Goal: Task Accomplishment & Management: Manage account settings

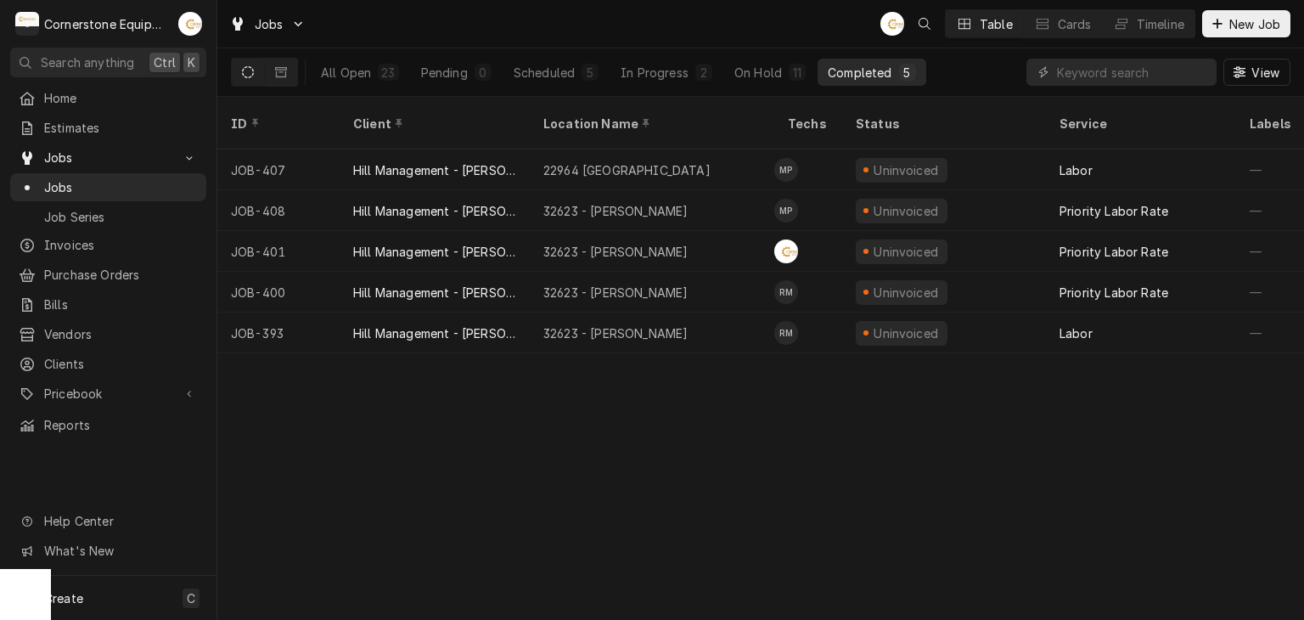
click at [659, 395] on div "ID Client Location Name Techs Status Service Labels Job Type Priority Source So…" at bounding box center [760, 358] width 1086 height 523
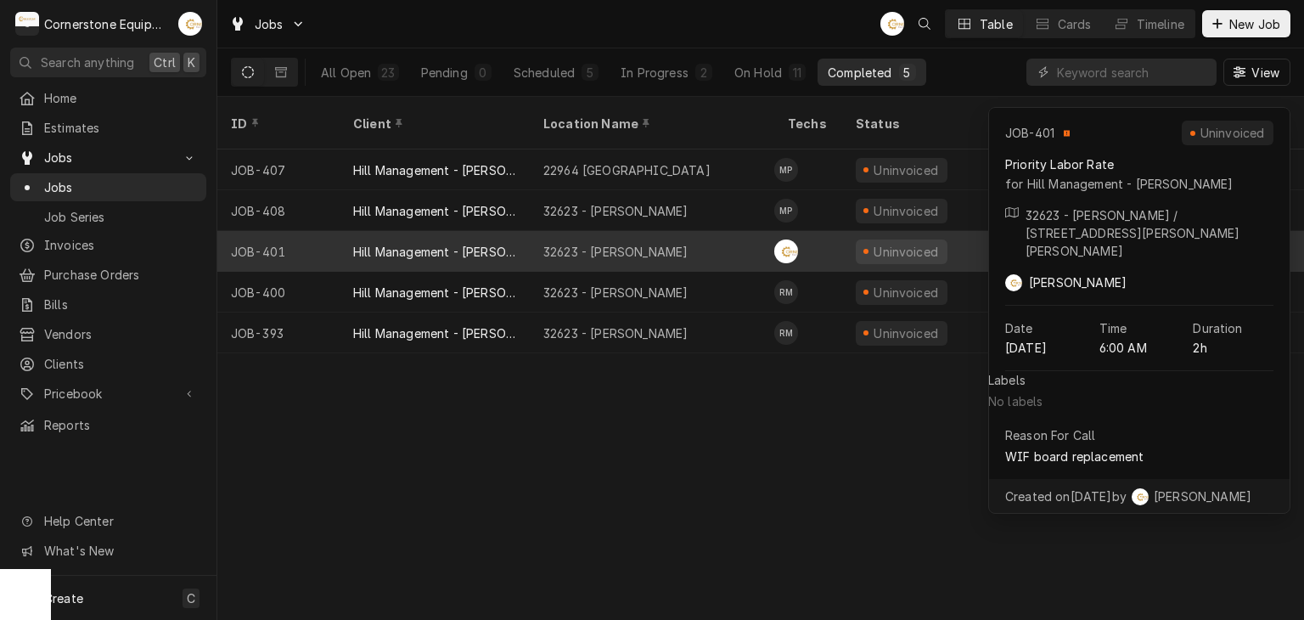
click at [608, 238] on div "32623 - Taylors" at bounding box center [652, 251] width 244 height 41
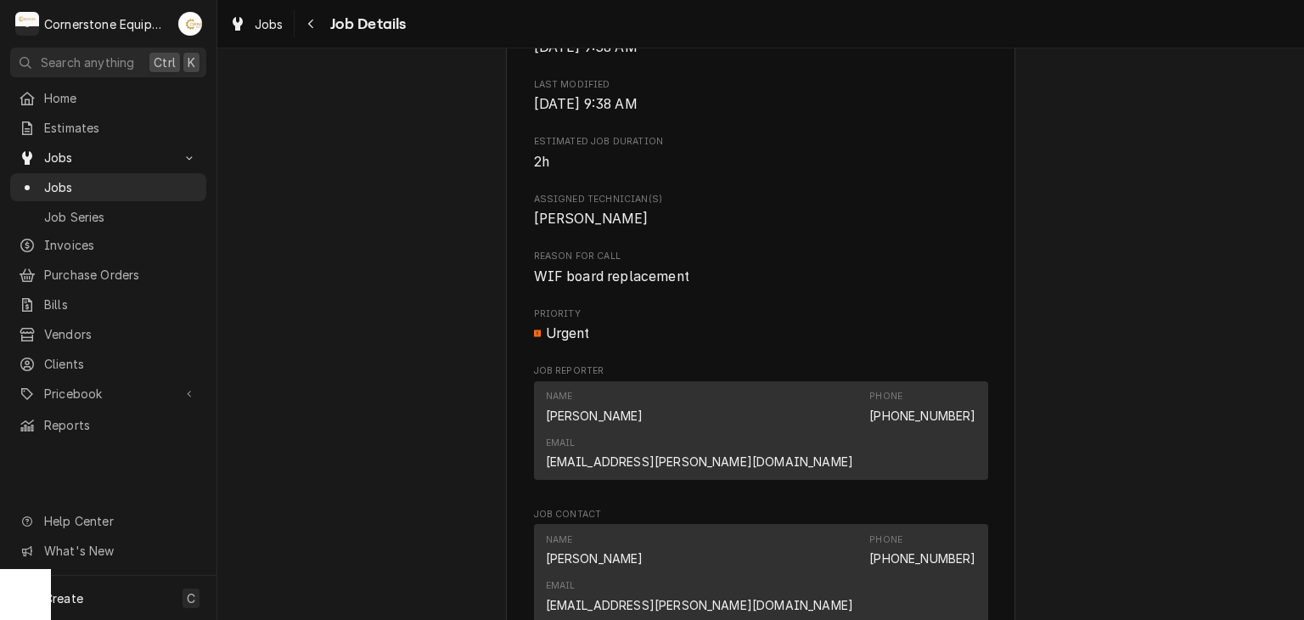
scroll to position [1026, 0]
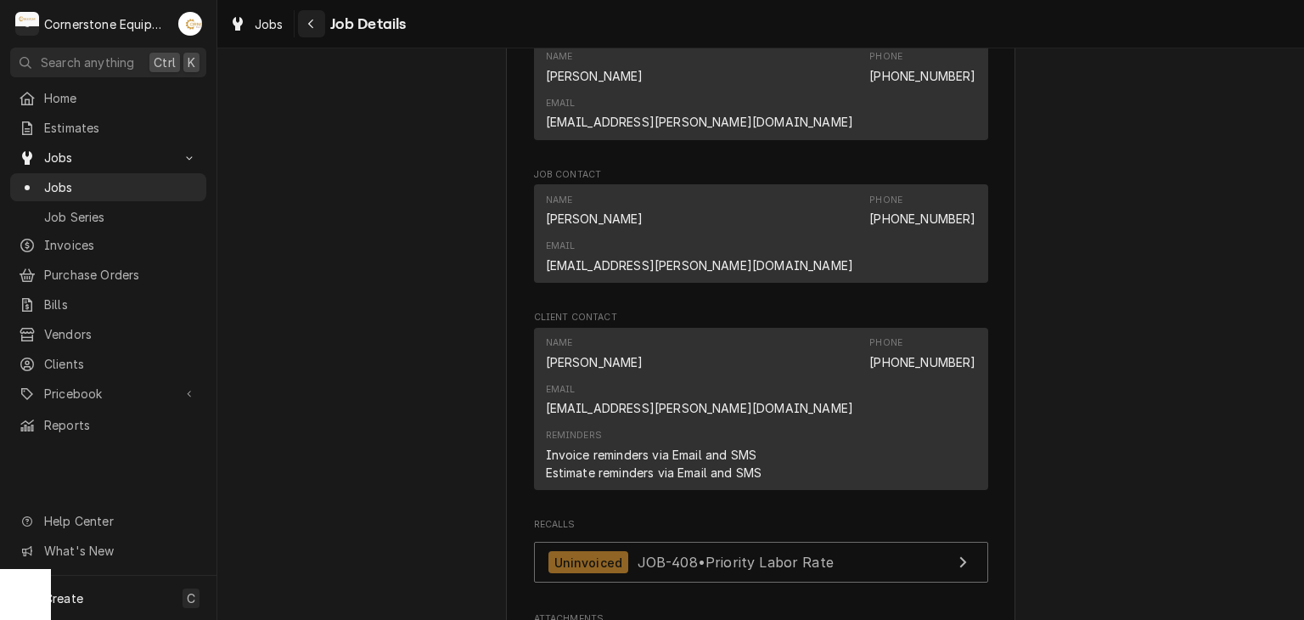
click at [309, 16] on div "Navigate back" at bounding box center [311, 23] width 17 height 17
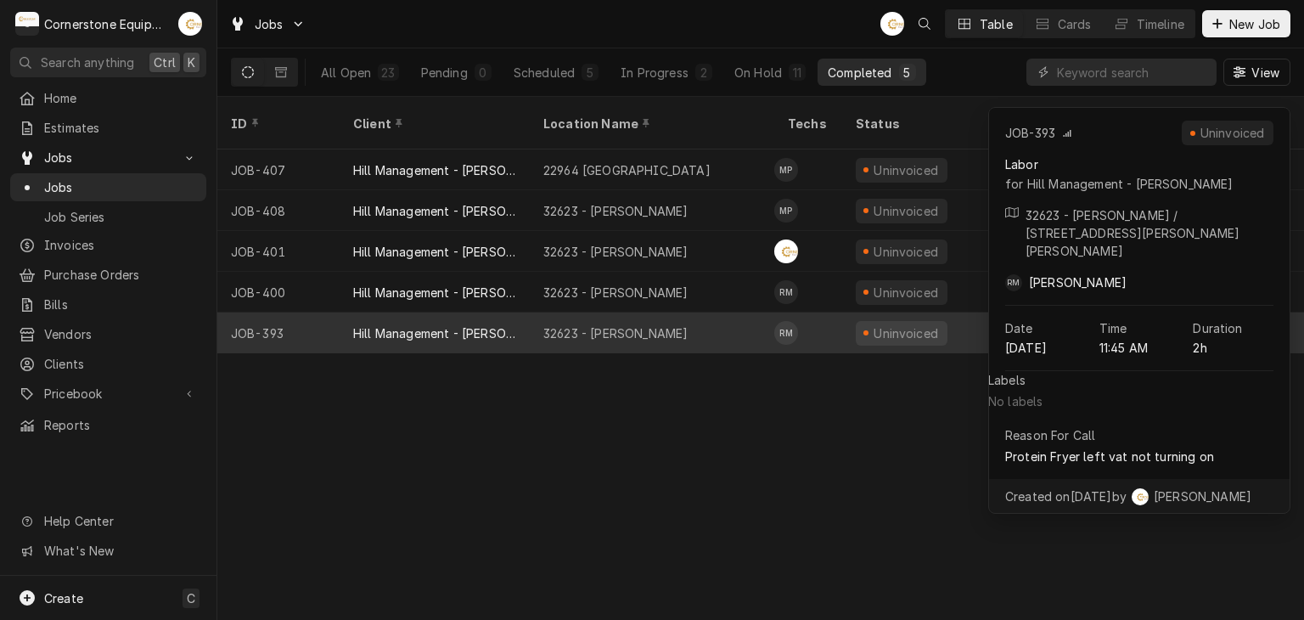
click at [520, 312] on div "Hill Management - [PERSON_NAME]" at bounding box center [434, 332] width 190 height 41
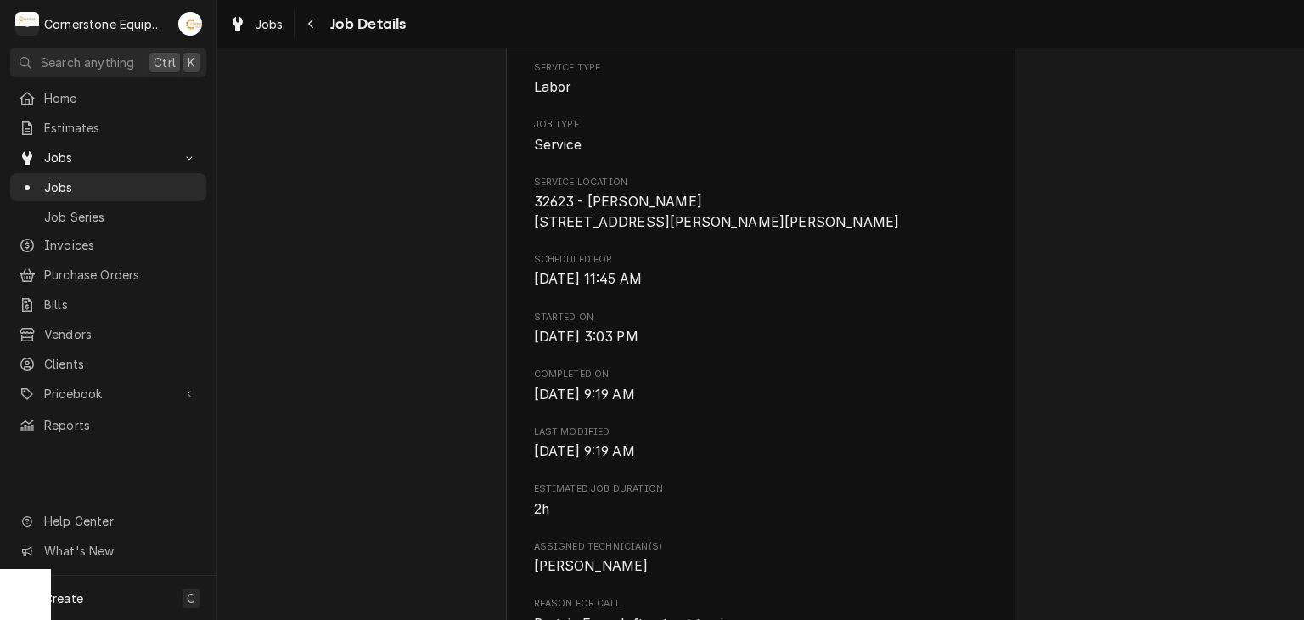
scroll to position [679, 0]
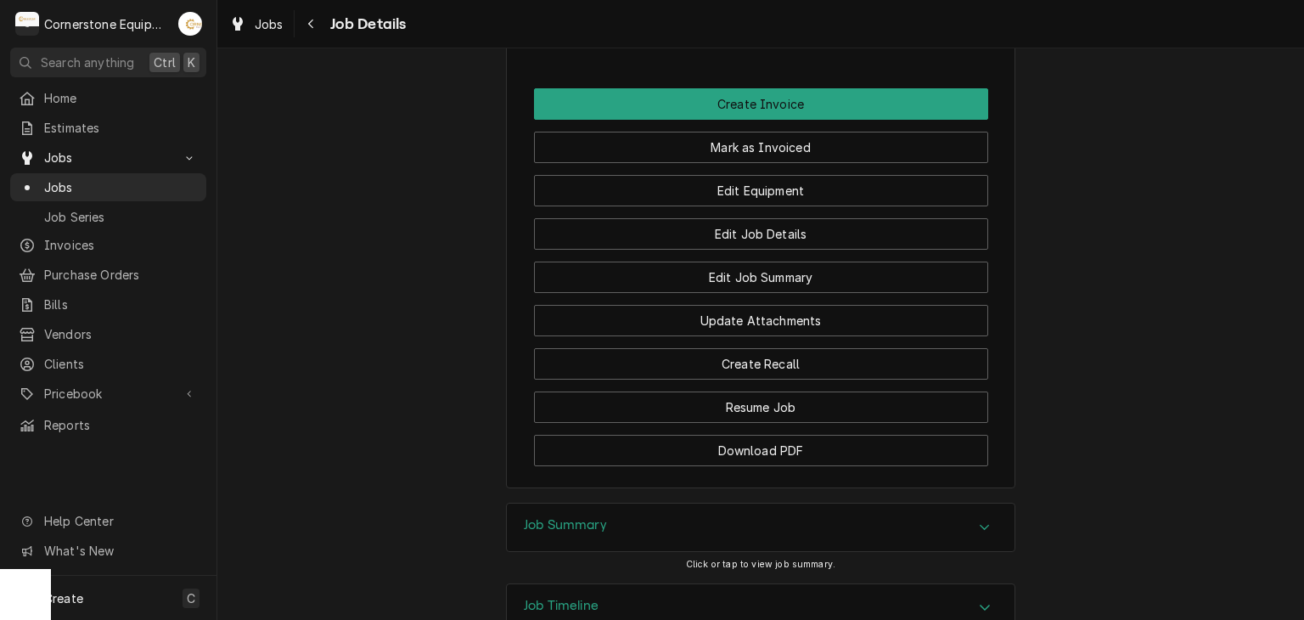
click at [626, 503] on div "Job Summary" at bounding box center [761, 527] width 508 height 48
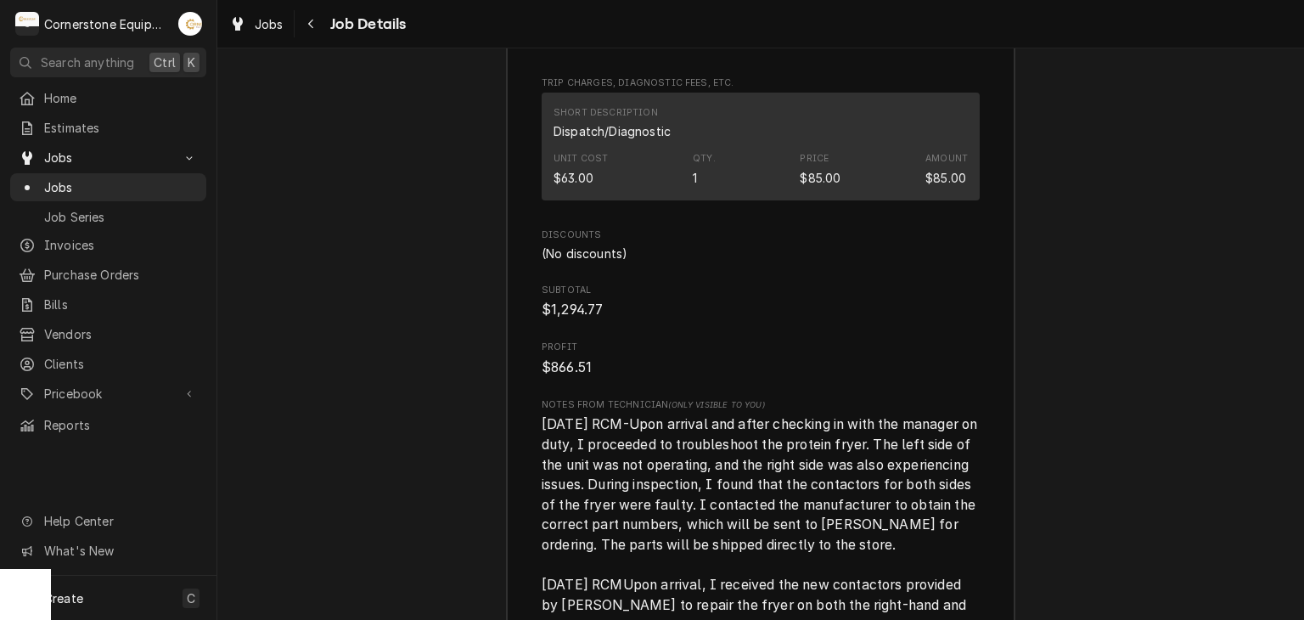
scroll to position [3525, 0]
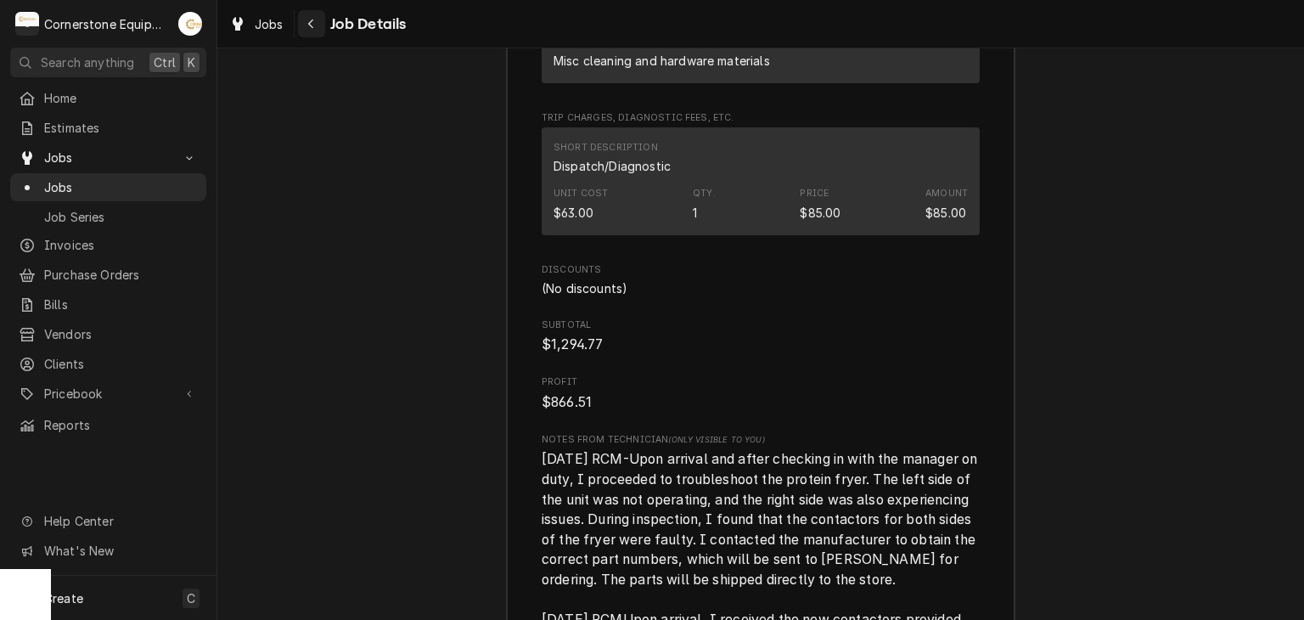
click at [312, 27] on icon "Navigate back" at bounding box center [311, 24] width 8 height 12
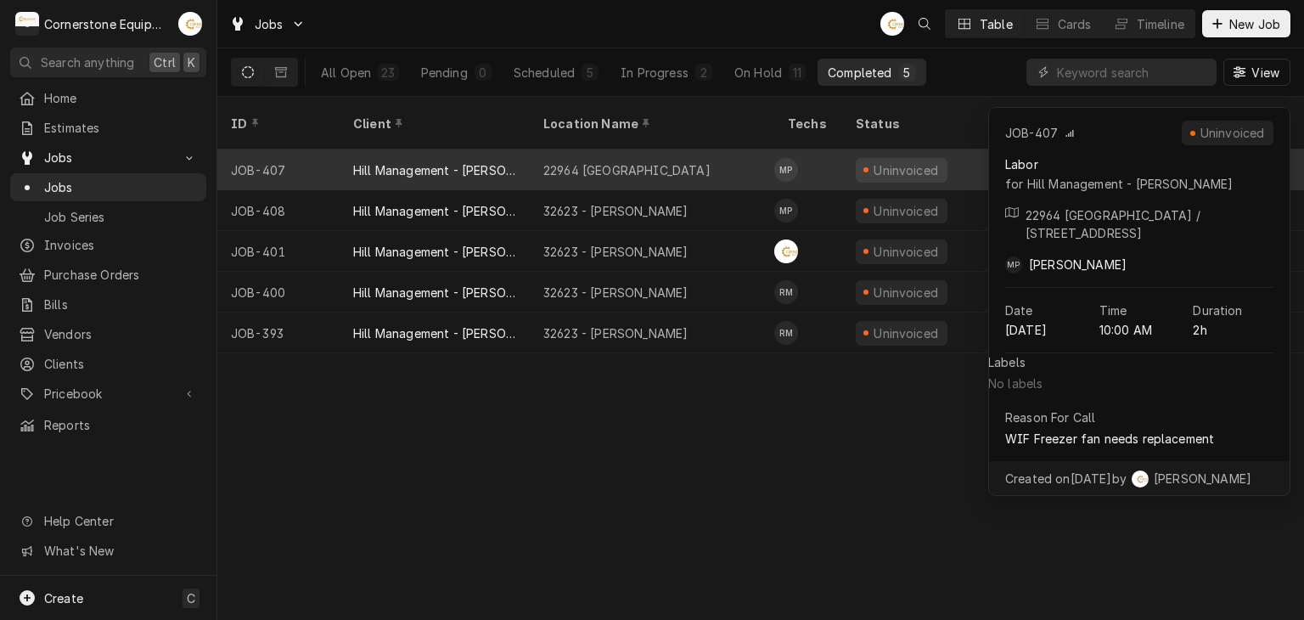
click at [696, 149] on div "22964 Moonville" at bounding box center [652, 169] width 244 height 41
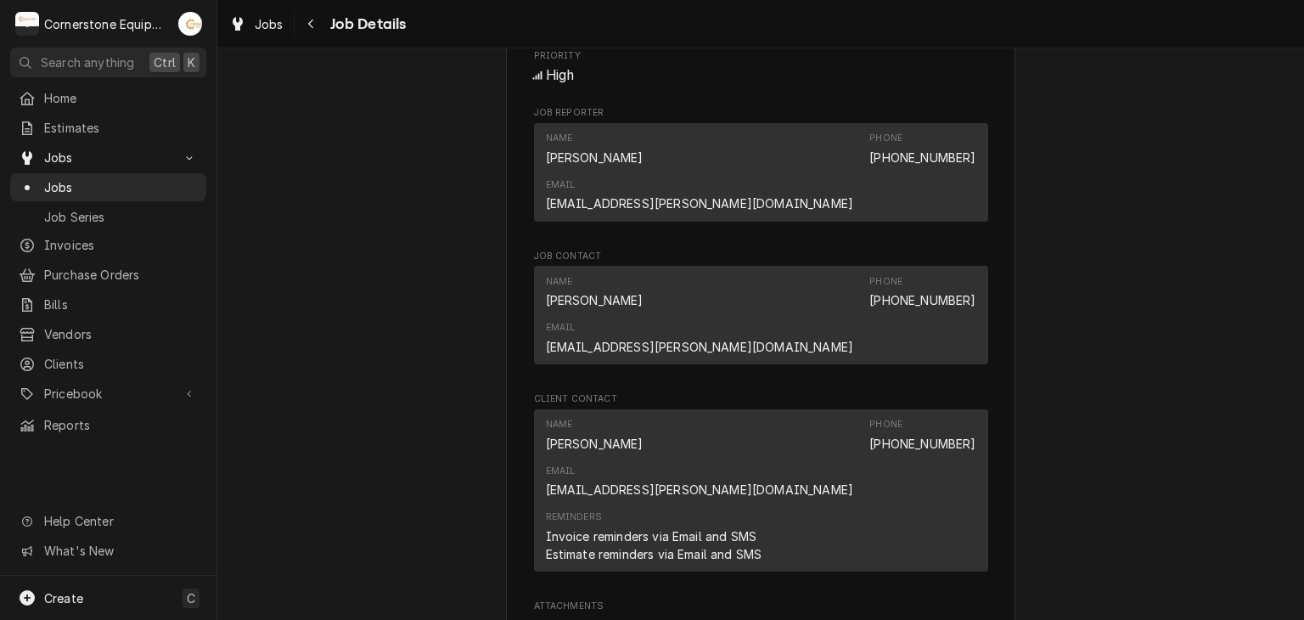
scroll to position [1284, 0]
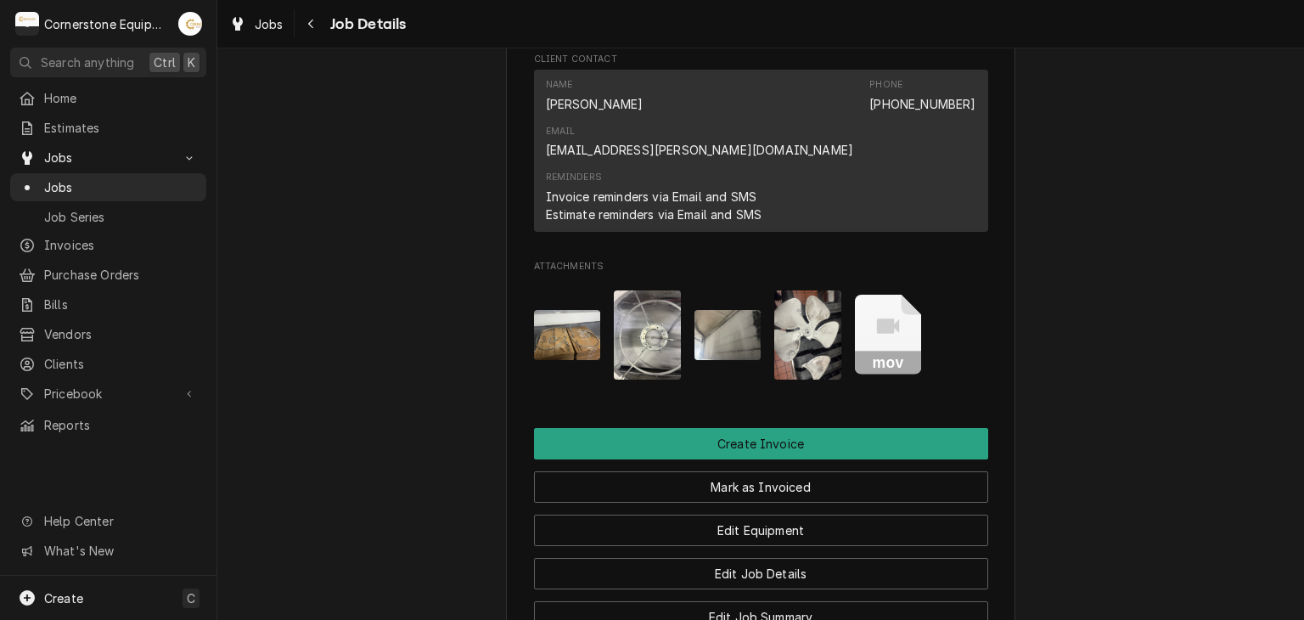
click at [547, 290] on button "Attachments" at bounding box center [567, 334] width 67 height 89
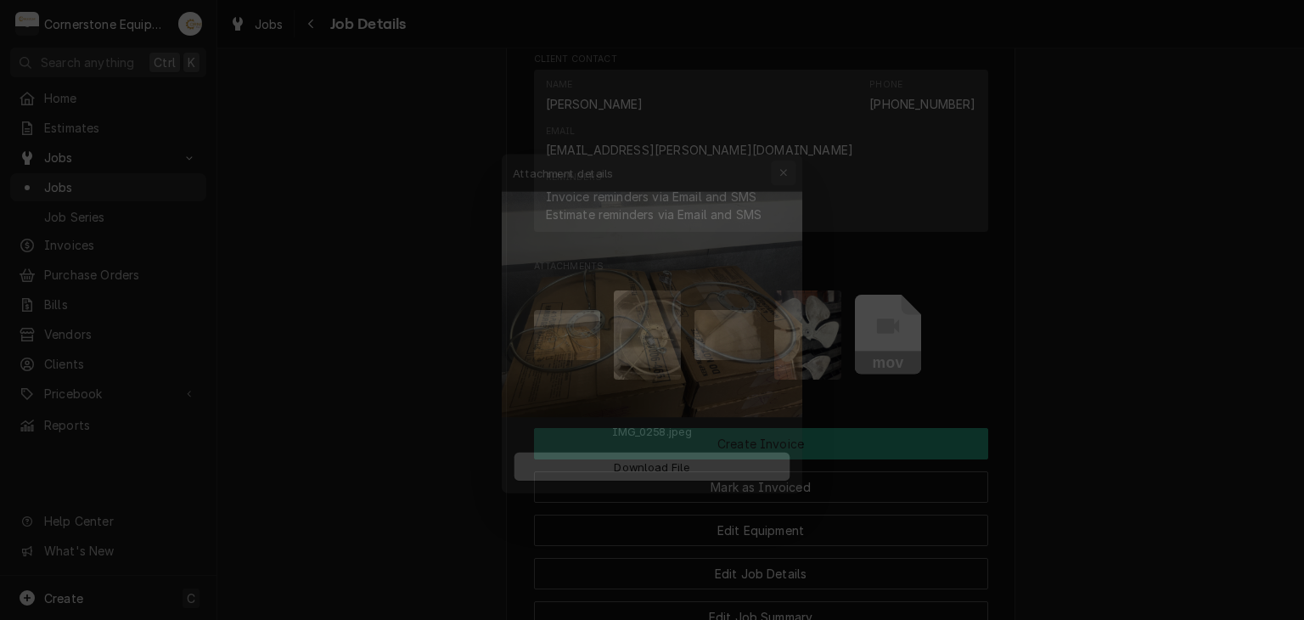
click at [792, 148] on icon "button" at bounding box center [794, 147] width 8 height 8
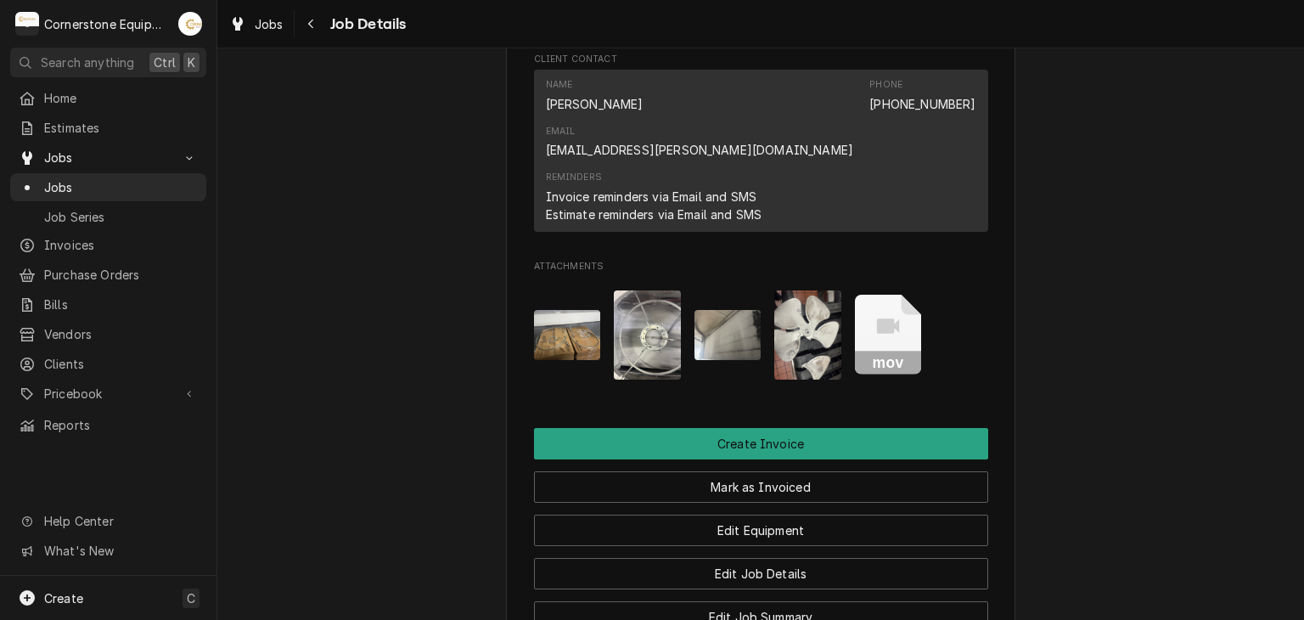
click at [655, 290] on img "Attachments" at bounding box center [647, 334] width 67 height 89
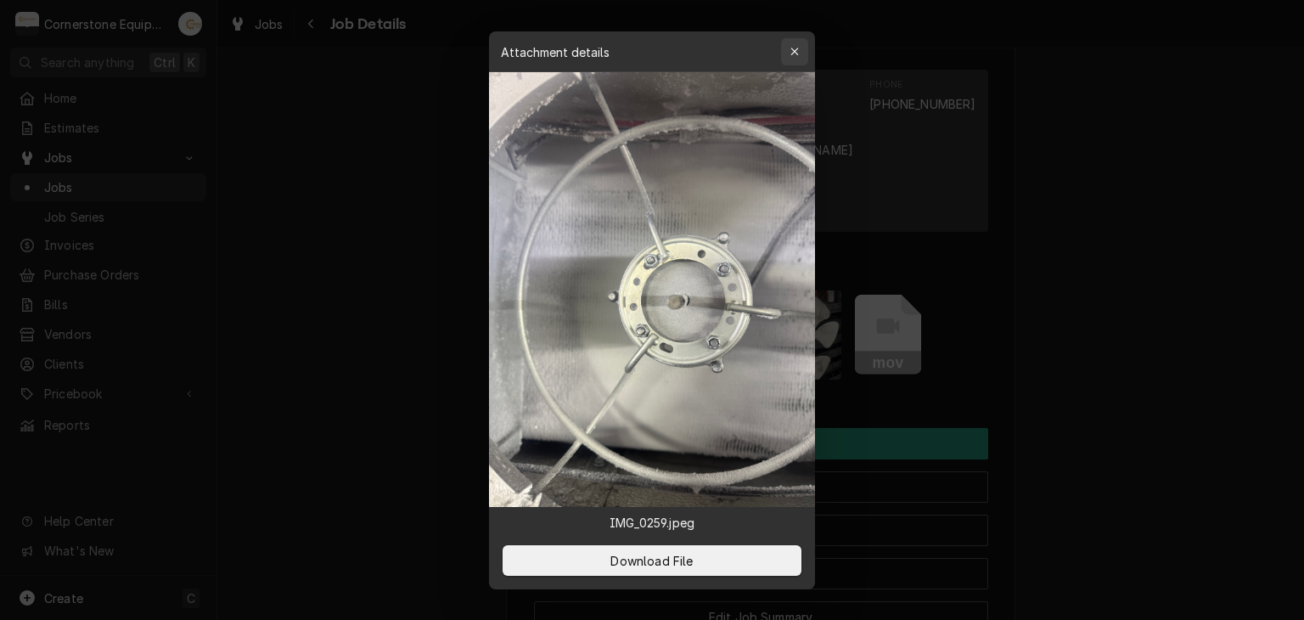
click at [799, 45] on div "button" at bounding box center [794, 51] width 17 height 17
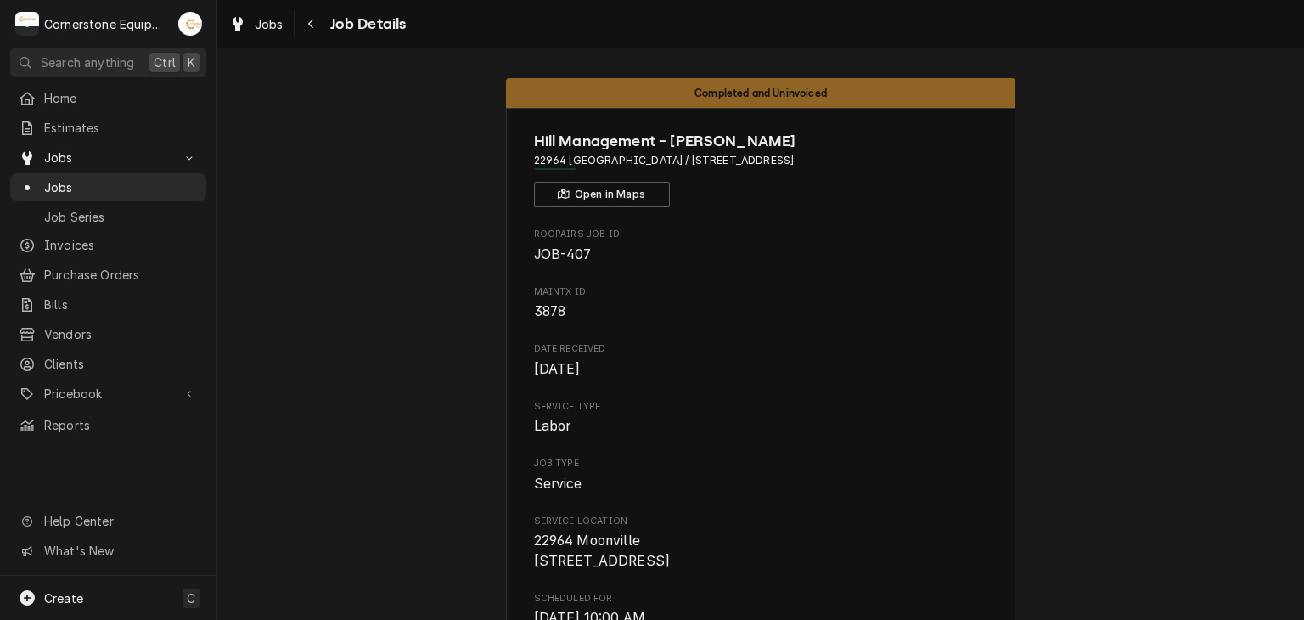
scroll to position [0, 0]
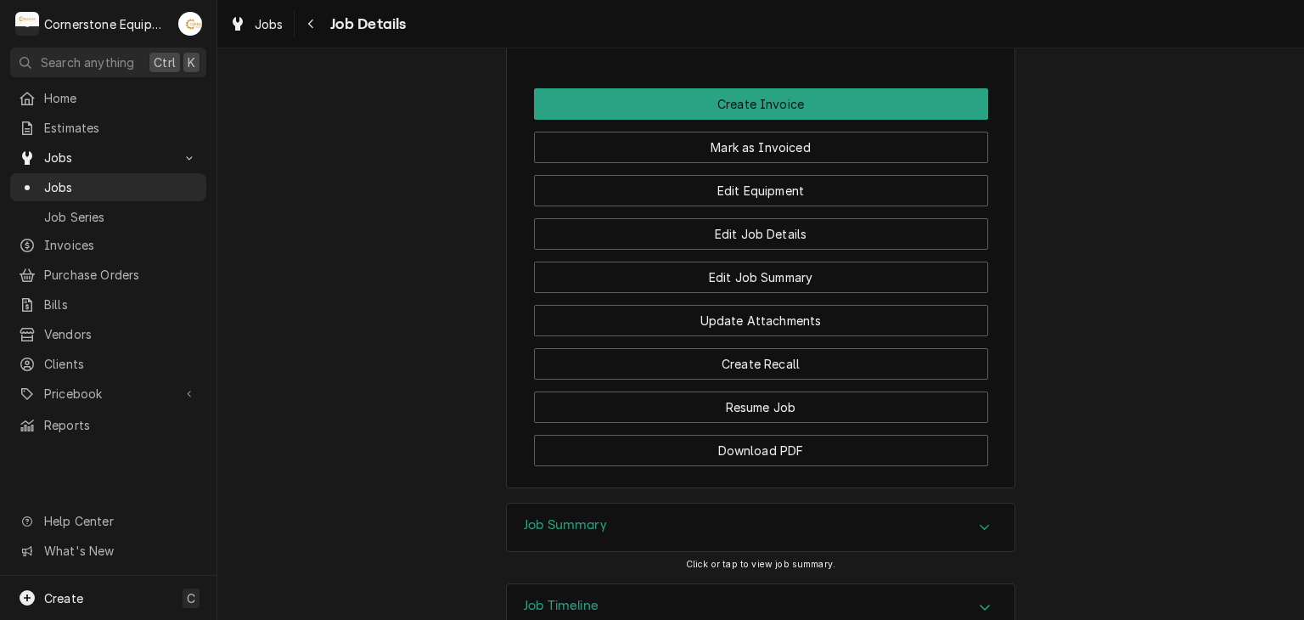
click at [722, 503] on div "Job Summary" at bounding box center [761, 527] width 508 height 48
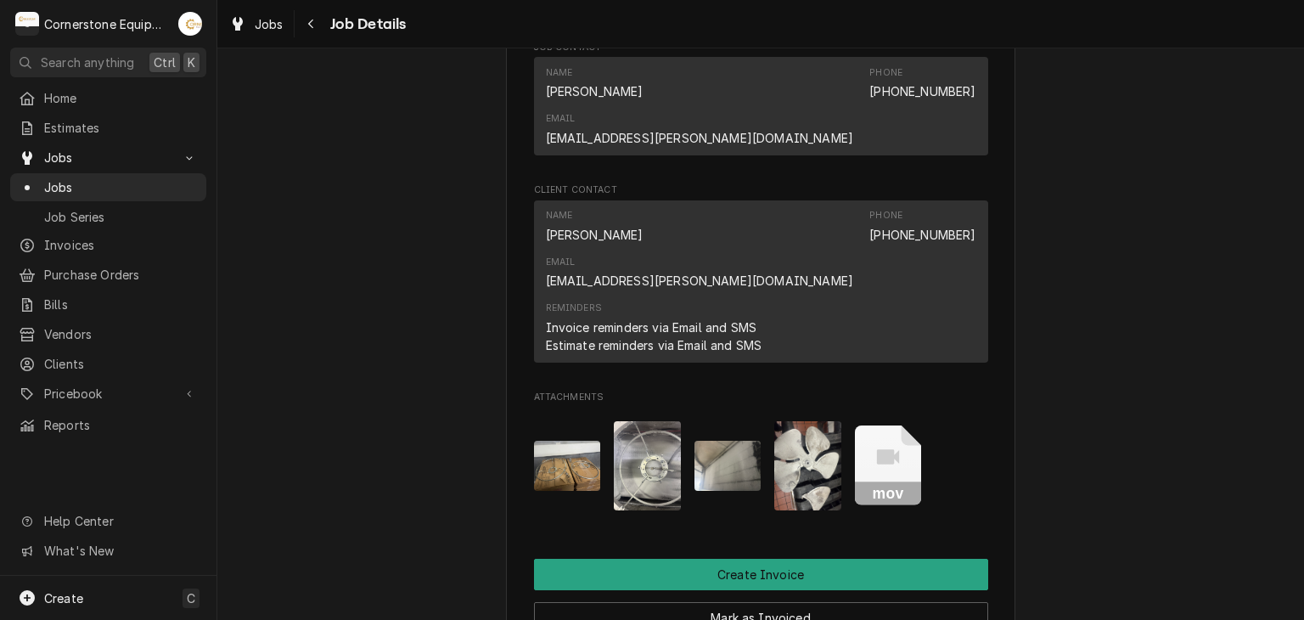
scroll to position [1493, 0]
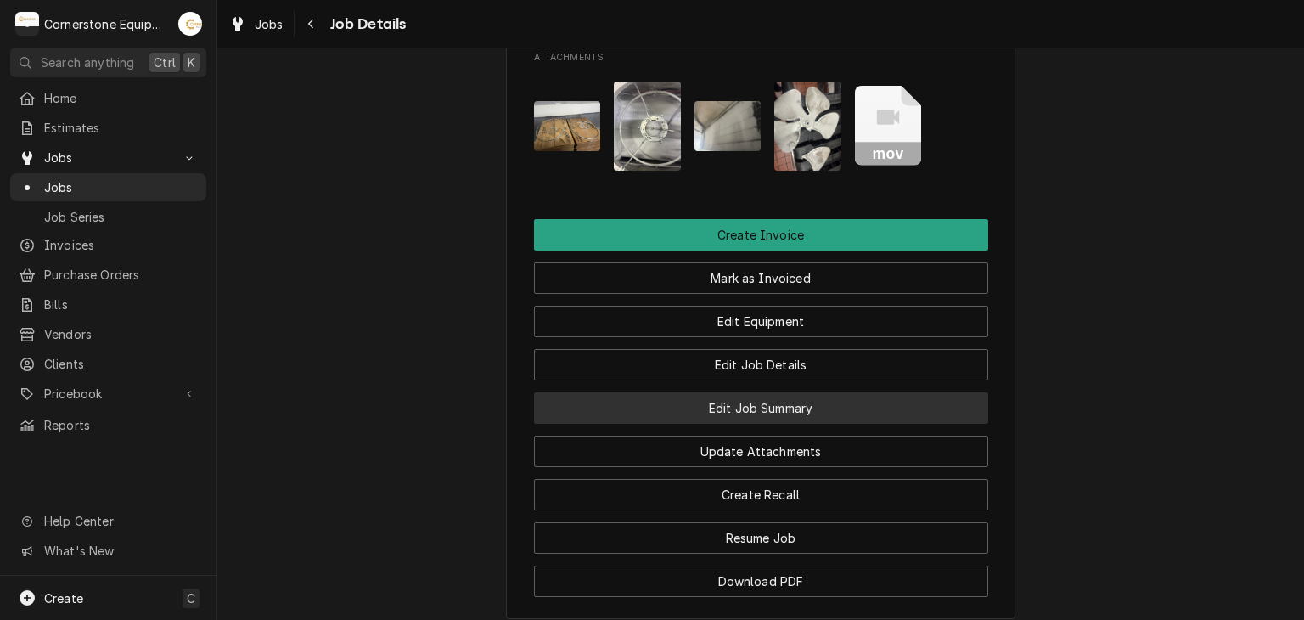
click at [780, 392] on button "Edit Job Summary" at bounding box center [761, 407] width 454 height 31
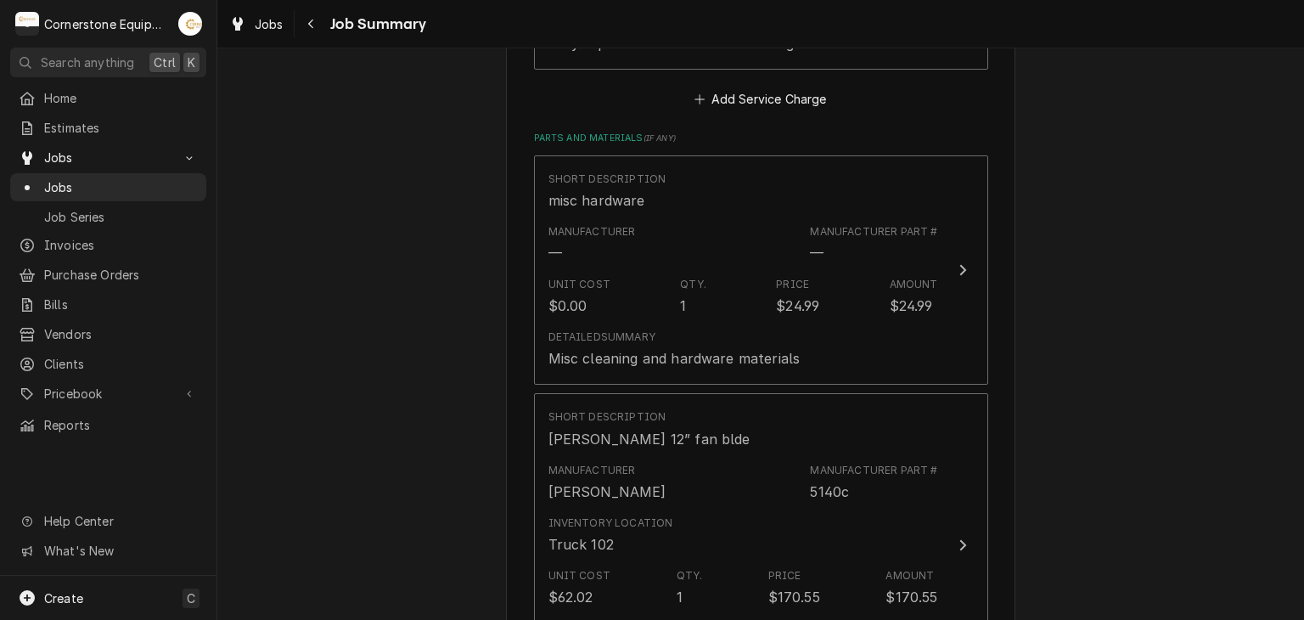
scroll to position [1358, 0]
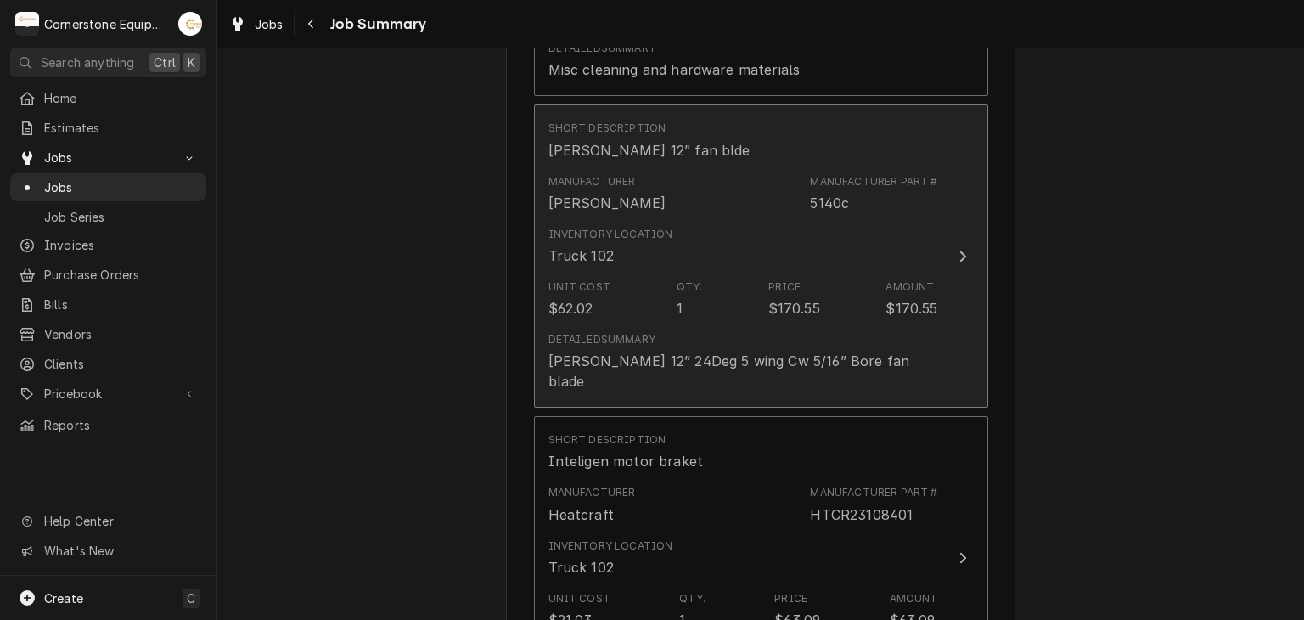
click at [763, 351] on div "Detailed Summary [PERSON_NAME] 12” 24Deg 5 wing Cw 5/16” Bore fan blade" at bounding box center [743, 361] width 390 height 73
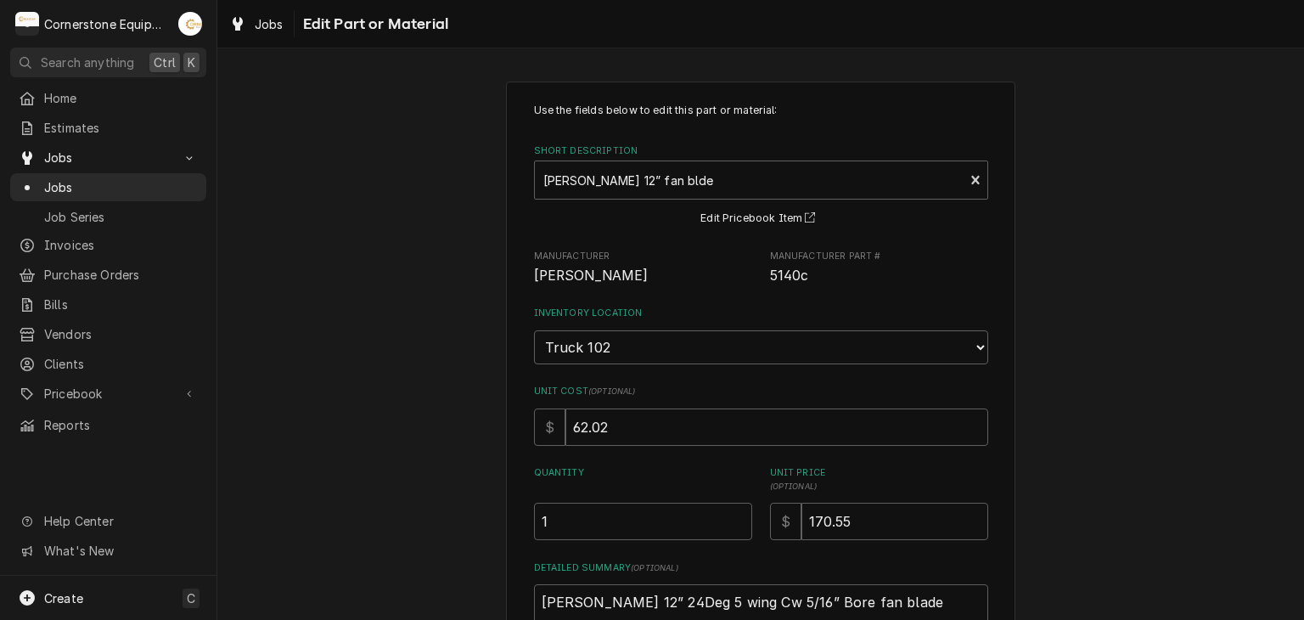
click at [842, 541] on div "Use the fields below to edit this part or material: Short Description Bohn 12” …" at bounding box center [761, 382] width 454 height 558
click at [846, 510] on input "170.55" at bounding box center [894, 520] width 187 height 37
type textarea "x"
type input "170.5"
type textarea "x"
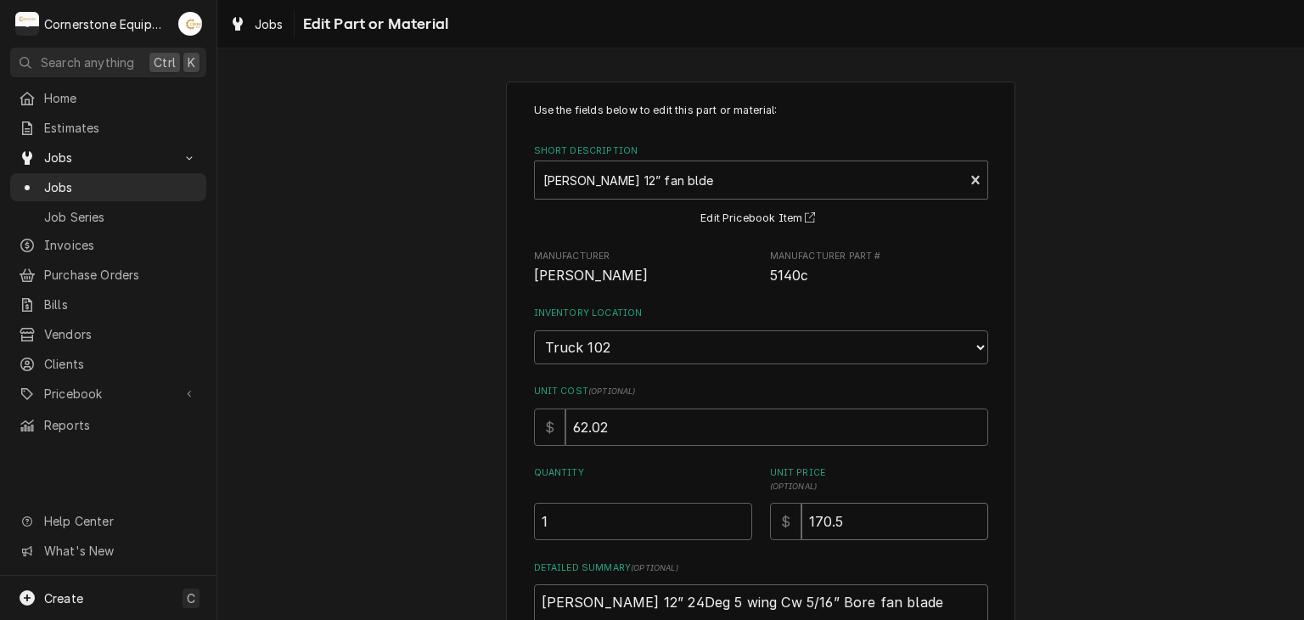
type input "170"
type textarea "x"
type input "17"
type textarea "x"
type input "1"
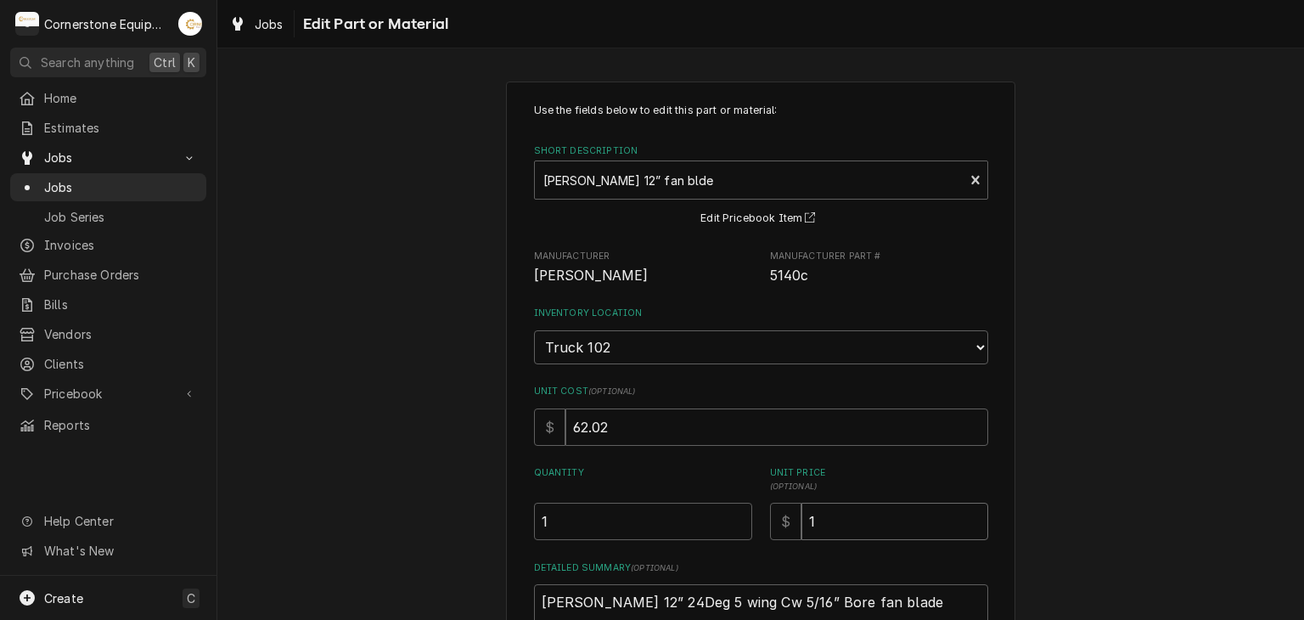
type textarea "x"
type input "2"
type textarea "x"
type input "20"
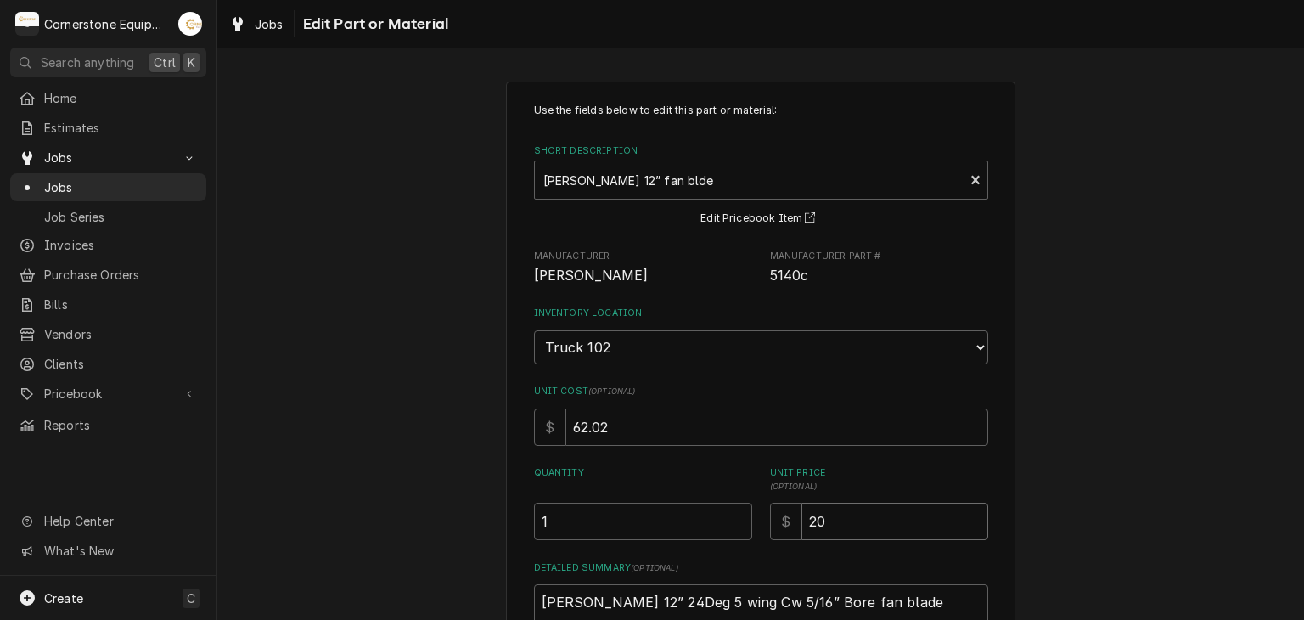
type textarea "x"
type input "204"
type textarea "x"
type input "204.5"
type textarea "x"
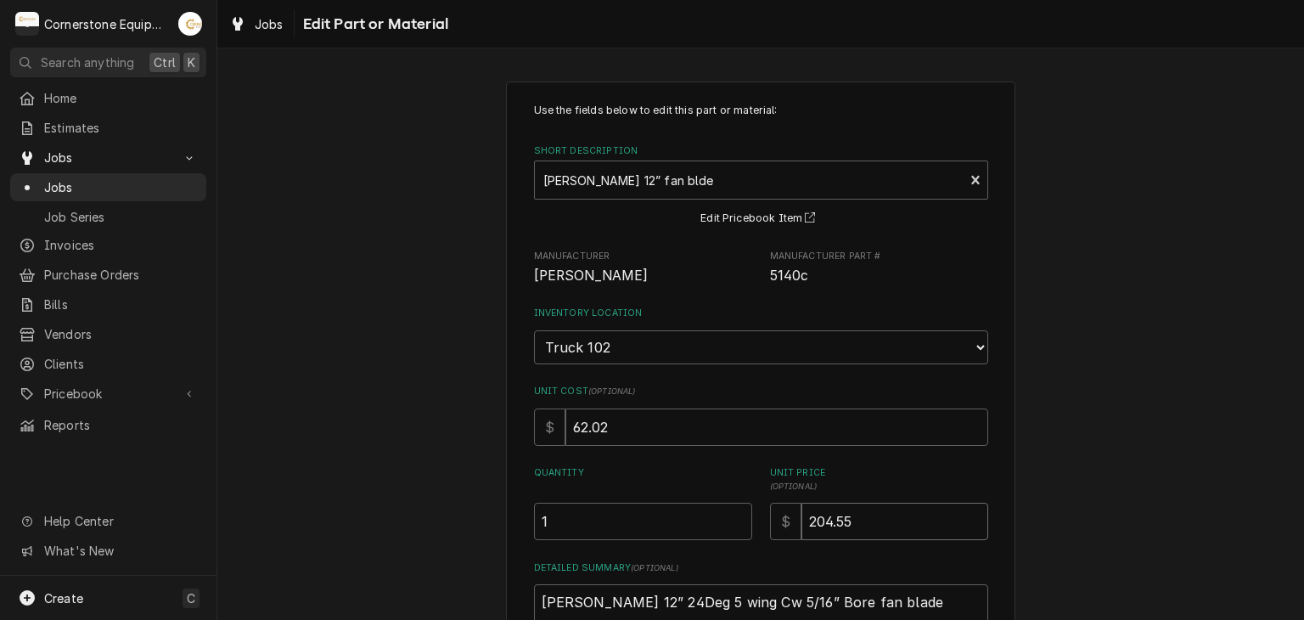
type input "204.55"
click at [1035, 334] on div "Use the fields below to edit this part or material: Short Description Bohn 12” …" at bounding box center [760, 436] width 1086 height 741
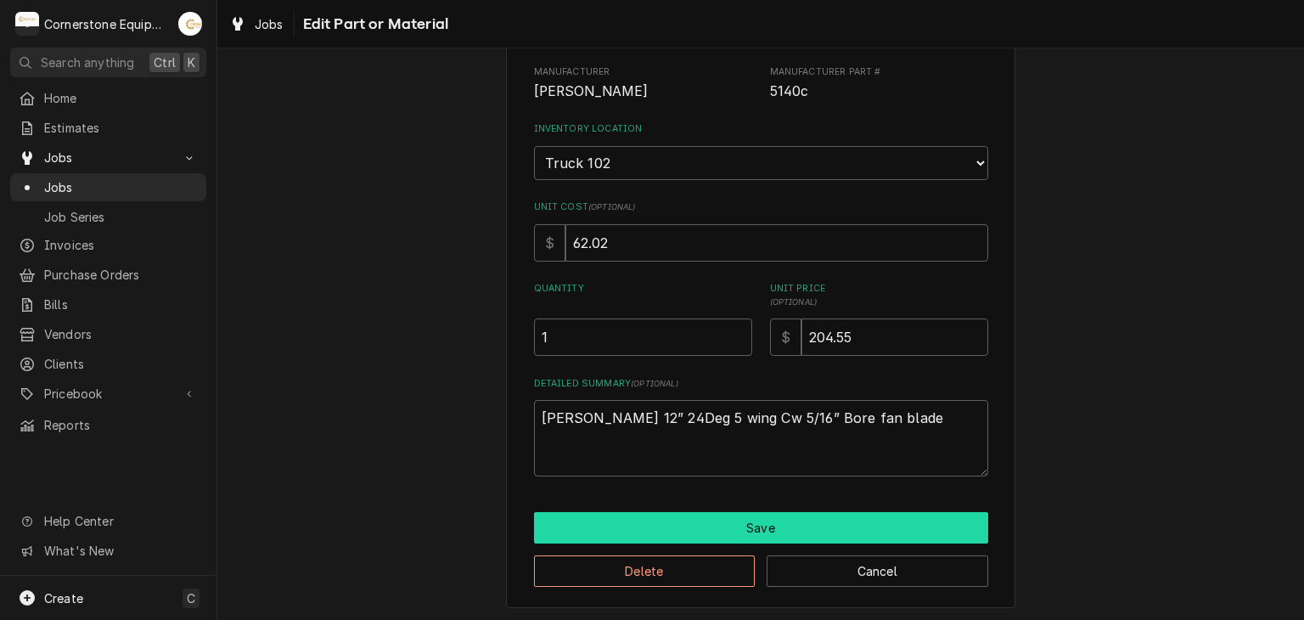
click at [809, 513] on button "Save" at bounding box center [761, 527] width 454 height 31
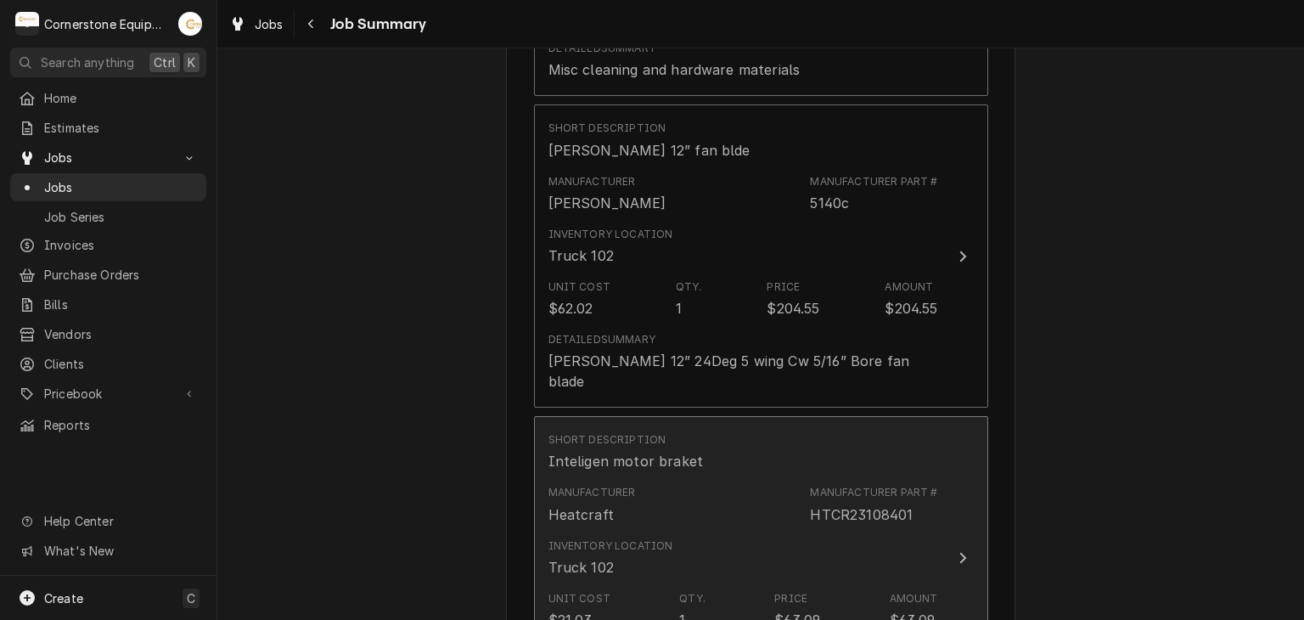
click at [814, 531] on div "Inventory Location Truck 102" at bounding box center [743, 557] width 390 height 53
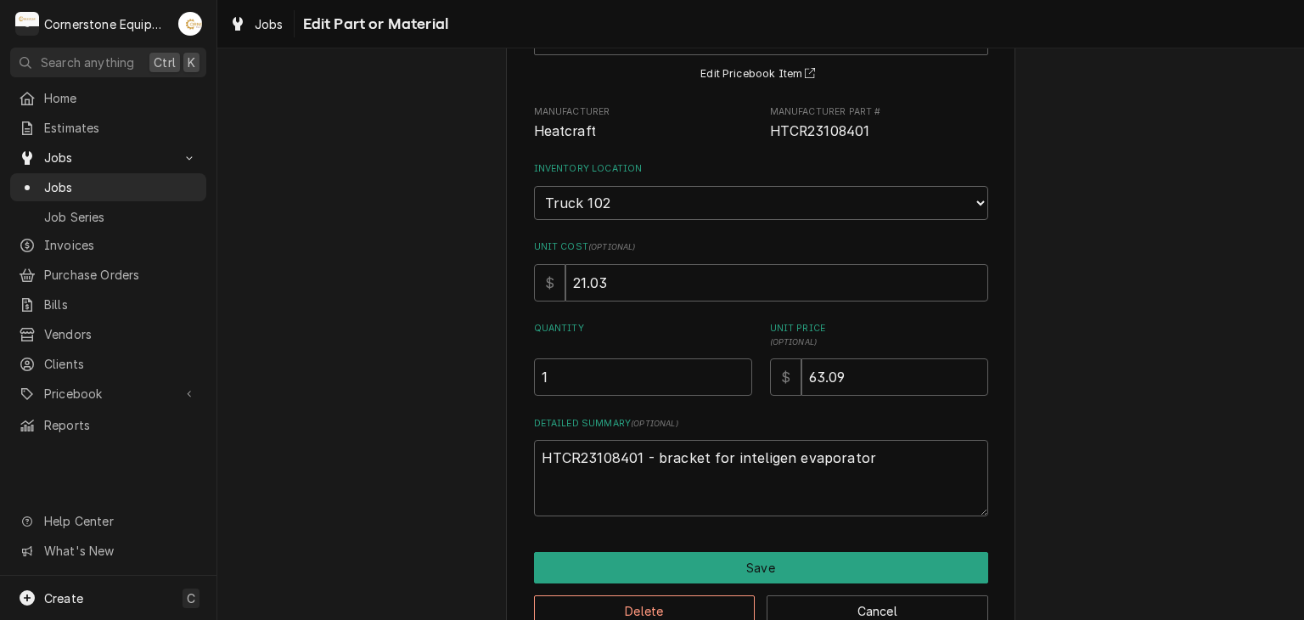
scroll to position [184, 0]
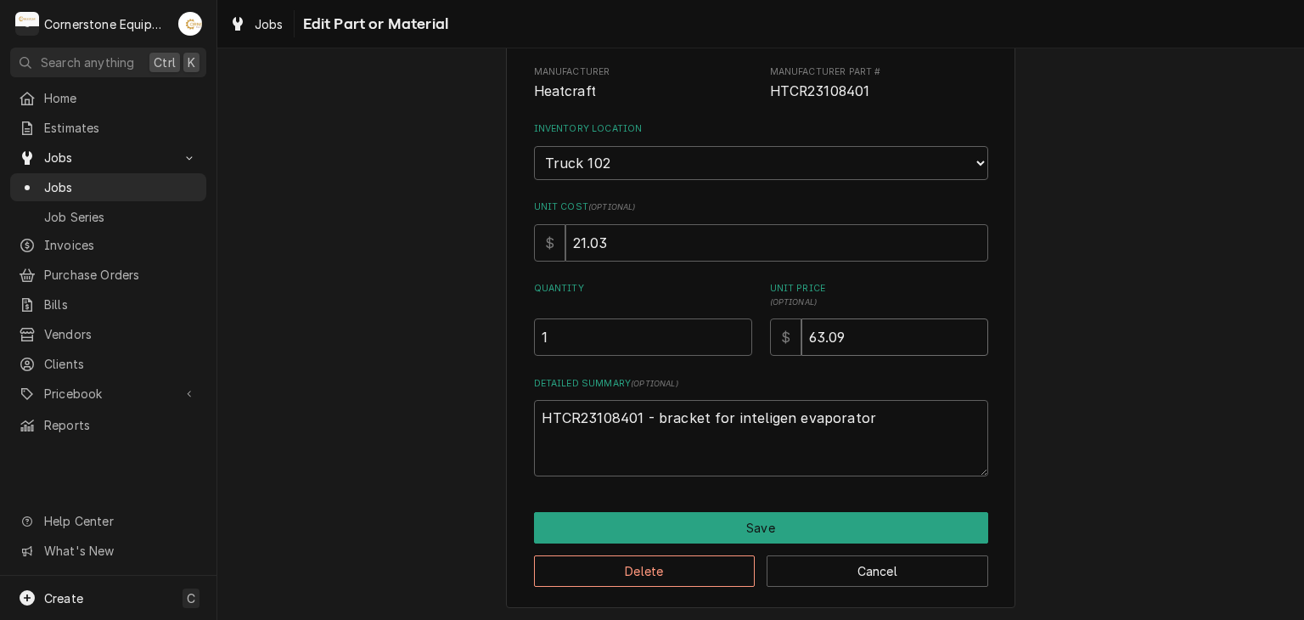
click at [849, 323] on input "63.09" at bounding box center [894, 336] width 187 height 37
type textarea "x"
type input "63.0"
type textarea "x"
type input "63"
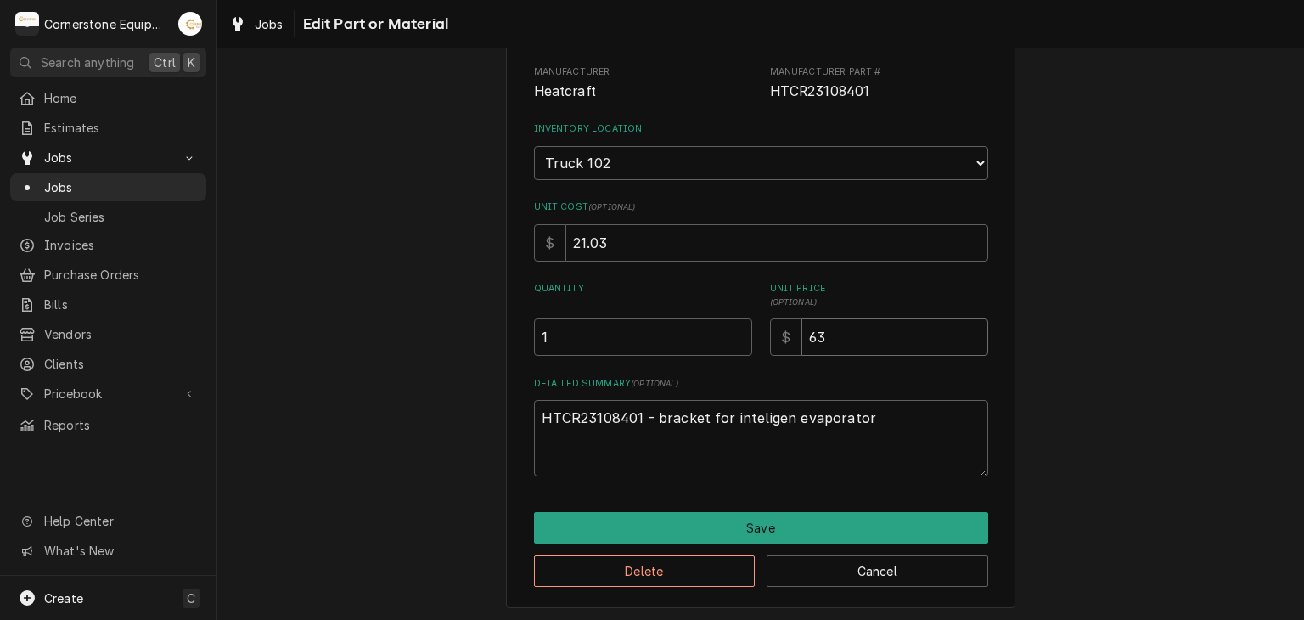
type textarea "x"
type input "6"
type textarea "x"
type input "7"
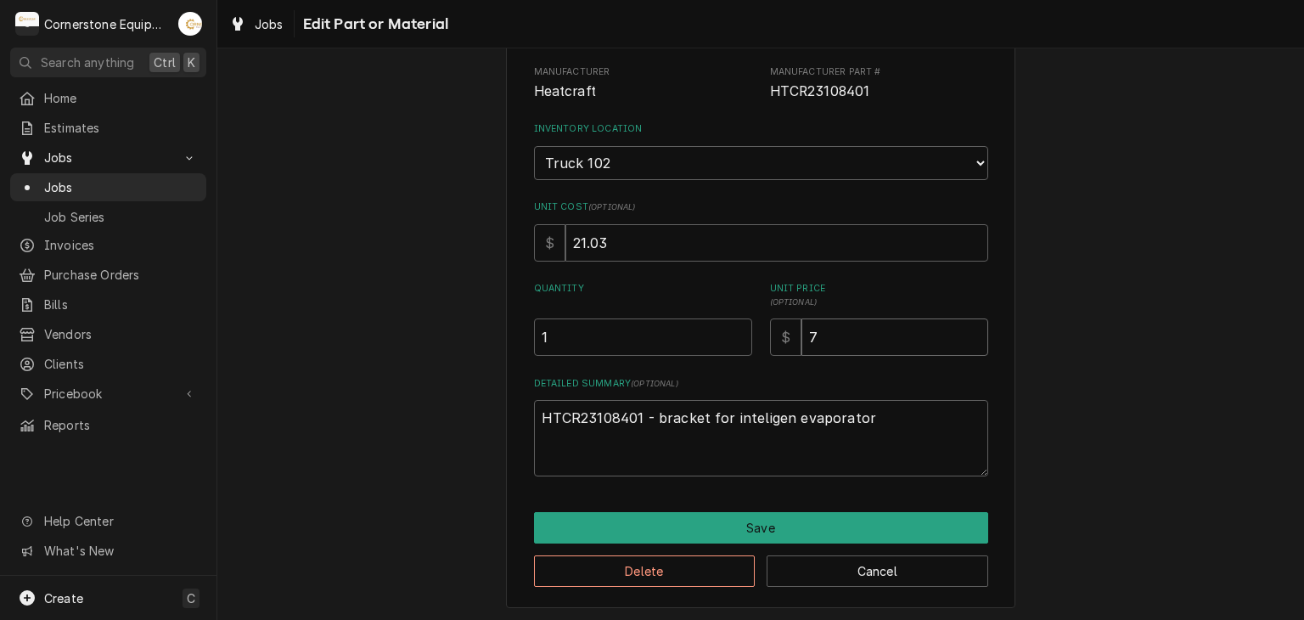
type textarea "x"
type input "75"
type textarea "x"
type input "75.7"
type textarea "x"
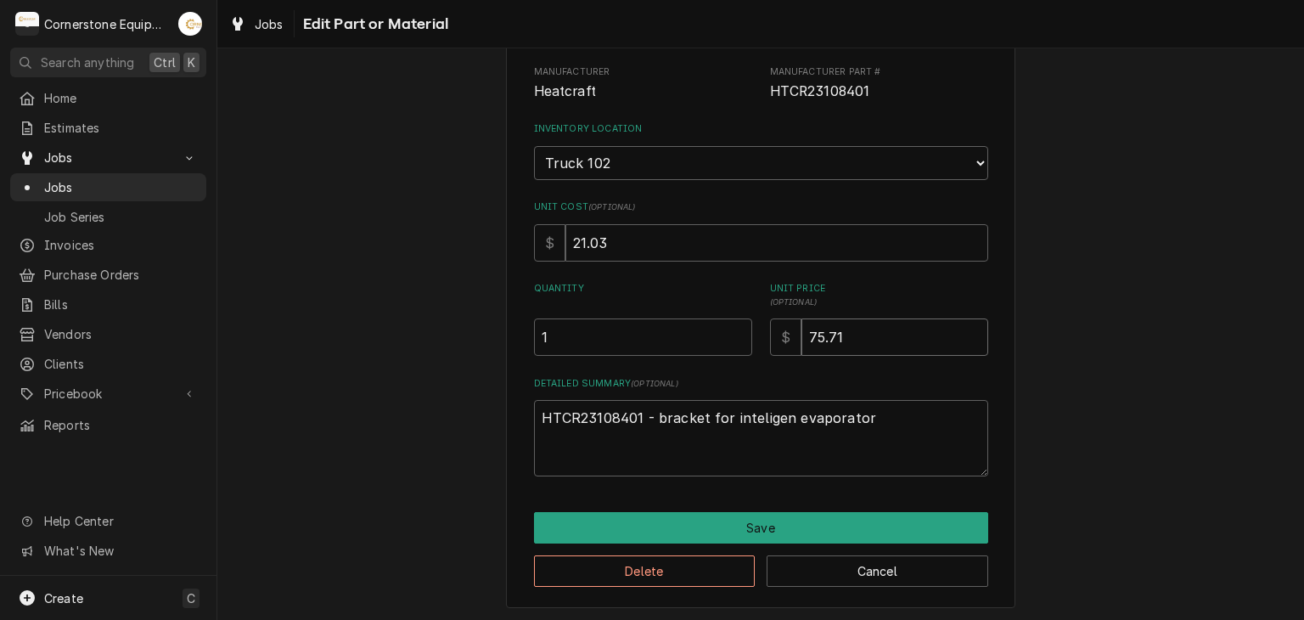
type input "75.71"
click at [1029, 304] on div "Use the fields below to edit this part or material: Short Description Inteligen…" at bounding box center [760, 252] width 1086 height 741
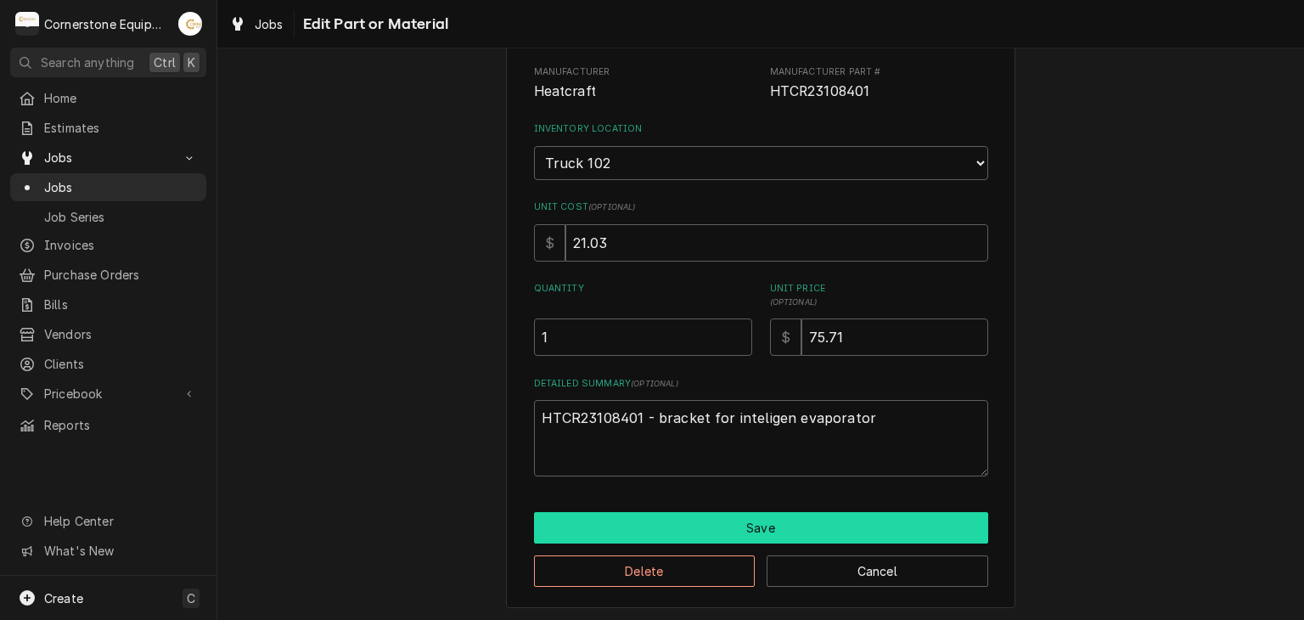
click at [957, 535] on button "Save" at bounding box center [761, 527] width 454 height 31
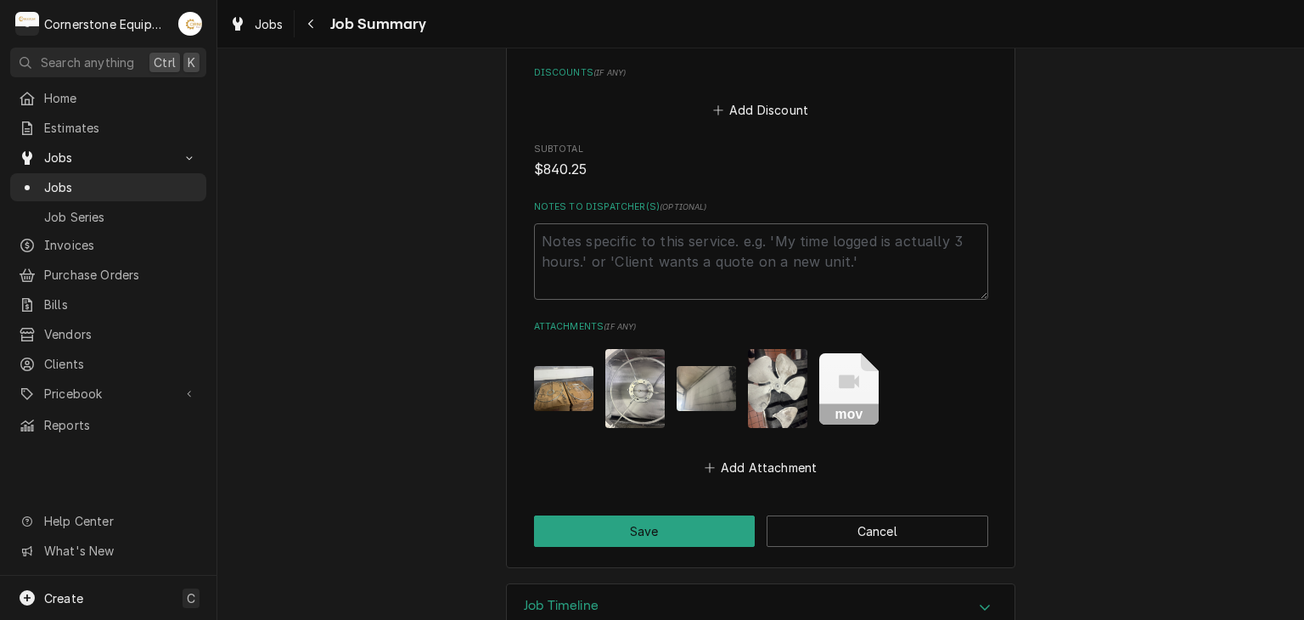
scroll to position [1922, 0]
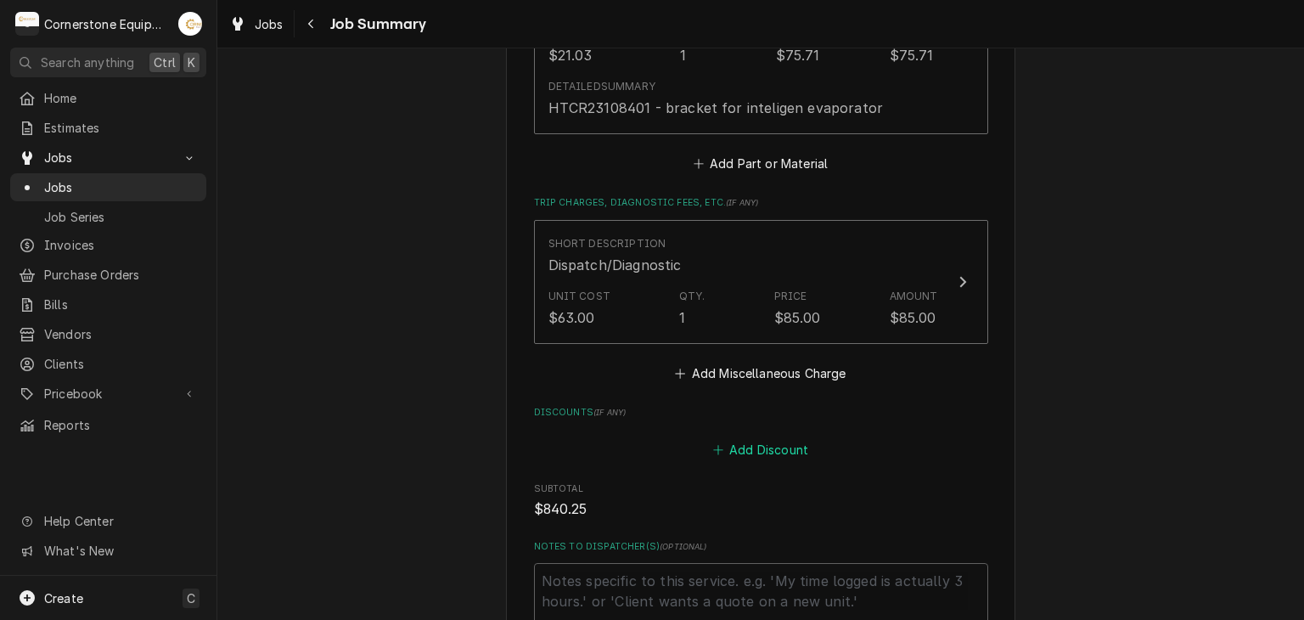
click at [776, 438] on button "Add Discount" at bounding box center [760, 450] width 101 height 24
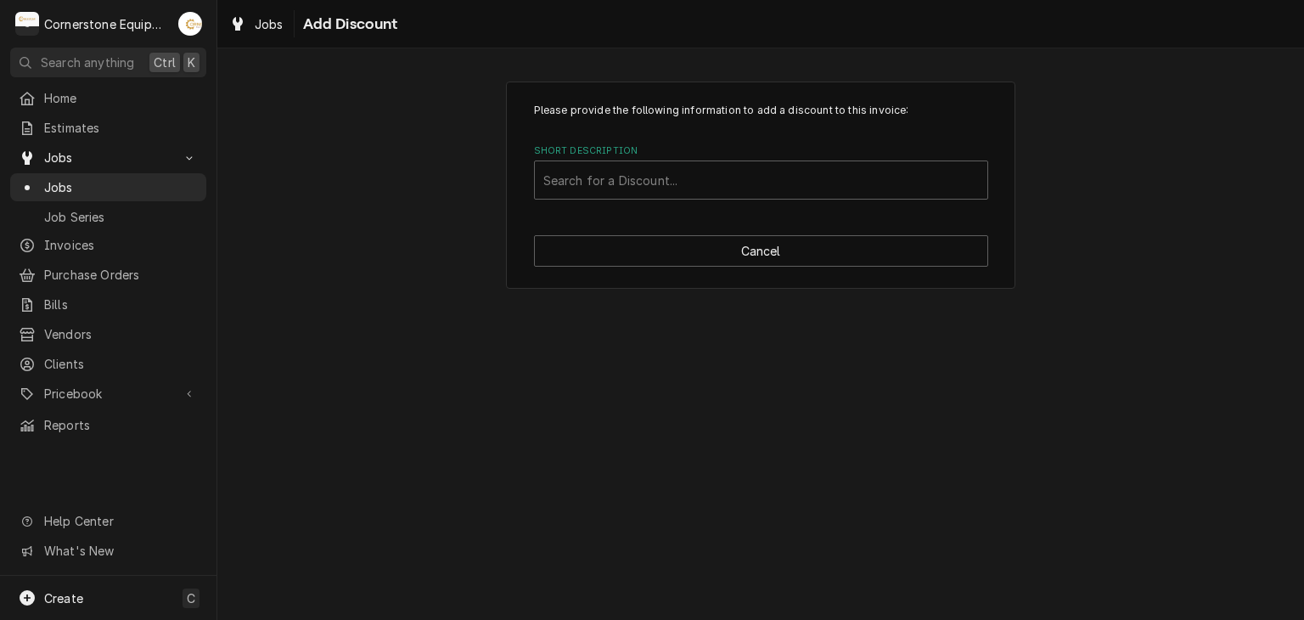
drag, startPoint x: 685, startPoint y: 152, endPoint x: 674, endPoint y: 171, distance: 22.4
click at [684, 153] on label "Short Description" at bounding box center [761, 151] width 454 height 14
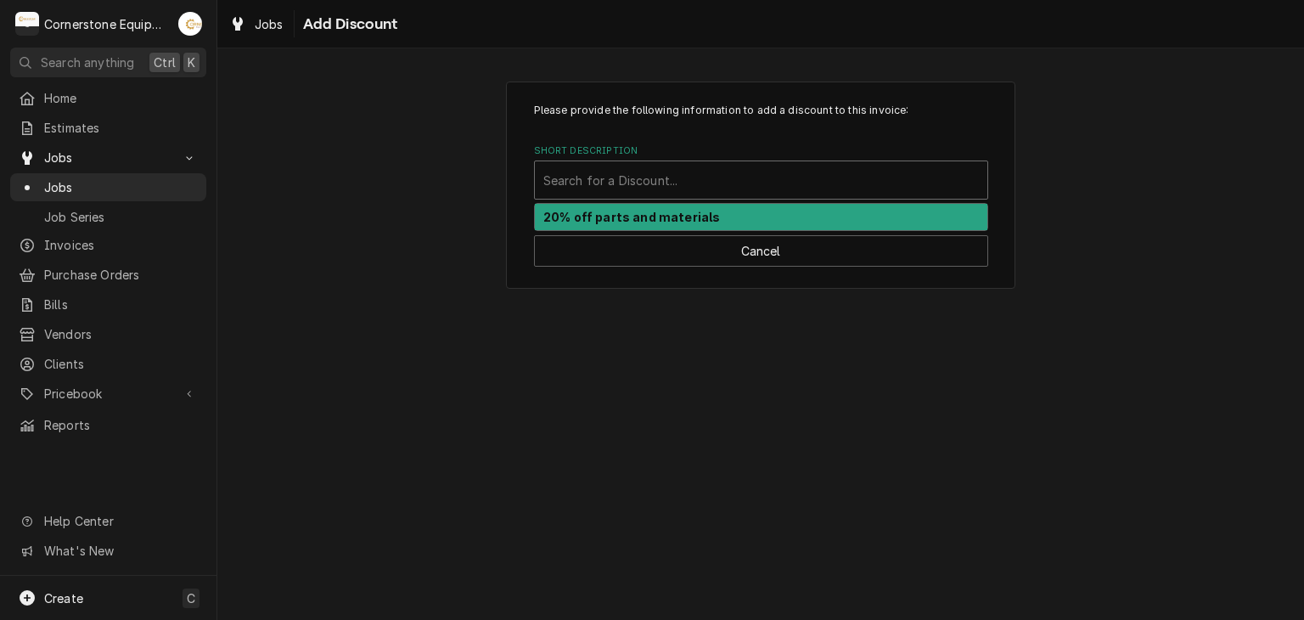
click at [674, 171] on div "Short Description" at bounding box center [760, 180] width 435 height 31
click at [672, 223] on div "20% off parts and materials" at bounding box center [761, 217] width 452 height 26
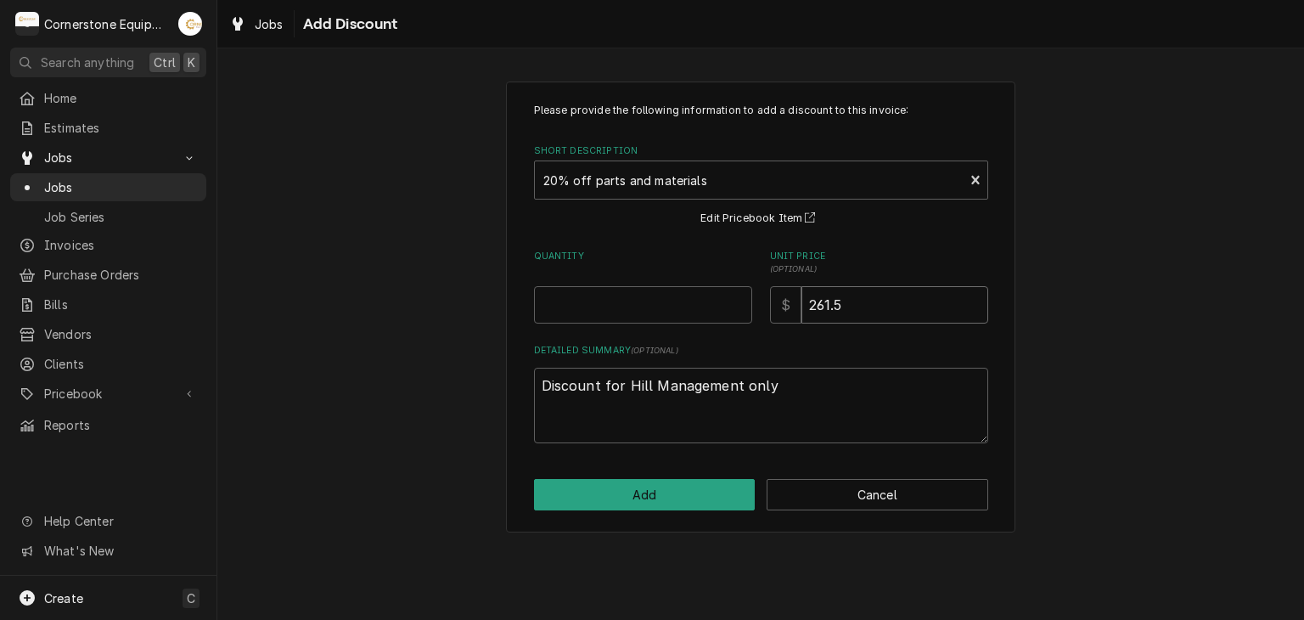
click at [864, 302] on input "261.5" at bounding box center [894, 304] width 187 height 37
type textarea "x"
type input "261"
type textarea "x"
type input "26"
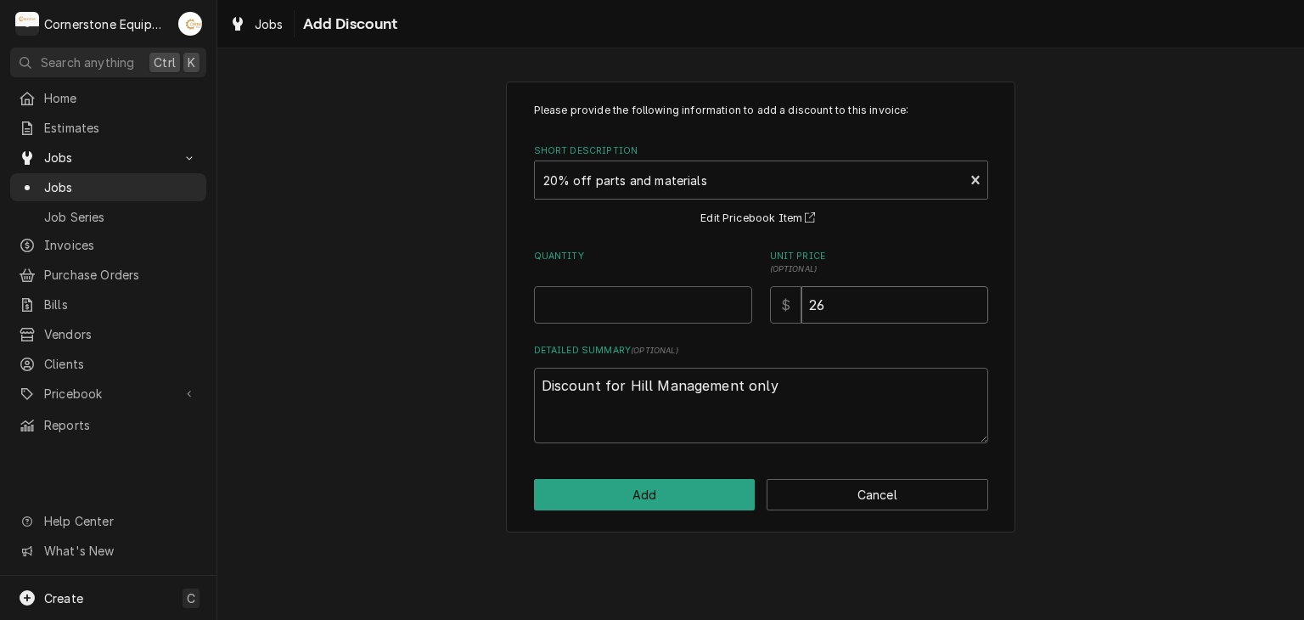
type textarea "x"
type input "2"
type textarea "x"
click at [845, 314] on input "Unit Price ( optional )" at bounding box center [894, 304] width 187 height 37
type textarea "x"
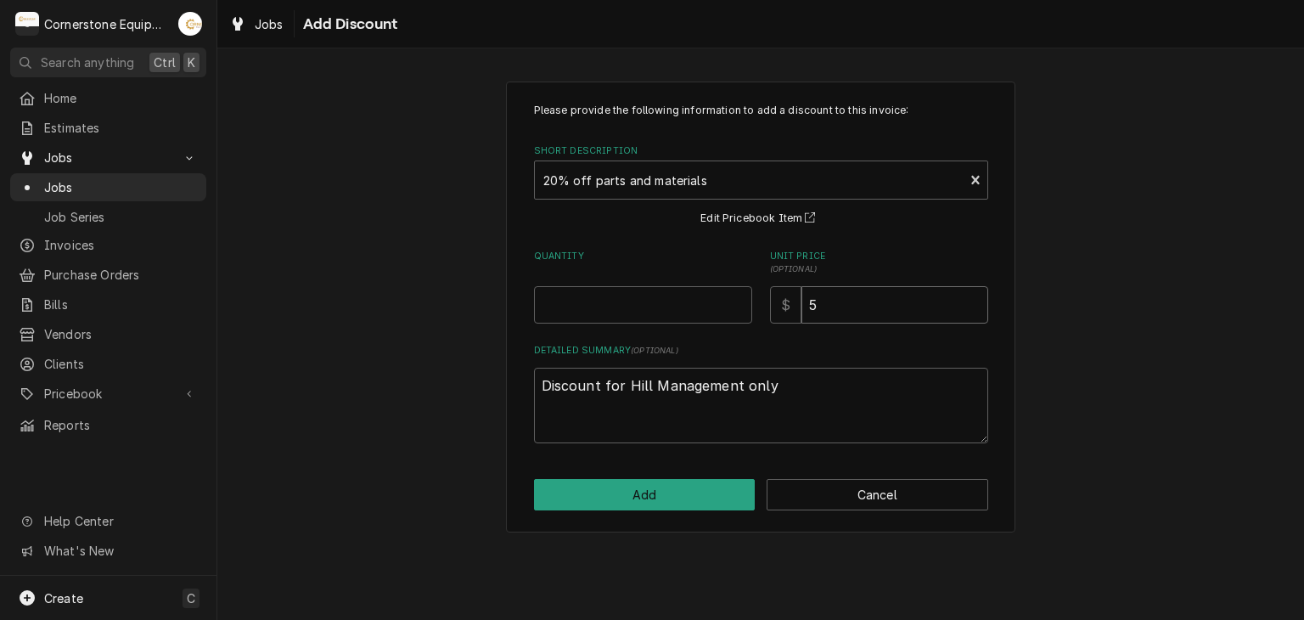
type input "56"
type textarea "x"
type input "56.0"
type textarea "x"
type input "56.05"
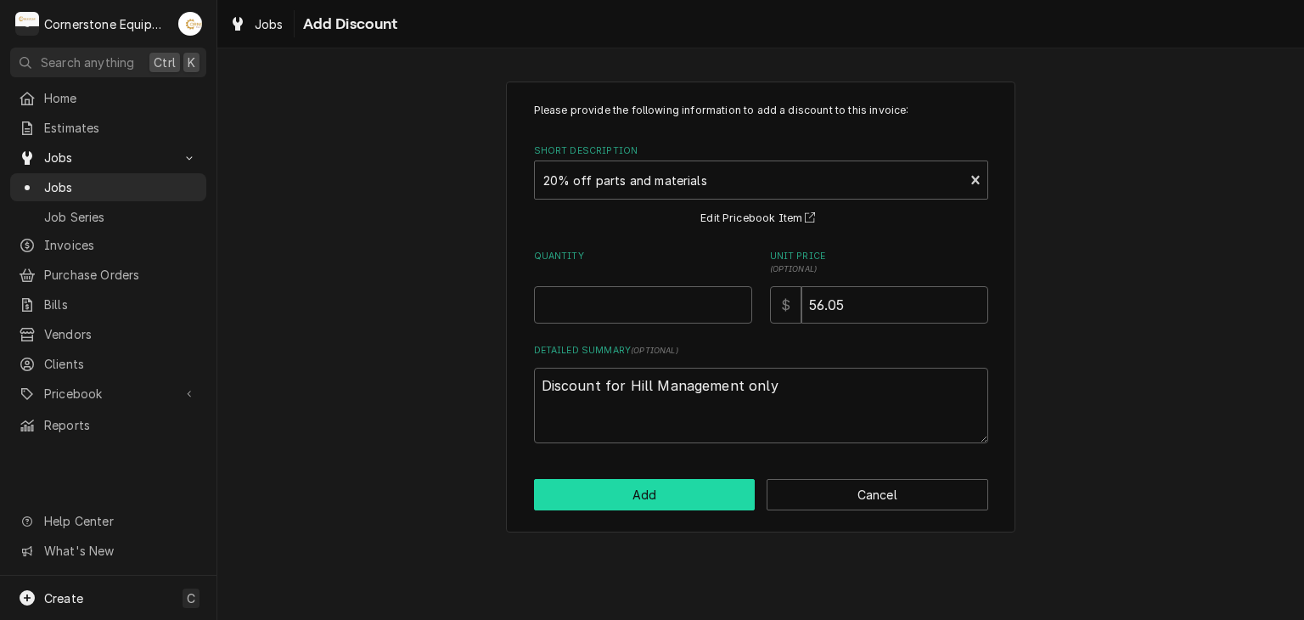
click at [682, 483] on button "Add" at bounding box center [645, 494] width 222 height 31
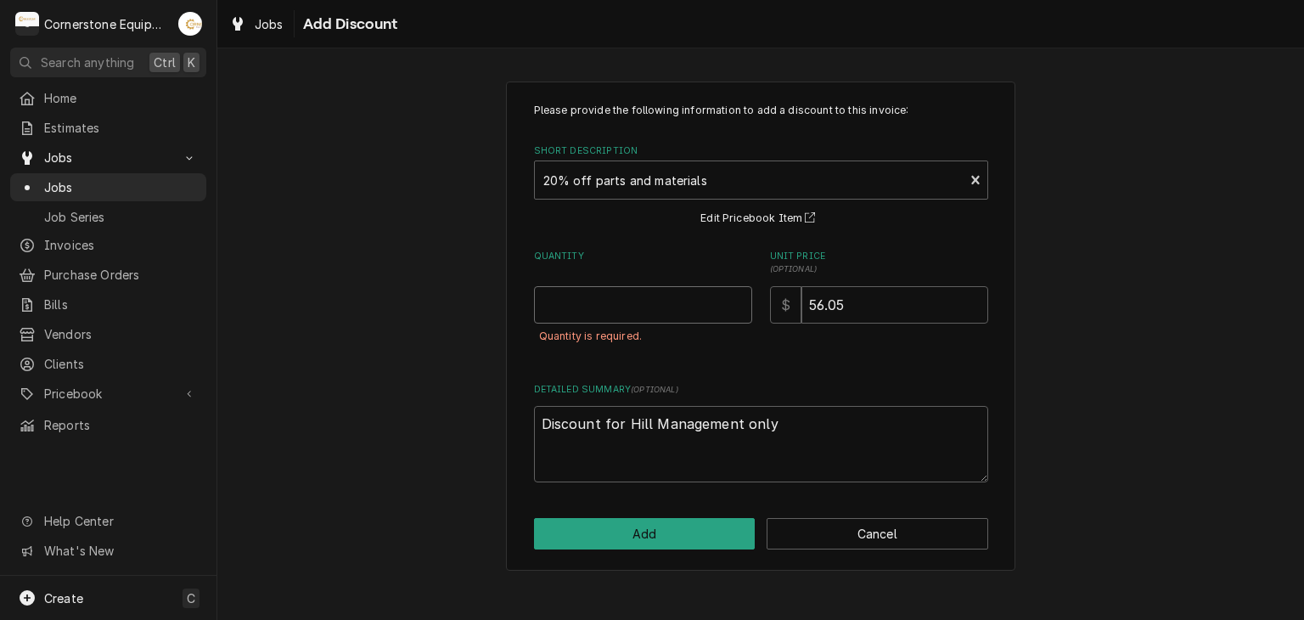
click at [616, 311] on input "Quantity" at bounding box center [643, 304] width 218 height 37
type textarea "x"
type input "1"
click at [636, 551] on div "Please provide the following information to add a discount to this invoice: Sho…" at bounding box center [760, 326] width 509 height 490
click at [628, 534] on button "Add" at bounding box center [645, 533] width 222 height 31
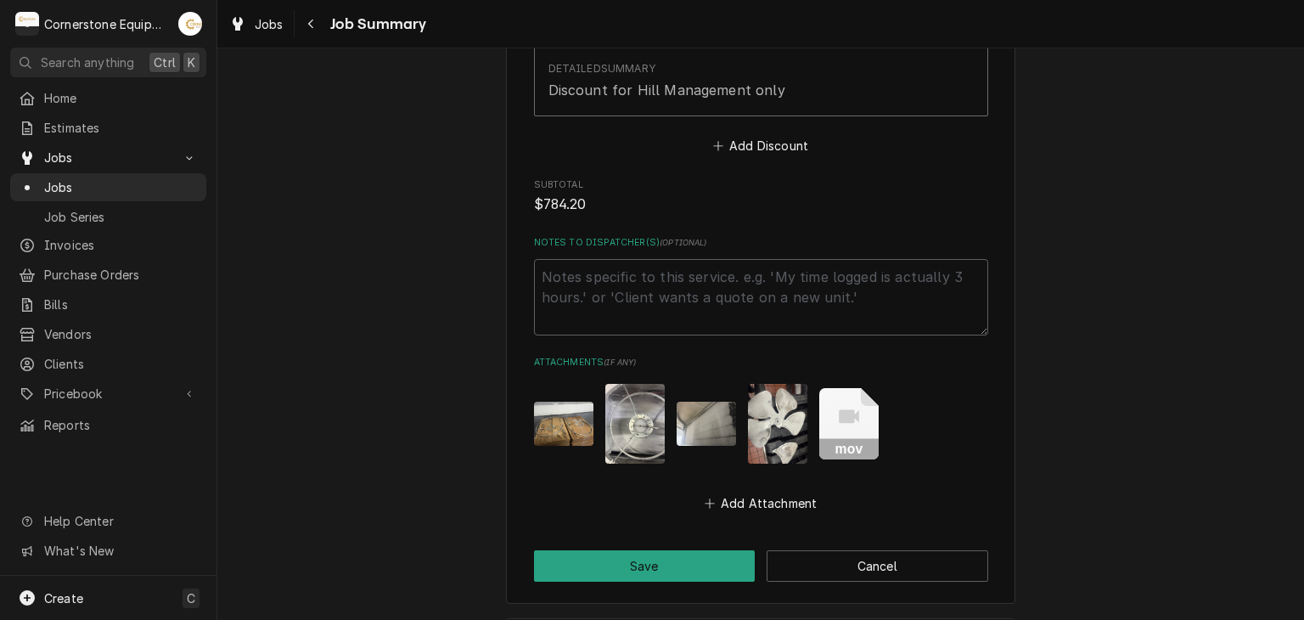
scroll to position [2448, 0]
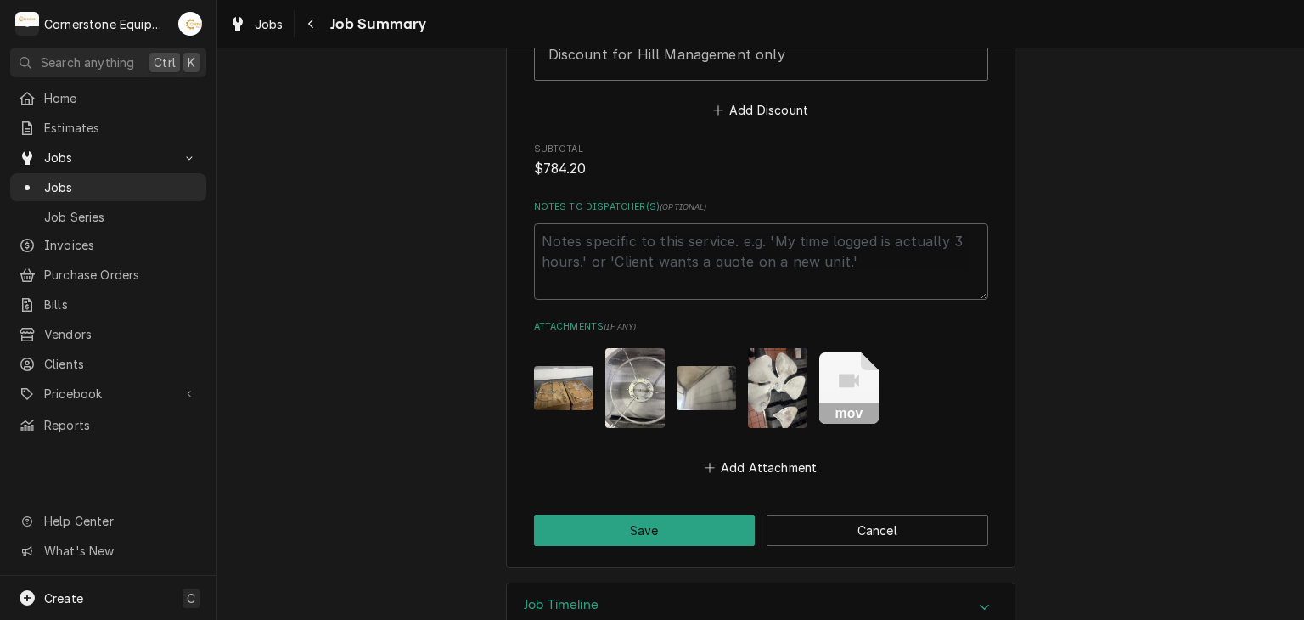
click at [676, 366] on img "Attachments" at bounding box center [705, 388] width 59 height 45
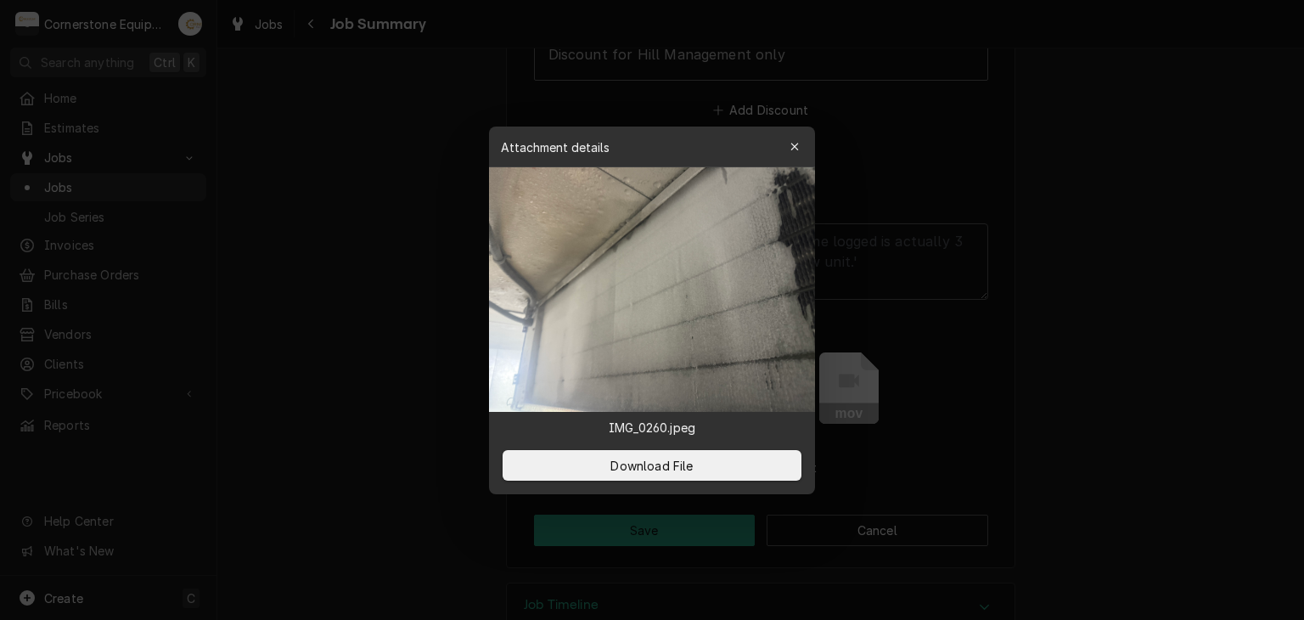
click at [1019, 269] on div at bounding box center [652, 310] width 1304 height 620
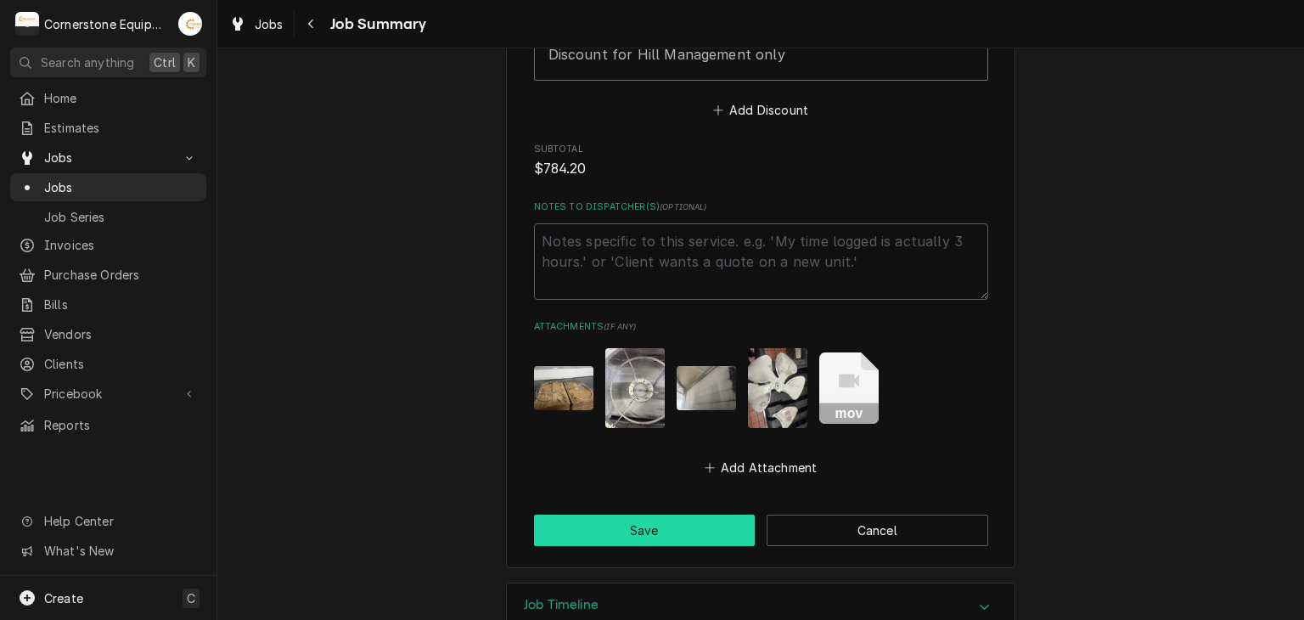
click at [675, 514] on button "Save" at bounding box center [645, 529] width 222 height 31
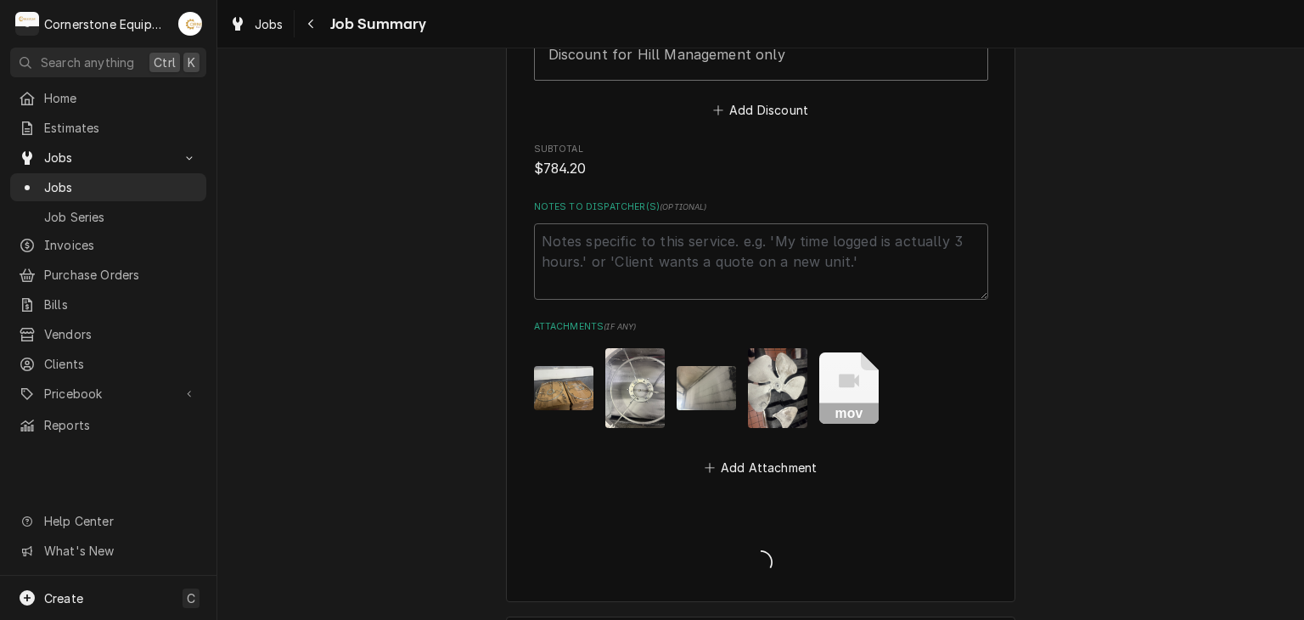
type textarea "x"
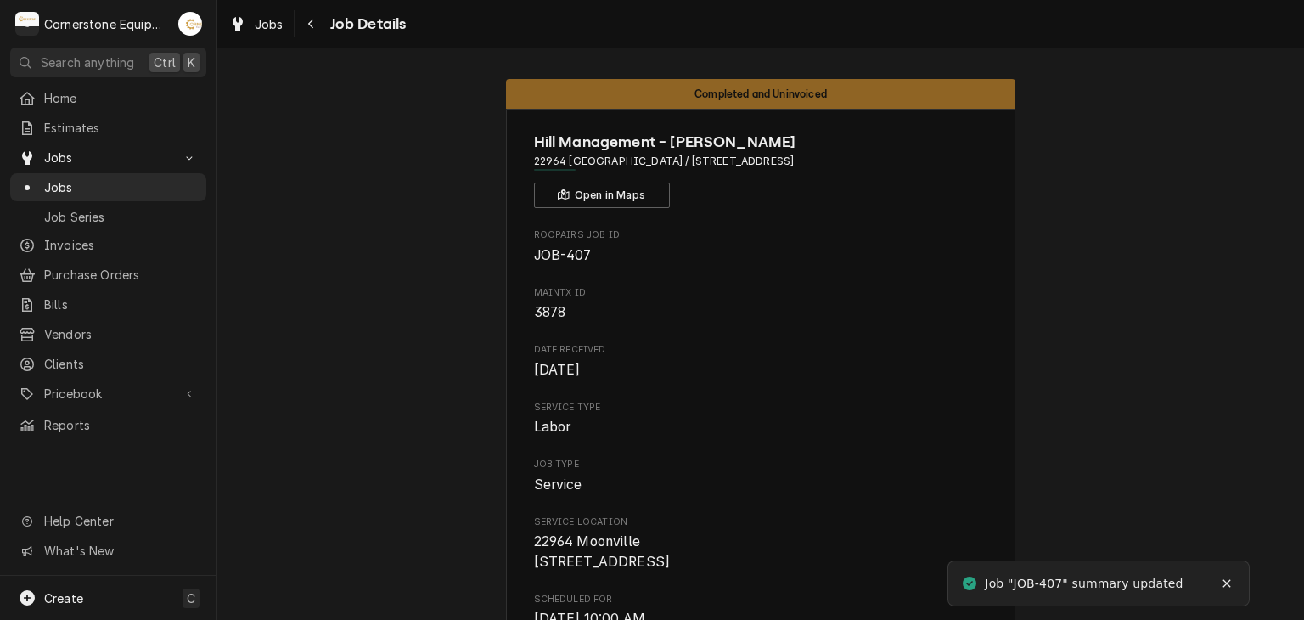
scroll to position [339, 0]
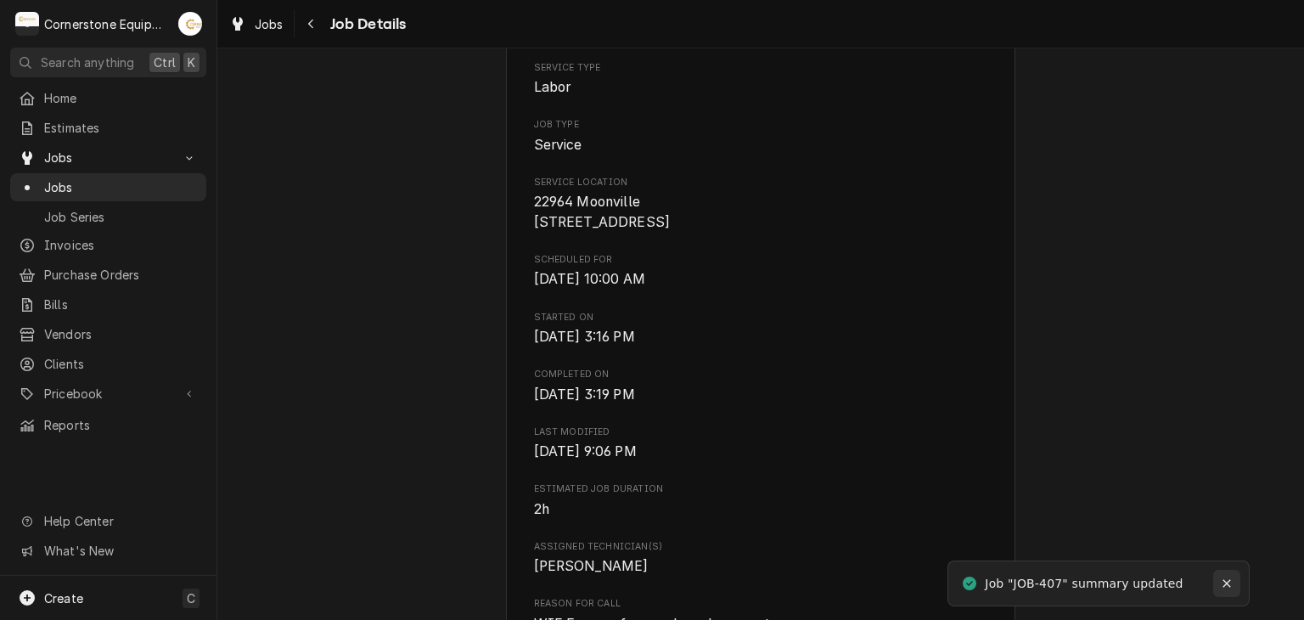
click at [1221, 585] on icon "Notifications alt+T" at bounding box center [1226, 583] width 12 height 12
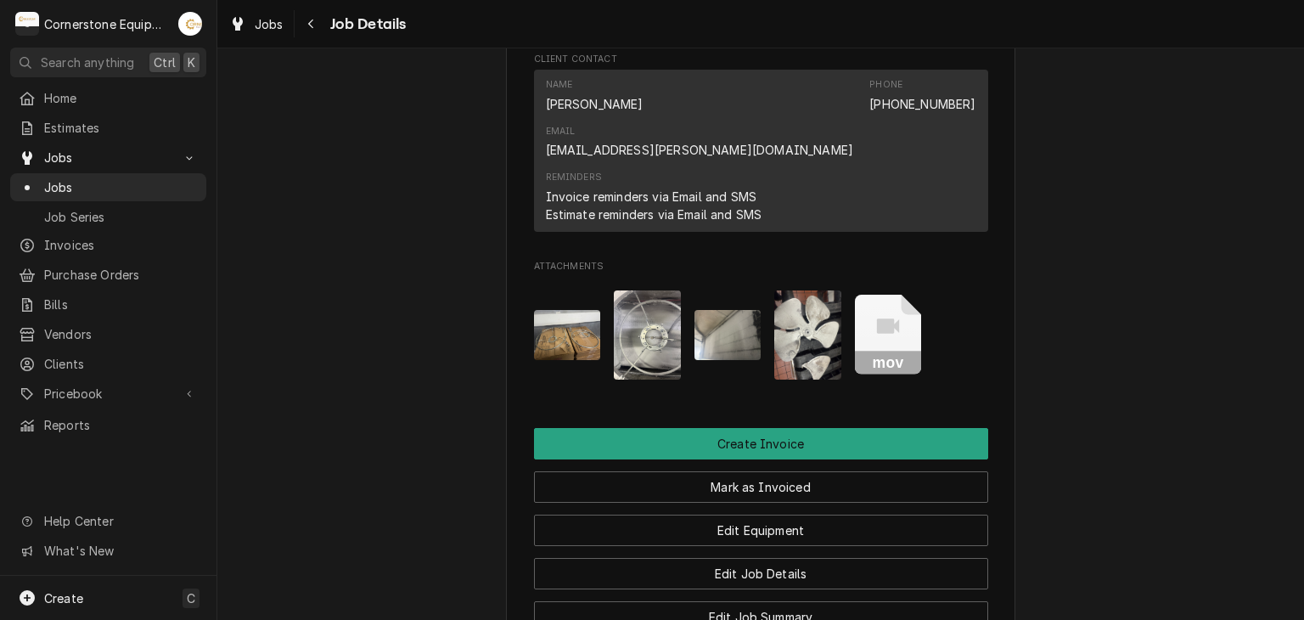
scroll to position [1624, 0]
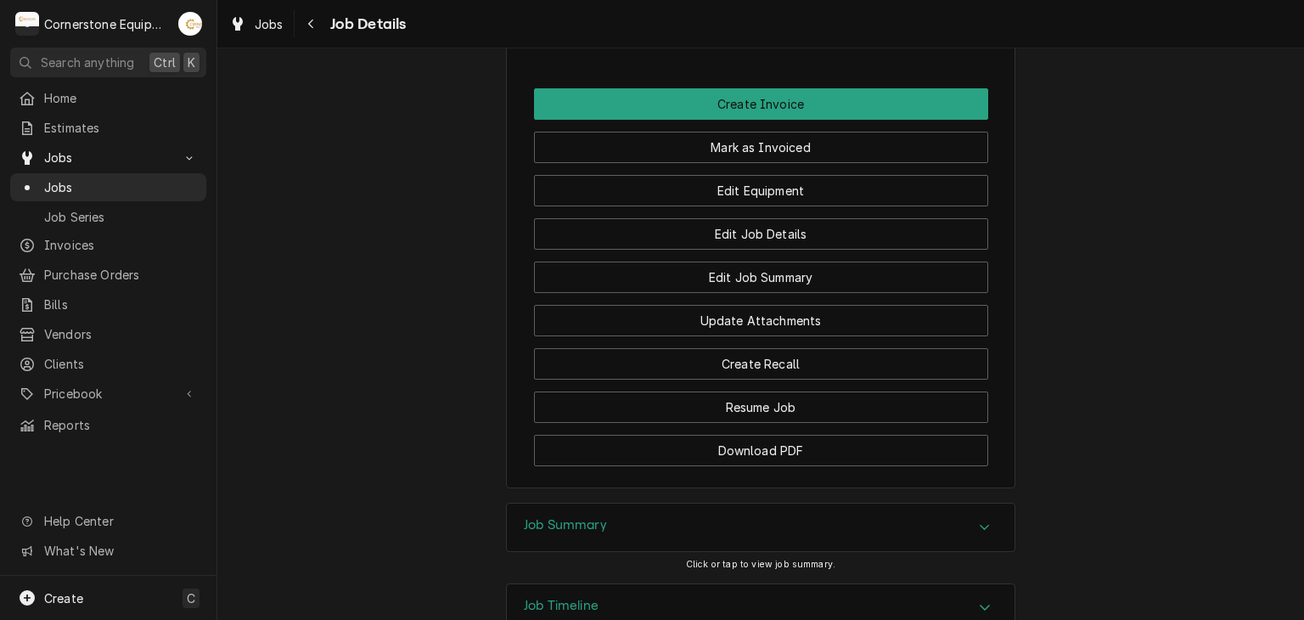
click at [761, 503] on div "Job Summary" at bounding box center [761, 527] width 508 height 48
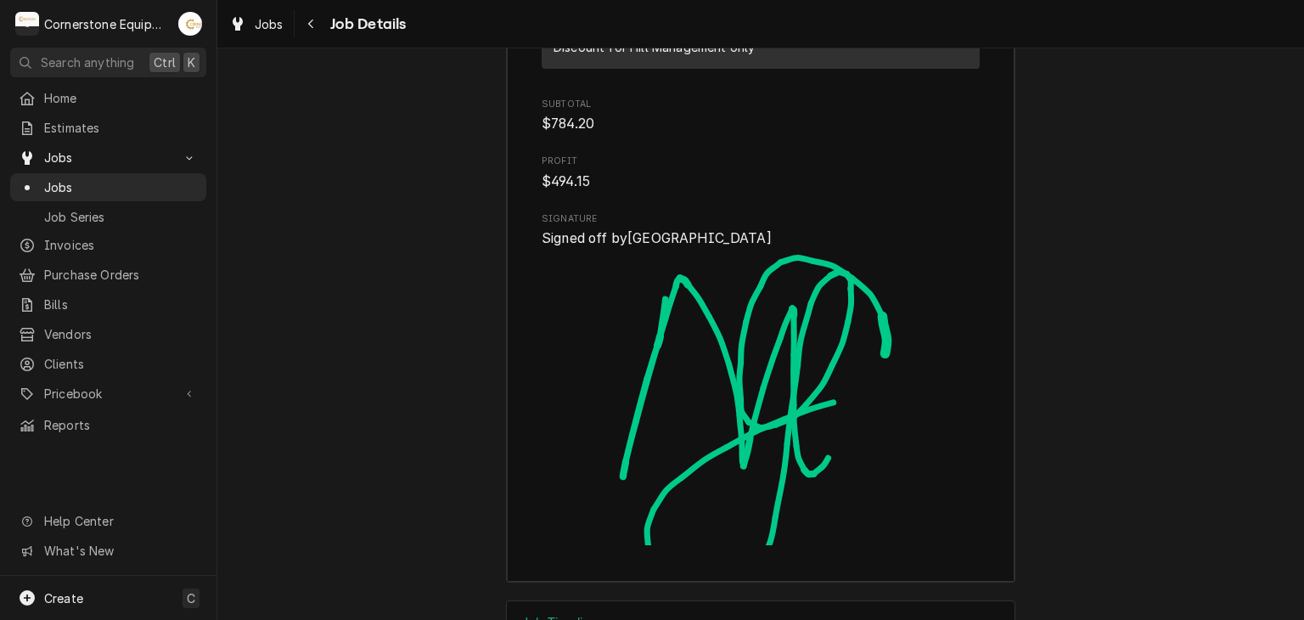
scroll to position [3673, 0]
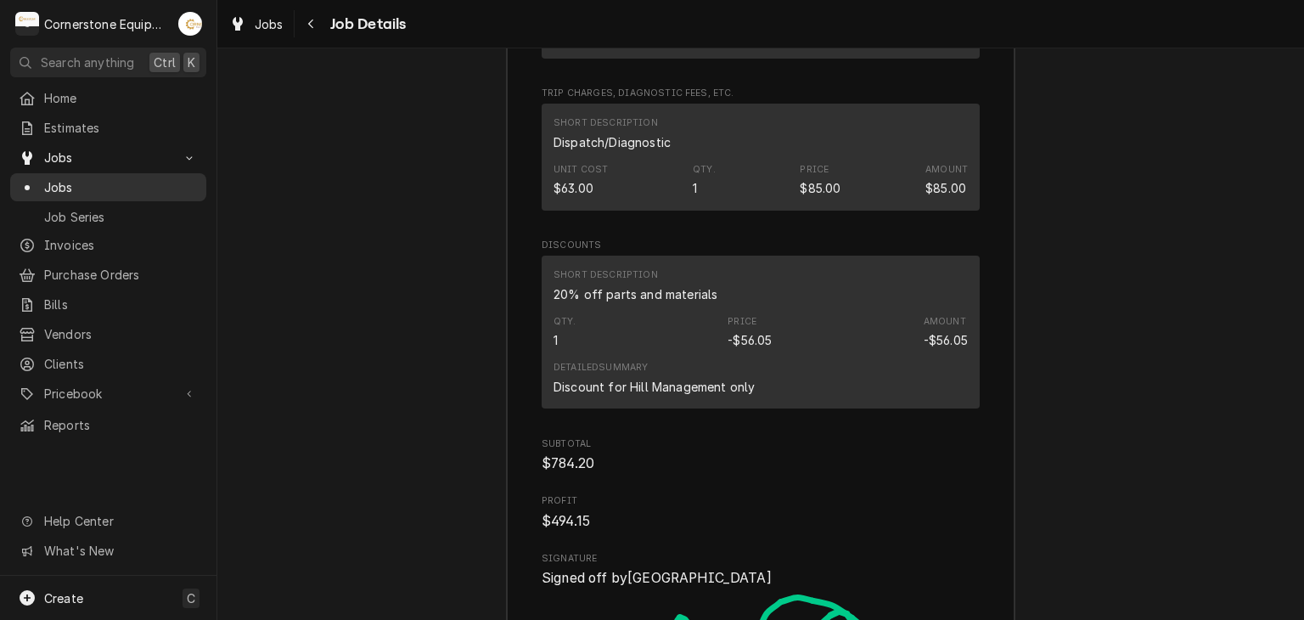
click at [109, 178] on span "Jobs" at bounding box center [121, 187] width 154 height 18
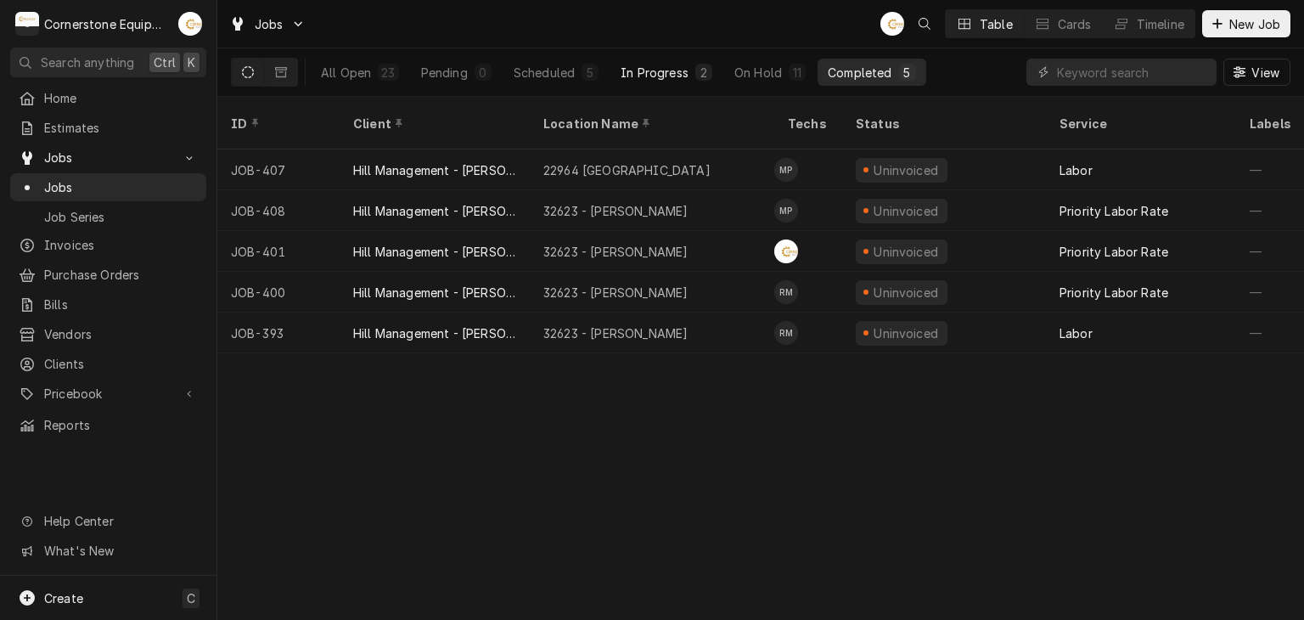
click at [676, 81] on button "In Progress 2" at bounding box center [666, 72] width 112 height 27
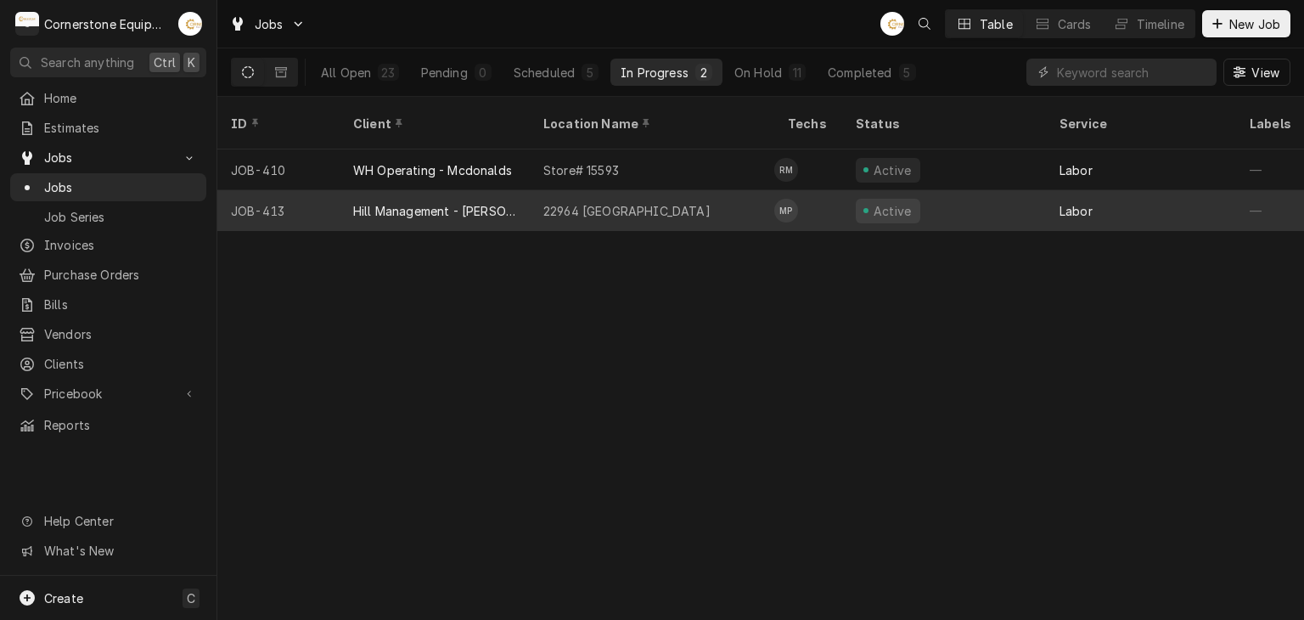
click at [654, 194] on div "22964 [GEOGRAPHIC_DATA]" at bounding box center [652, 210] width 244 height 41
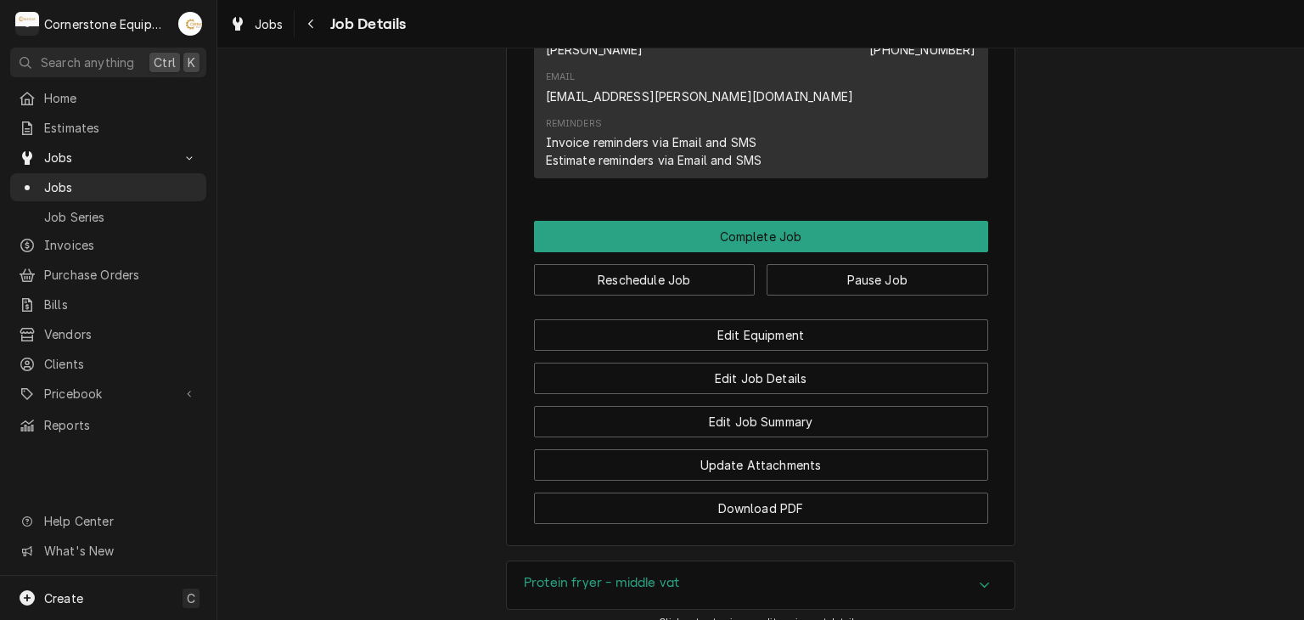
scroll to position [1358, 0]
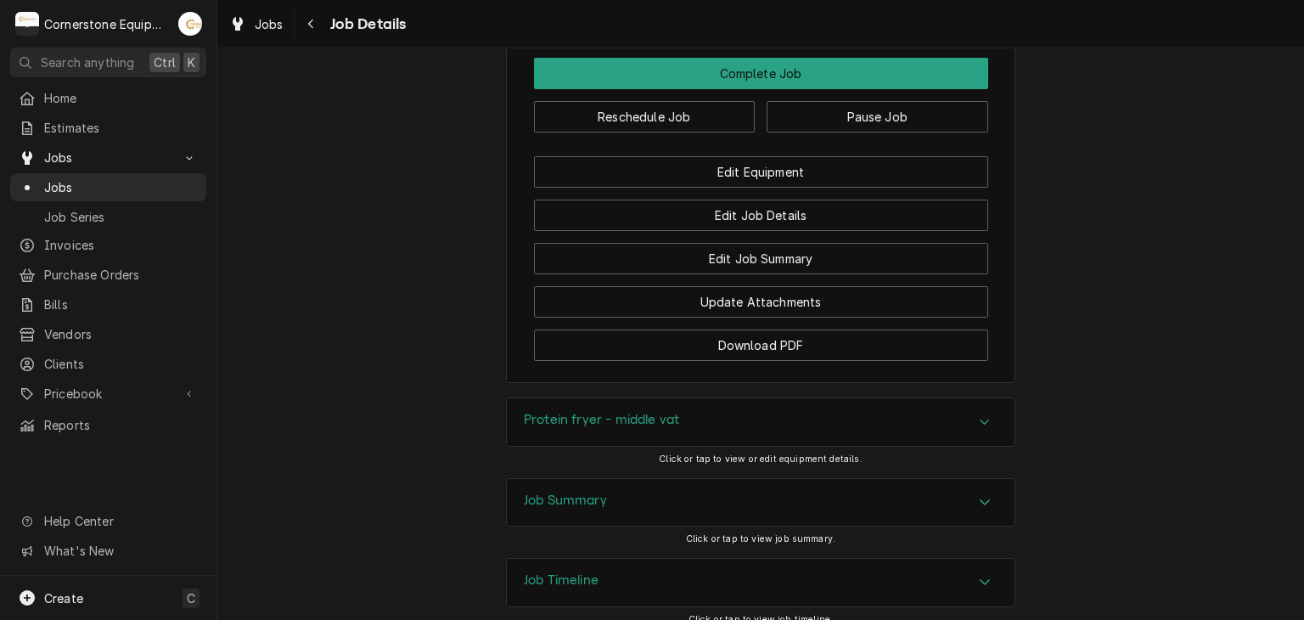
click at [770, 479] on div "Job Summary" at bounding box center [761, 503] width 508 height 48
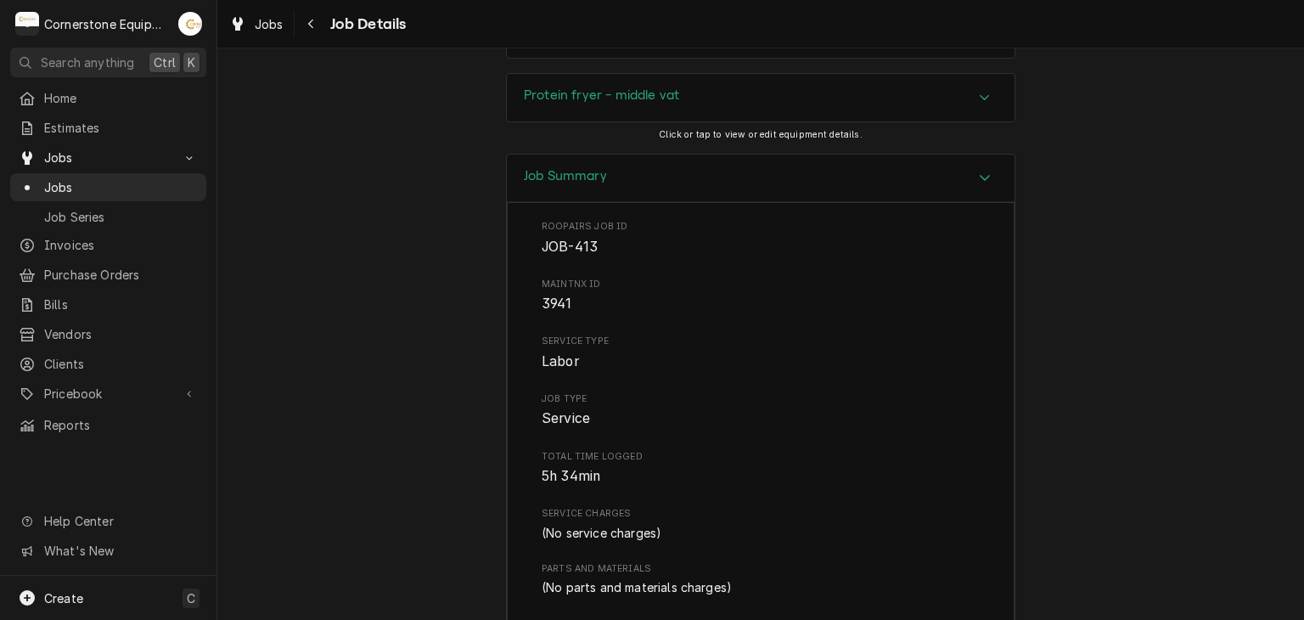
scroll to position [1003, 0]
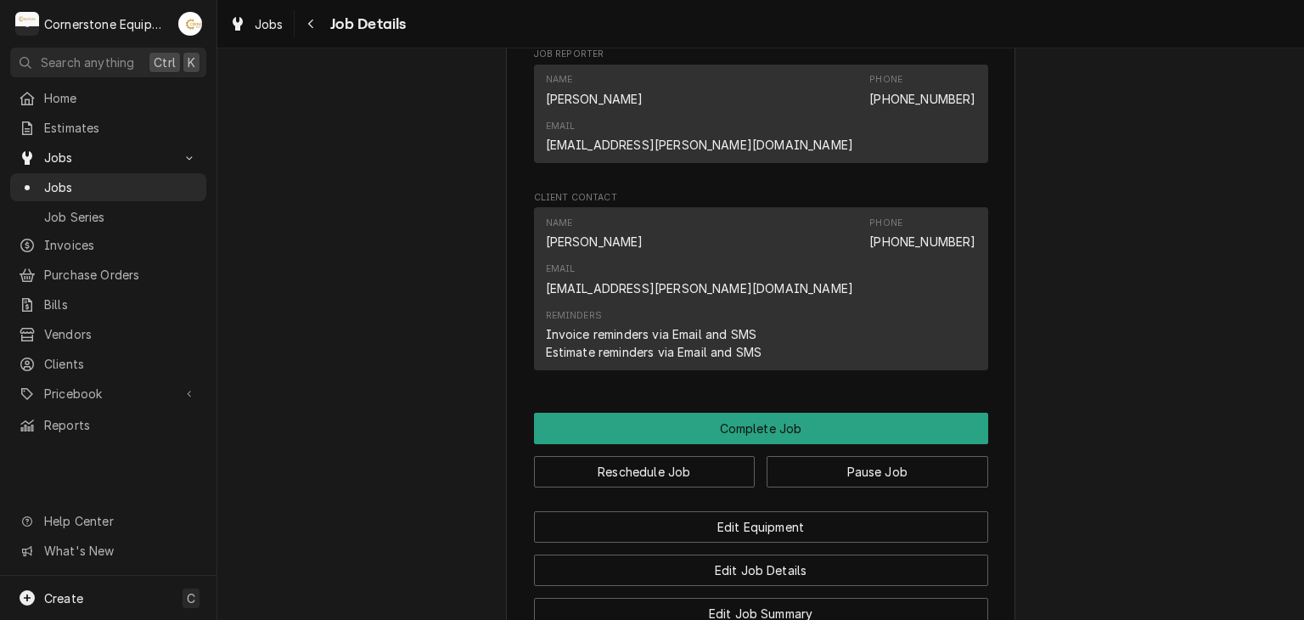
drag, startPoint x: 255, startPoint y: 207, endPoint x: 166, endPoint y: 172, distance: 94.9
click at [166, 154] on span "Jobs" at bounding box center [108, 158] width 128 height 18
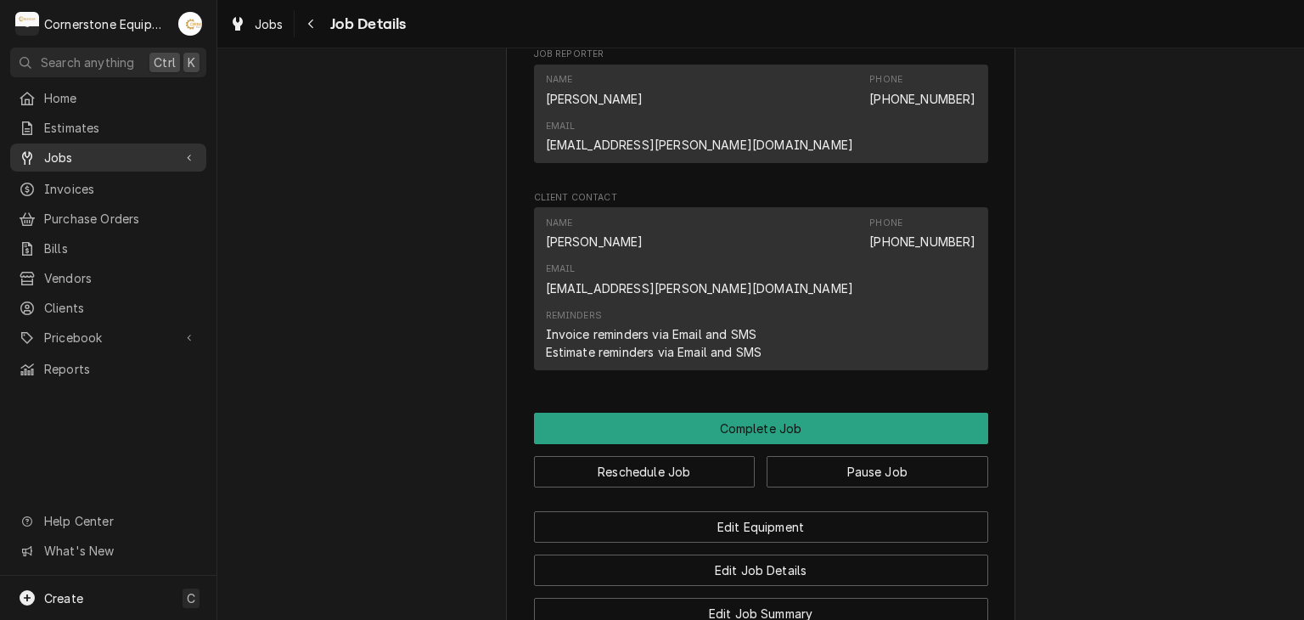
click at [181, 149] on div "Dynamic Content Wrapper" at bounding box center [189, 157] width 17 height 17
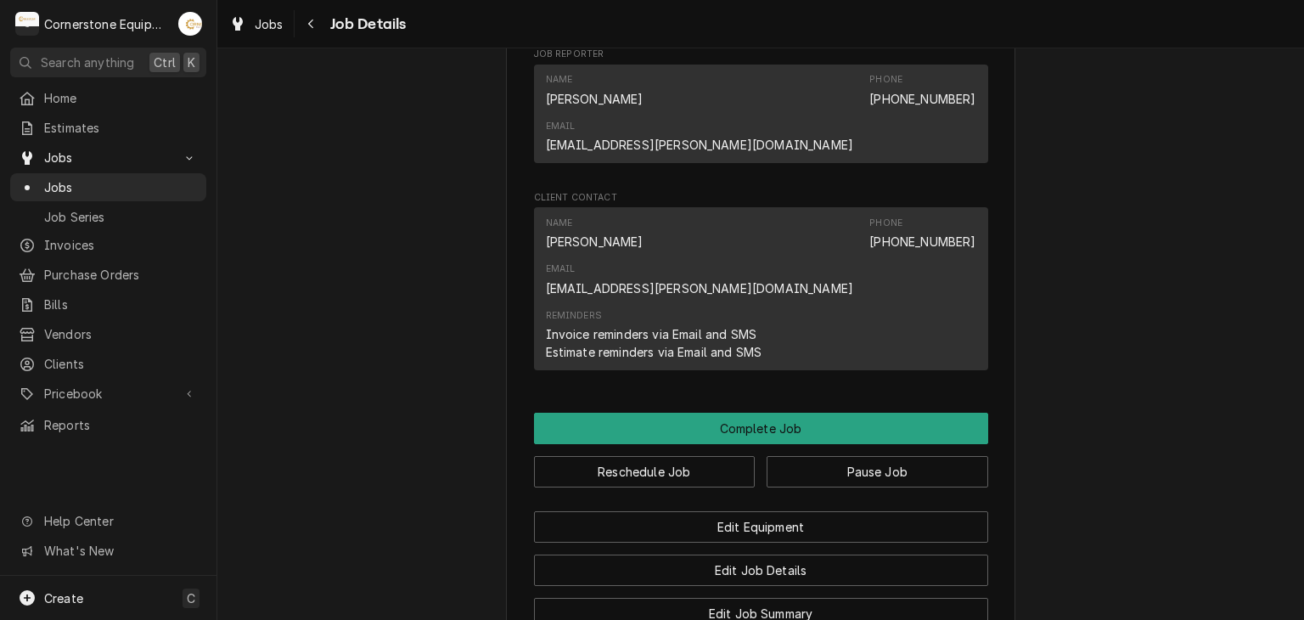
scroll to position [324, 0]
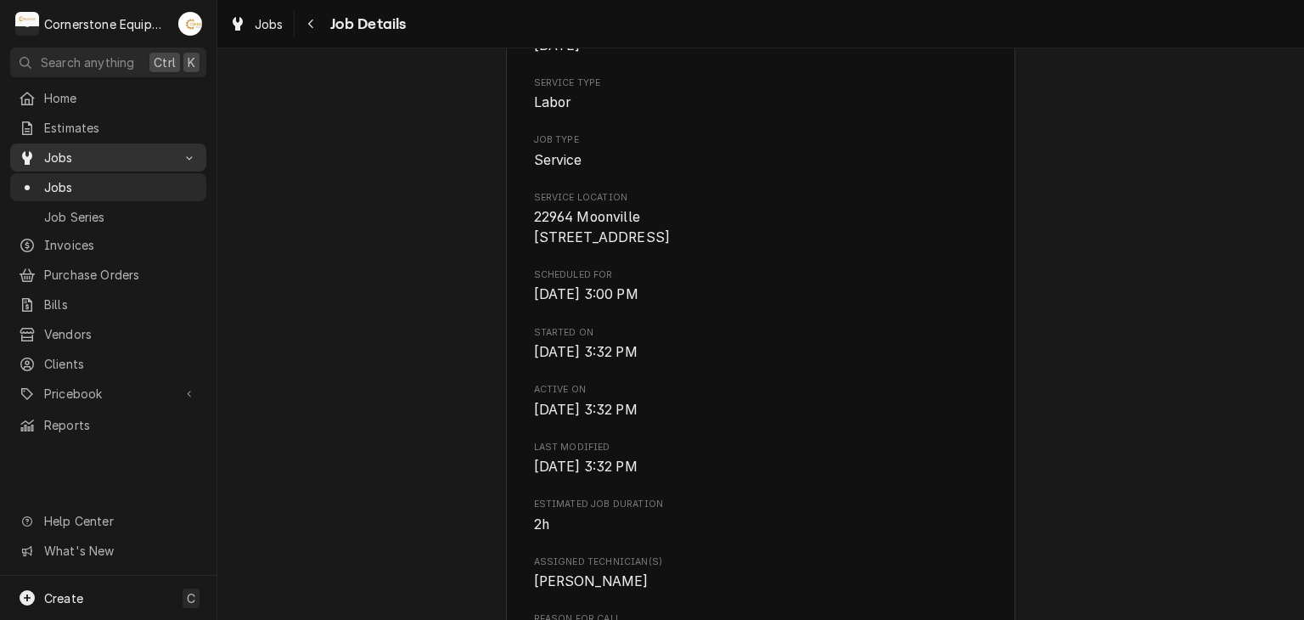
click at [132, 156] on span "Jobs" at bounding box center [108, 158] width 128 height 18
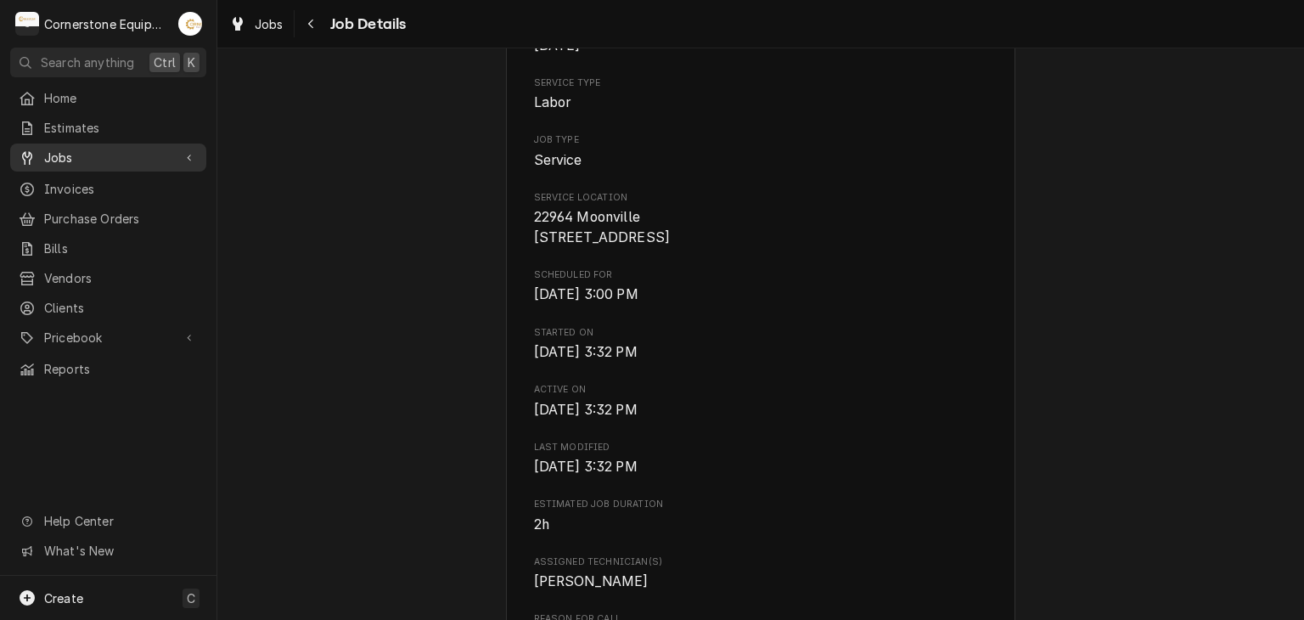
click at [149, 155] on span "Jobs" at bounding box center [108, 158] width 128 height 18
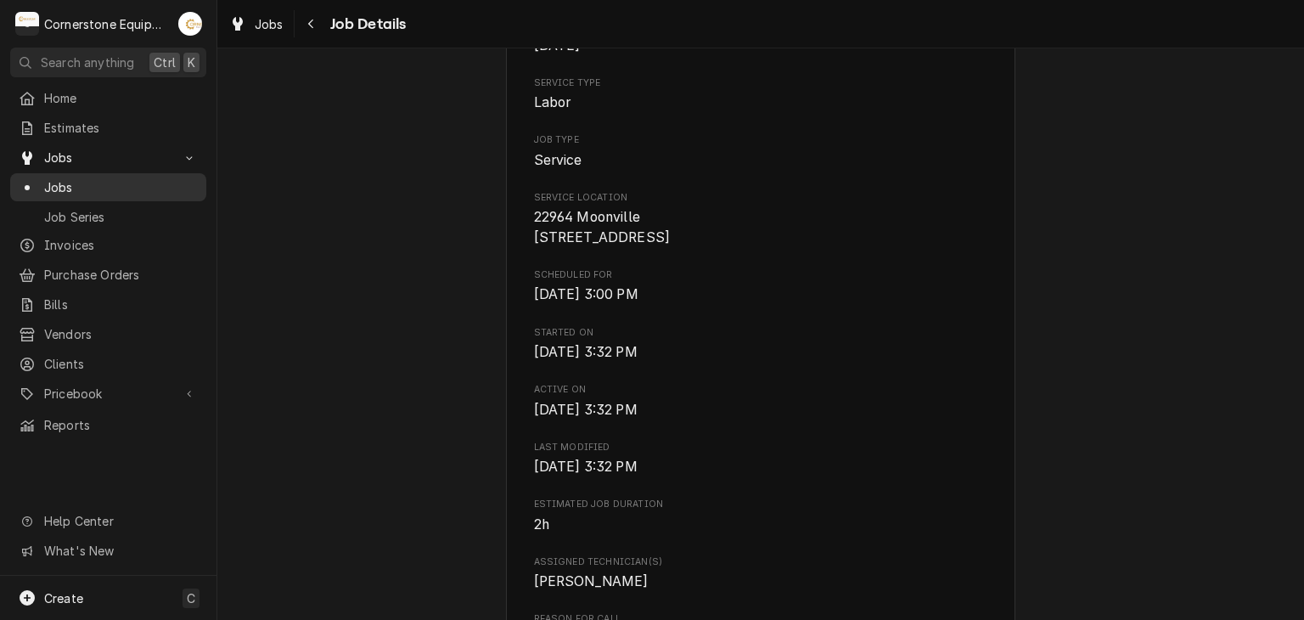
click at [126, 194] on link "Jobs" at bounding box center [108, 187] width 196 height 28
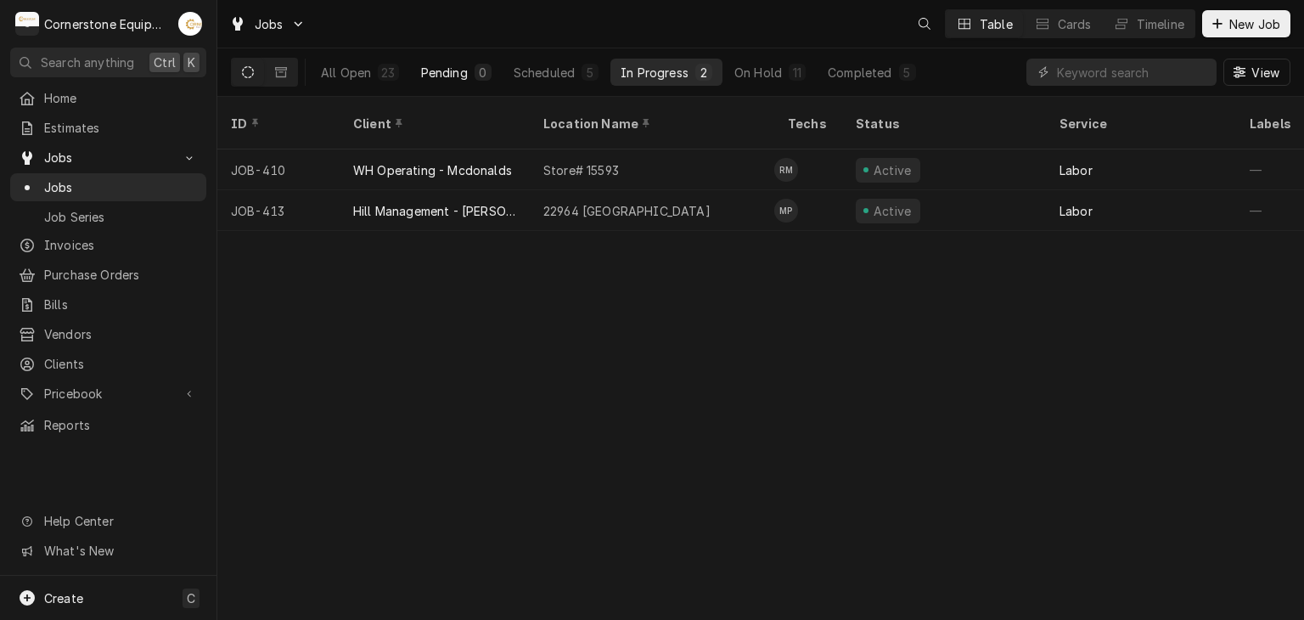
click at [474, 69] on div "0" at bounding box center [482, 72] width 17 height 17
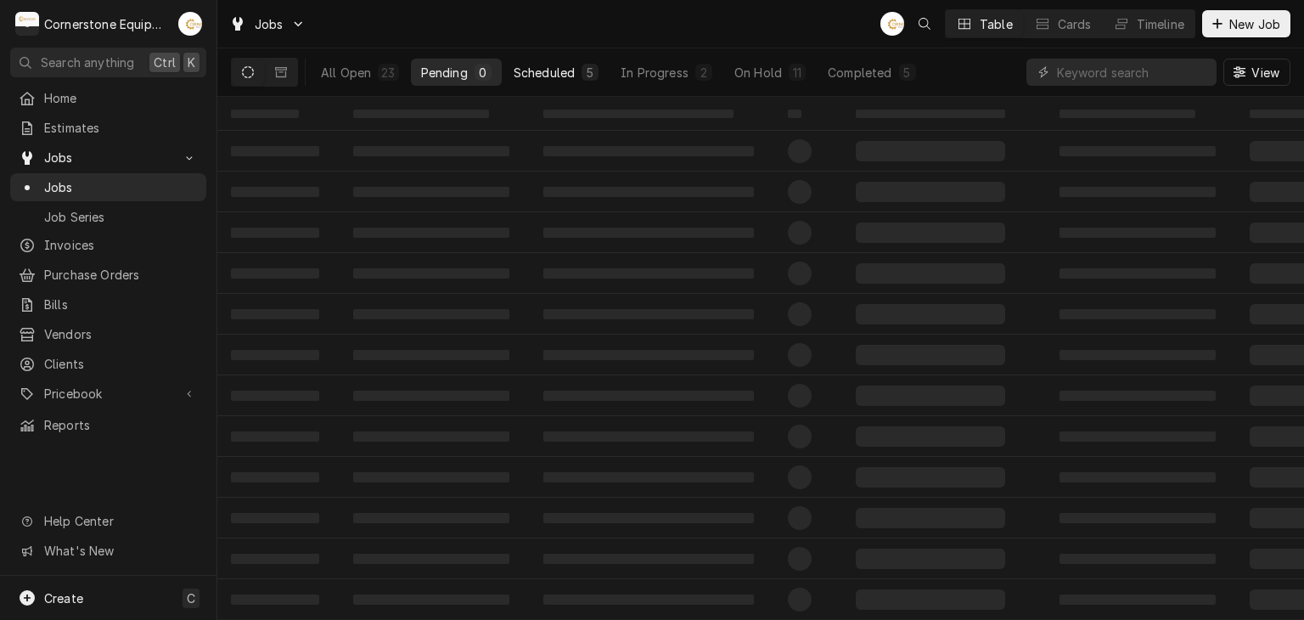
click at [569, 70] on div "Scheduled" at bounding box center [543, 73] width 61 height 18
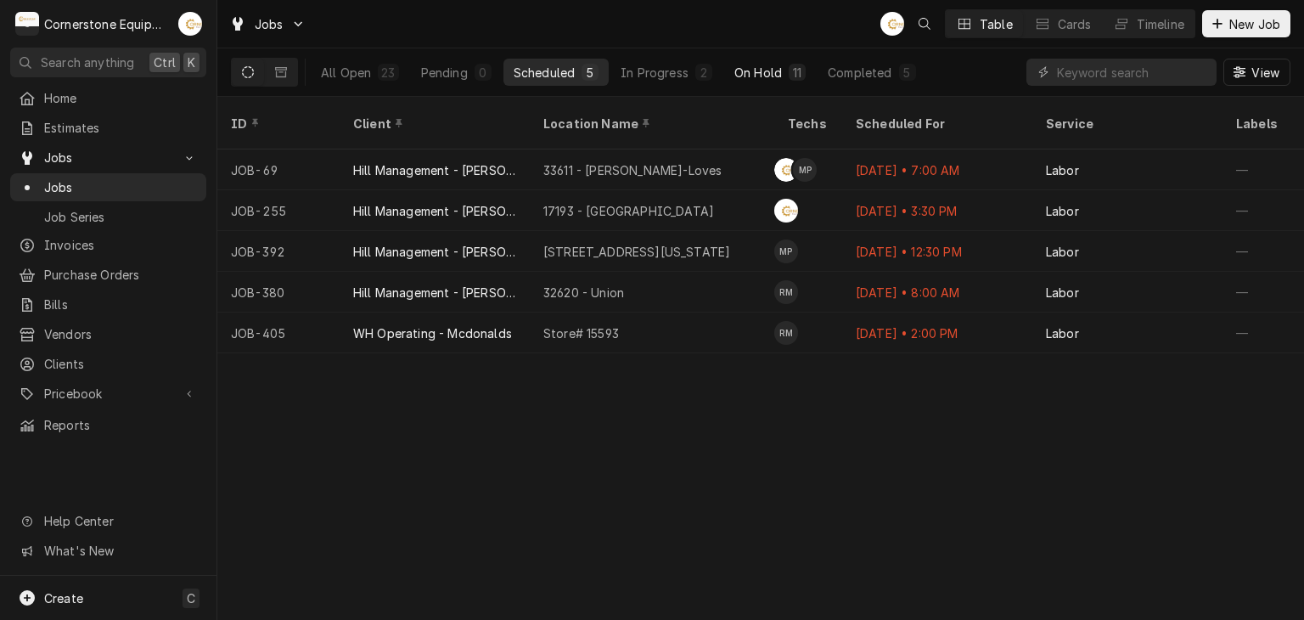
click at [754, 75] on div "On Hold" at bounding box center [758, 73] width 48 height 18
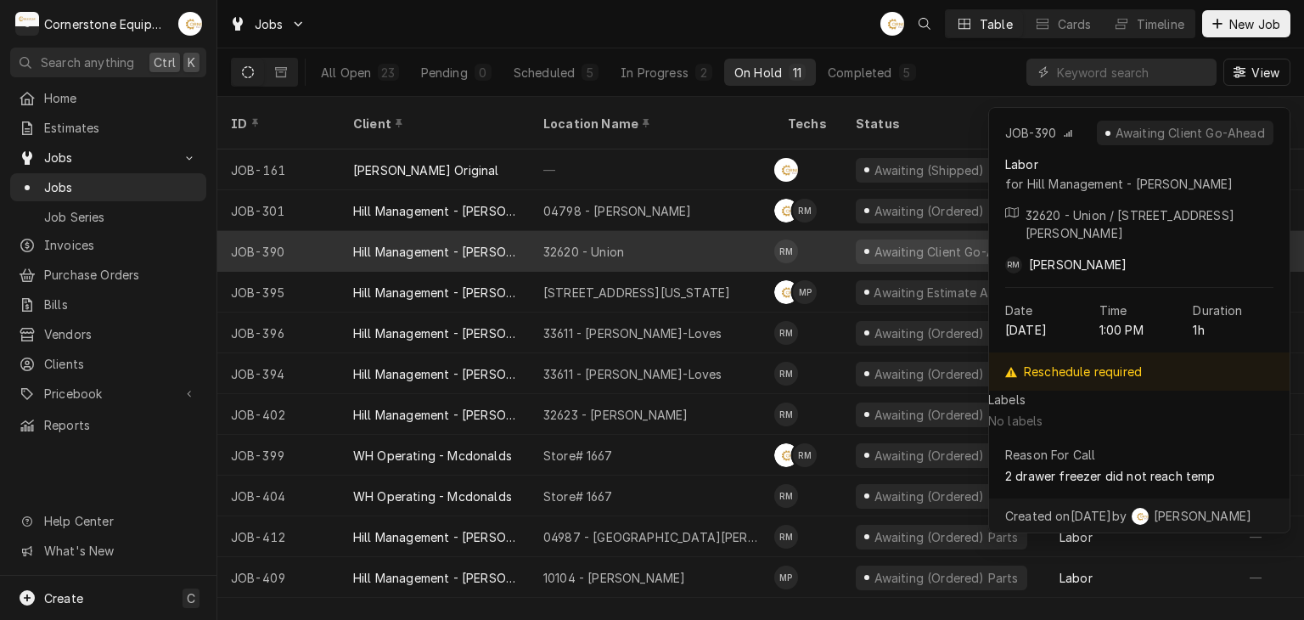
click at [669, 237] on div "32620 - Union" at bounding box center [652, 251] width 244 height 41
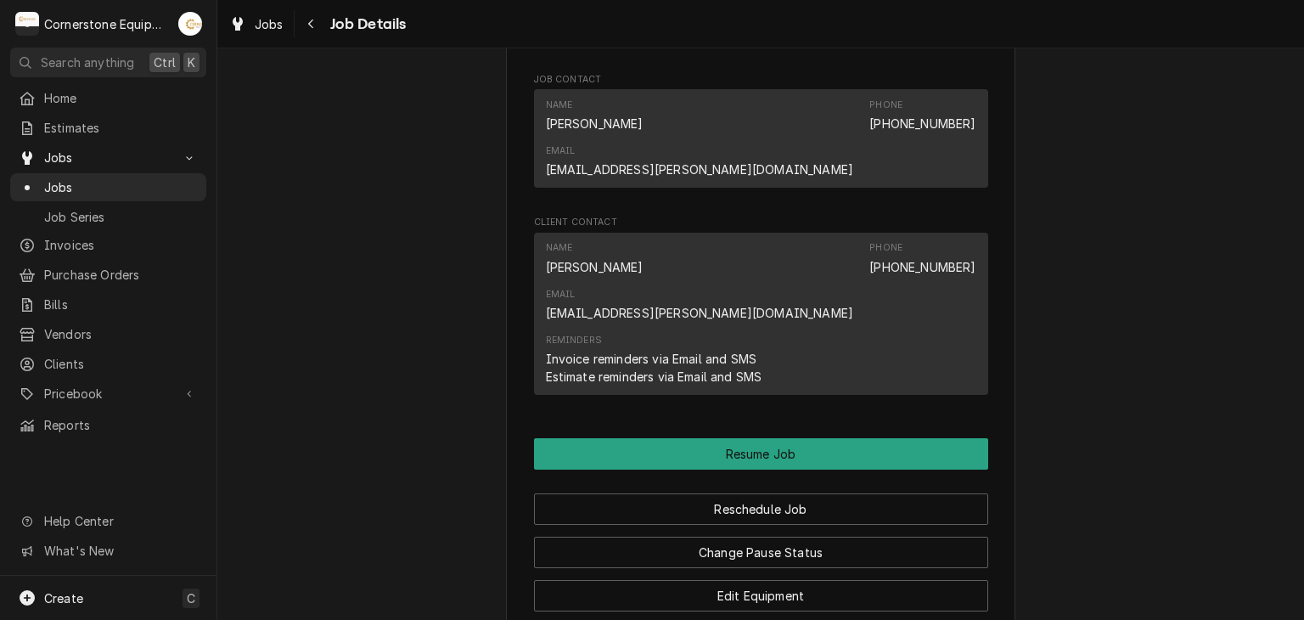
scroll to position [1697, 0]
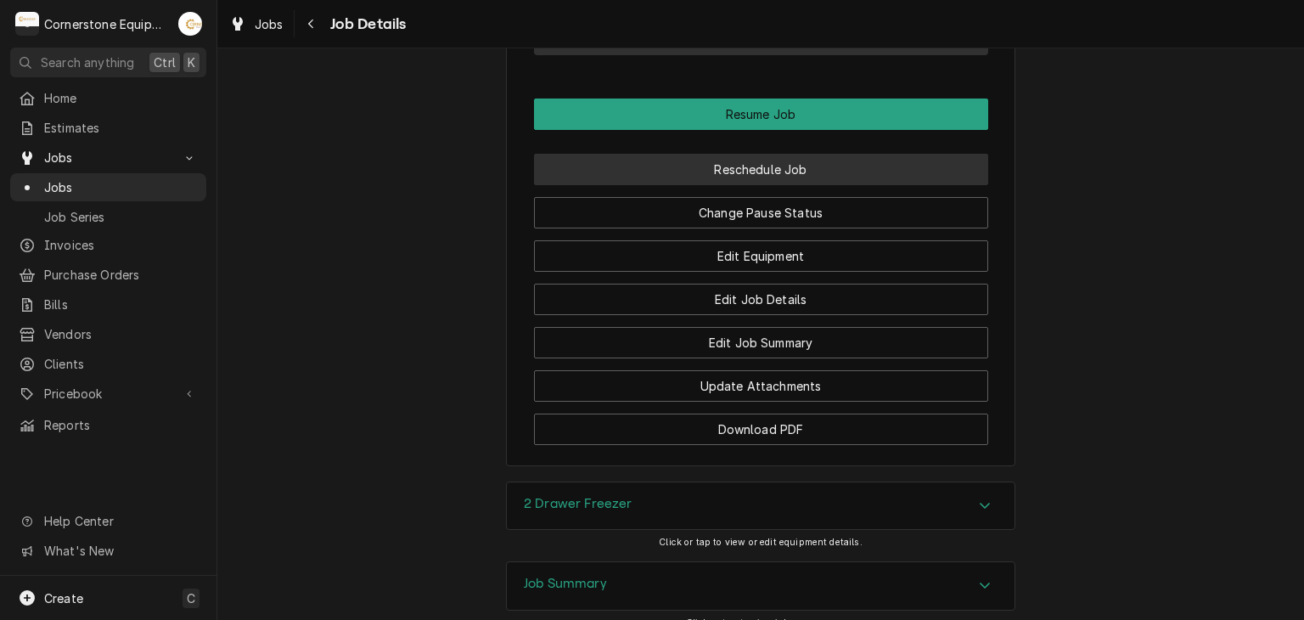
click at [764, 154] on button "Reschedule Job" at bounding box center [761, 169] width 454 height 31
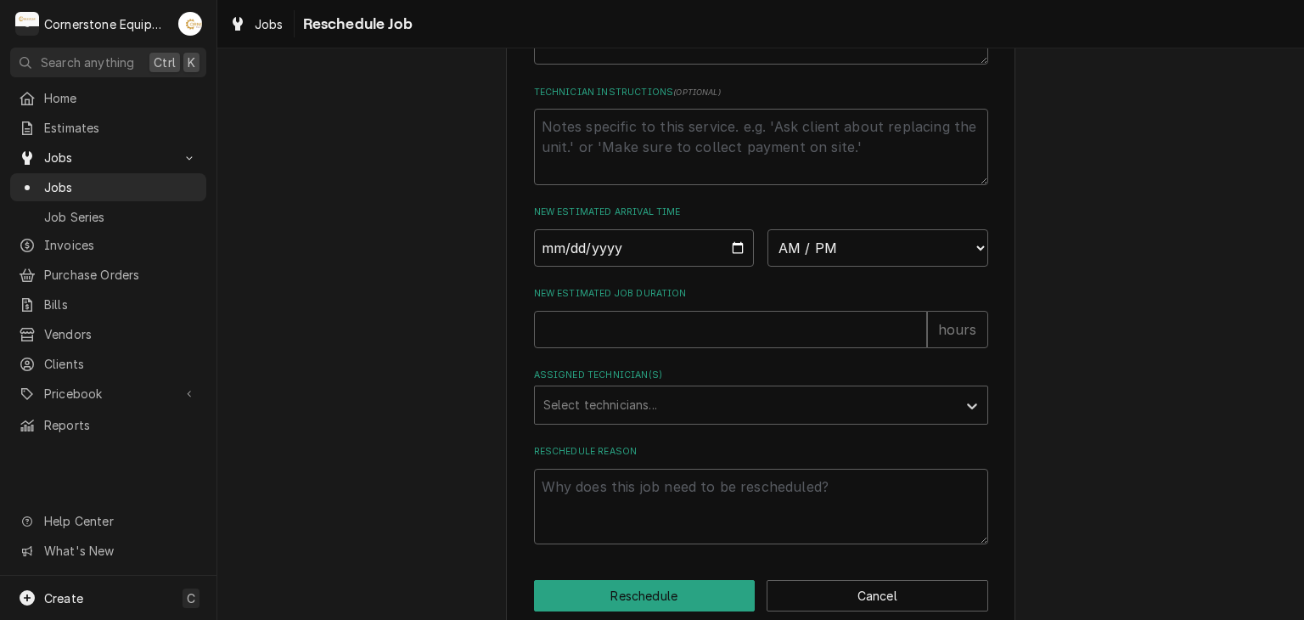
scroll to position [648, 0]
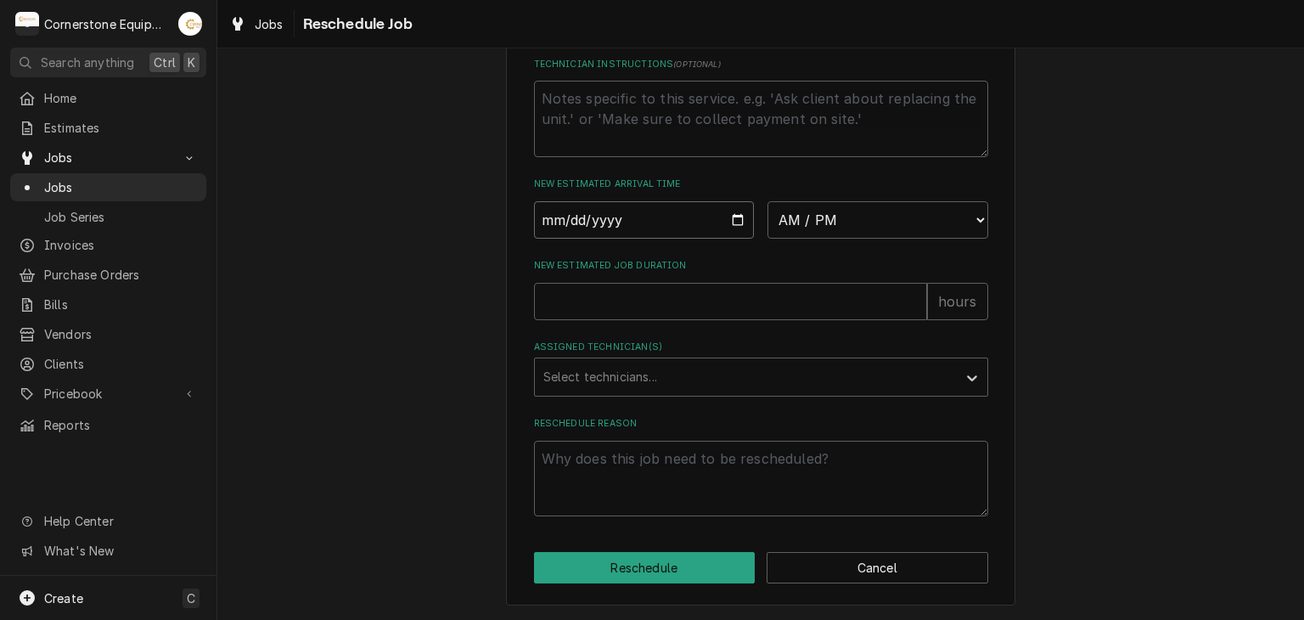
click at [642, 221] on input "Date" at bounding box center [644, 219] width 221 height 37
click at [717, 222] on input "Date" at bounding box center [644, 219] width 221 height 37
click at [748, 222] on div "AM / PM 6:00 AM 6:15 AM 6:30 AM 6:45 AM 7:00 AM 7:15 AM 7:30 AM 7:45 AM 8:00 AM…" at bounding box center [761, 219] width 454 height 37
click at [733, 218] on input "Date" at bounding box center [644, 219] width 221 height 37
type input "[DATE]"
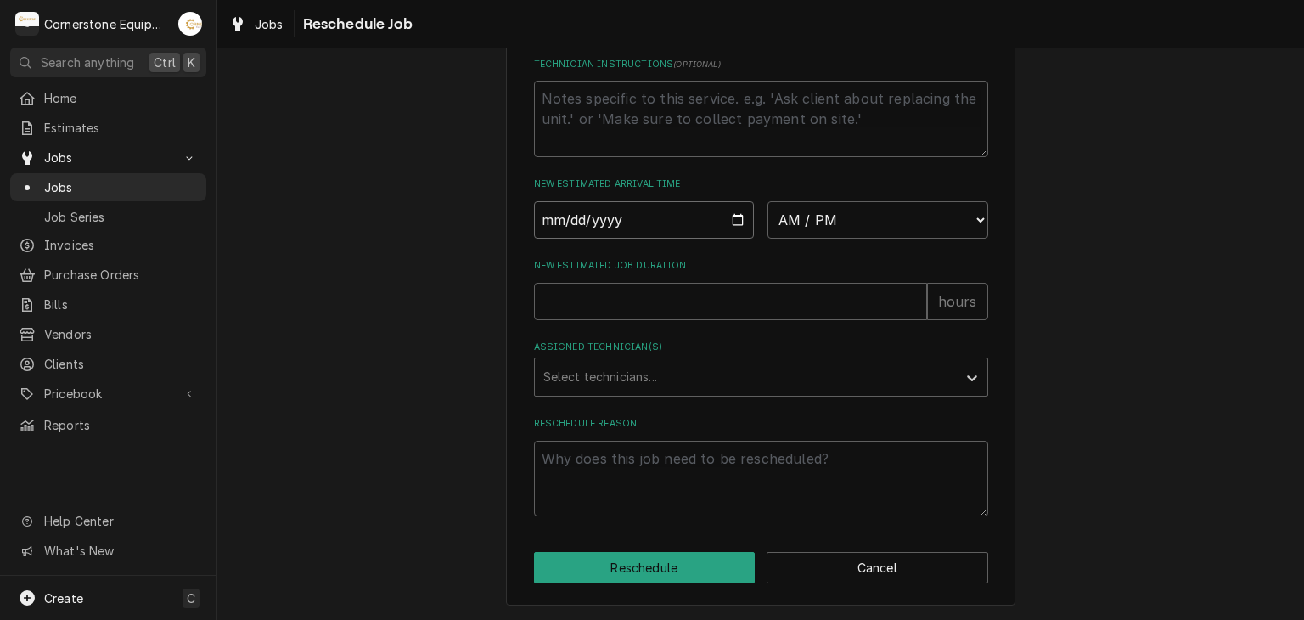
type textarea "x"
click at [861, 213] on select "AM / PM 6:00 AM 6:15 AM 6:30 AM 6:45 AM 7:00 AM 7:15 AM 7:30 AM 7:45 AM 8:00 AM…" at bounding box center [877, 219] width 221 height 37
select select "08:00:00"
click at [767, 201] on select "AM / PM 6:00 AM 6:15 AM 6:30 AM 6:45 AM 7:00 AM 7:15 AM 7:30 AM 7:45 AM 8:00 AM…" at bounding box center [877, 219] width 221 height 37
click at [550, 311] on input "New Estimated Job Duration" at bounding box center [730, 301] width 393 height 37
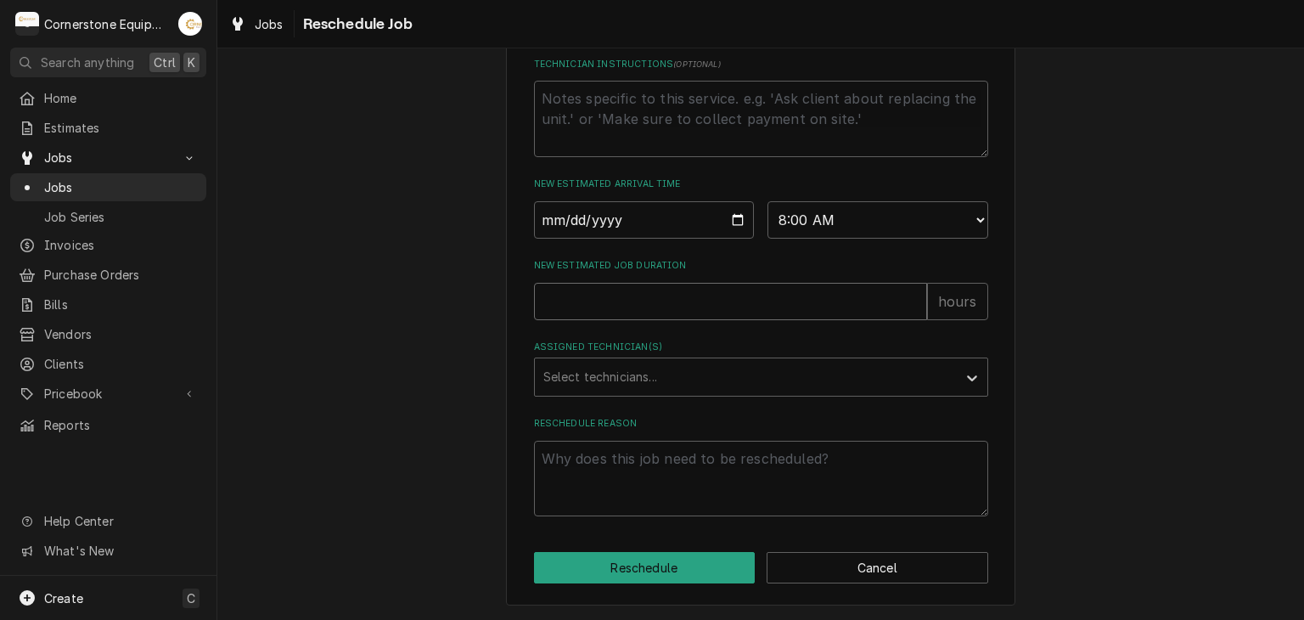
type textarea "x"
type input "2"
click at [411, 306] on div "Please provide some additional details to reschedule this job. Roopairs Job ID …" at bounding box center [760, 28] width 1086 height 1181
click at [576, 379] on div "Assigned Technician(s)" at bounding box center [745, 377] width 405 height 31
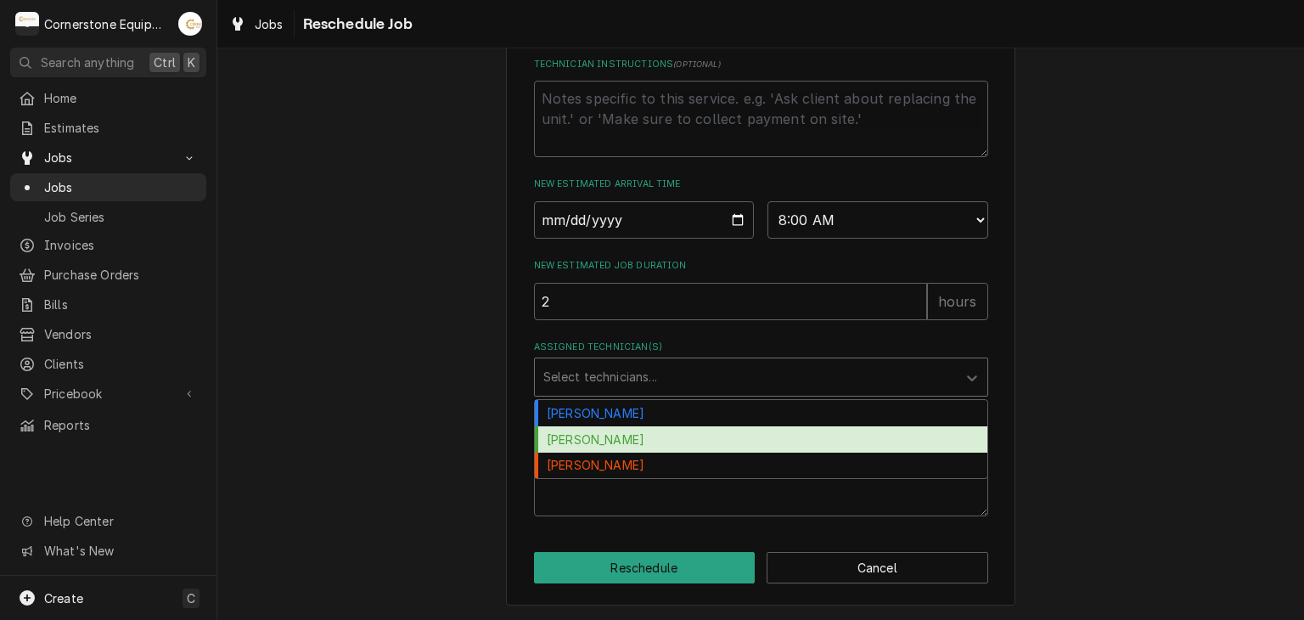
click at [576, 447] on div "[PERSON_NAME]" at bounding box center [761, 439] width 452 height 26
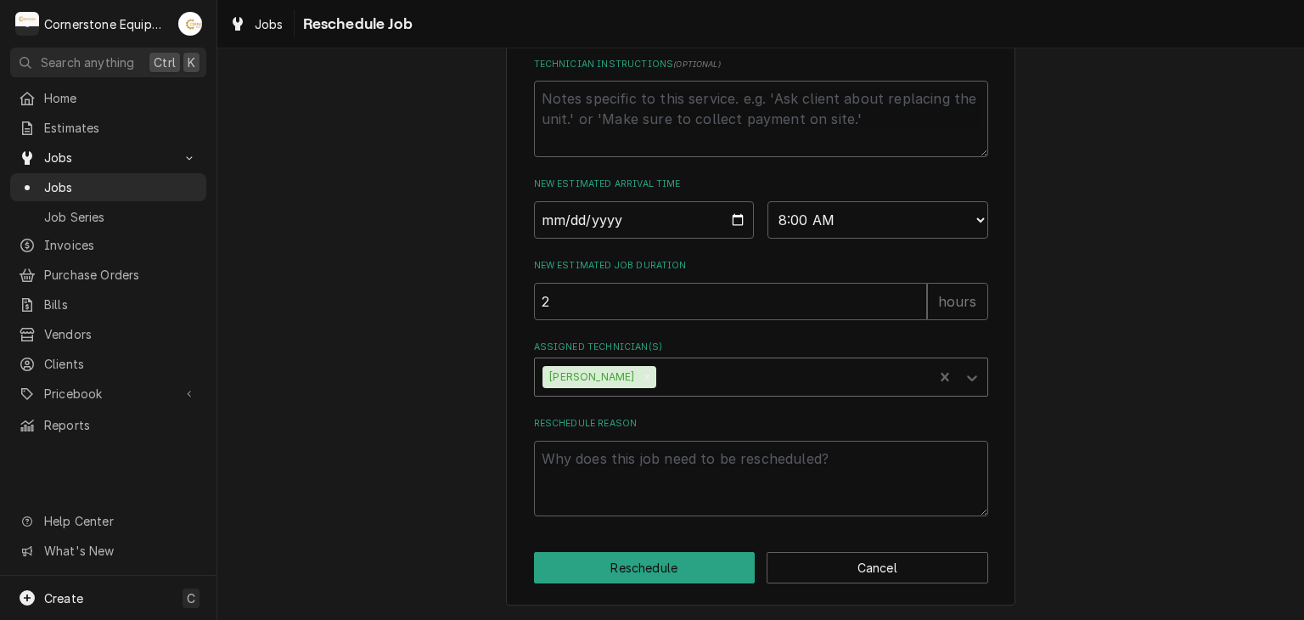
click at [564, 370] on div "[PERSON_NAME]" at bounding box center [589, 377] width 95 height 22
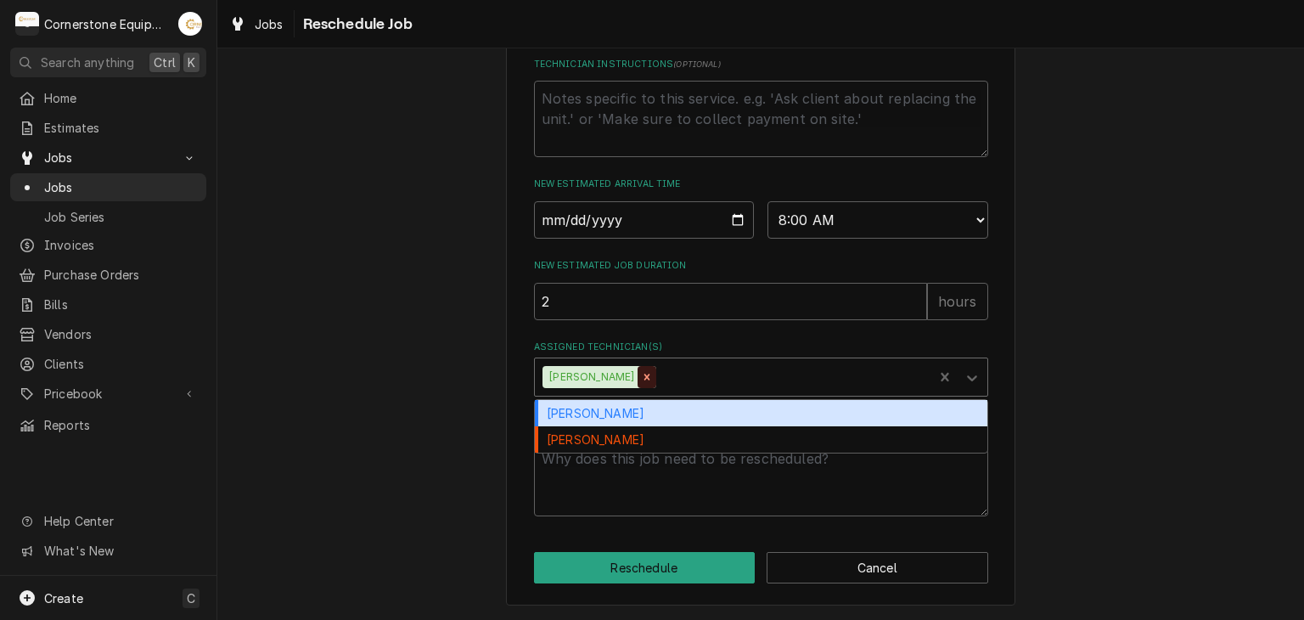
click at [653, 373] on icon "Remove Matthew Pennington" at bounding box center [647, 377] width 12 height 12
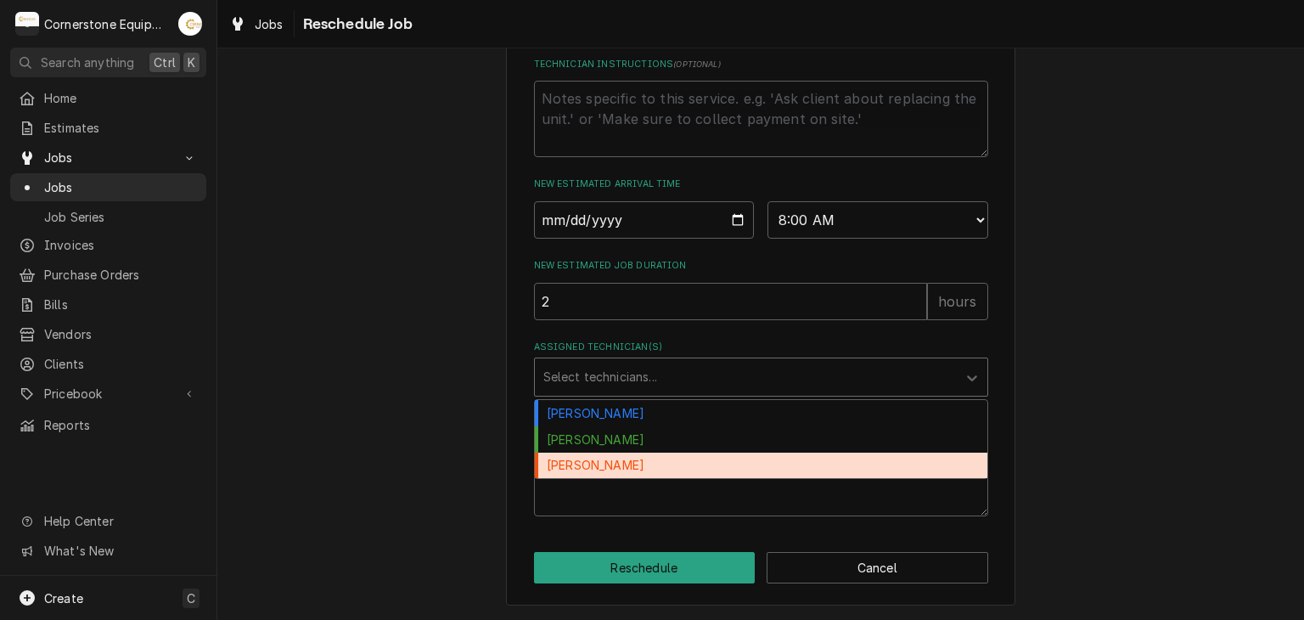
click at [619, 468] on div "[PERSON_NAME]" at bounding box center [761, 465] width 452 height 26
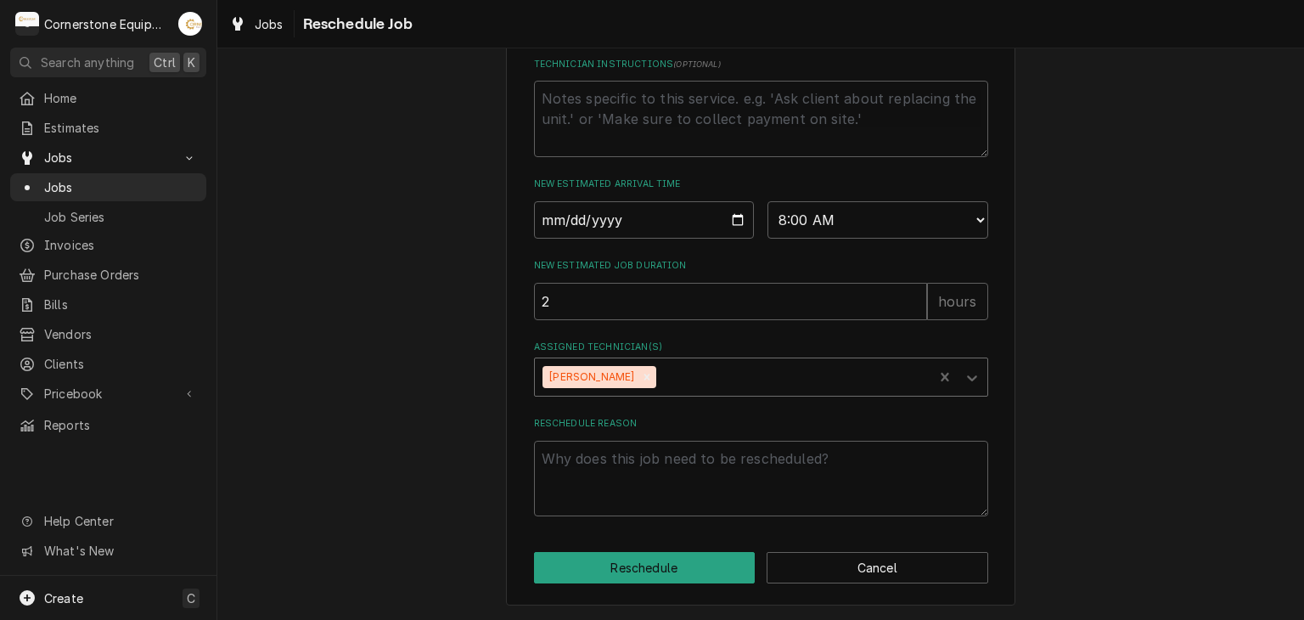
click at [421, 361] on div "Please provide some additional details to reschedule this job. Roopairs Job ID …" at bounding box center [760, 28] width 1086 height 1181
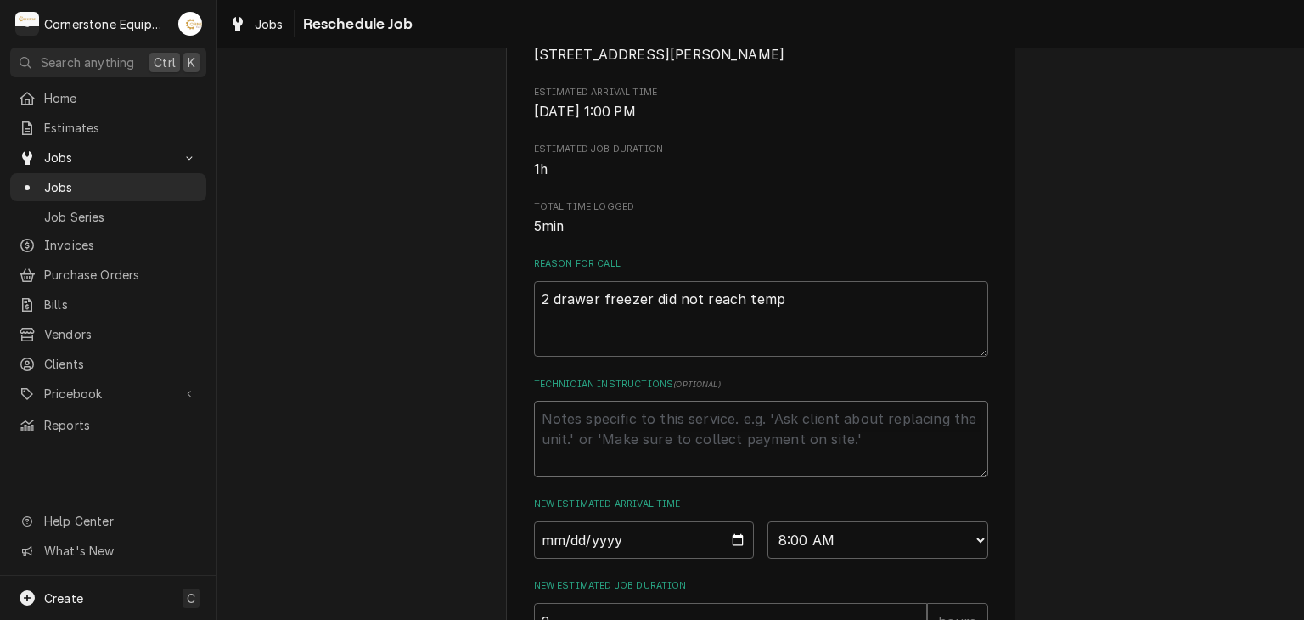
click at [635, 440] on textarea "Technician Instructions ( optional )" at bounding box center [761, 439] width 454 height 76
type textarea "x"
type textarea "u"
type textarea "x"
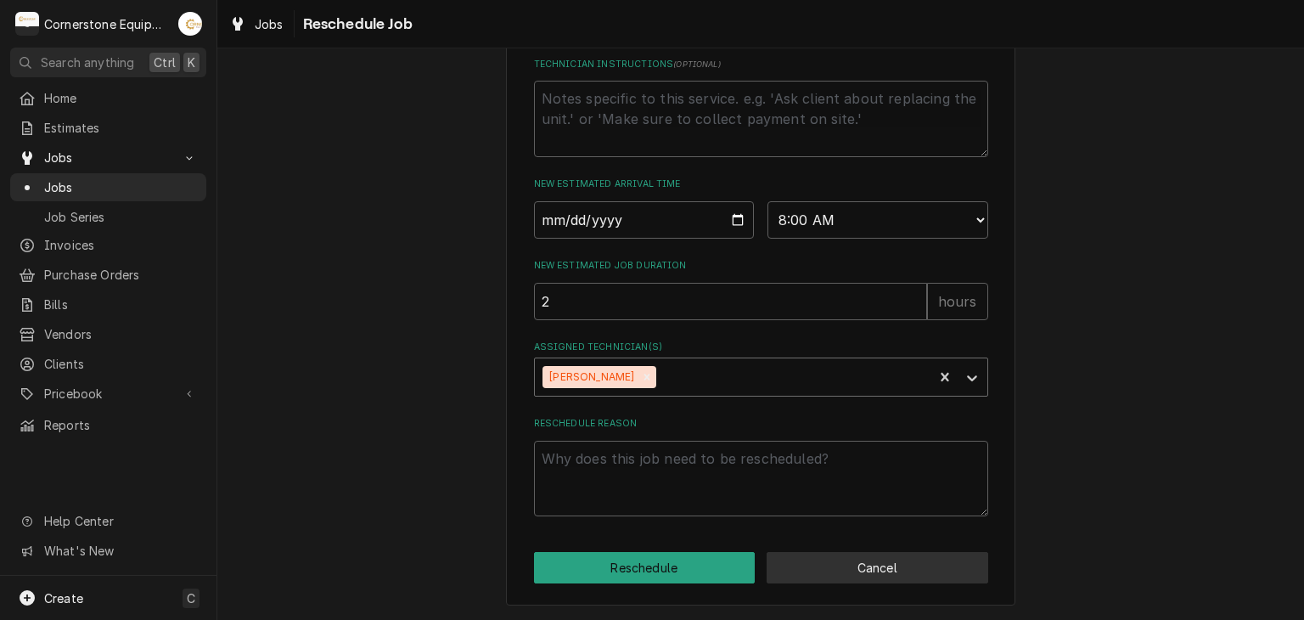
click at [811, 565] on button "Cancel" at bounding box center [877, 567] width 222 height 31
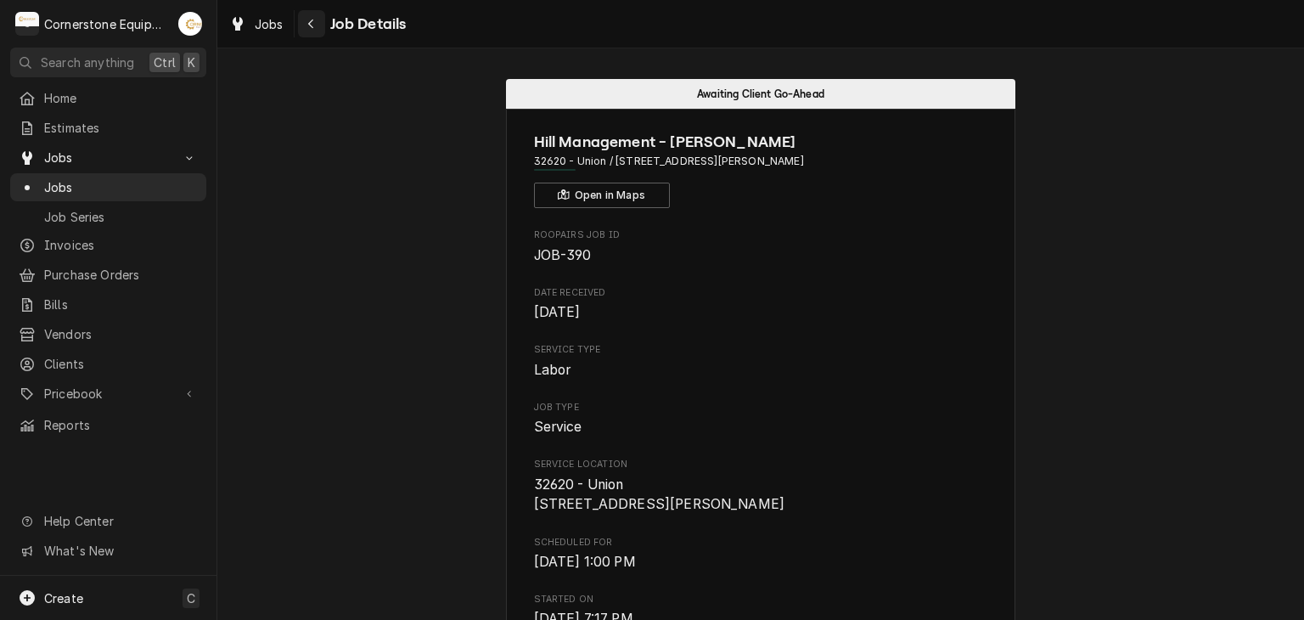
click at [309, 26] on icon "Navigate back" at bounding box center [311, 24] width 8 height 12
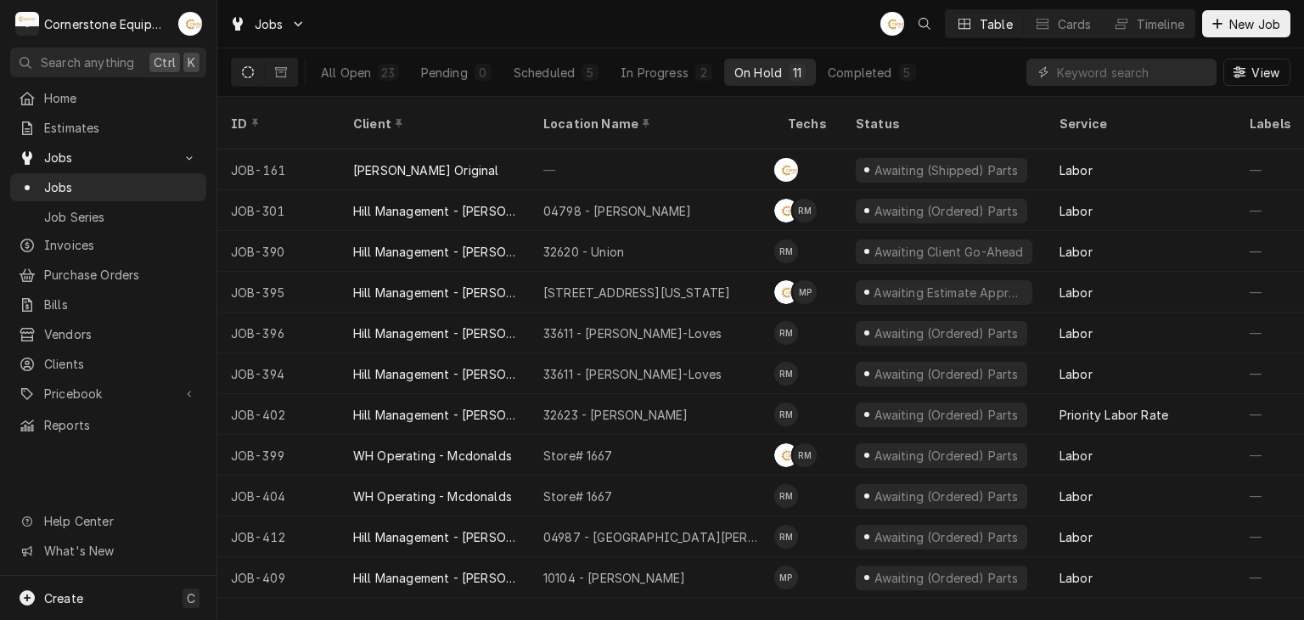
click at [251, 79] on button "Dynamic Content Wrapper" at bounding box center [248, 72] width 32 height 27
drag, startPoint x: 340, startPoint y: 75, endPoint x: 350, endPoint y: 83, distance: 12.6
click at [341, 76] on div "All Open" at bounding box center [346, 73] width 50 height 18
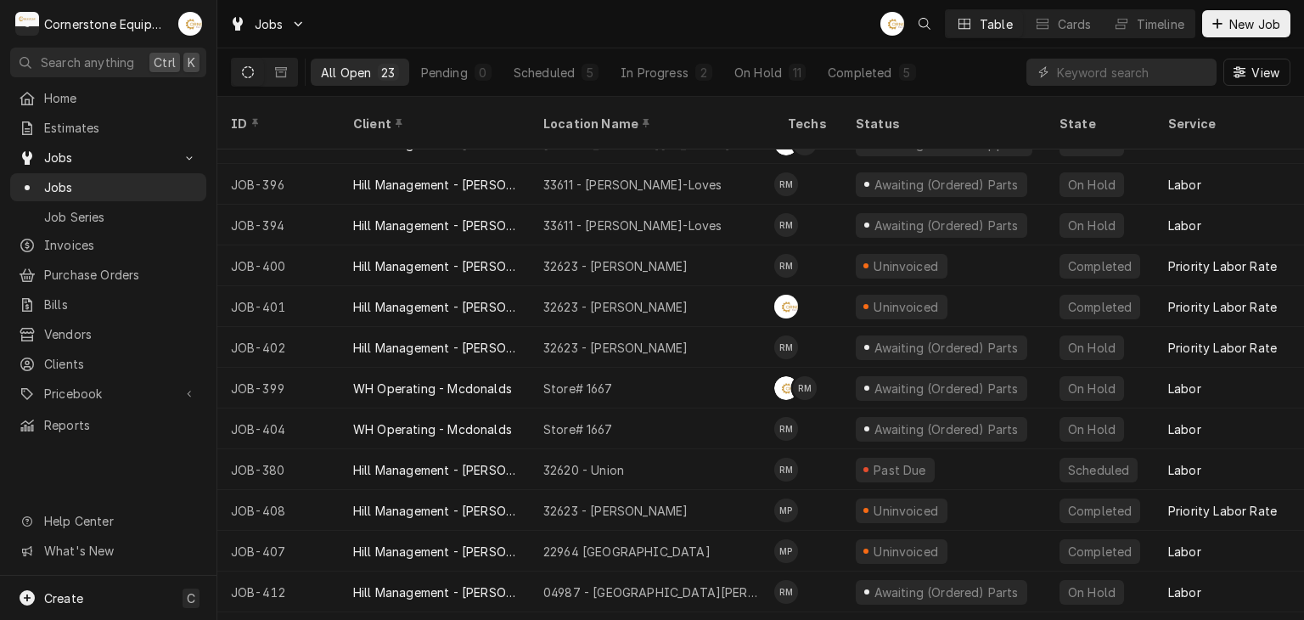
scroll to position [337, 0]
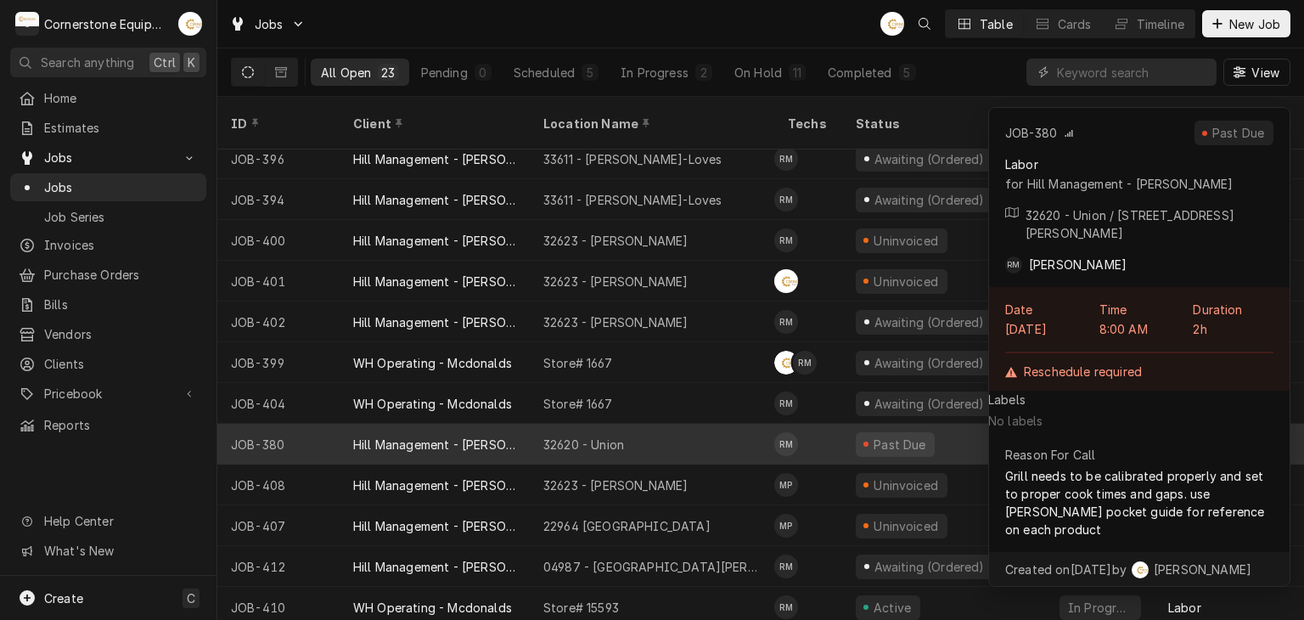
click at [640, 423] on div "32620 - Union" at bounding box center [652, 443] width 244 height 41
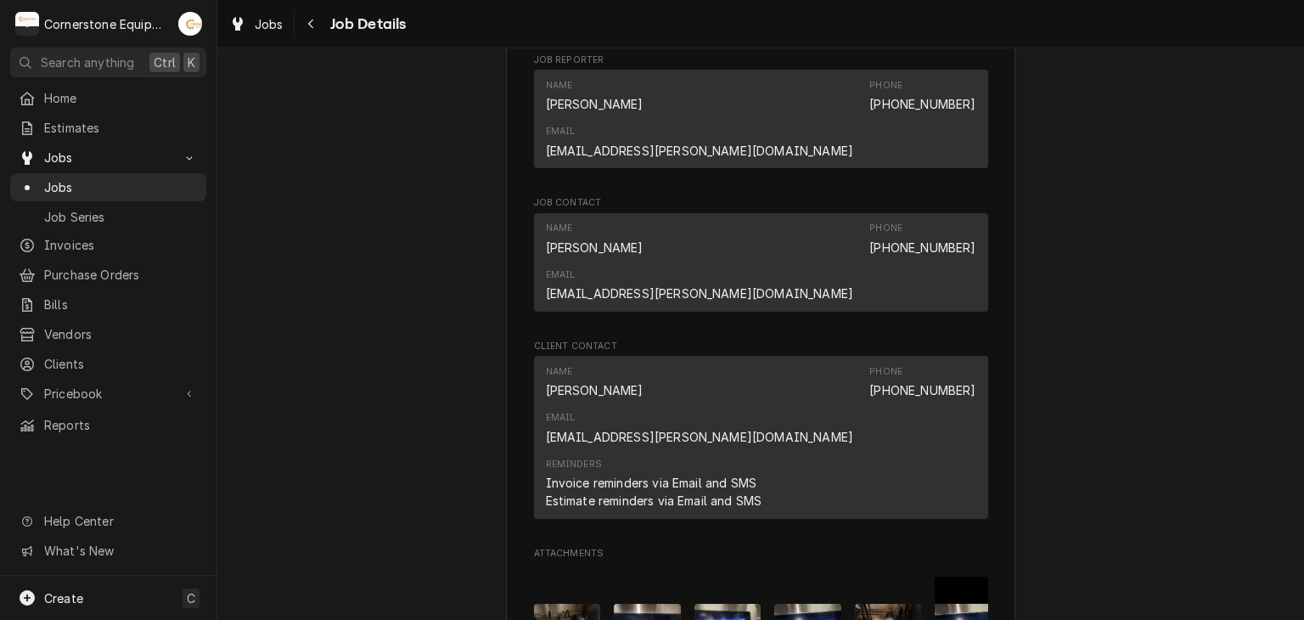
scroll to position [1697, 0]
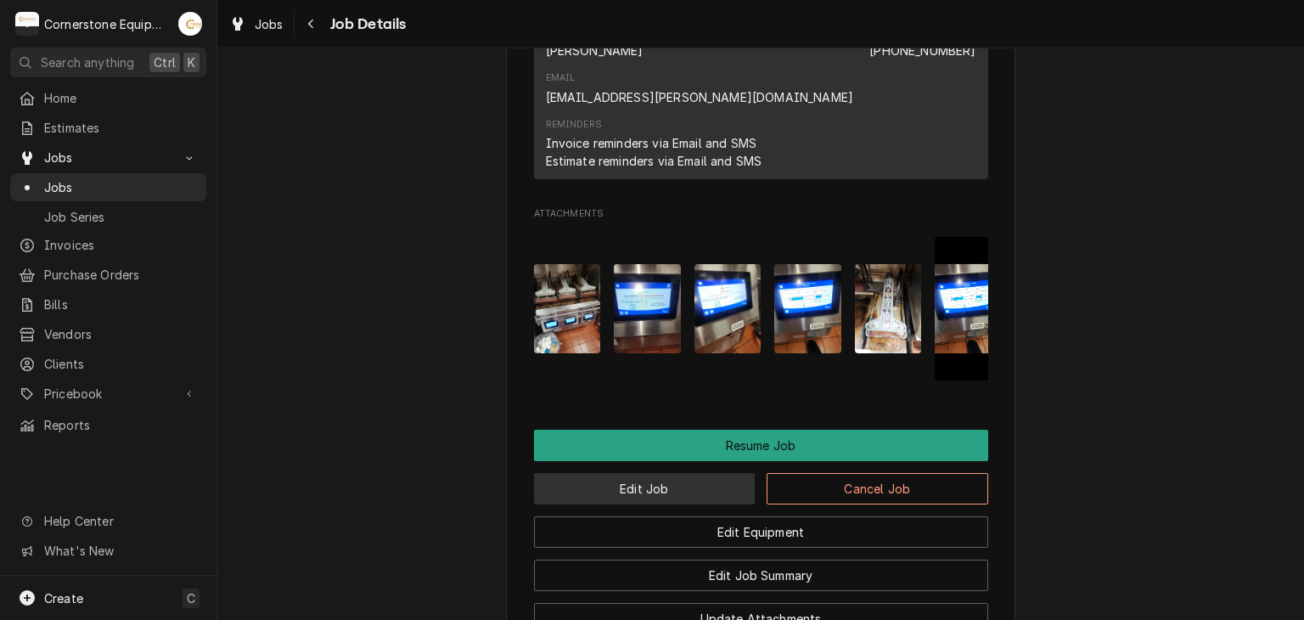
click at [659, 473] on button "Edit Job" at bounding box center [645, 488] width 222 height 31
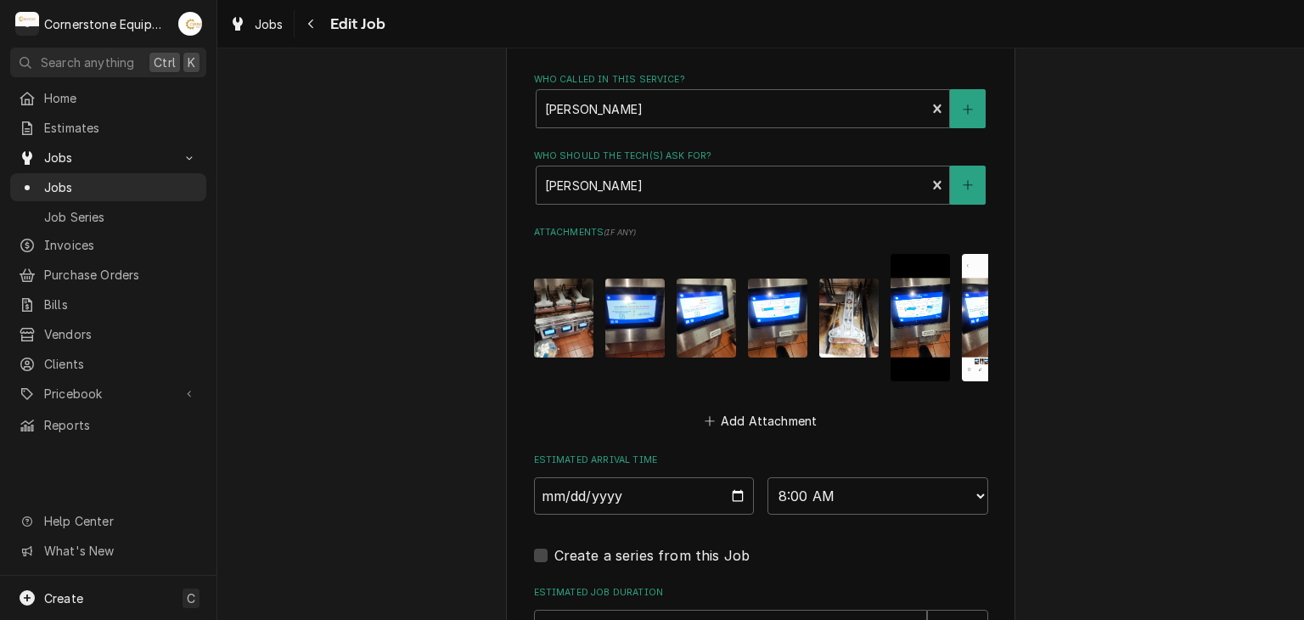
scroll to position [1572, 0]
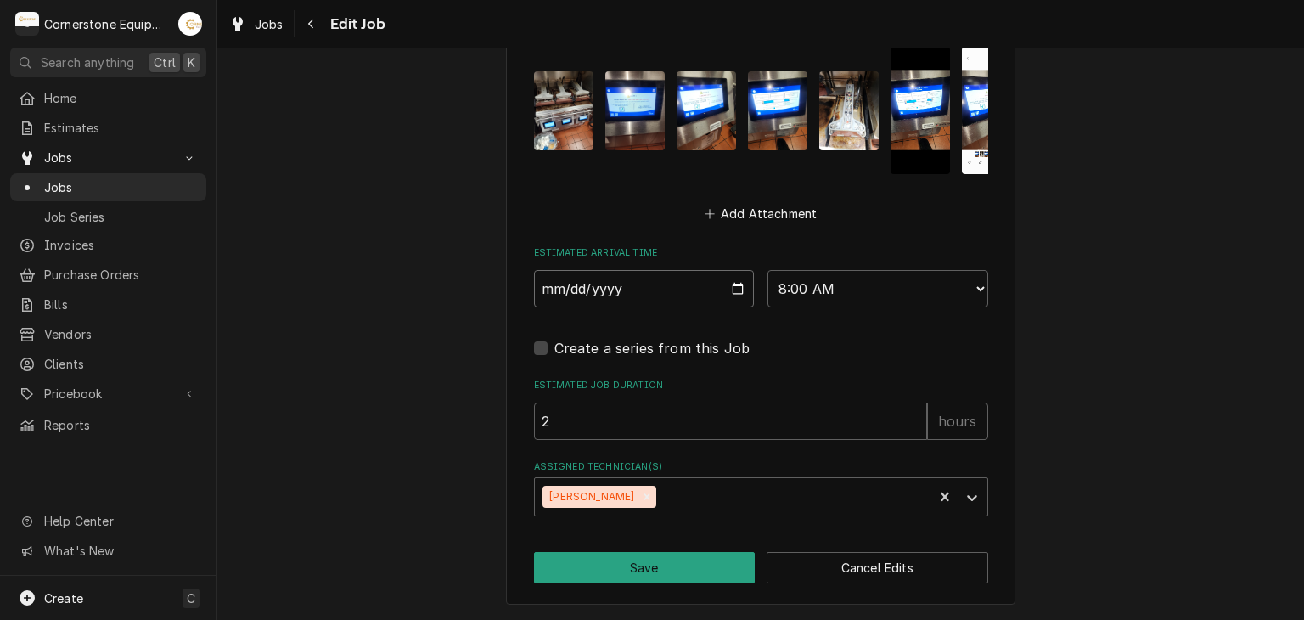
click at [707, 298] on input "[DATE]" at bounding box center [644, 288] width 221 height 37
click at [727, 291] on input "[DATE]" at bounding box center [644, 288] width 221 height 37
type textarea "x"
type input "[DATE]"
click at [883, 351] on div "Create a series from this Job" at bounding box center [761, 348] width 454 height 20
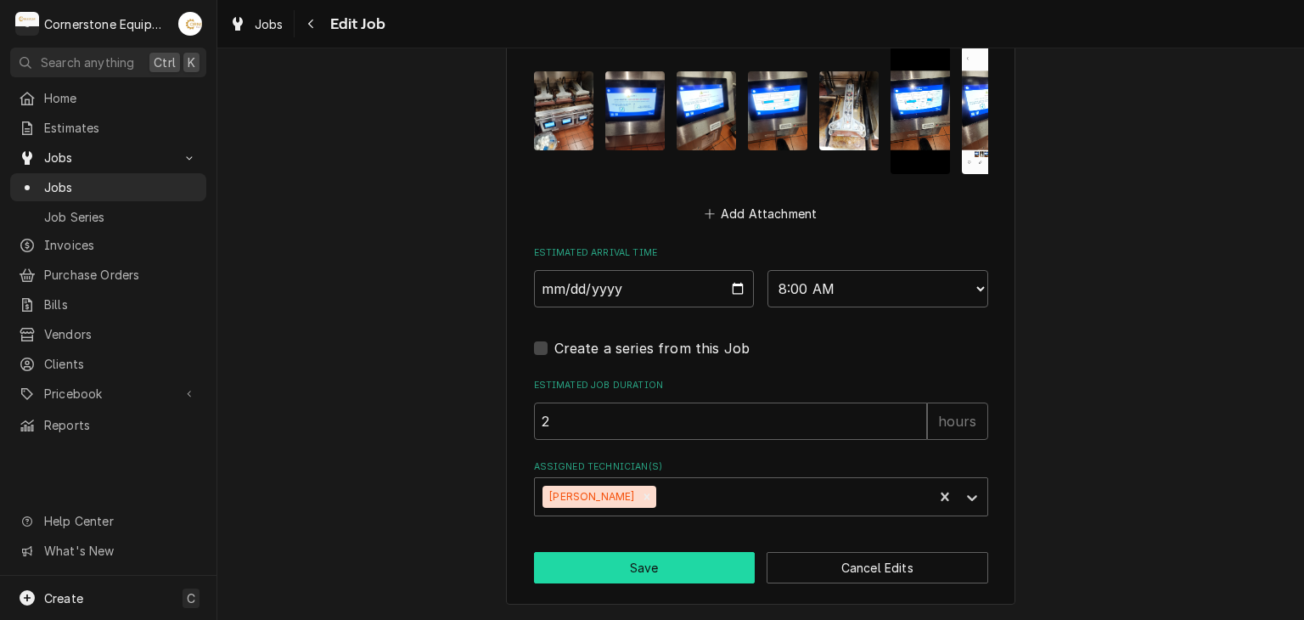
click at [687, 571] on button "Save" at bounding box center [645, 567] width 222 height 31
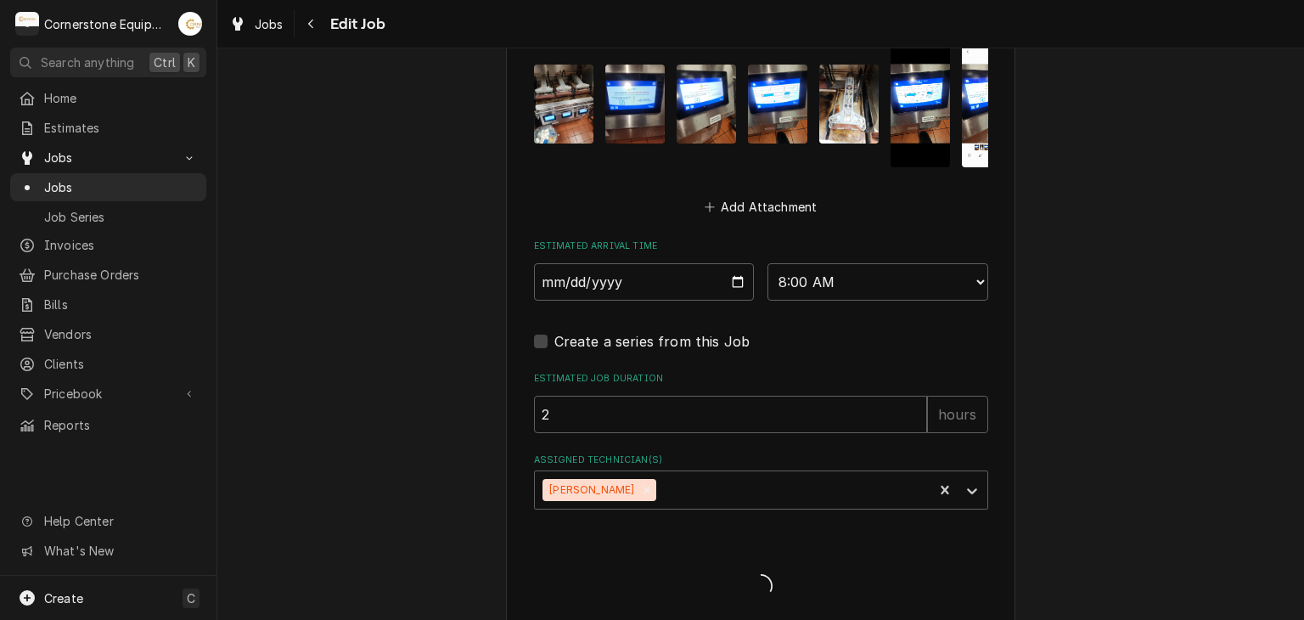
type textarea "x"
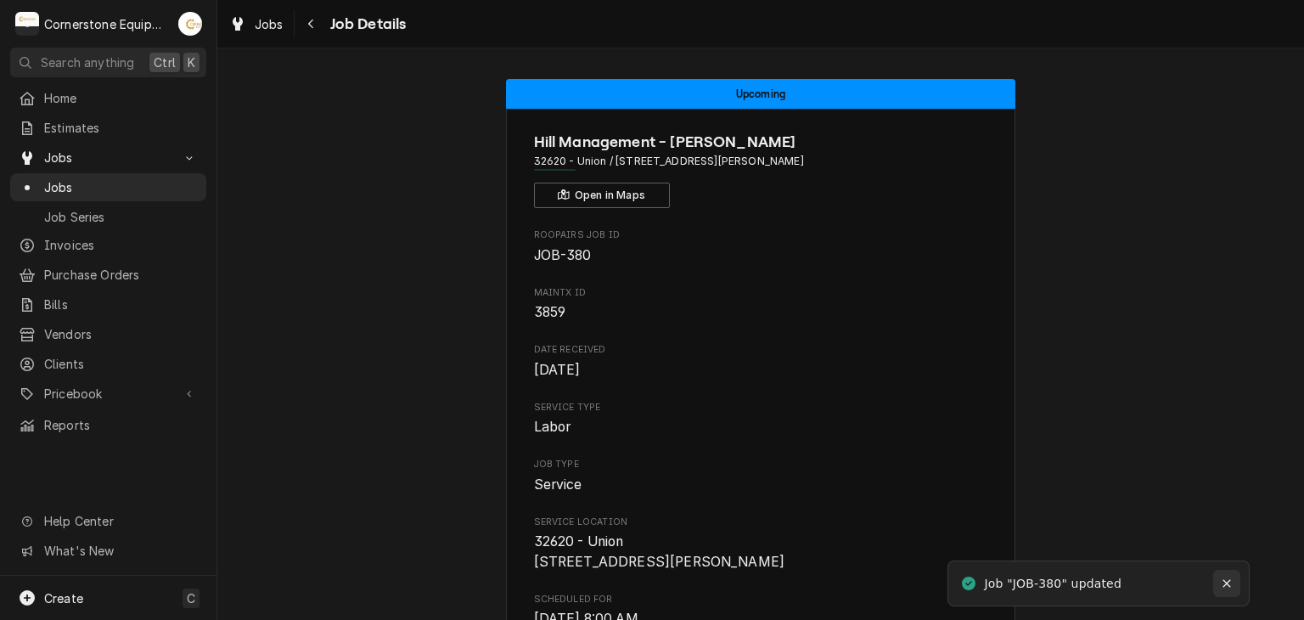
click at [1215, 580] on button "Notifications alt+T" at bounding box center [1226, 582] width 27 height 27
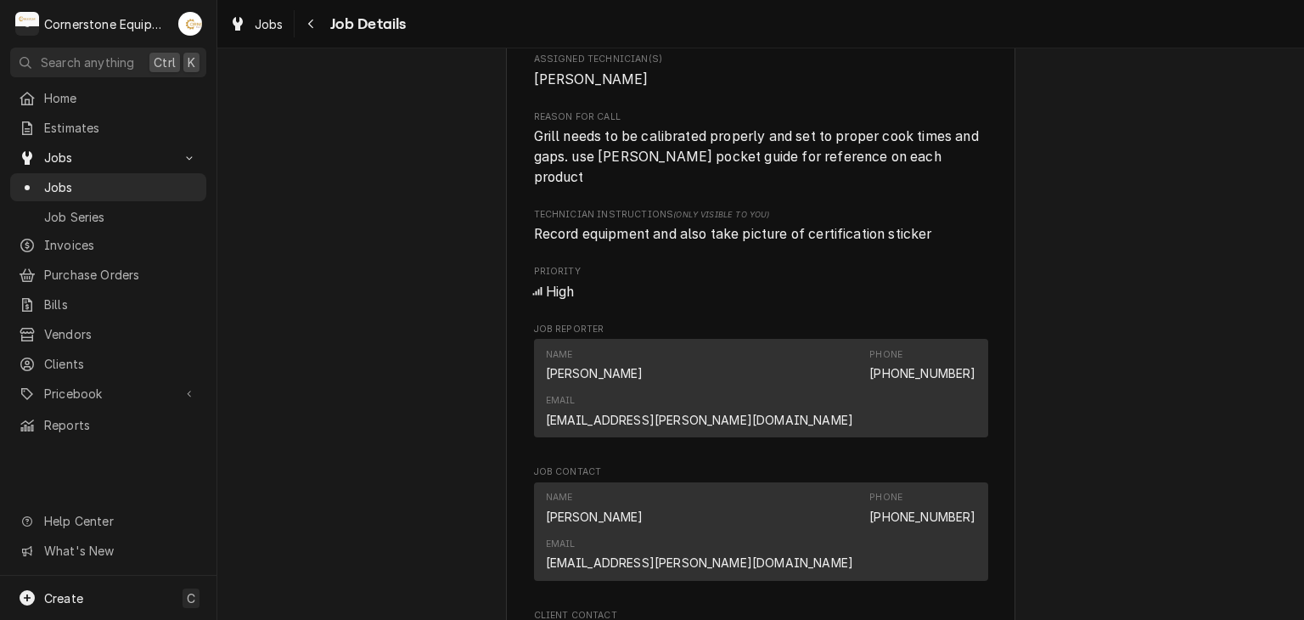
scroll to position [624, 0]
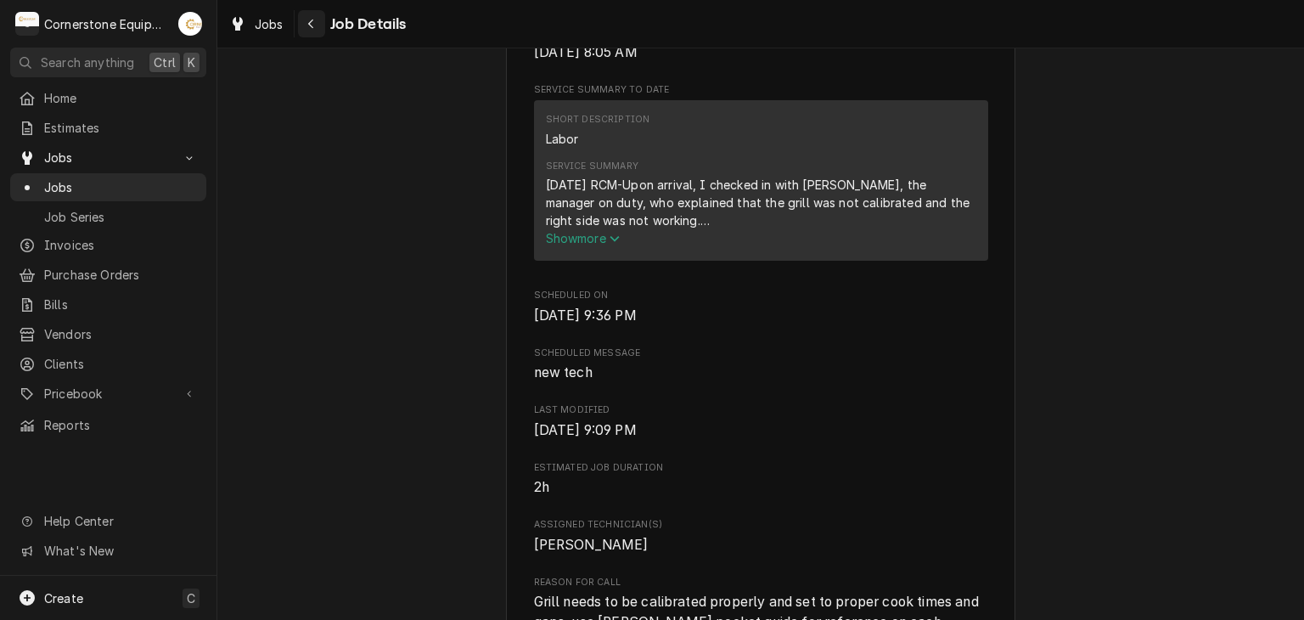
click at [312, 25] on icon "Navigate back" at bounding box center [311, 24] width 8 height 12
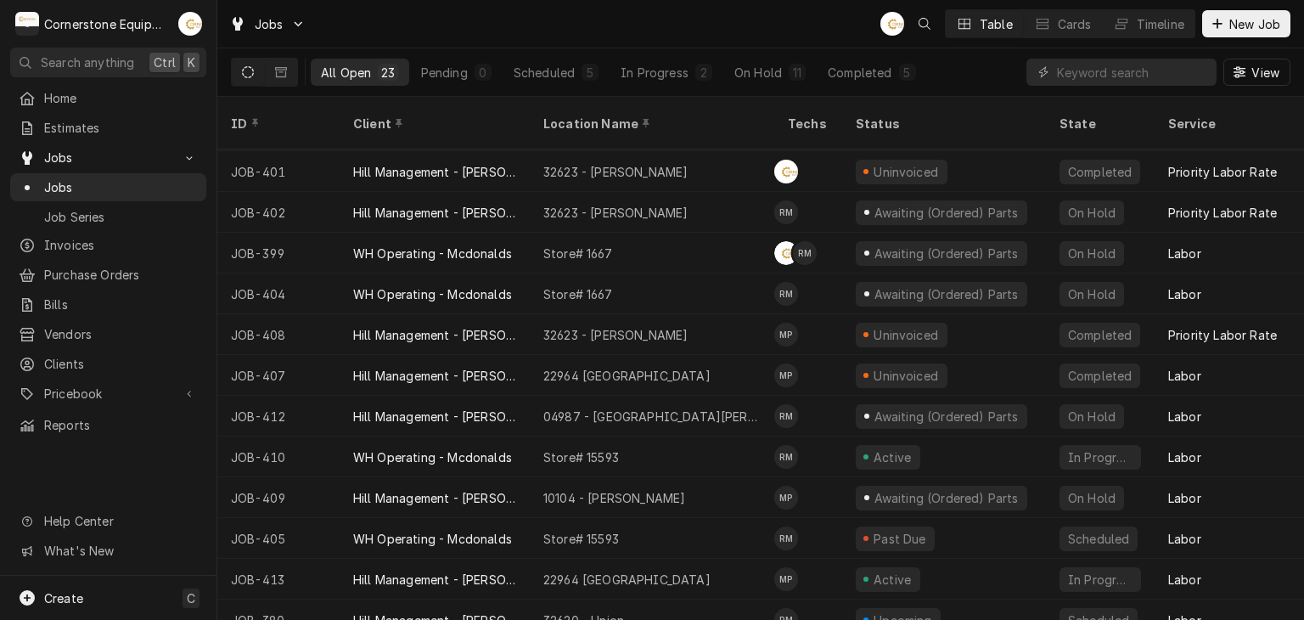
scroll to position [459, 0]
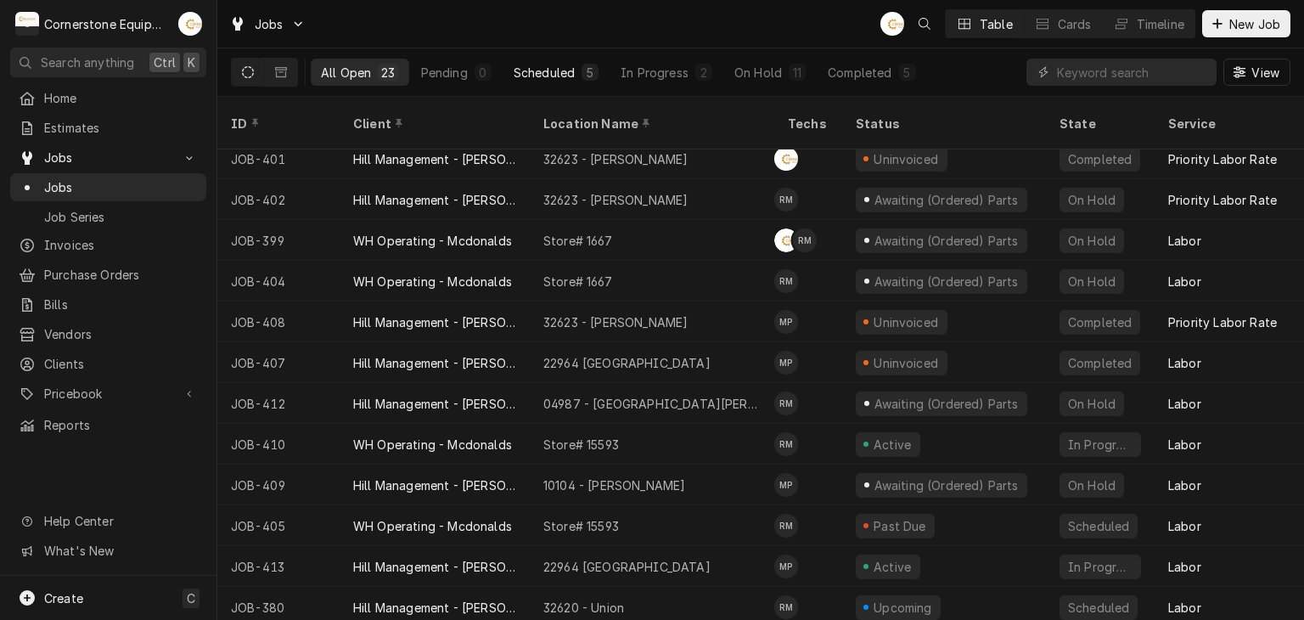
click at [574, 81] on button "Scheduled 5" at bounding box center [555, 72] width 105 height 27
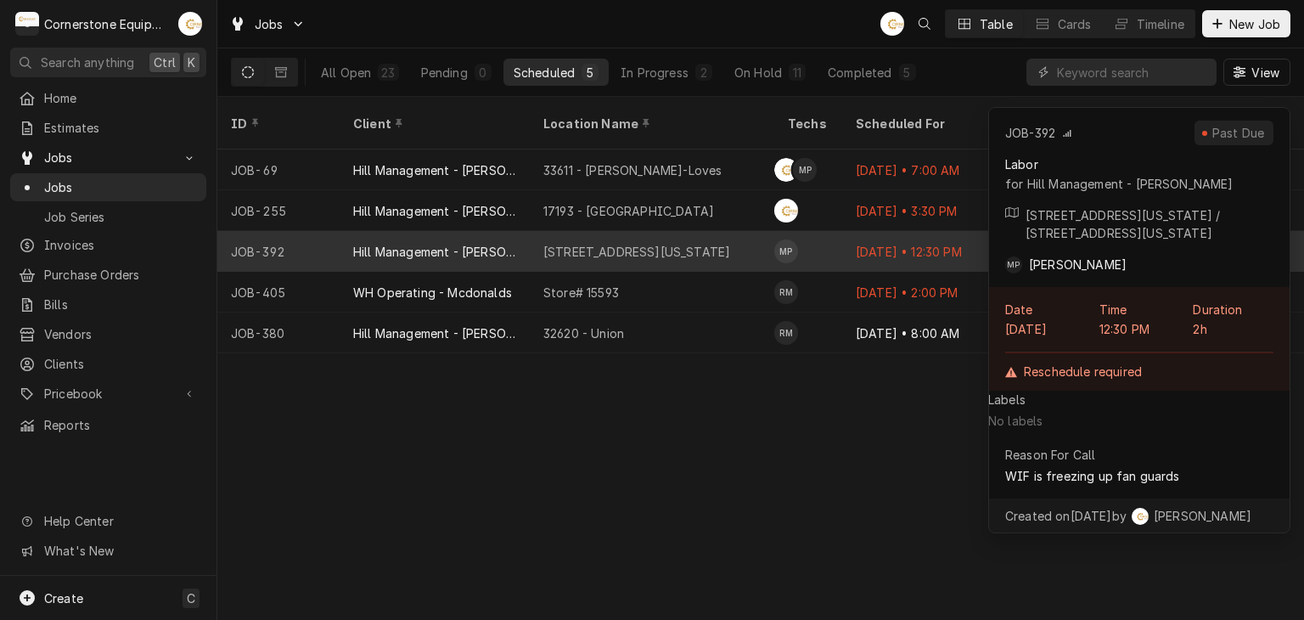
click at [682, 231] on div "[STREET_ADDRESS][US_STATE]" at bounding box center [652, 251] width 244 height 41
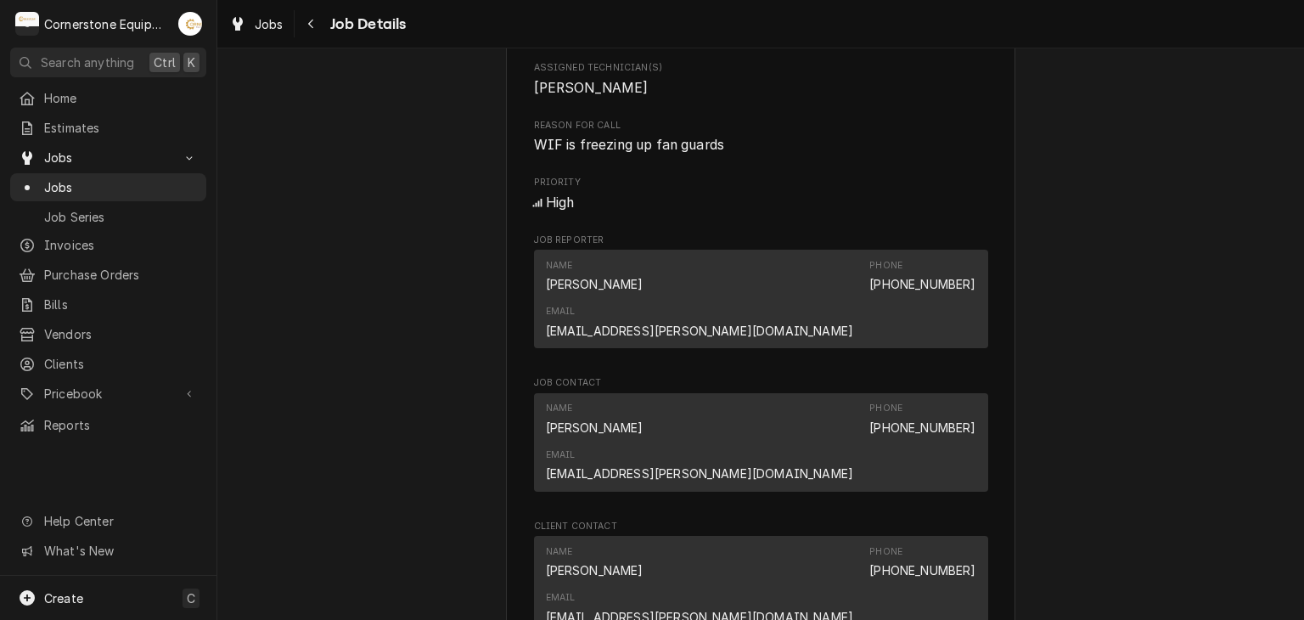
scroll to position [1242, 0]
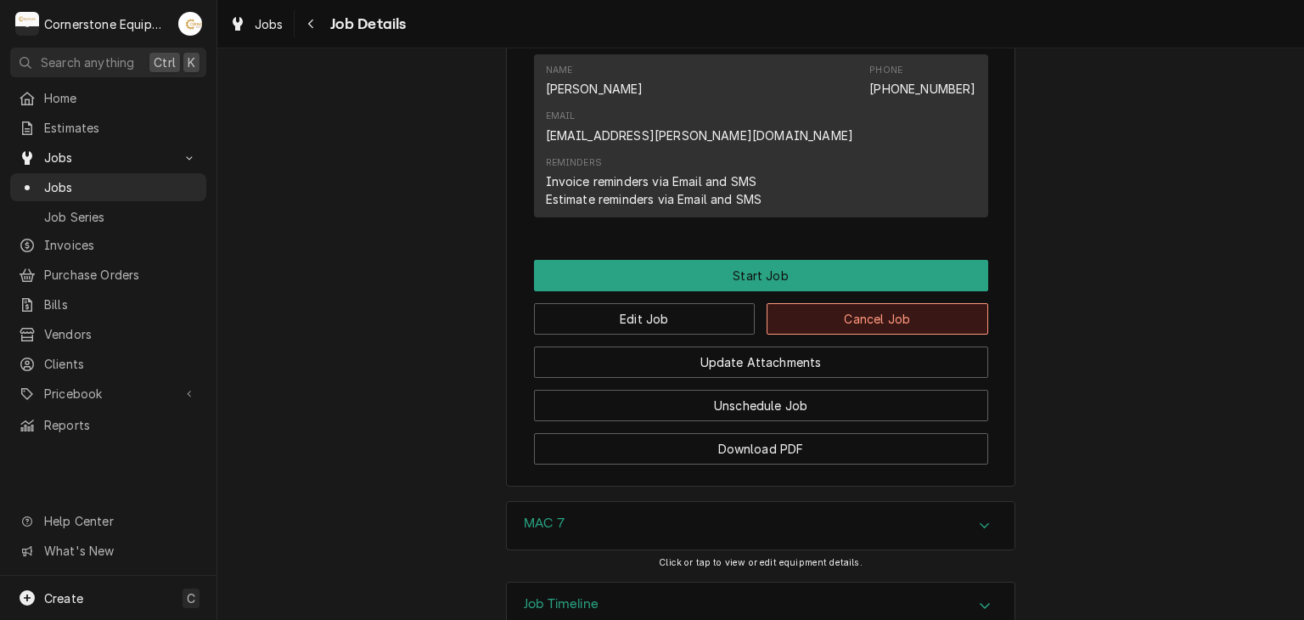
click at [831, 303] on button "Cancel Job" at bounding box center [877, 318] width 222 height 31
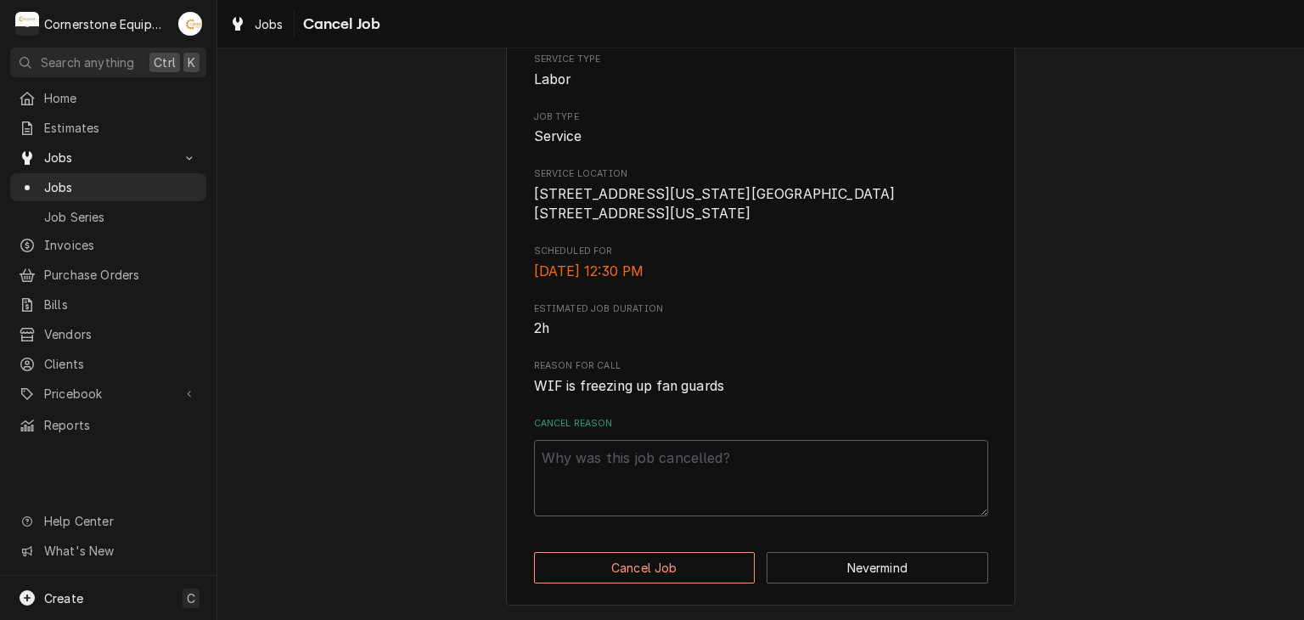
scroll to position [226, 0]
click at [673, 472] on textarea "Cancel Reason" at bounding box center [761, 478] width 454 height 76
type textarea "x"
type textarea "D"
type textarea "x"
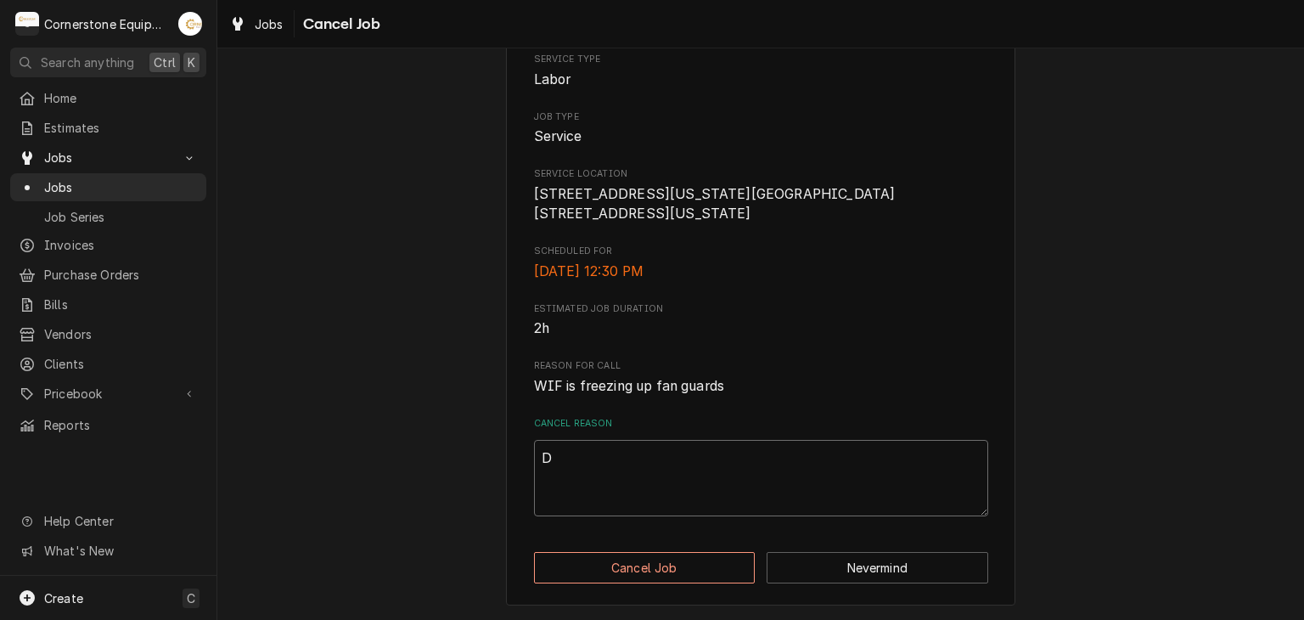
type textarea "DU"
type textarea "x"
type textarea "DUP"
type textarea "x"
type textarea "DUPL"
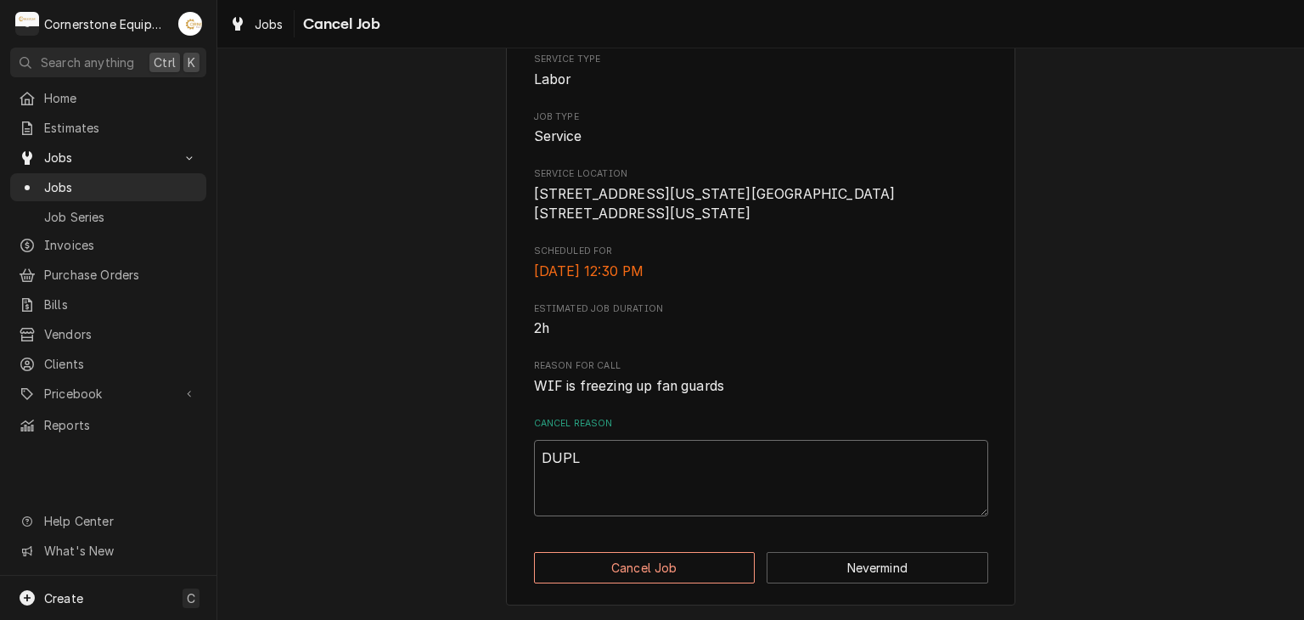
type textarea "x"
type textarea "DUPLI"
type textarea "x"
type textarea "DUPLIC"
type textarea "x"
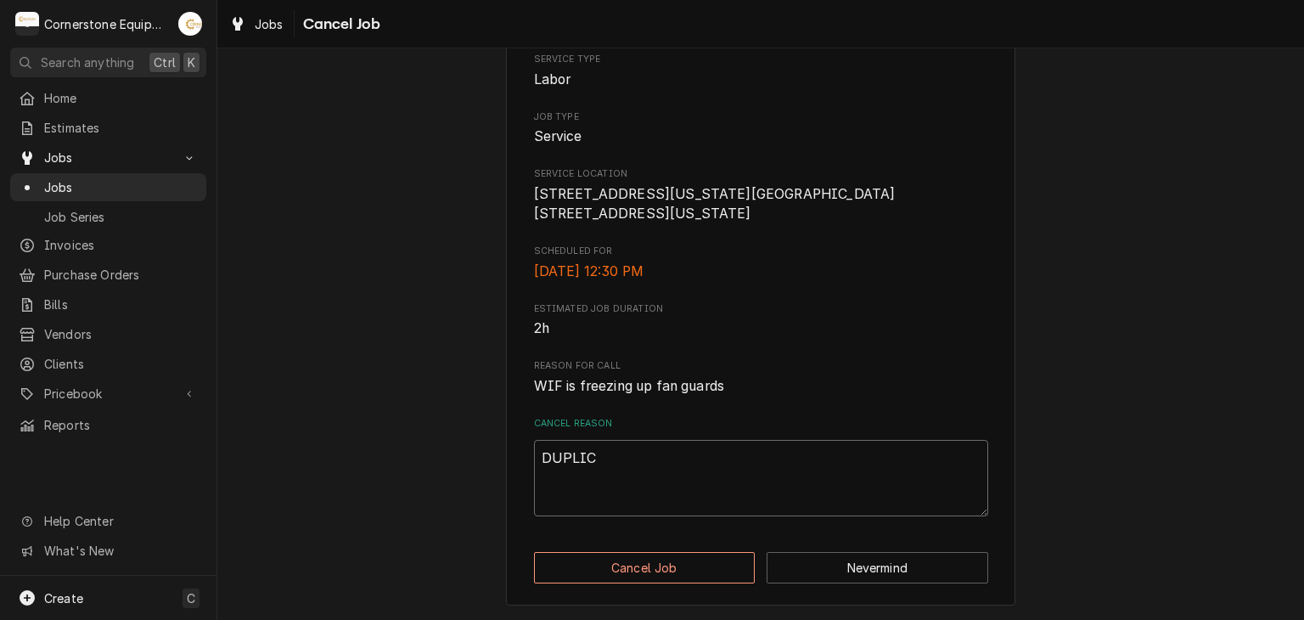
type textarea "DUPLICA"
type textarea "x"
type textarea "DUPLICAT"
type textarea "x"
type textarea "DUPLICATE"
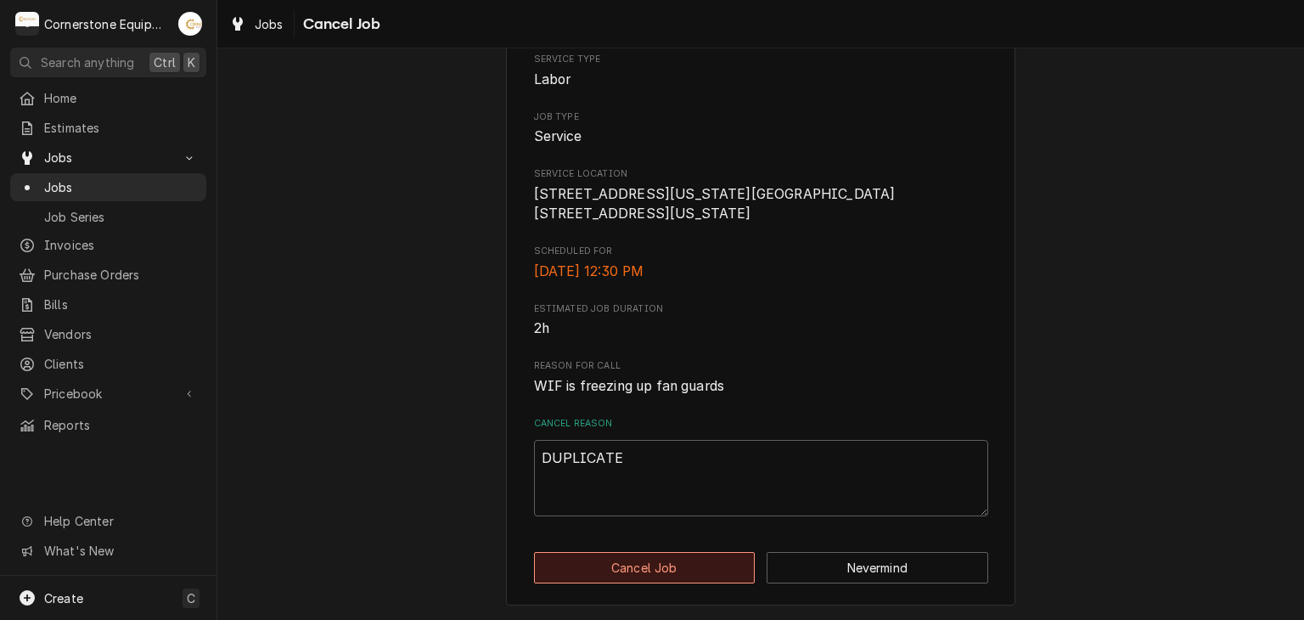
click at [680, 558] on button "Cancel Job" at bounding box center [645, 567] width 222 height 31
type textarea "x"
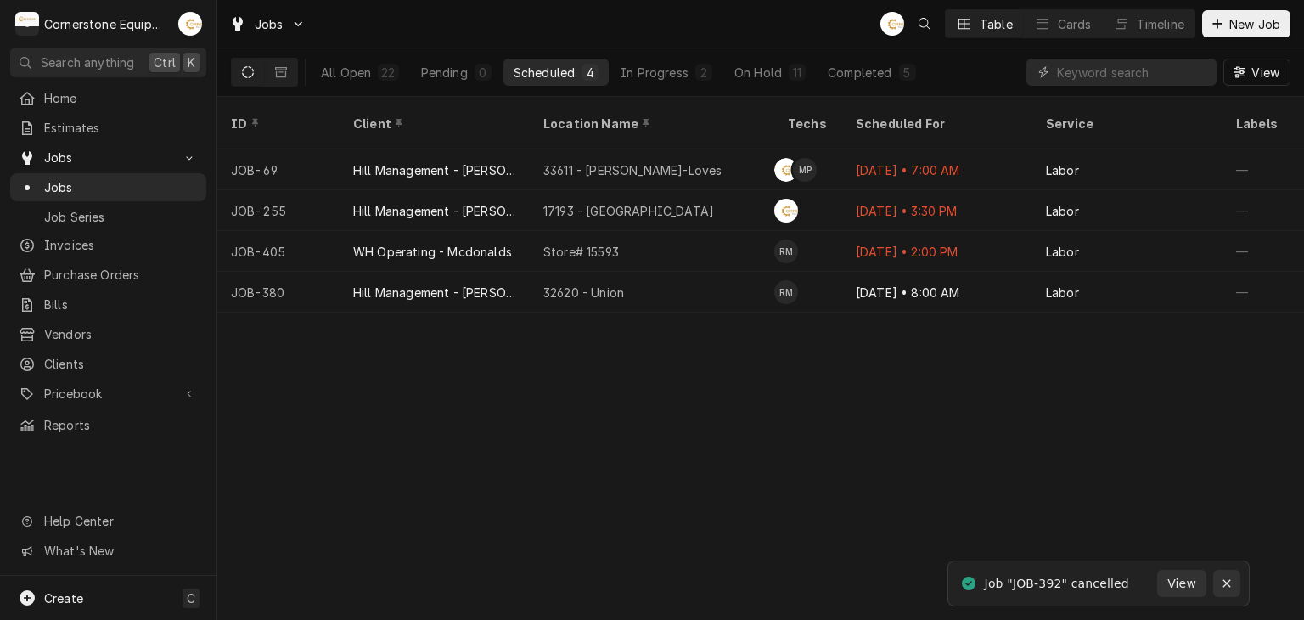
click at [1233, 585] on div "Notifications alt+T" at bounding box center [1226, 583] width 17 height 17
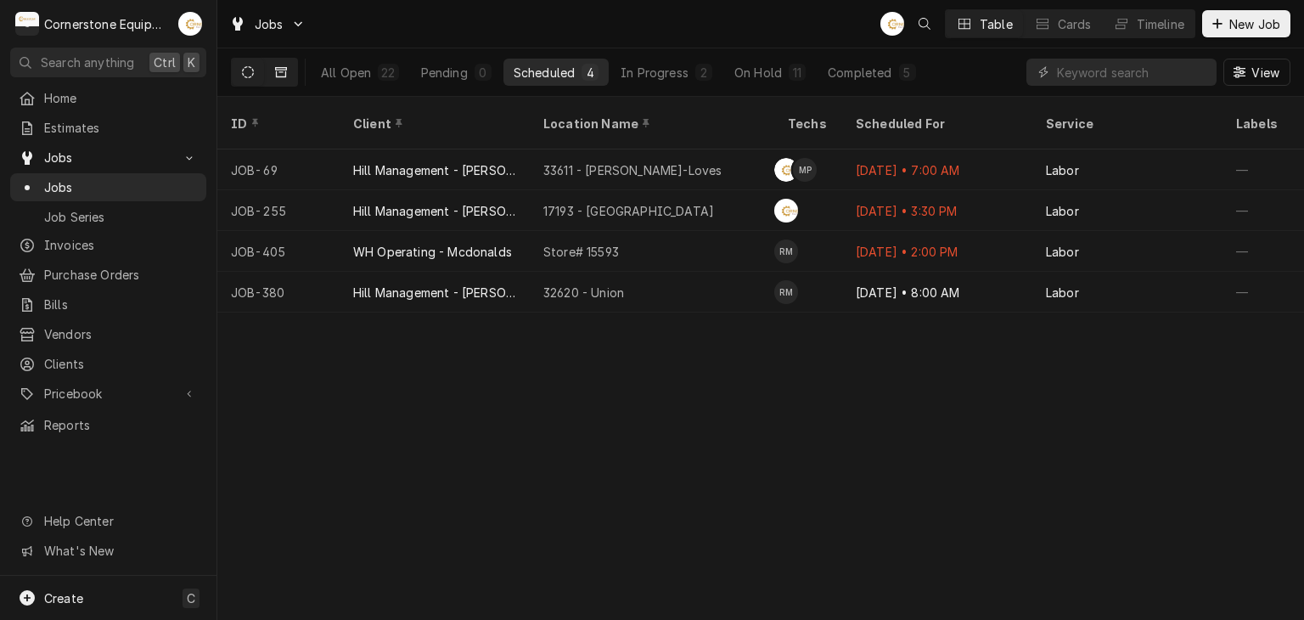
click at [270, 76] on button "Dynamic Content Wrapper" at bounding box center [281, 72] width 32 height 27
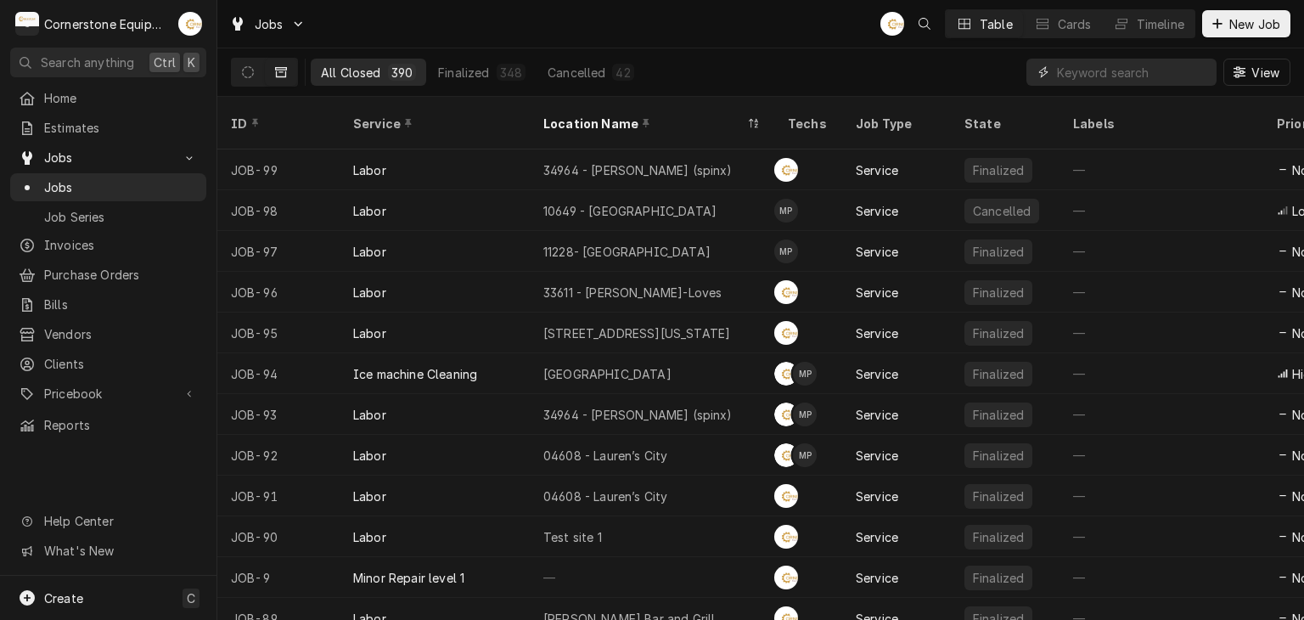
click at [1093, 82] on input "Dynamic Content Wrapper" at bounding box center [1132, 72] width 151 height 27
click at [1097, 70] on input "Dynamic Content Wrapper" at bounding box center [1132, 72] width 151 height 27
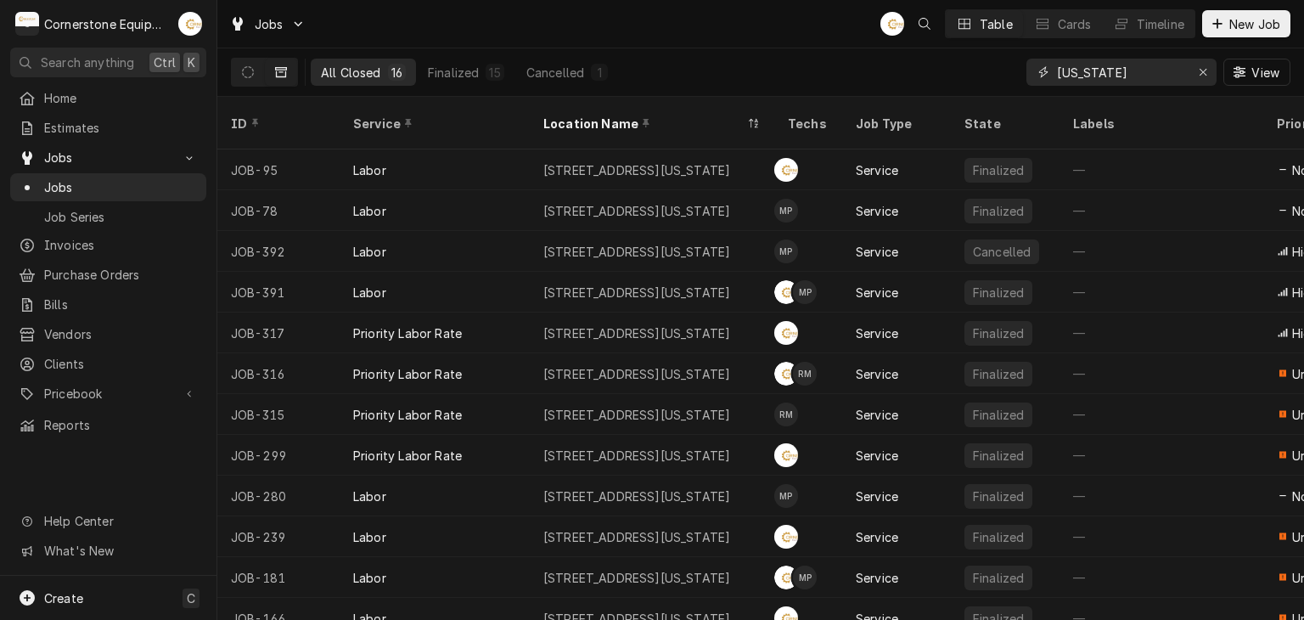
type input "[US_STATE]"
click at [726, 31] on div "Jobs AB Table Cards Timeline New Job" at bounding box center [760, 24] width 1086 height 48
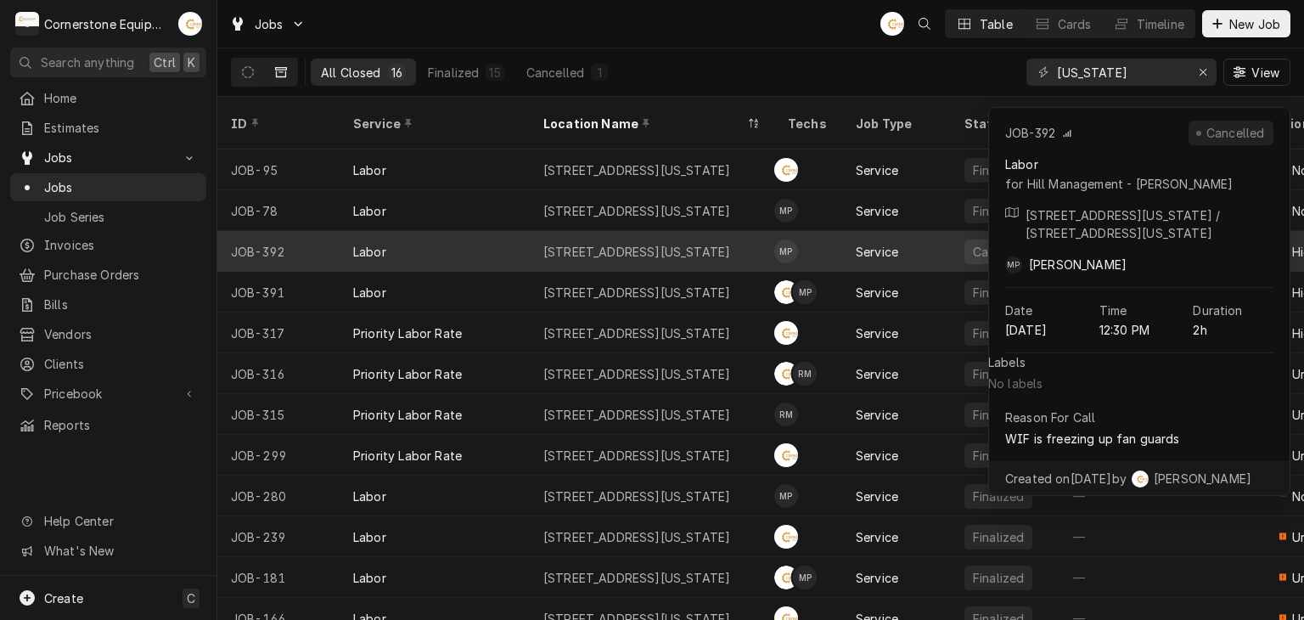
click at [431, 231] on div "Labor" at bounding box center [434, 251] width 190 height 41
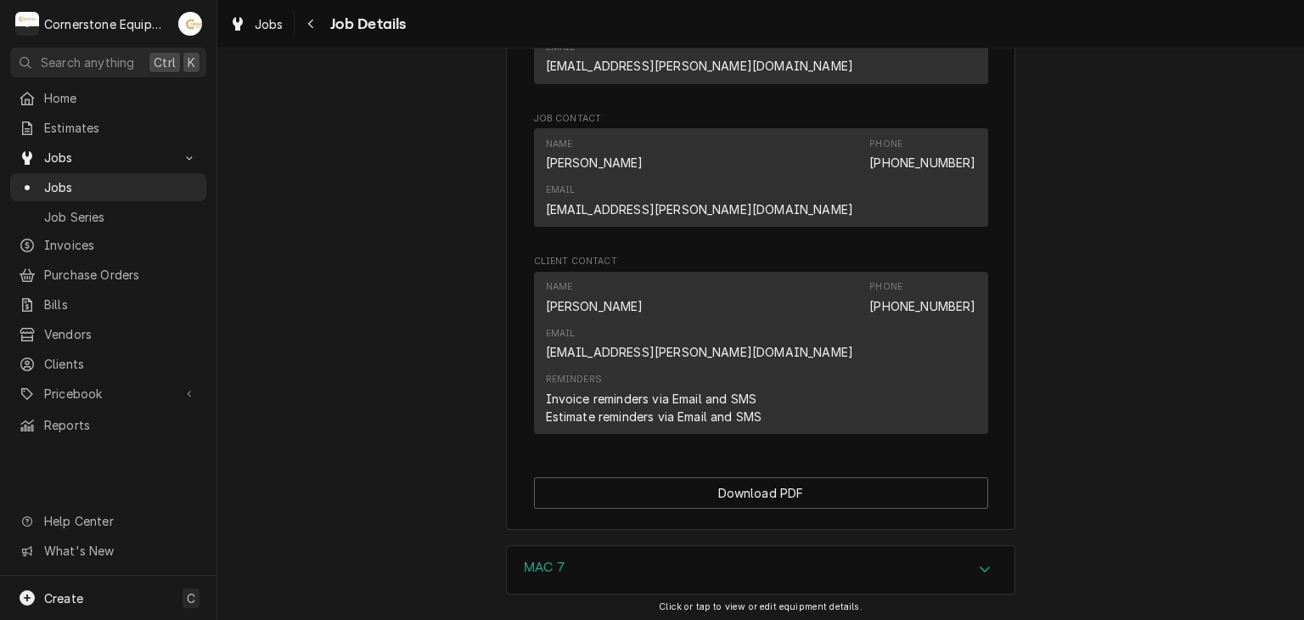
scroll to position [1127, 0]
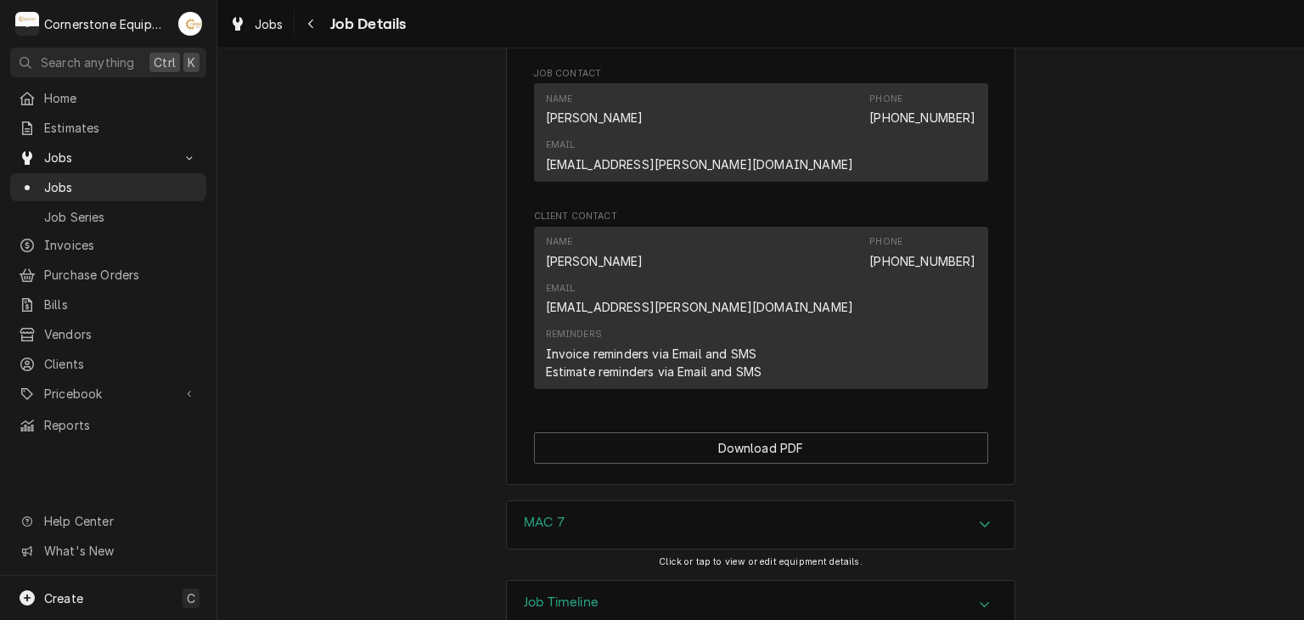
click at [620, 581] on div "Job Timeline" at bounding box center [761, 605] width 508 height 48
click at [619, 581] on div "Job Timeline" at bounding box center [761, 605] width 508 height 48
click at [622, 501] on div "MAC 7" at bounding box center [761, 525] width 508 height 48
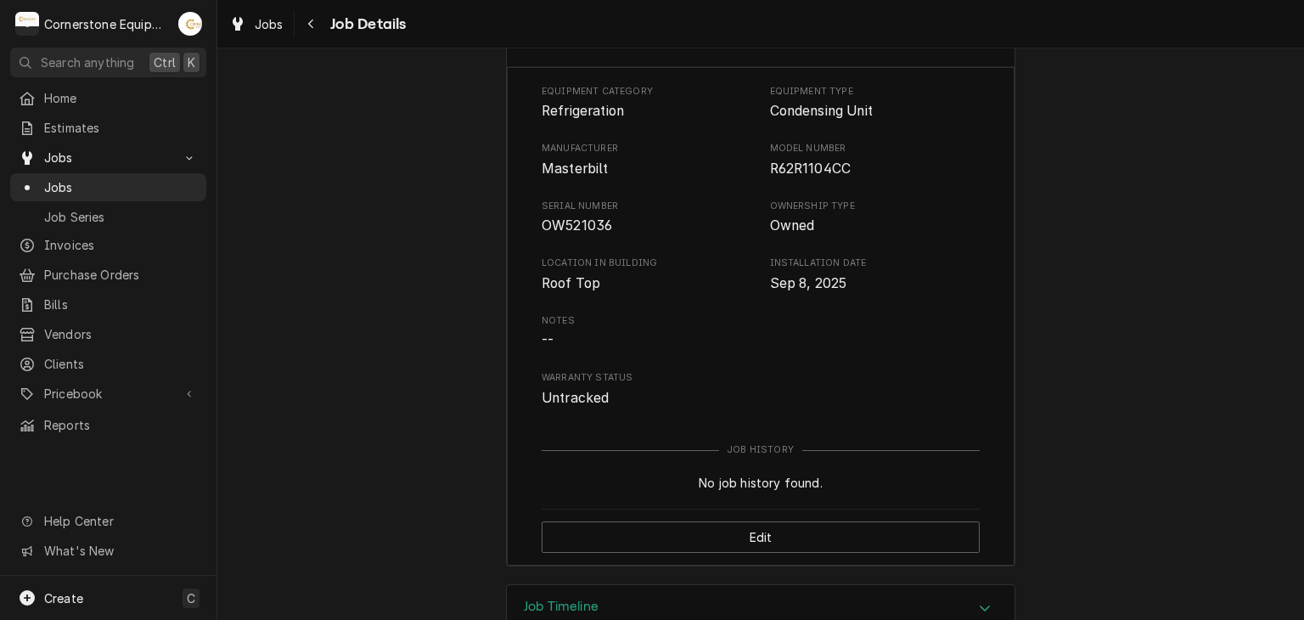
scroll to position [1613, 0]
click at [613, 581] on div "Job Timeline" at bounding box center [761, 605] width 508 height 48
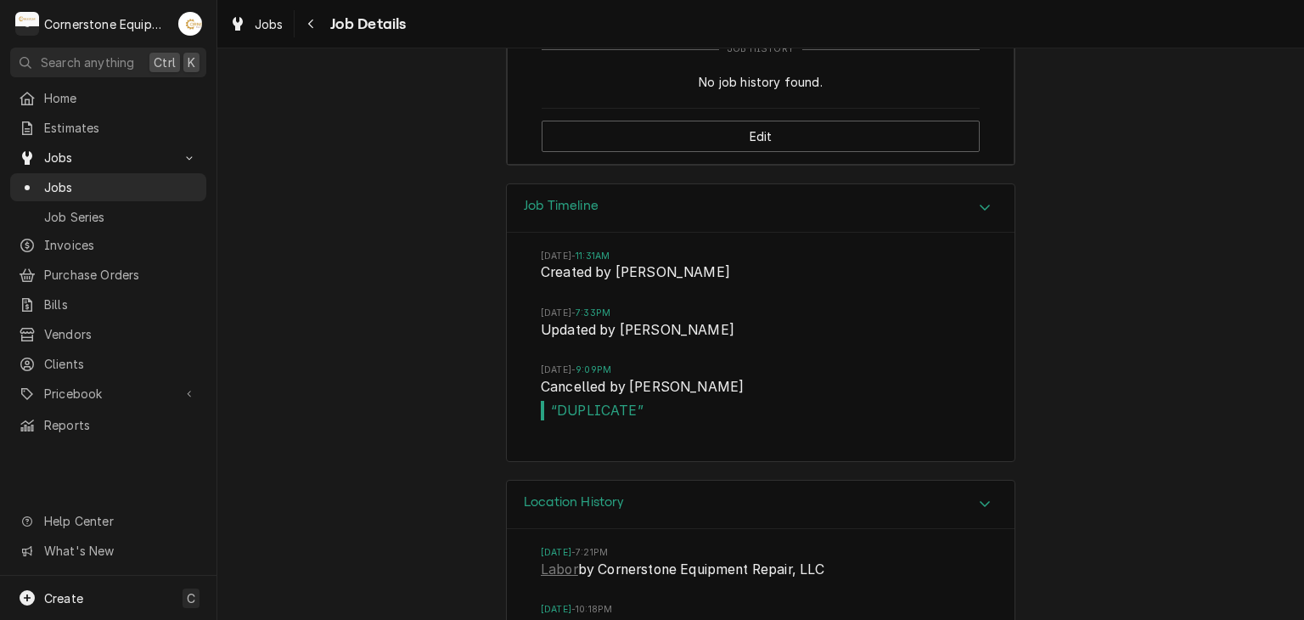
scroll to position [0, 0]
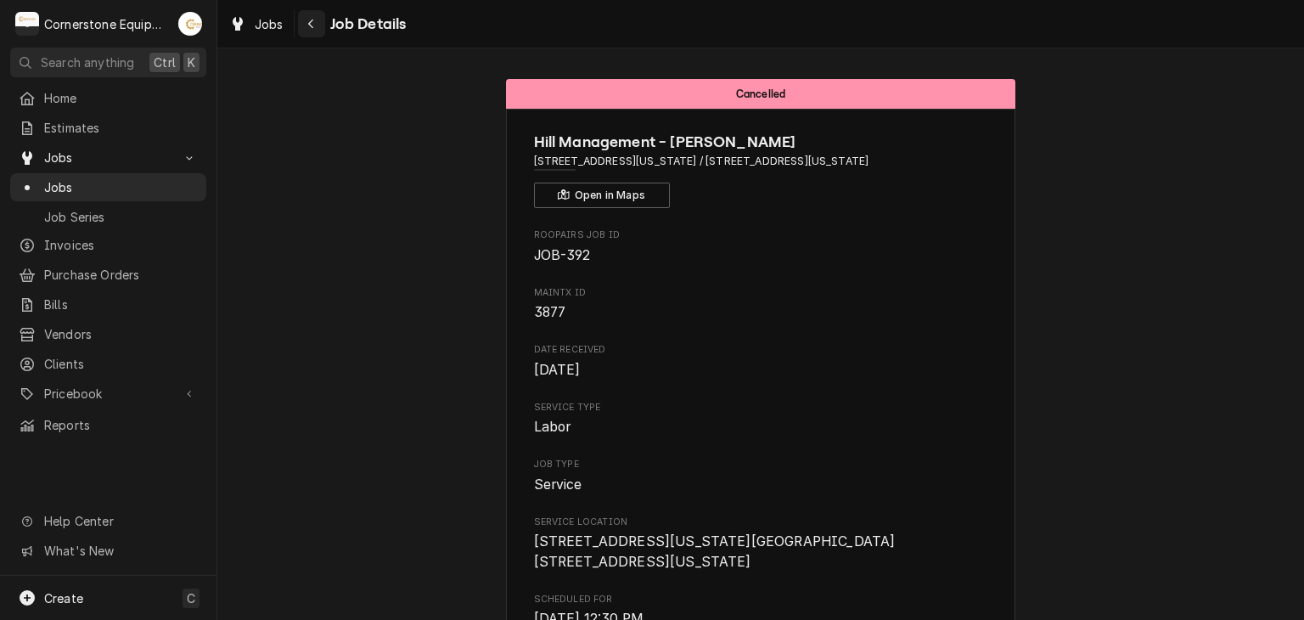
click at [294, 24] on div "Jobs Job Details" at bounding box center [313, 24] width 183 height 28
click at [304, 26] on div "Navigate back" at bounding box center [311, 23] width 17 height 17
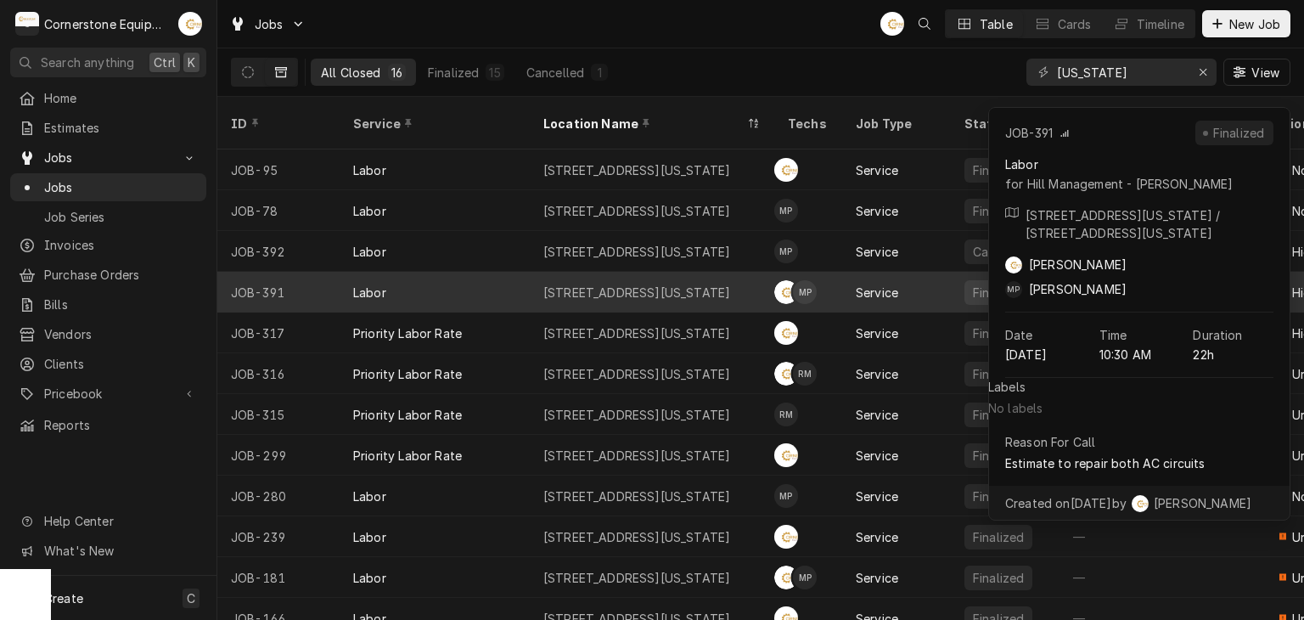
click at [646, 283] on div "[STREET_ADDRESS][US_STATE]" at bounding box center [636, 292] width 187 height 18
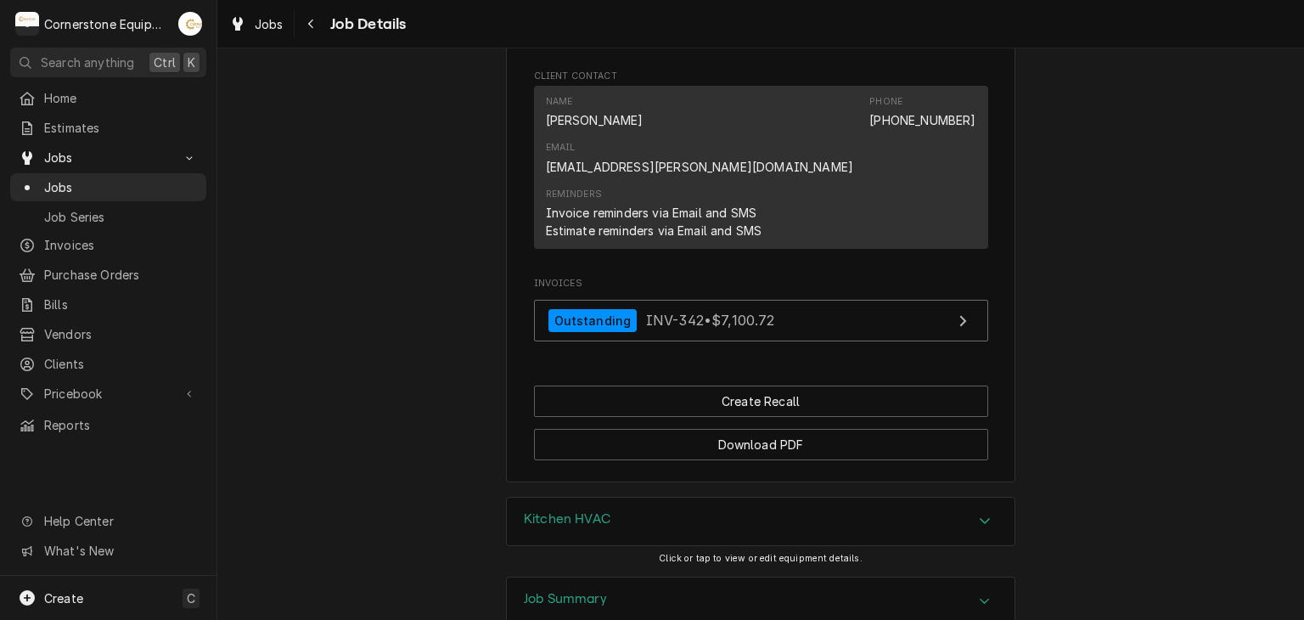
scroll to position [1358, 0]
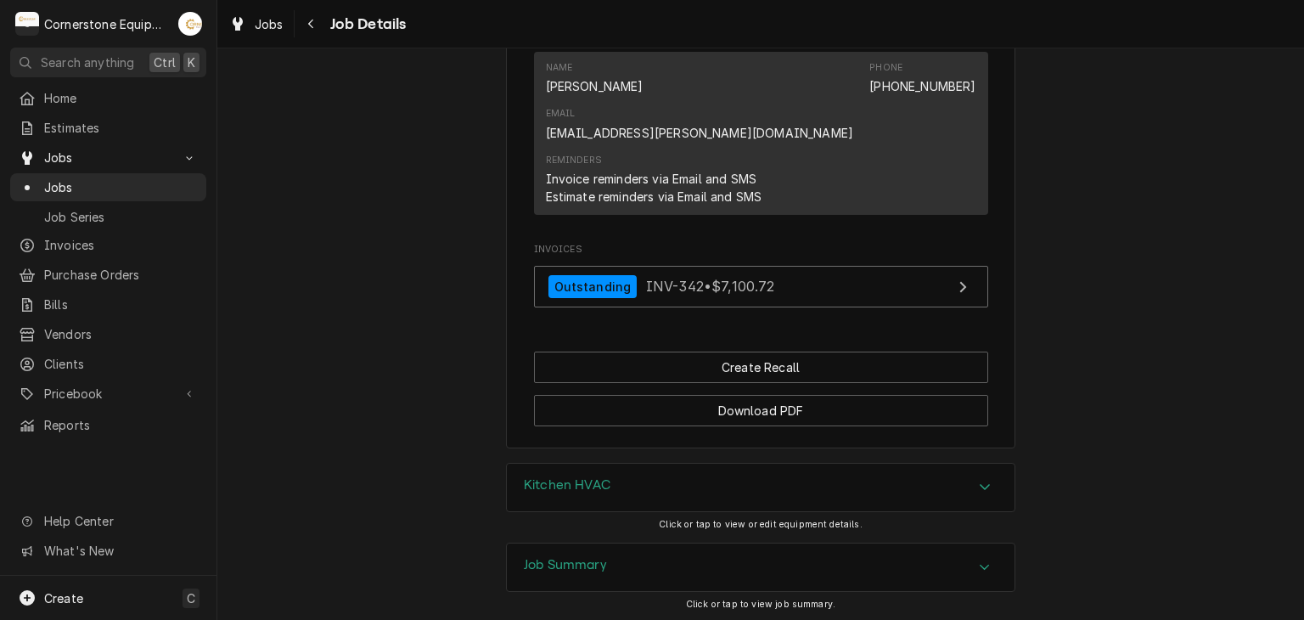
click at [648, 543] on div "Job Summary" at bounding box center [761, 567] width 508 height 48
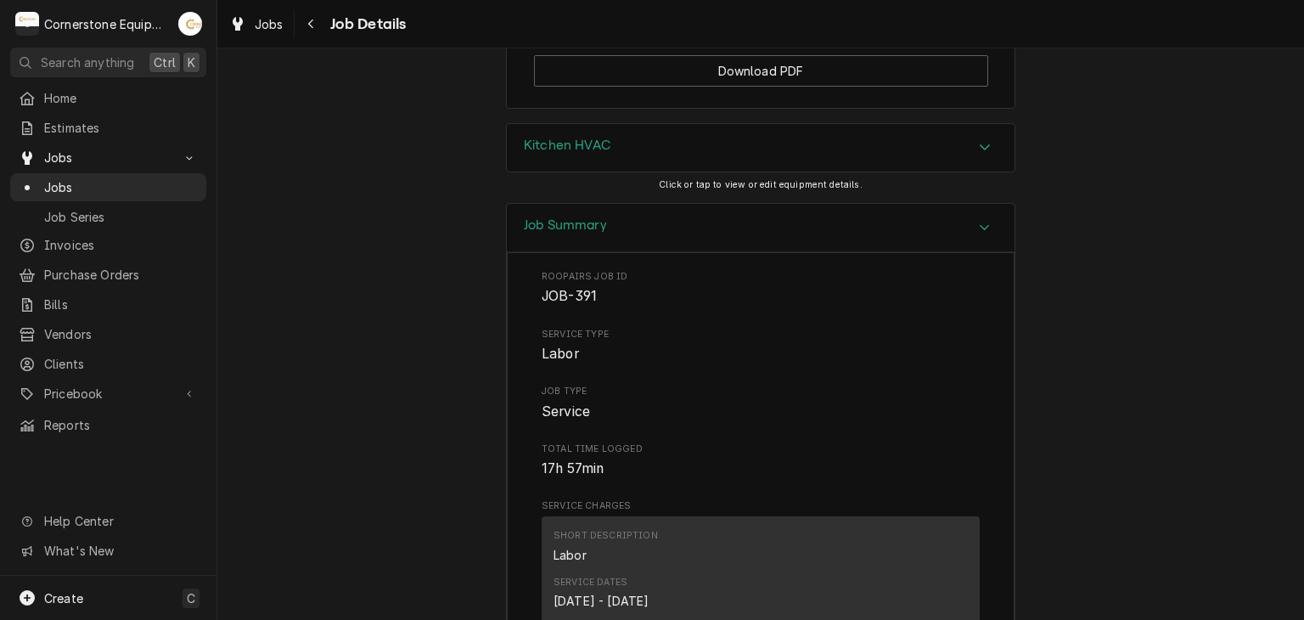
scroll to position [2037, 0]
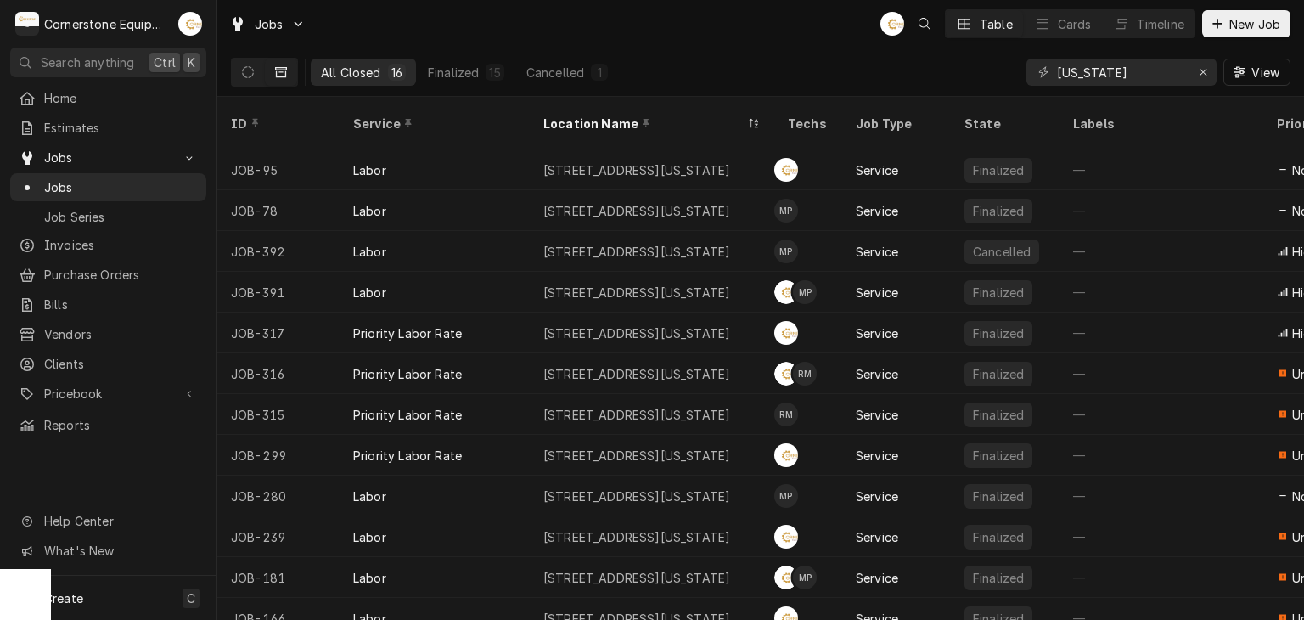
click at [594, 6] on div "Jobs AB Table Cards Timeline New Job" at bounding box center [760, 24] width 1086 height 48
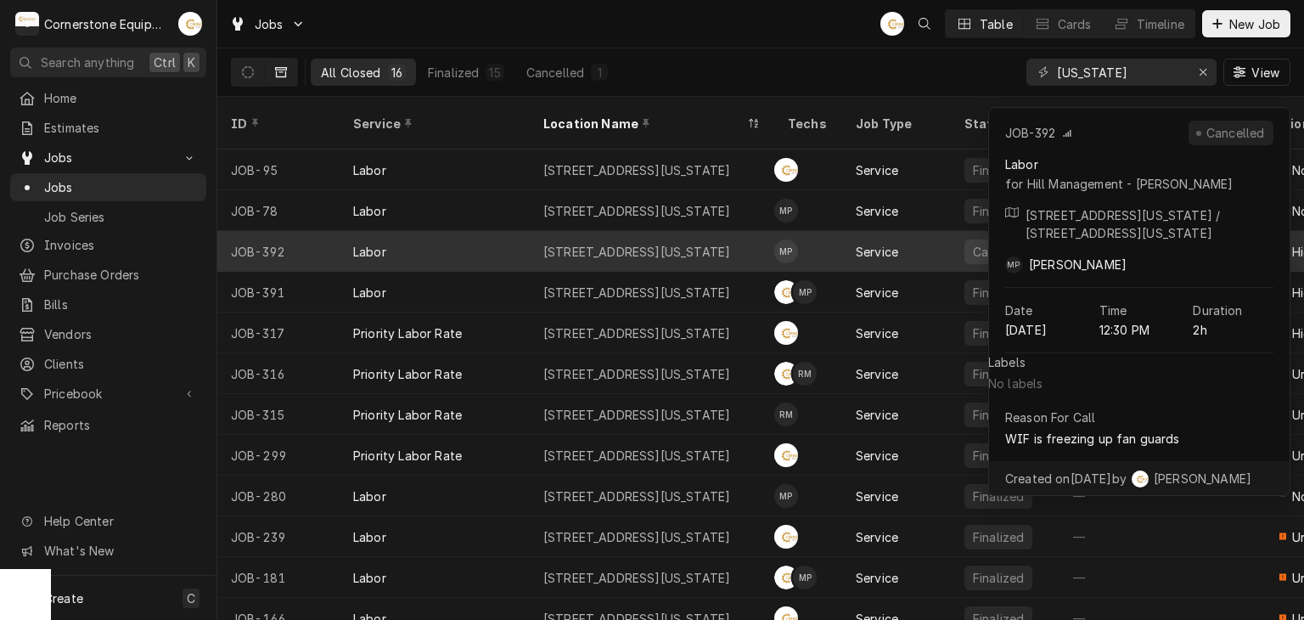
click at [435, 231] on div "Labor" at bounding box center [434, 251] width 190 height 41
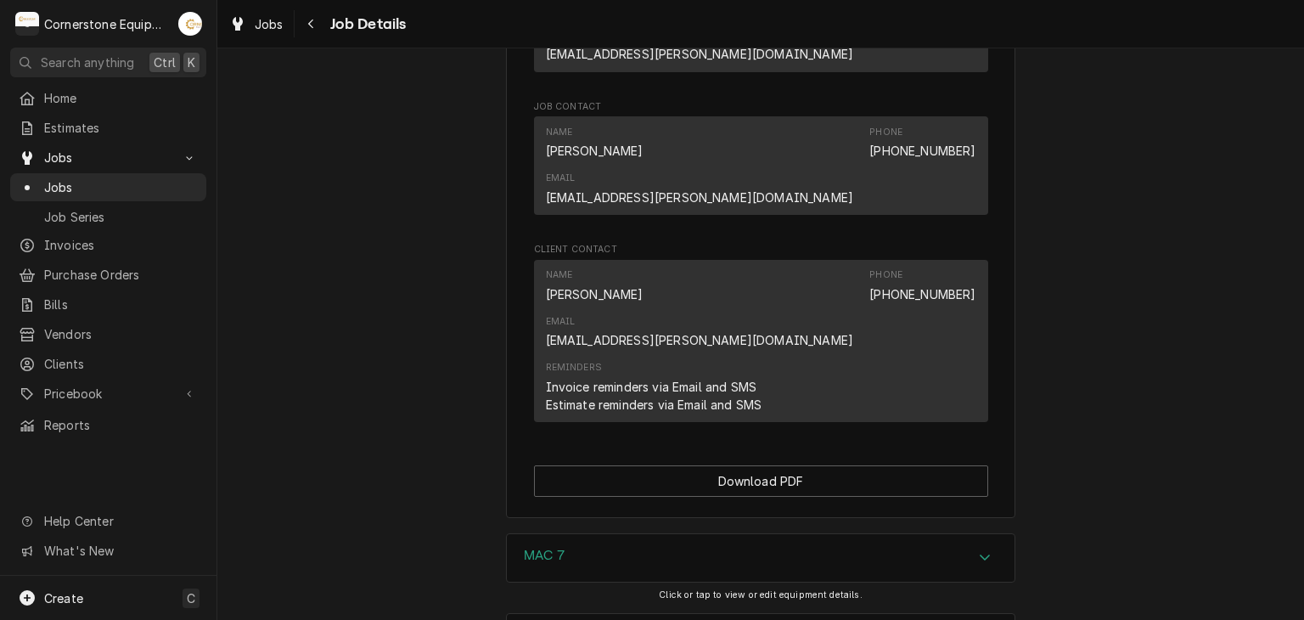
scroll to position [1127, 0]
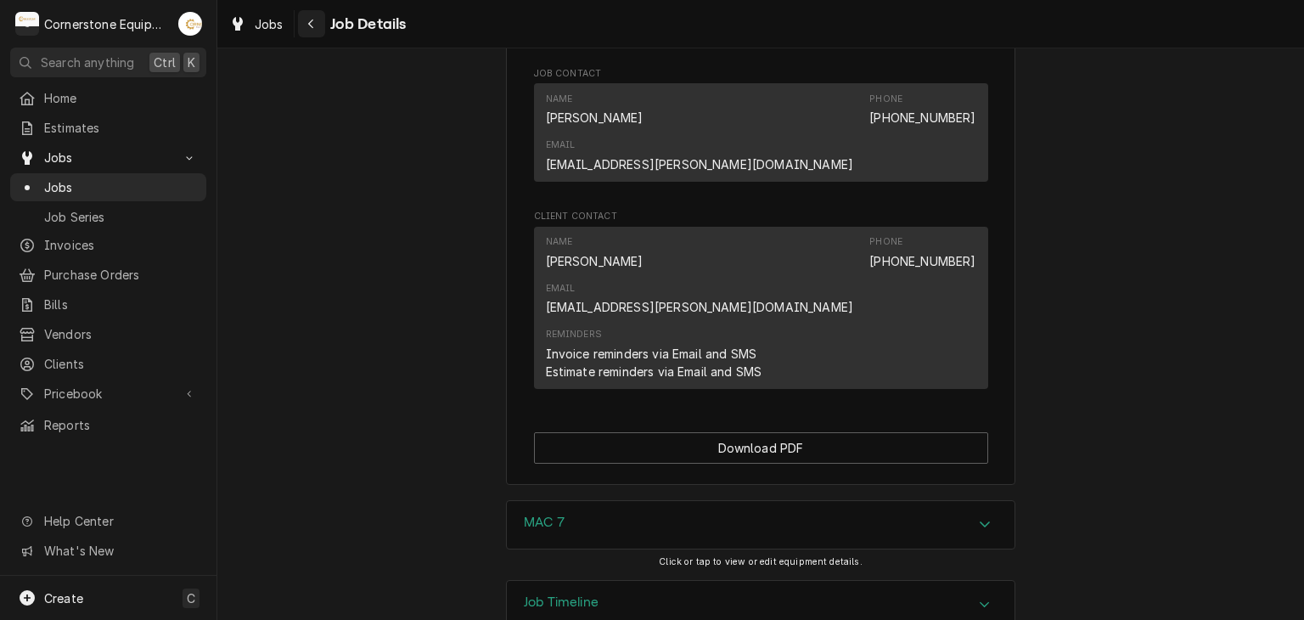
click at [301, 36] on button "Navigate back" at bounding box center [311, 23] width 27 height 27
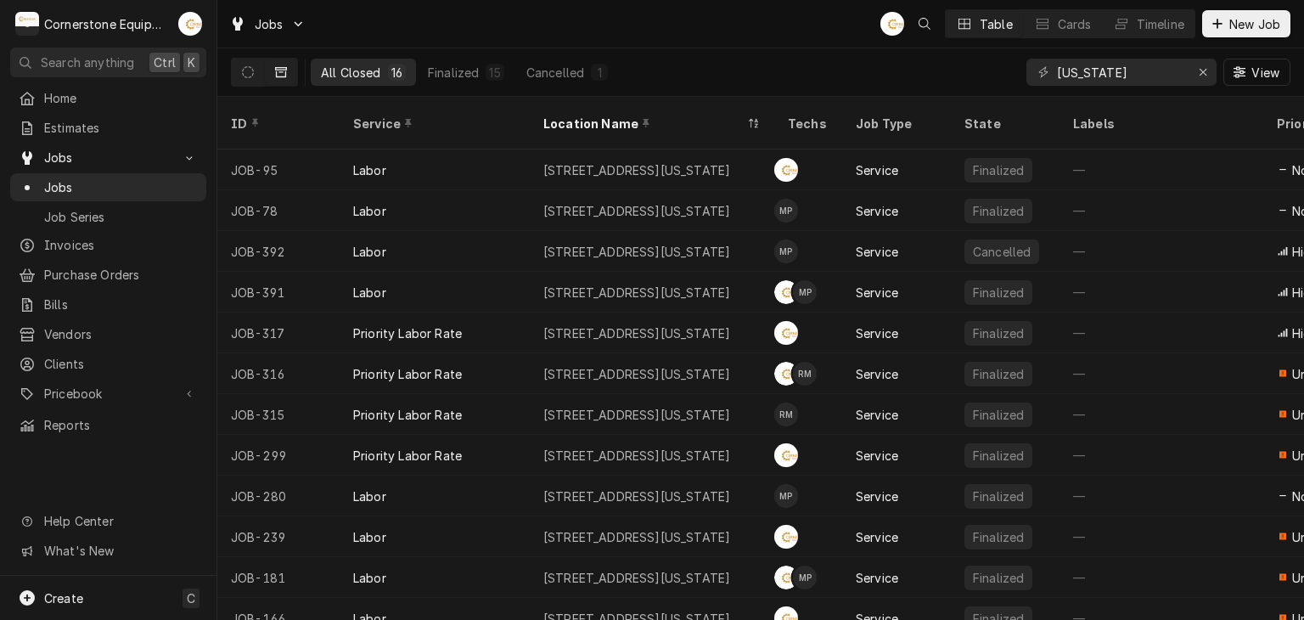
click at [265, 70] on button "Dynamic Content Wrapper" at bounding box center [281, 72] width 32 height 27
click at [221, 77] on div "All Closed 16 Finalized 15 Cancelled 1 [US_STATE] View" at bounding box center [760, 72] width 1086 height 48
click at [241, 75] on button "Dynamic Content Wrapper" at bounding box center [248, 72] width 32 height 27
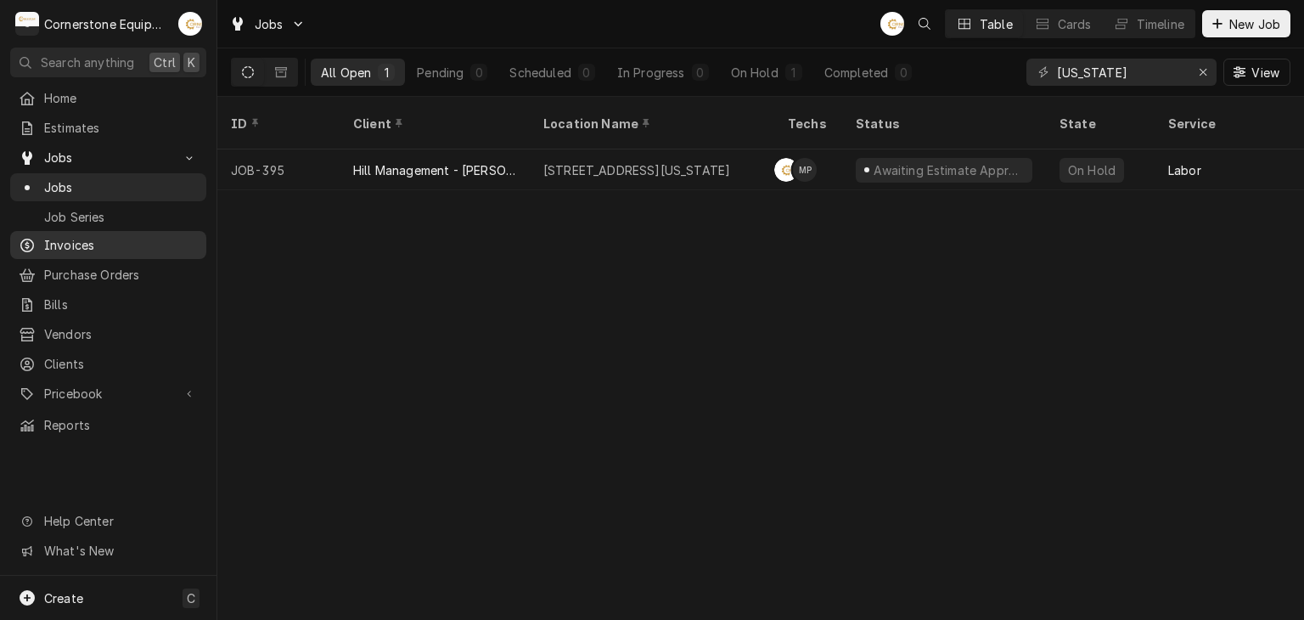
click at [100, 236] on span "Invoices" at bounding box center [121, 245] width 154 height 18
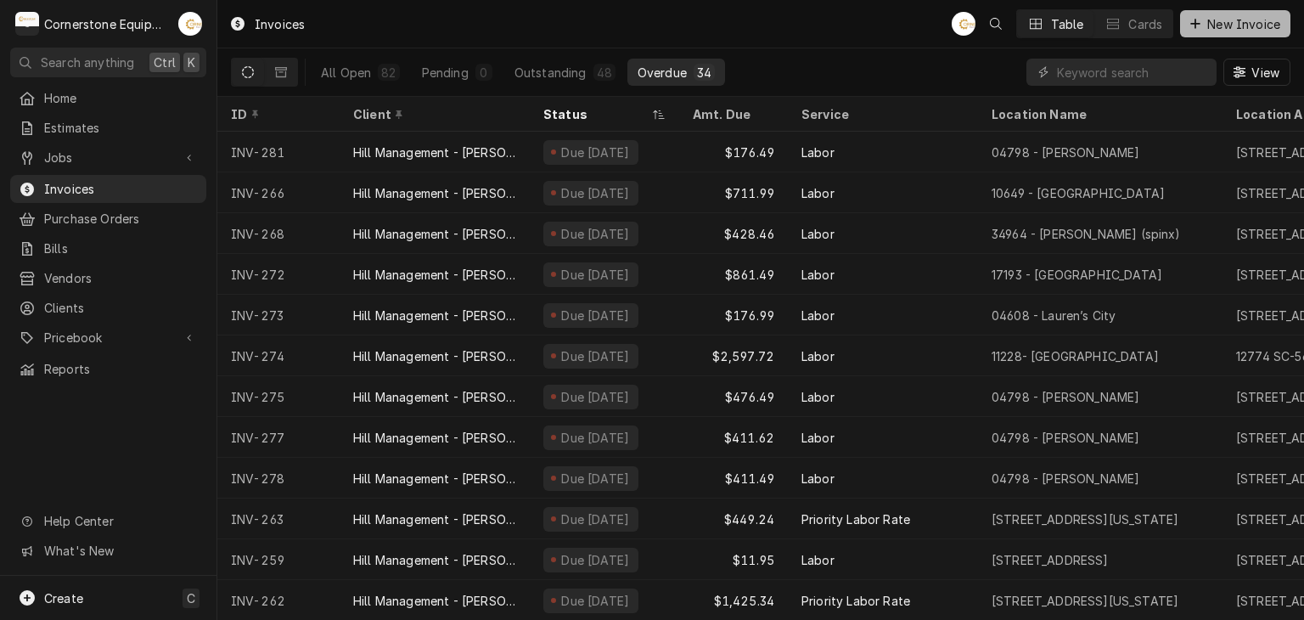
click at [1232, 23] on span "New Invoice" at bounding box center [1243, 24] width 80 height 18
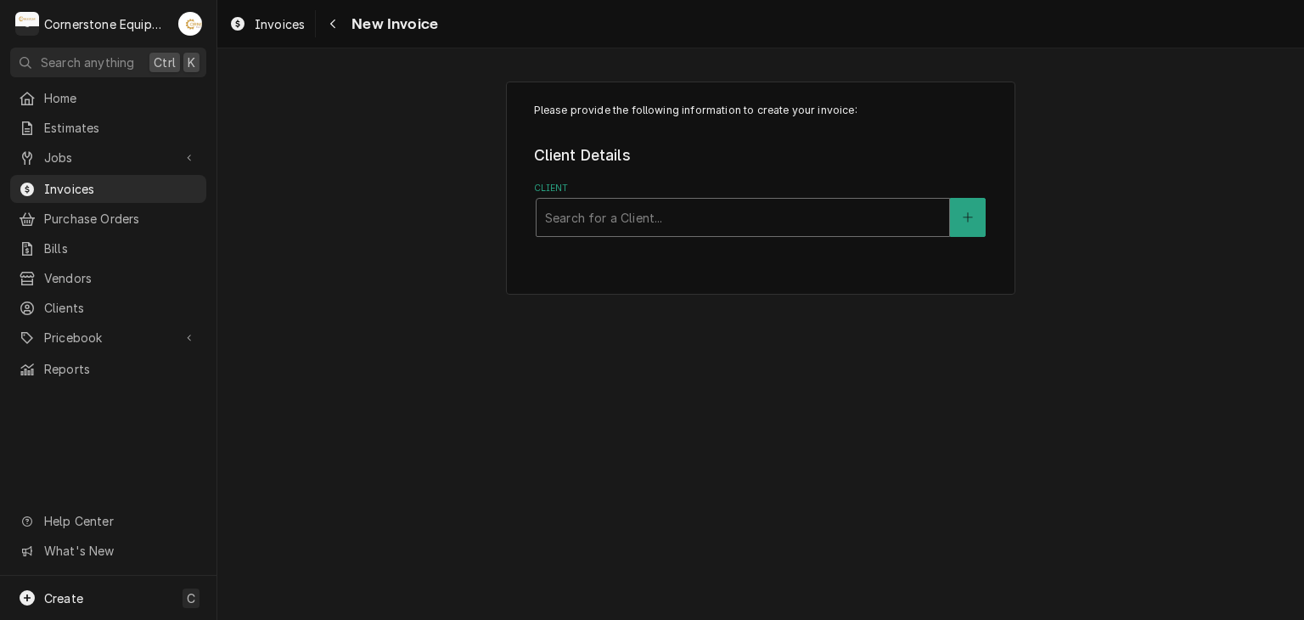
click at [611, 218] on div "Client" at bounding box center [742, 217] width 395 height 31
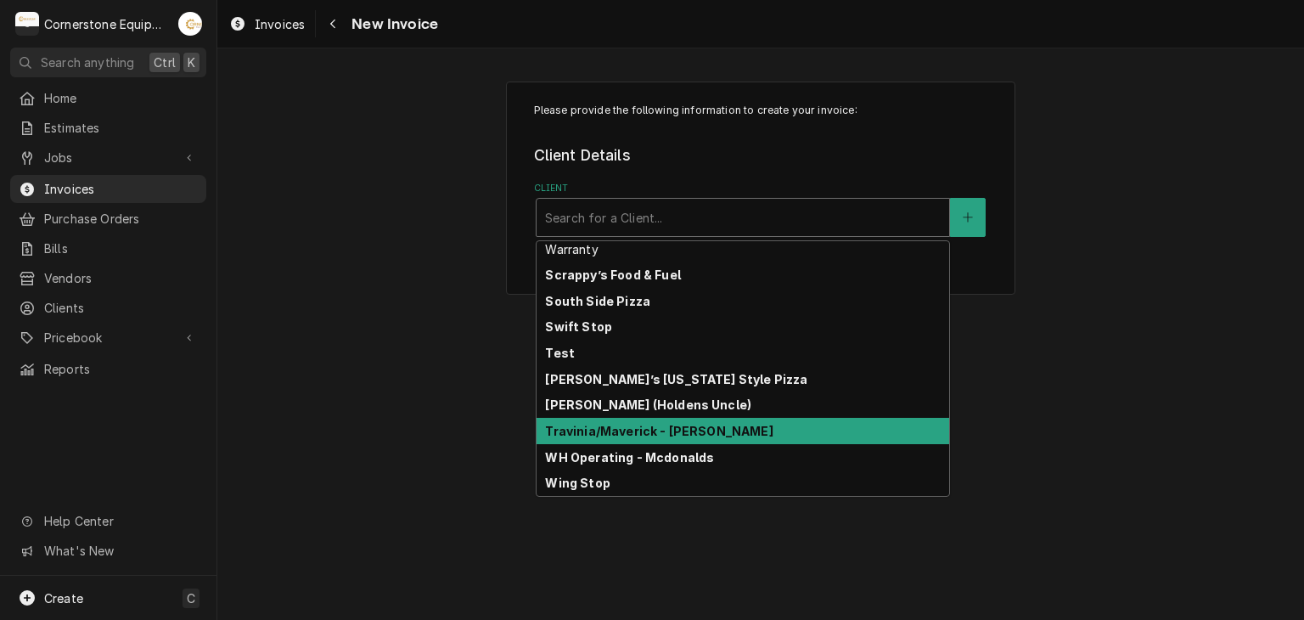
scroll to position [265, 0]
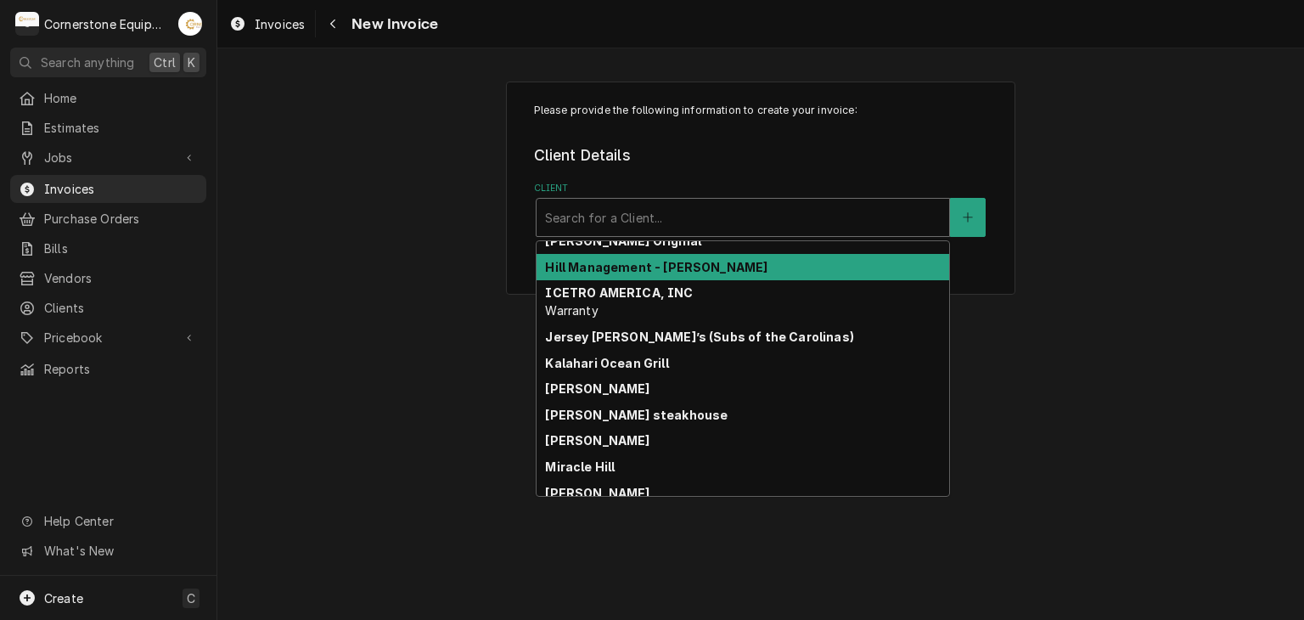
click at [618, 273] on div "Hill Management - [PERSON_NAME]" at bounding box center [742, 267] width 412 height 26
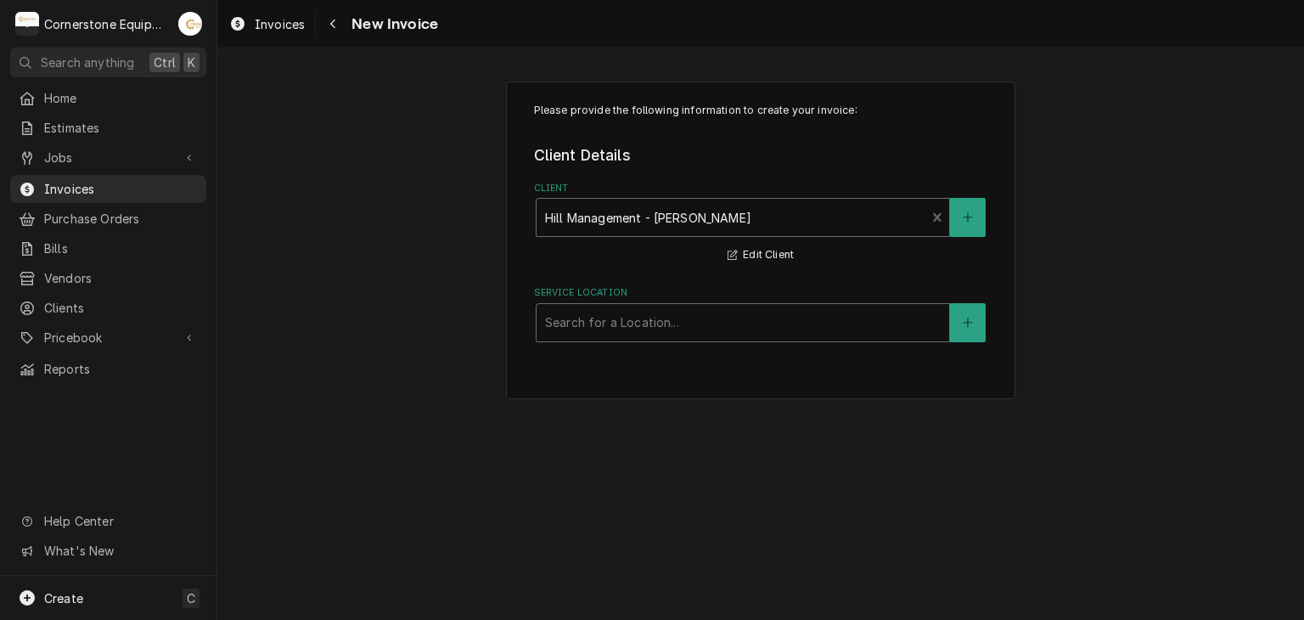
click at [617, 307] on div "Service Location" at bounding box center [742, 322] width 395 height 31
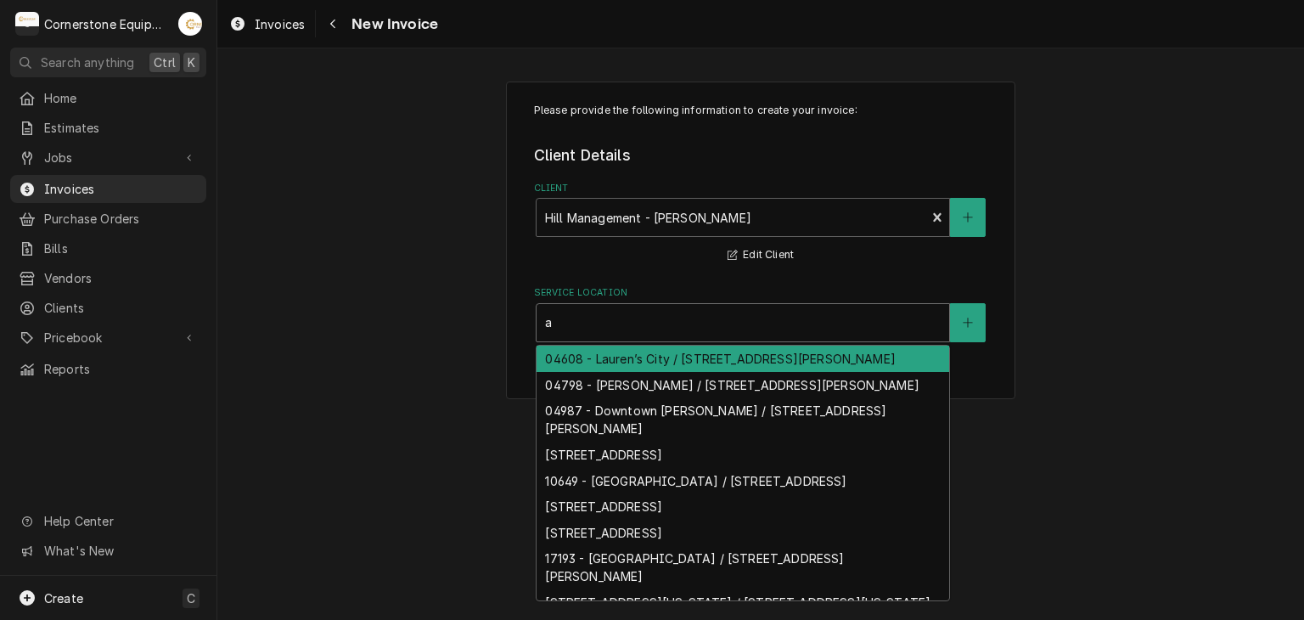
type input "al"
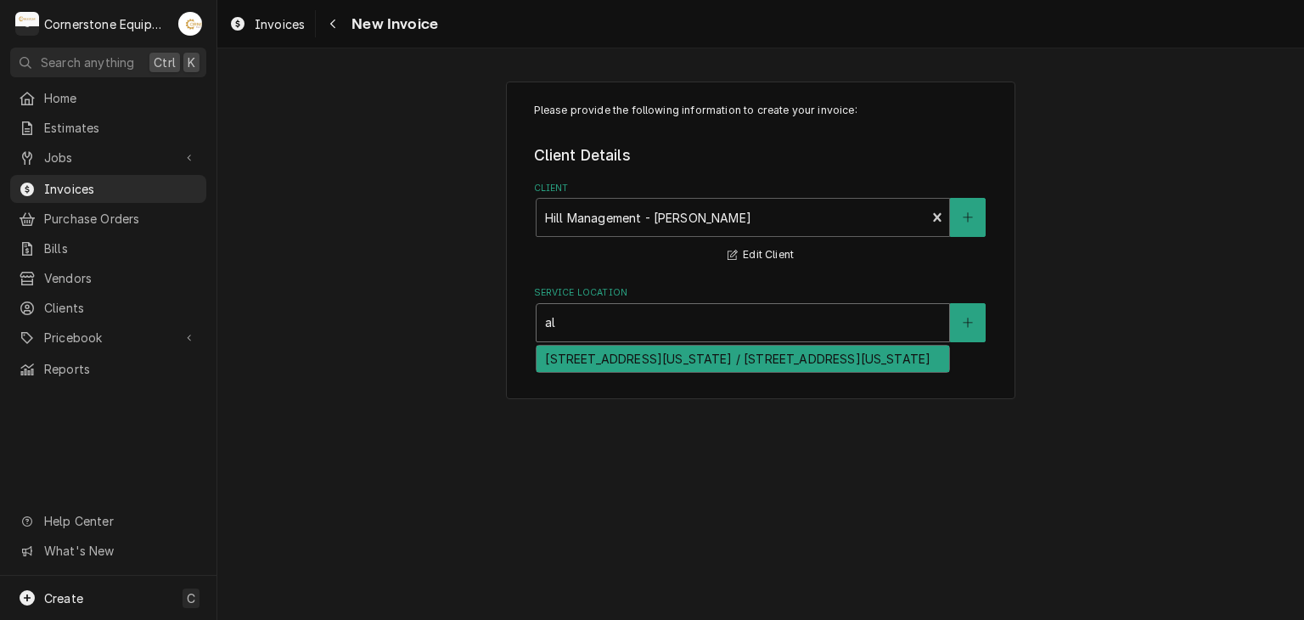
click at [602, 357] on div "[STREET_ADDRESS][US_STATE] / [STREET_ADDRESS][US_STATE]" at bounding box center [742, 358] width 412 height 26
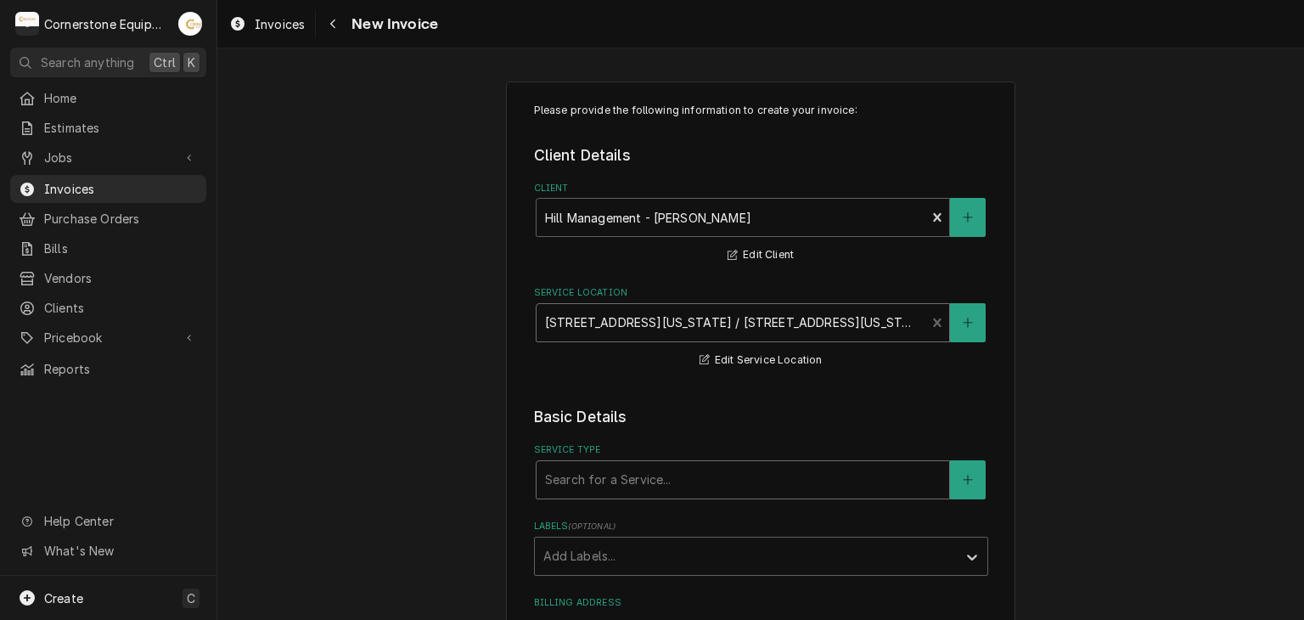
click at [624, 464] on div "Service Type" at bounding box center [742, 479] width 395 height 31
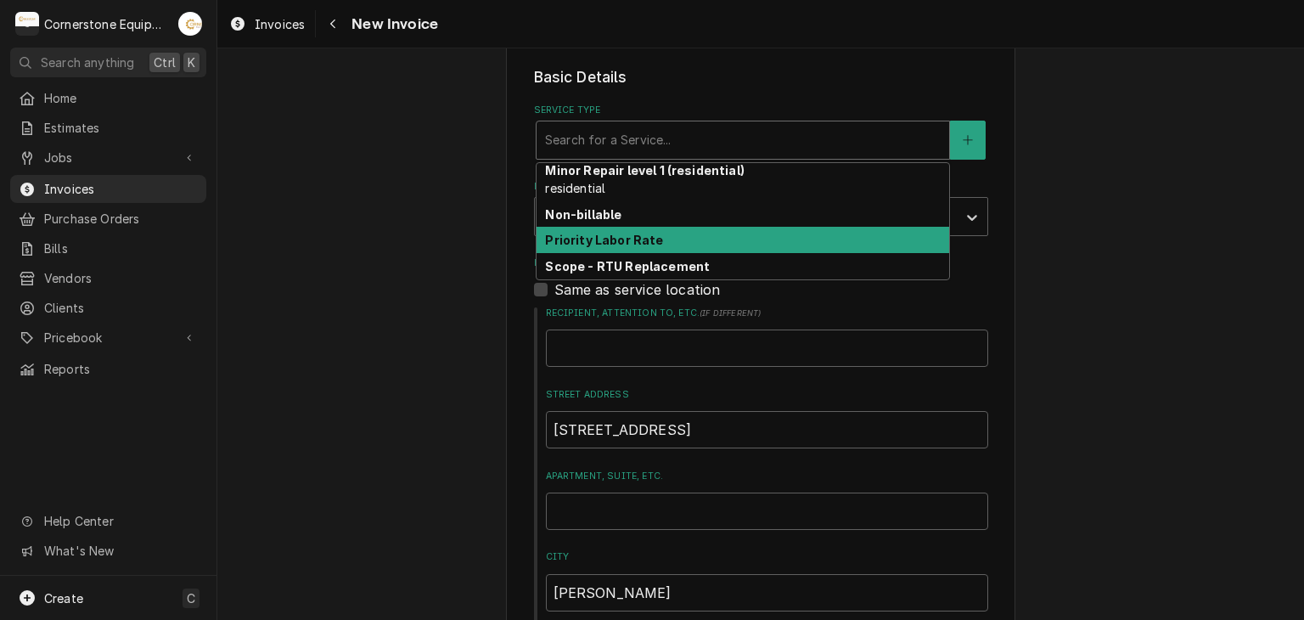
scroll to position [0, 0]
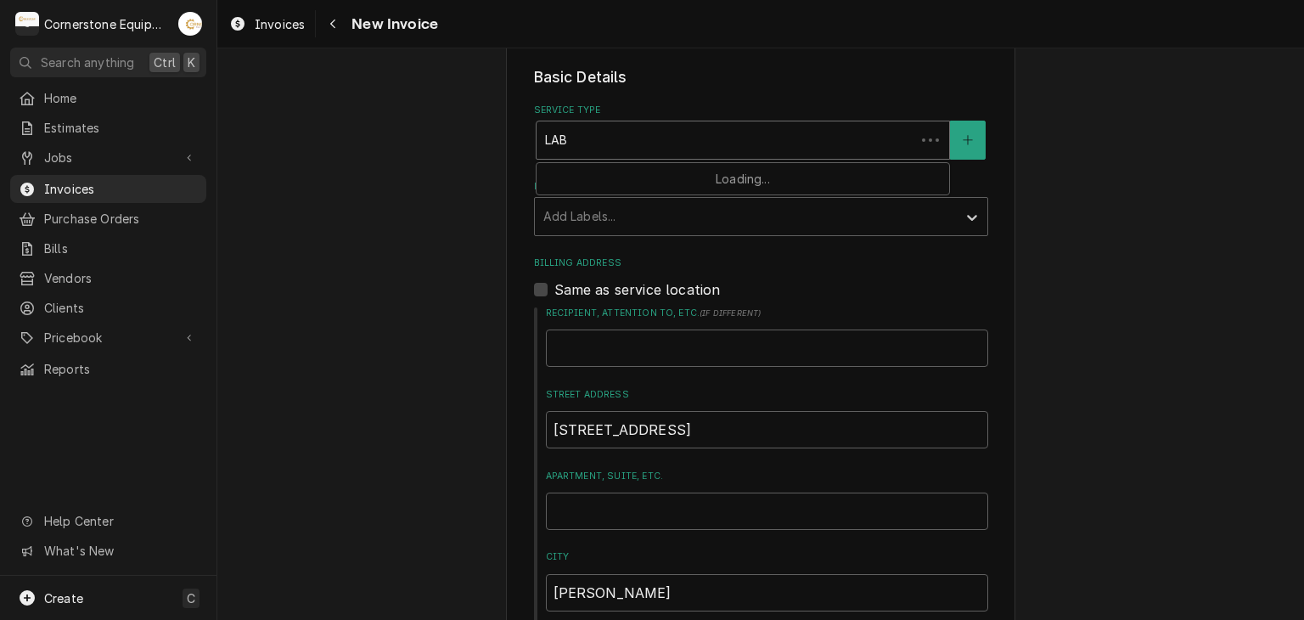
type input "LABO"
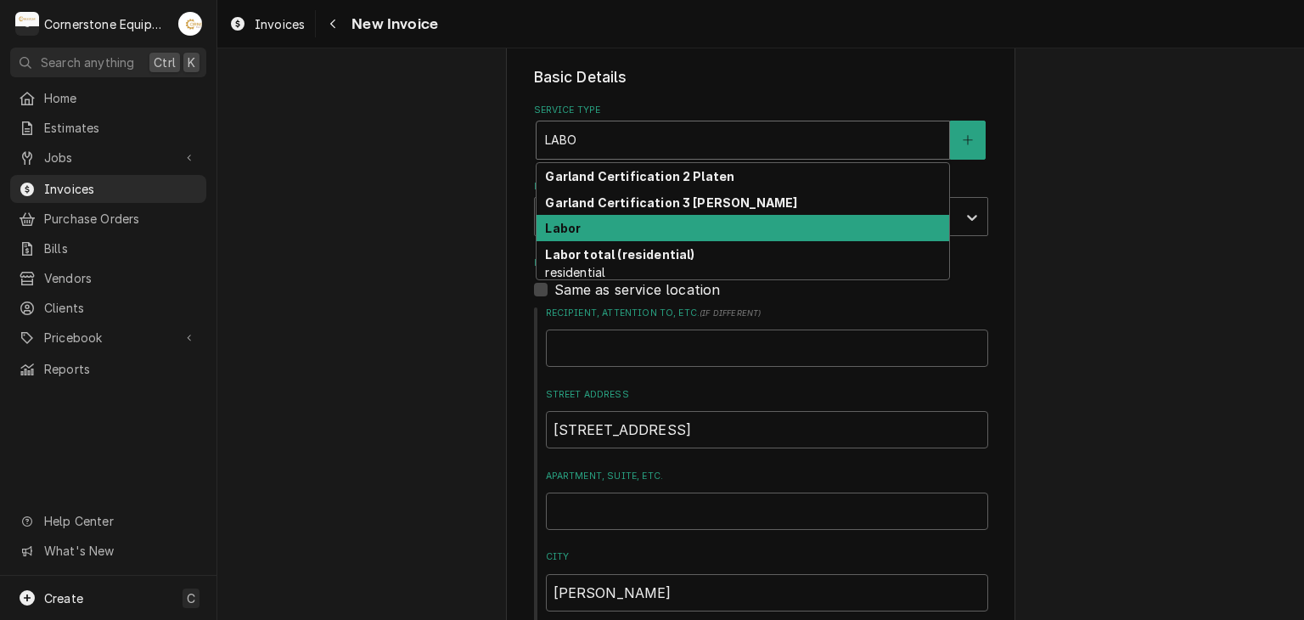
click at [630, 228] on div "Labor" at bounding box center [742, 228] width 412 height 26
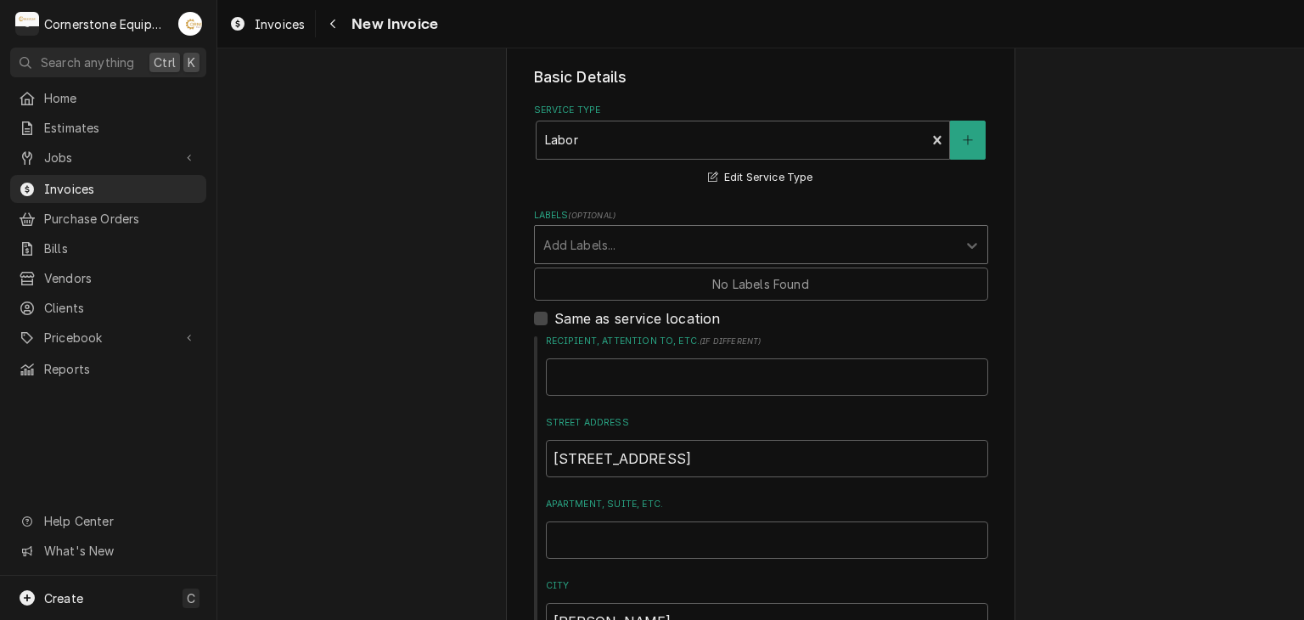
click at [596, 242] on div "Labels" at bounding box center [745, 244] width 405 height 31
drag, startPoint x: 580, startPoint y: 362, endPoint x: 526, endPoint y: 367, distance: 53.6
click at [580, 363] on input "Recipient, Attention To, etc. ( if different )" at bounding box center [767, 376] width 442 height 37
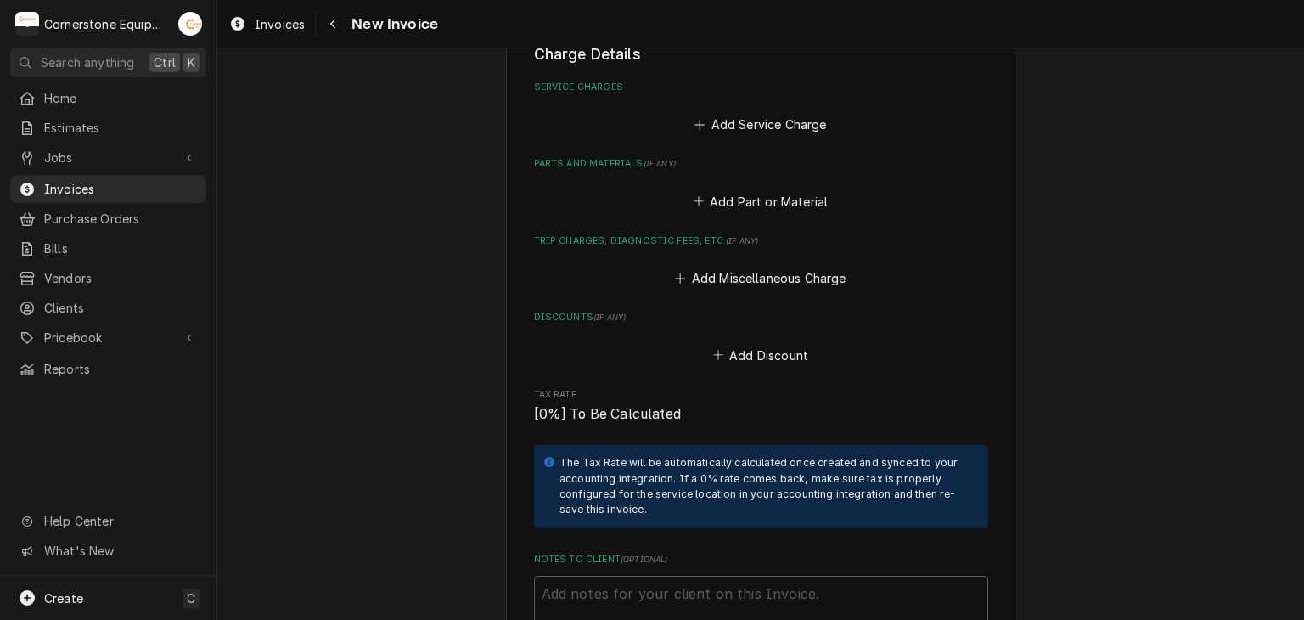
scroll to position [1018, 0]
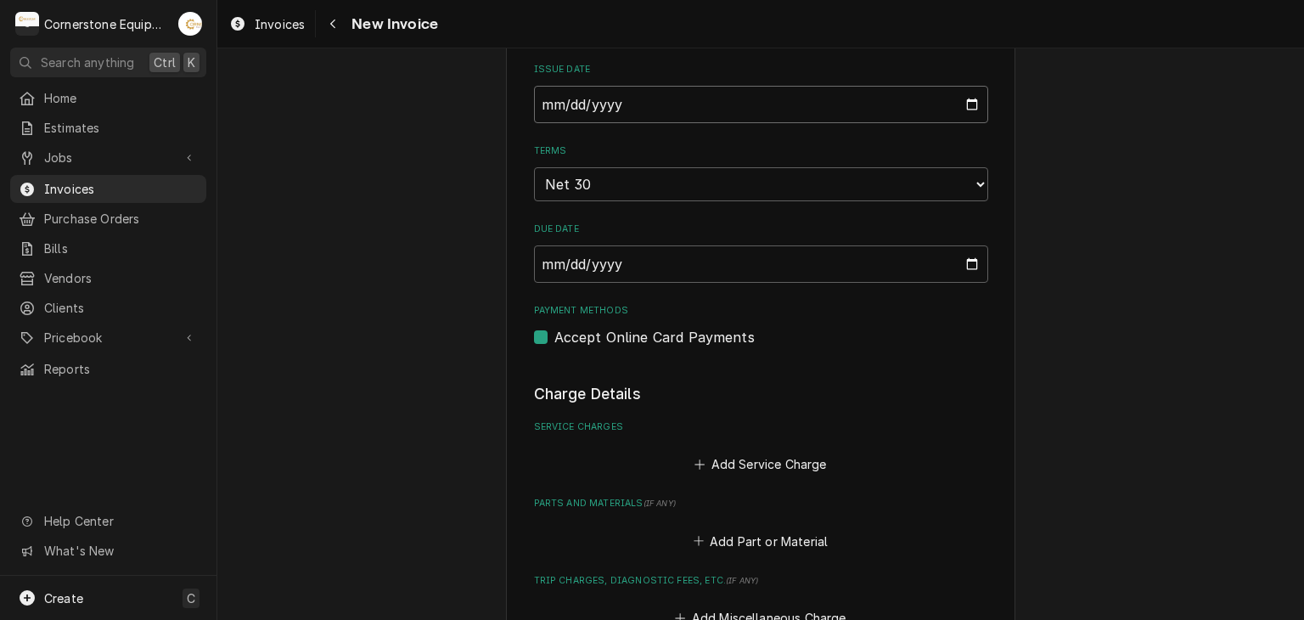
click at [587, 114] on input "2025-09-16" at bounding box center [761, 104] width 454 height 37
click at [478, 157] on div "Please provide the following information to create your invoice: Client Details…" at bounding box center [760, 237] width 1086 height 2378
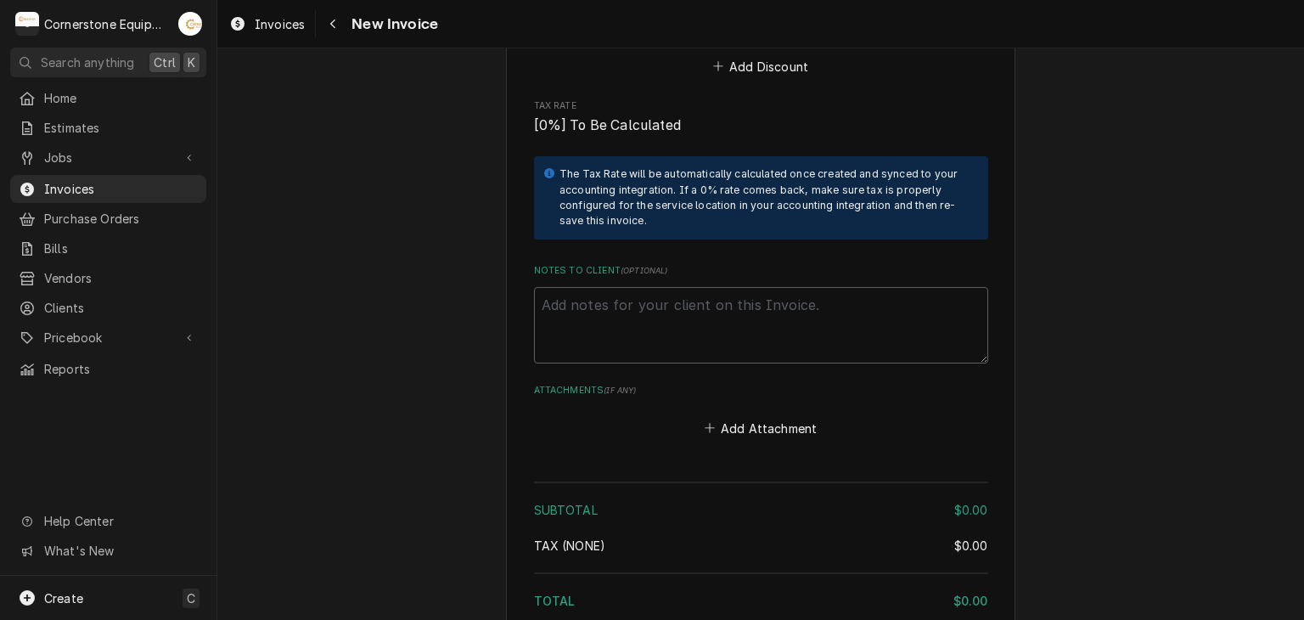
scroll to position [1821, 0]
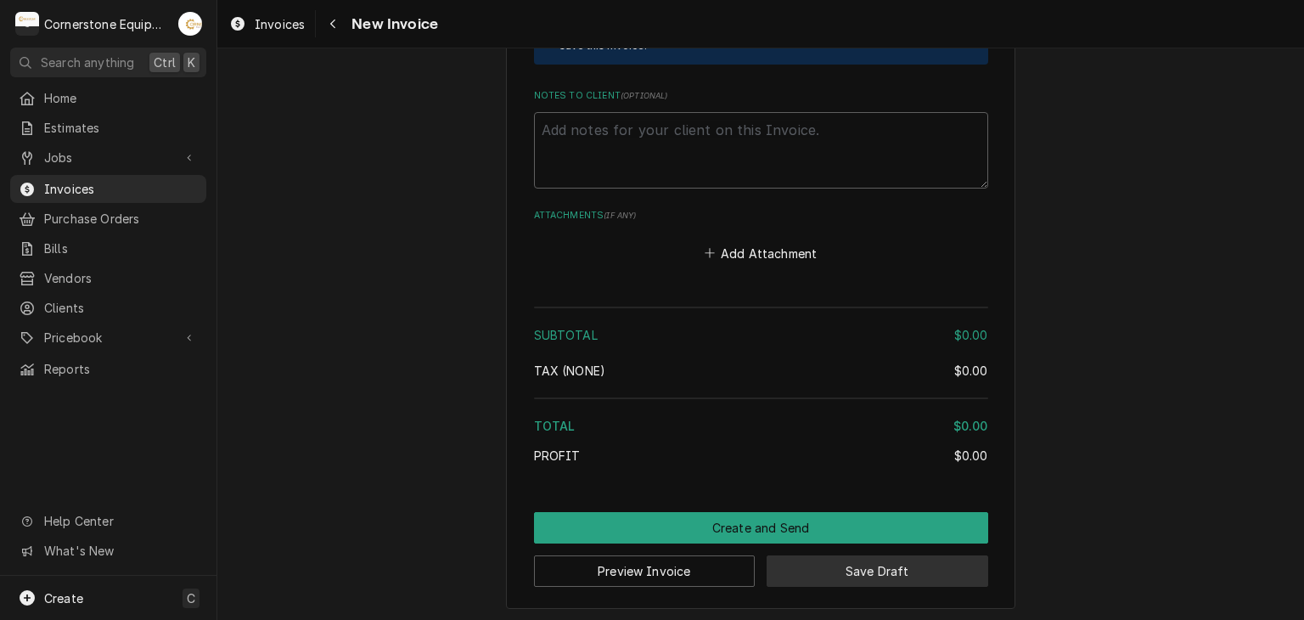
click at [848, 564] on button "Save Draft" at bounding box center [877, 570] width 222 height 31
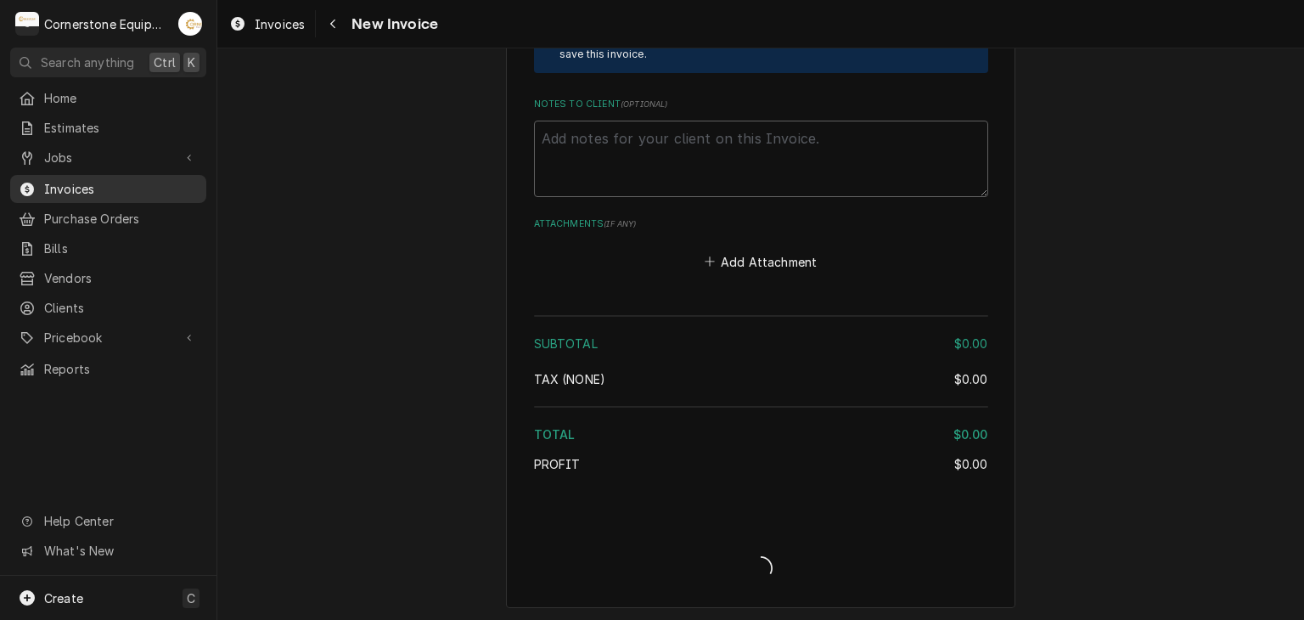
type textarea "x"
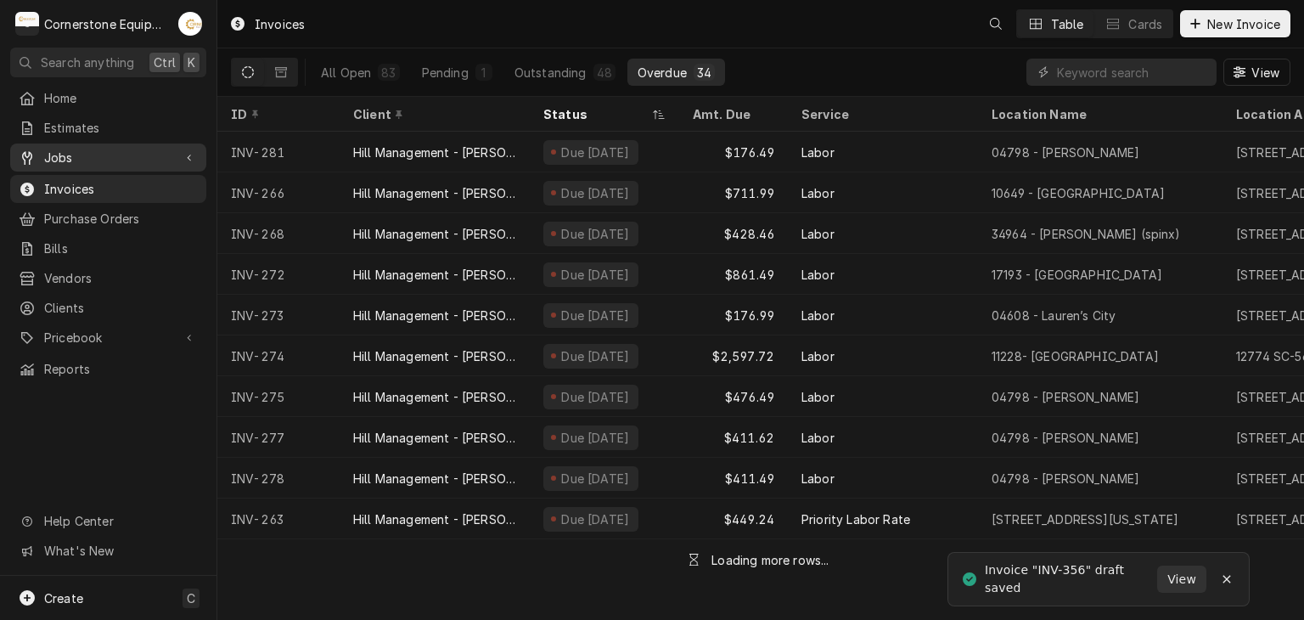
click at [113, 150] on span "Jobs" at bounding box center [108, 158] width 128 height 18
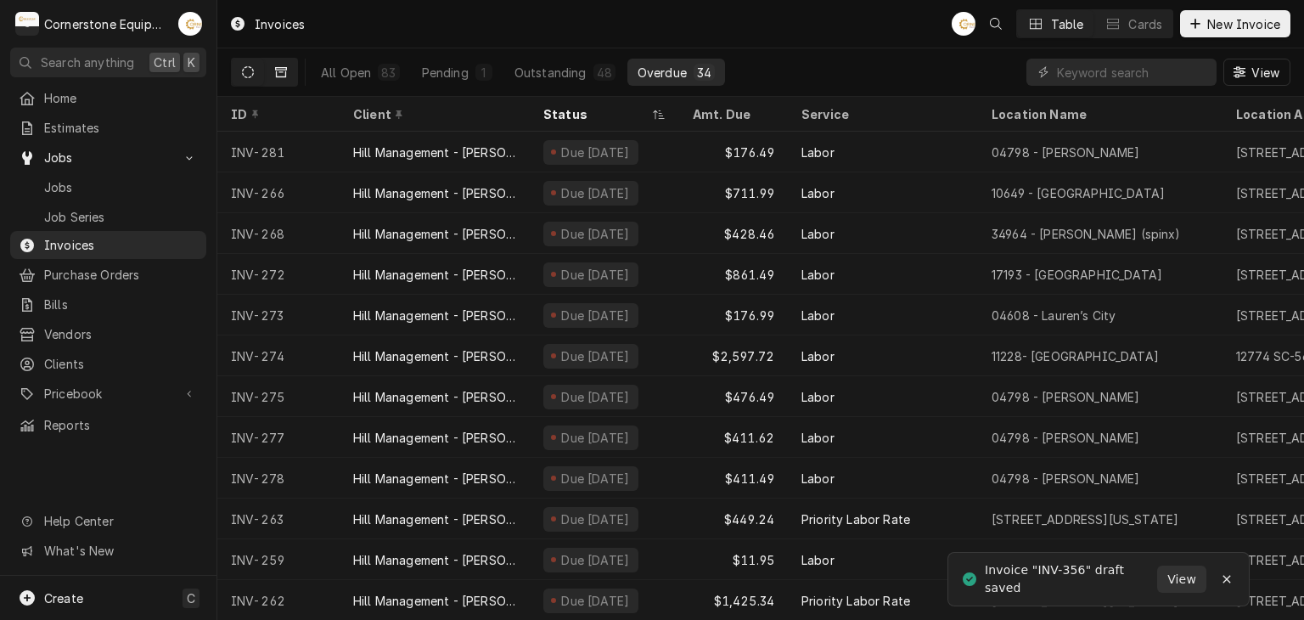
click at [294, 79] on button "Dynamic Content Wrapper" at bounding box center [281, 72] width 32 height 27
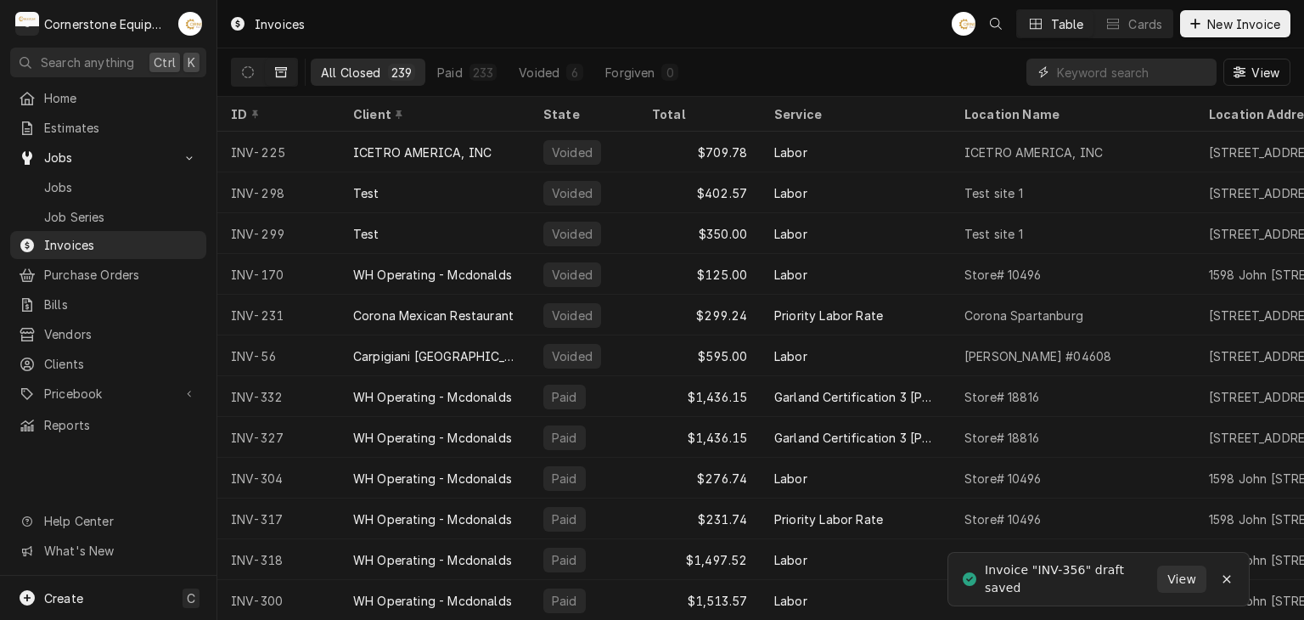
click at [1093, 75] on input "Dynamic Content Wrapper" at bounding box center [1132, 72] width 151 height 27
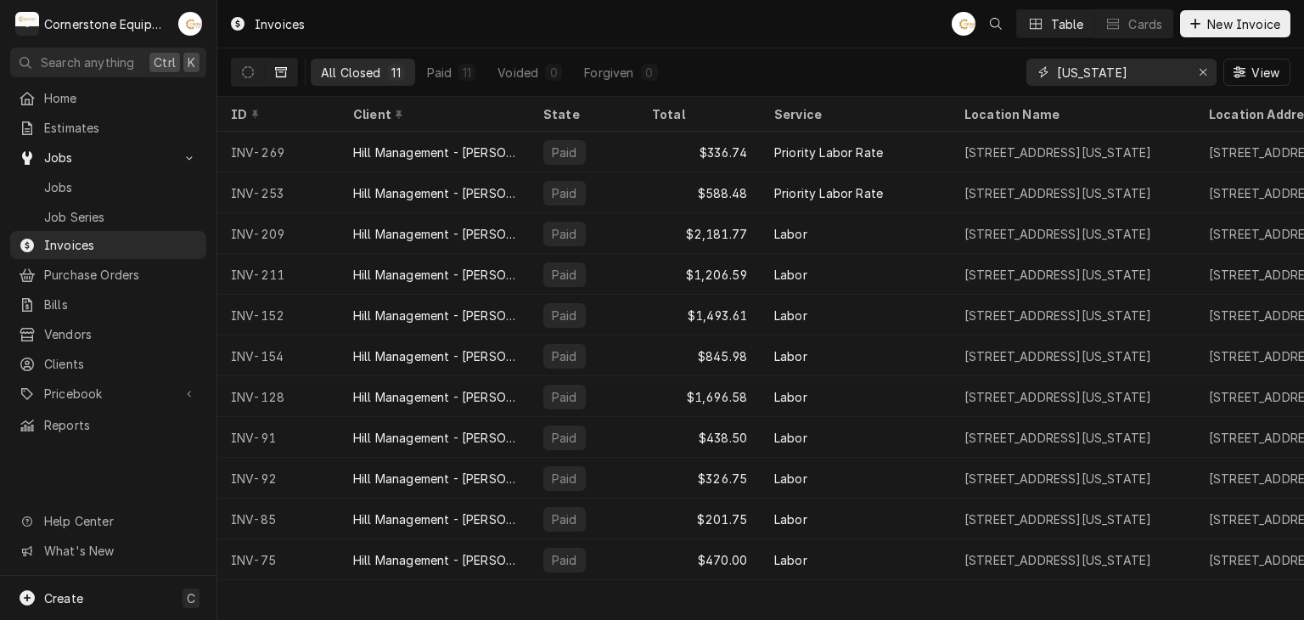
type input "alabama"
click at [853, 19] on div "Invoices AB Table Cards New Invoice" at bounding box center [760, 24] width 1086 height 48
click at [104, 178] on span "Jobs" at bounding box center [121, 187] width 154 height 18
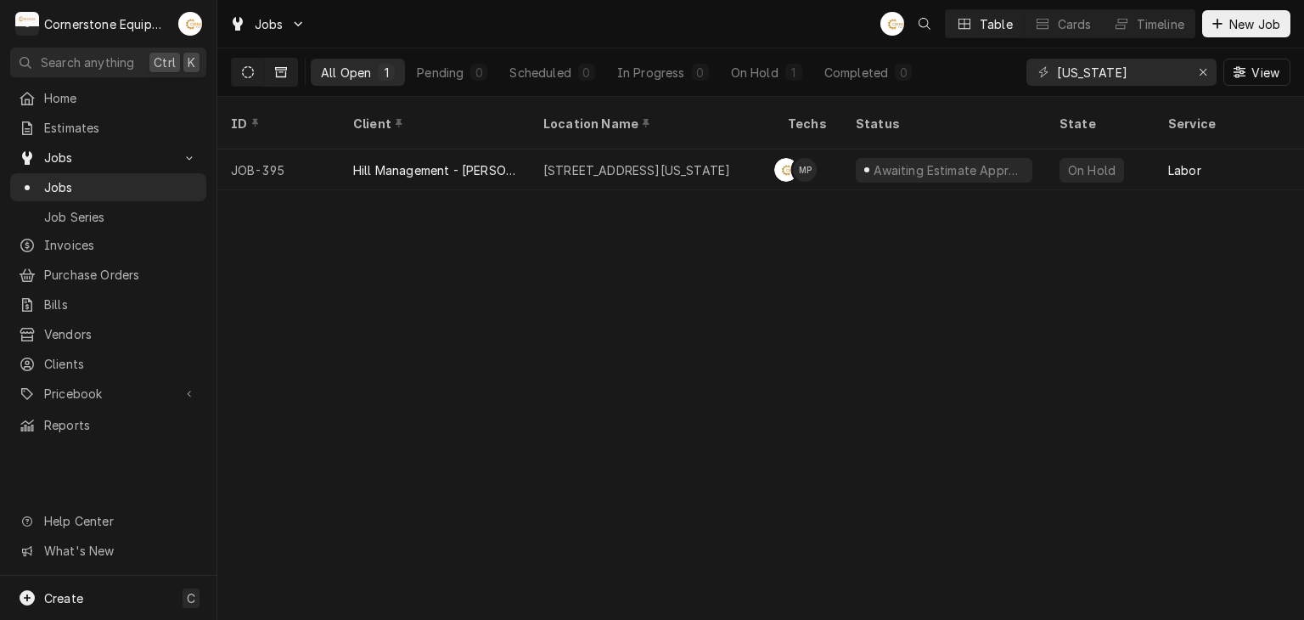
click at [270, 65] on button "Dynamic Content Wrapper" at bounding box center [281, 72] width 32 height 27
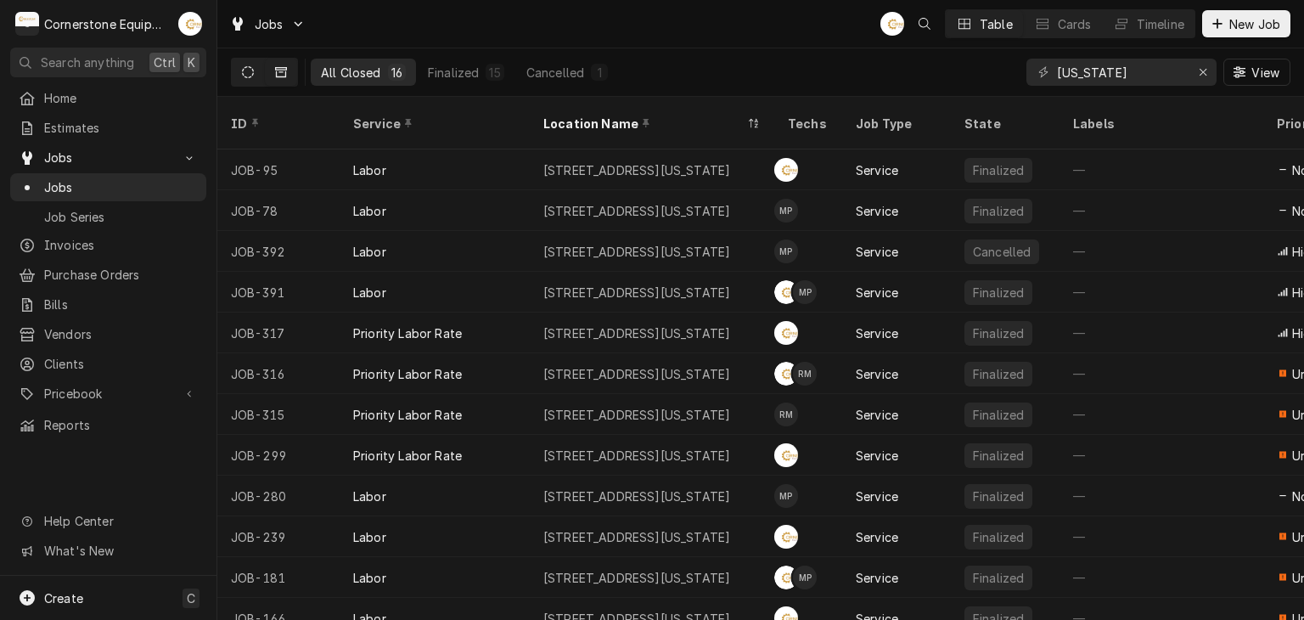
click at [257, 70] on button "Dynamic Content Wrapper" at bounding box center [248, 72] width 32 height 27
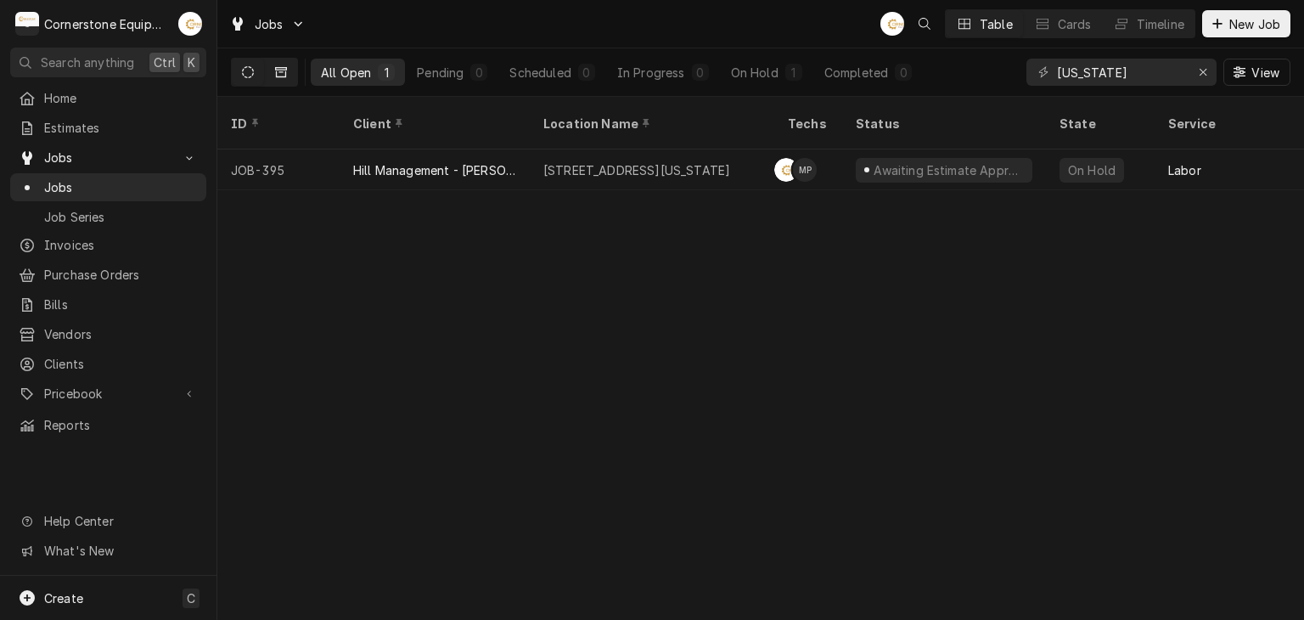
click at [287, 75] on button "Dynamic Content Wrapper" at bounding box center [281, 72] width 32 height 27
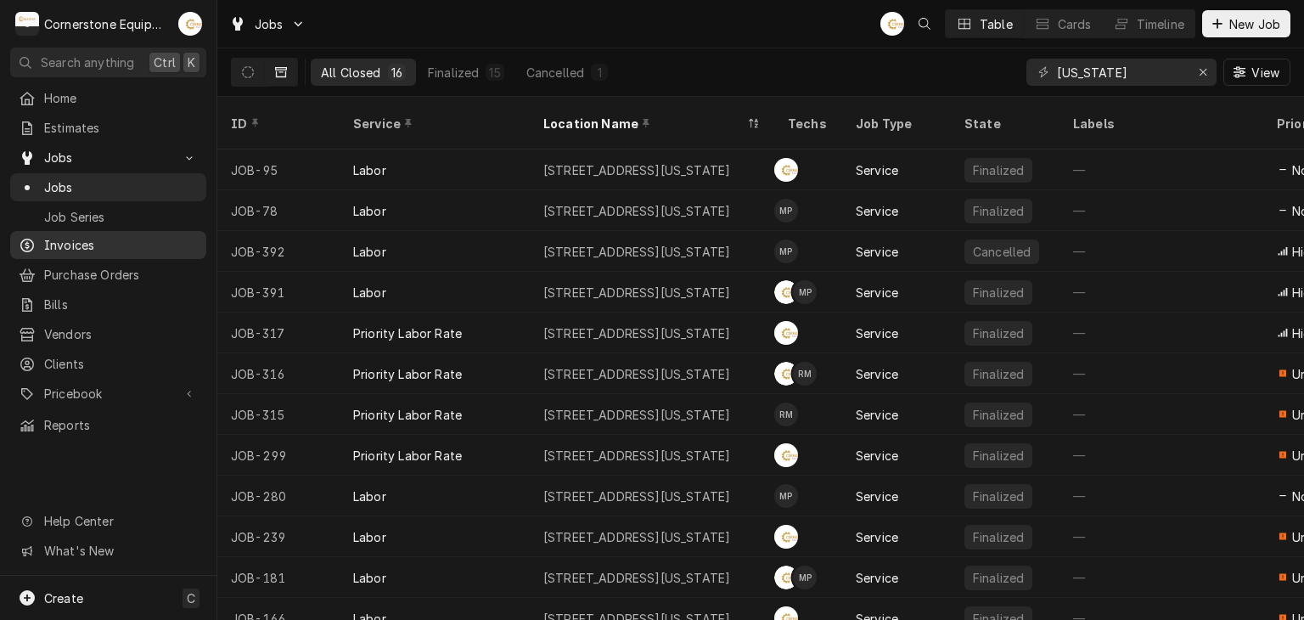
click at [125, 250] on link "Invoices" at bounding box center [108, 245] width 196 height 28
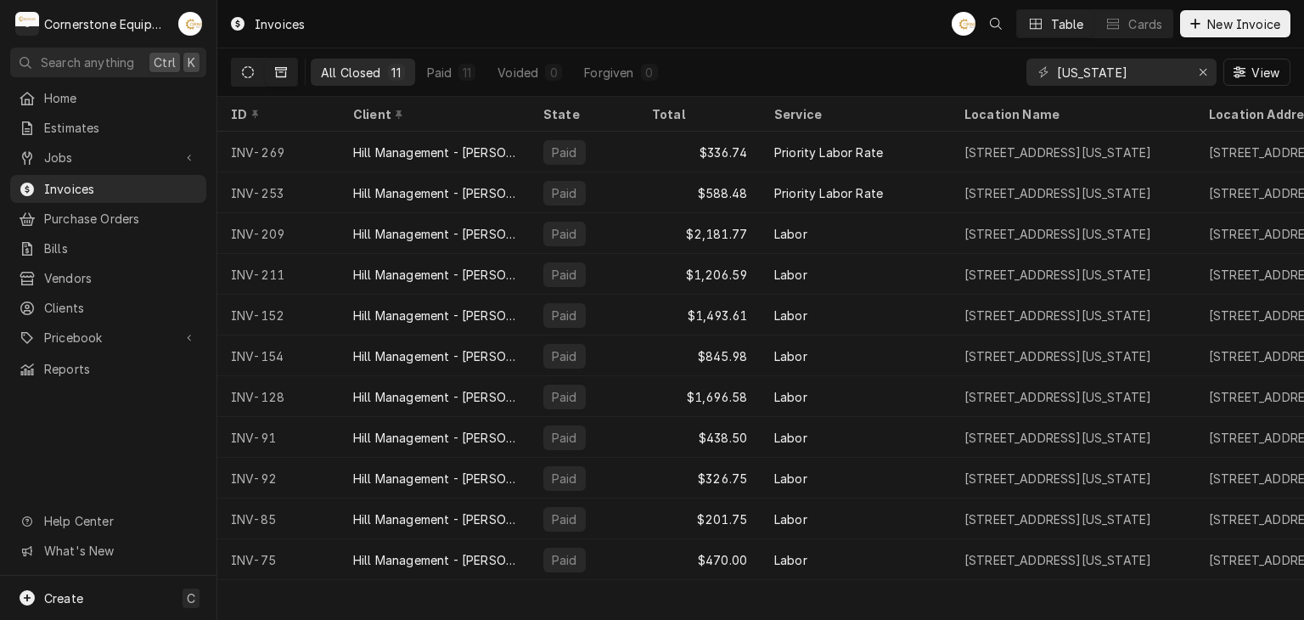
click at [237, 67] on button "Dynamic Content Wrapper" at bounding box center [248, 72] width 32 height 27
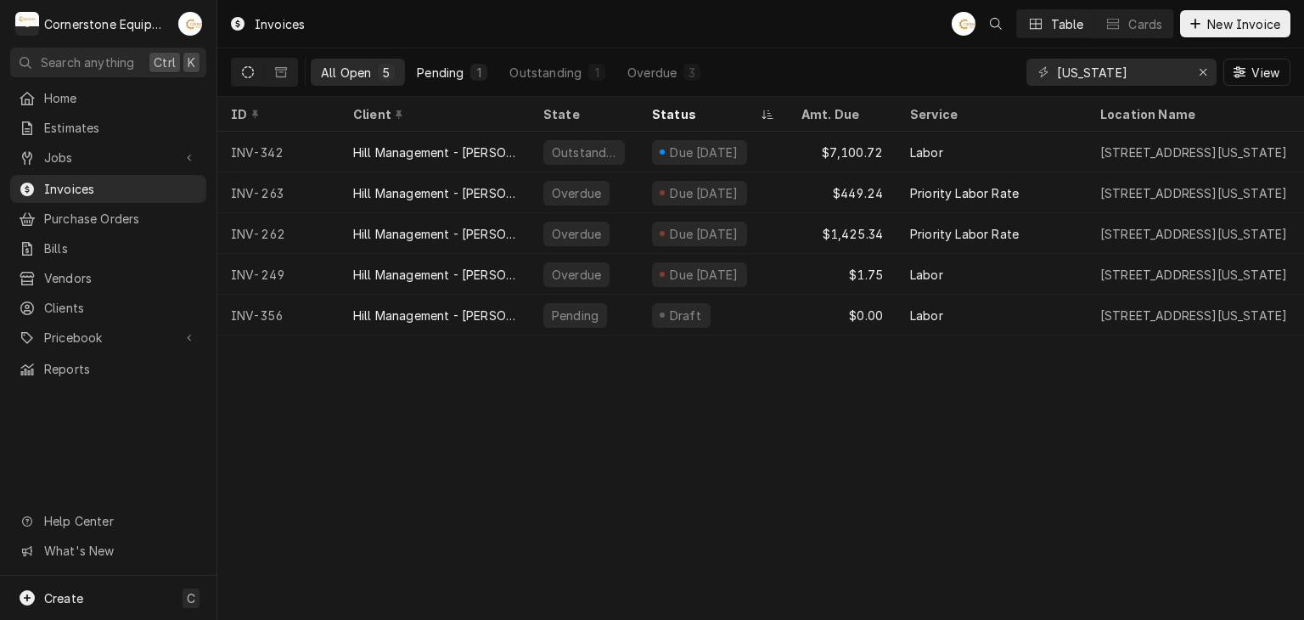
click at [465, 70] on button "Pending 1" at bounding box center [452, 72] width 91 height 27
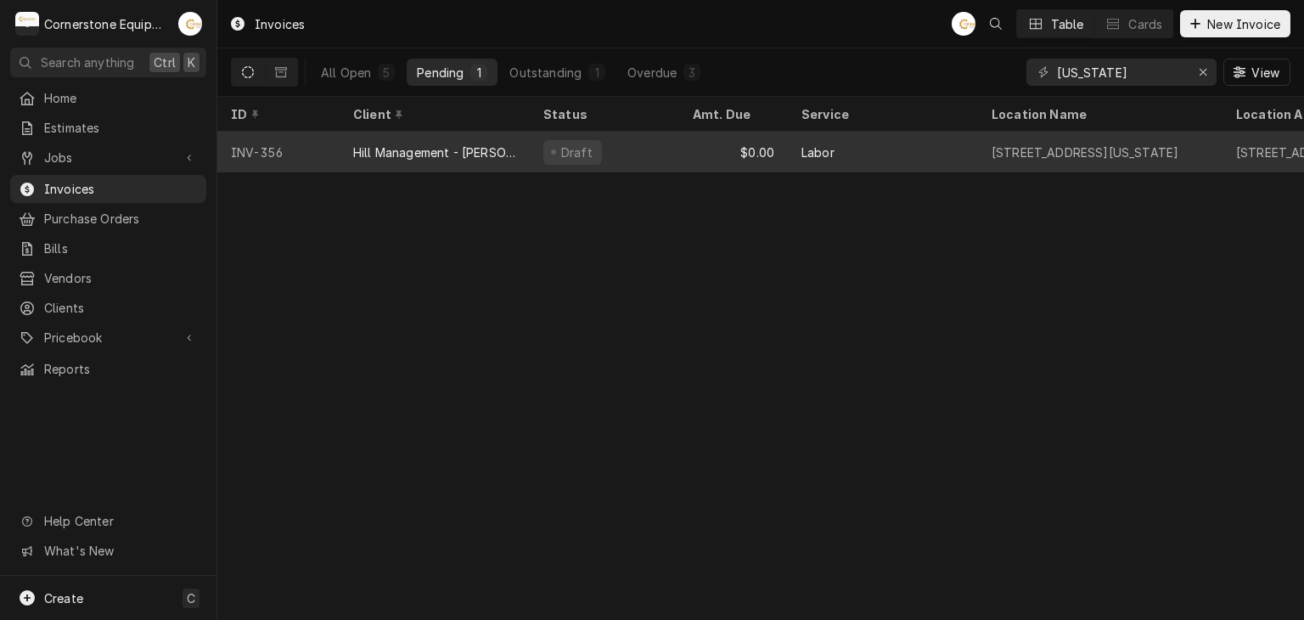
click at [488, 151] on div "Hill Management - [PERSON_NAME]" at bounding box center [434, 152] width 163 height 18
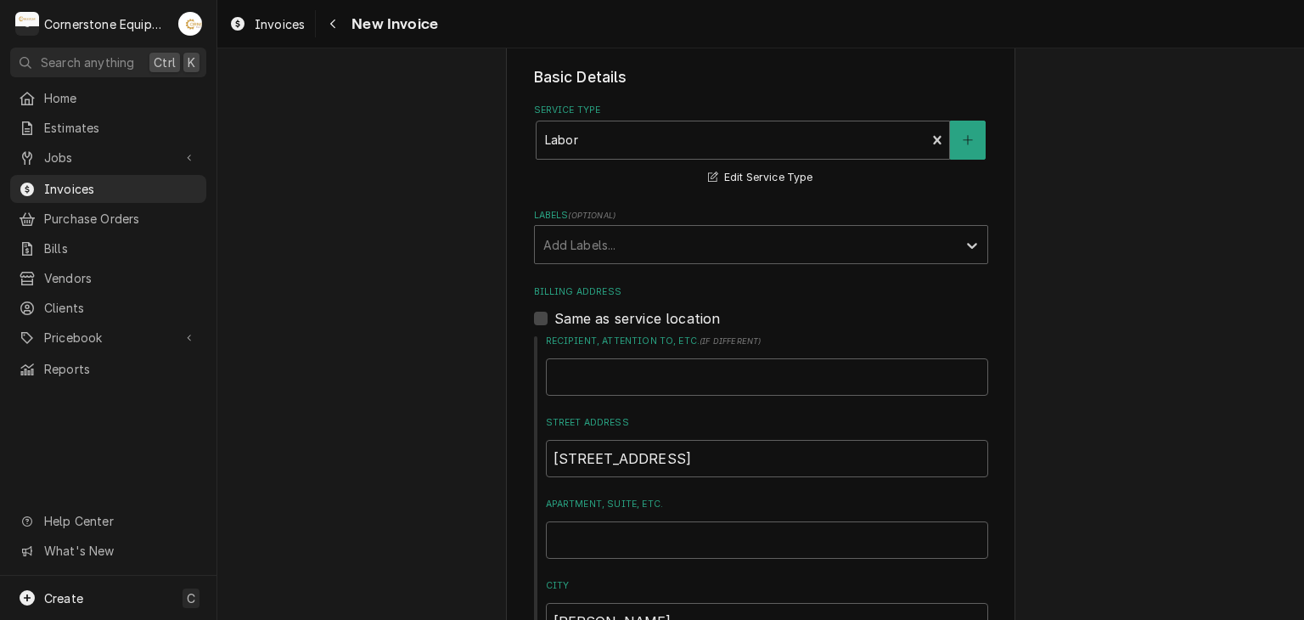
scroll to position [1018, 0]
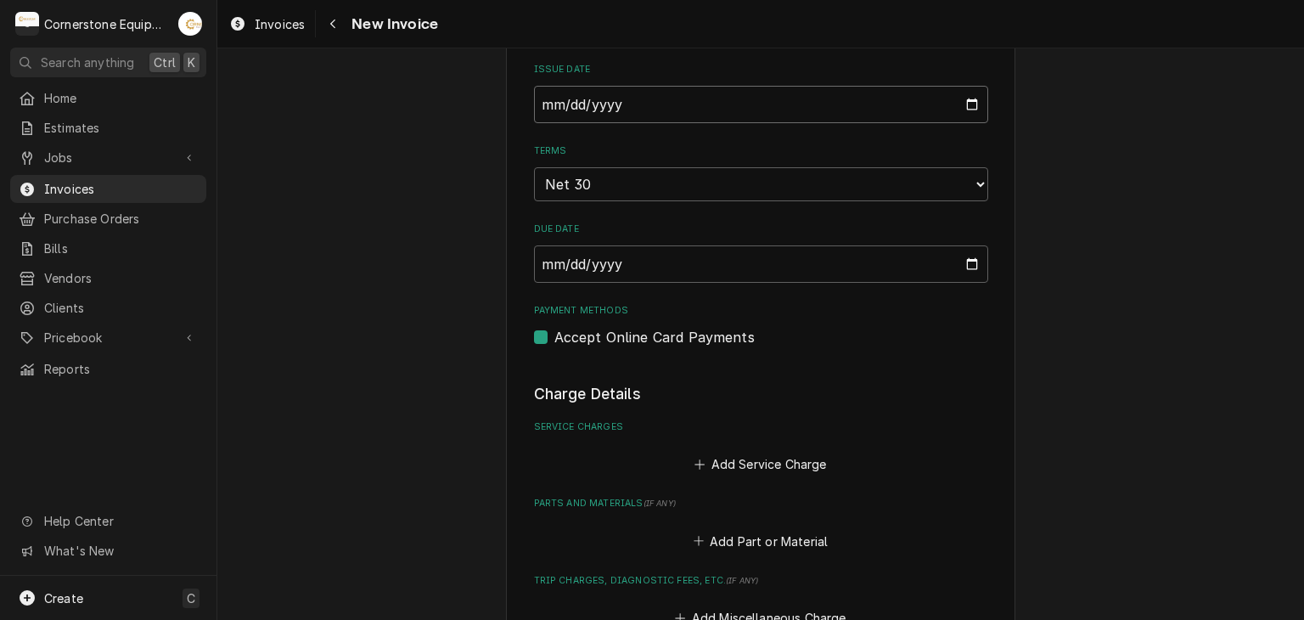
click at [605, 106] on input "[DATE]" at bounding box center [761, 104] width 454 height 37
click at [968, 109] on input "[DATE]" at bounding box center [761, 104] width 454 height 37
type input "[DATE]"
type textarea "x"
click at [649, 183] on select "Choose payment terms... Same Day Net 7 Net 14 Net 21 Net 30 Net 45 Net 60 Net 90" at bounding box center [761, 184] width 454 height 34
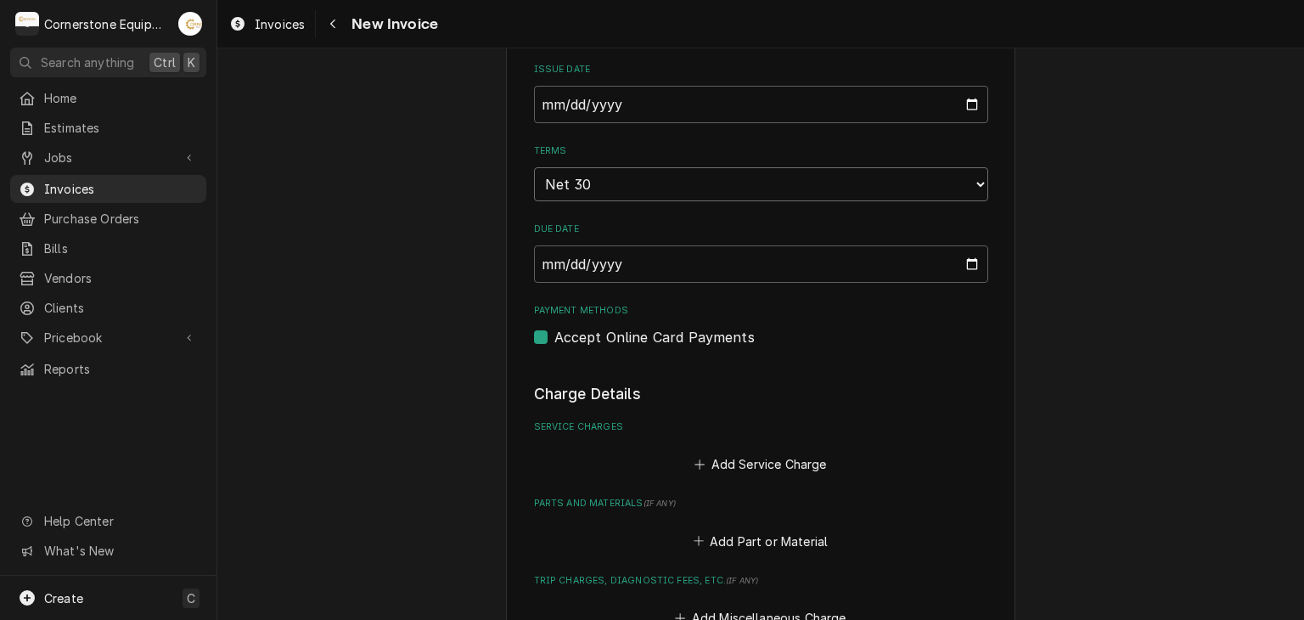
click at [534, 167] on select "Choose payment terms... Same Day Net 7 Net 14 Net 21 Net 30 Net 45 Net 60 Net 90" at bounding box center [761, 184] width 454 height 34
click at [416, 306] on div "Please provide the following information to create your invoice: Client Details…" at bounding box center [760, 258] width 1086 height 2421
click at [598, 340] on label "Accept Online Card Payments" at bounding box center [654, 337] width 200 height 20
click at [598, 340] on input "Payment Methods" at bounding box center [781, 345] width 454 height 37
checkbox input "false"
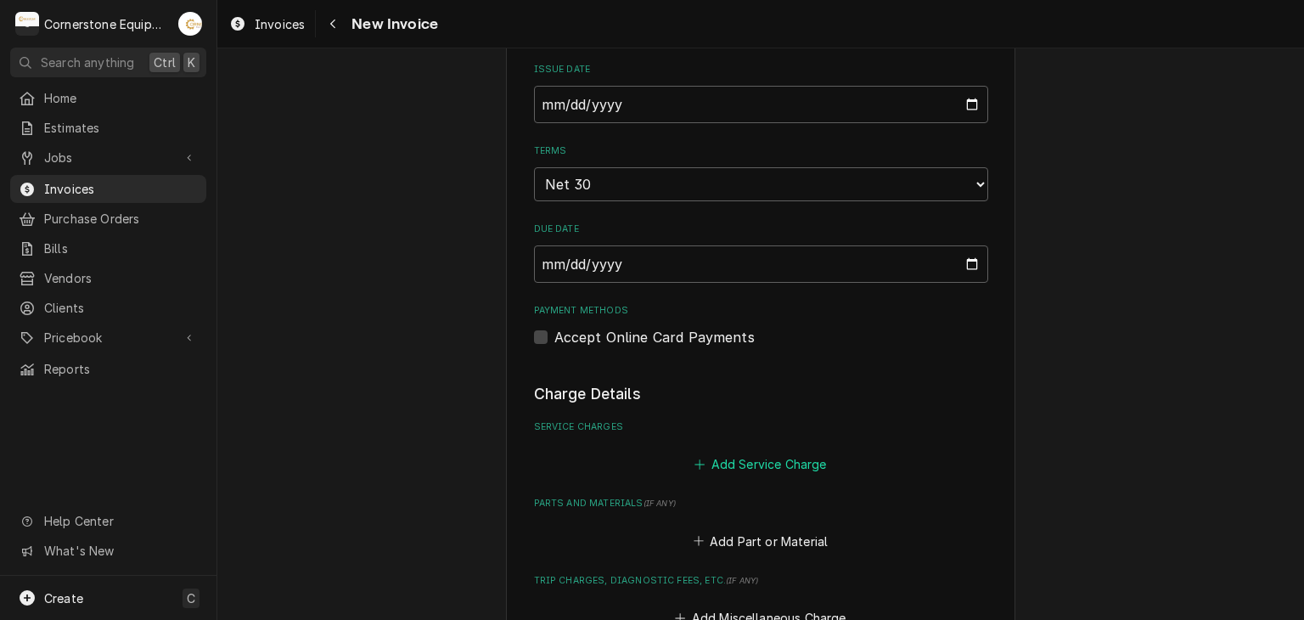
click at [728, 466] on button "Add Service Charge" at bounding box center [760, 464] width 137 height 24
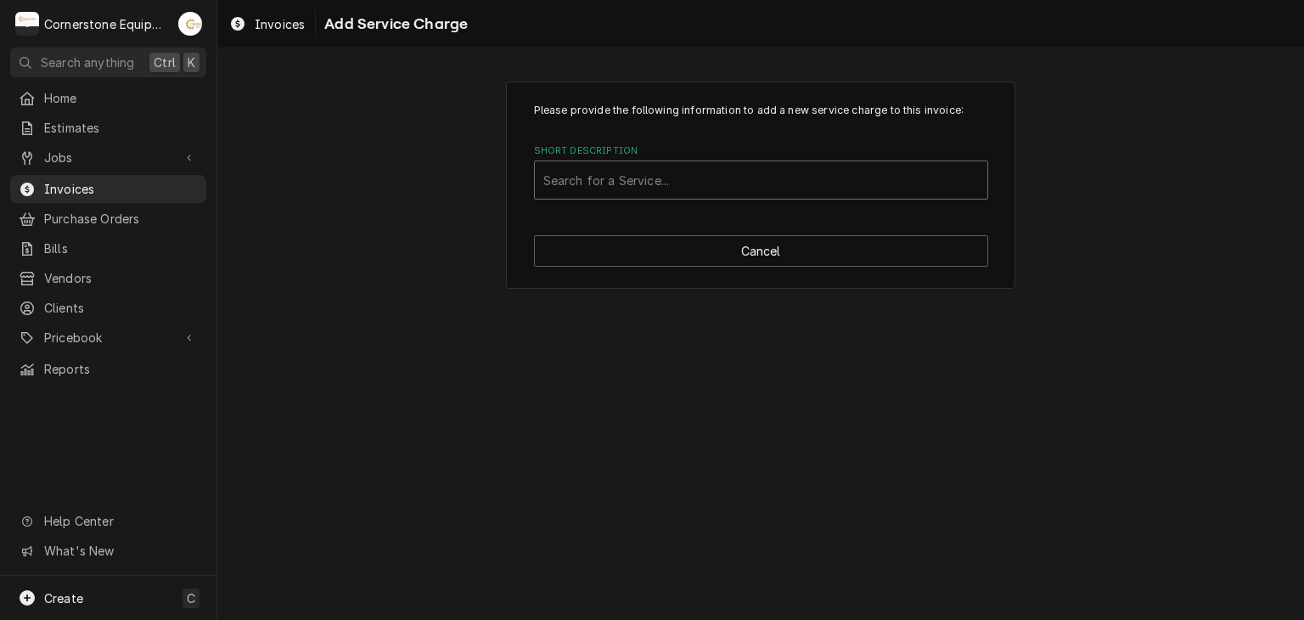
click at [673, 167] on div "Short Description" at bounding box center [760, 180] width 435 height 31
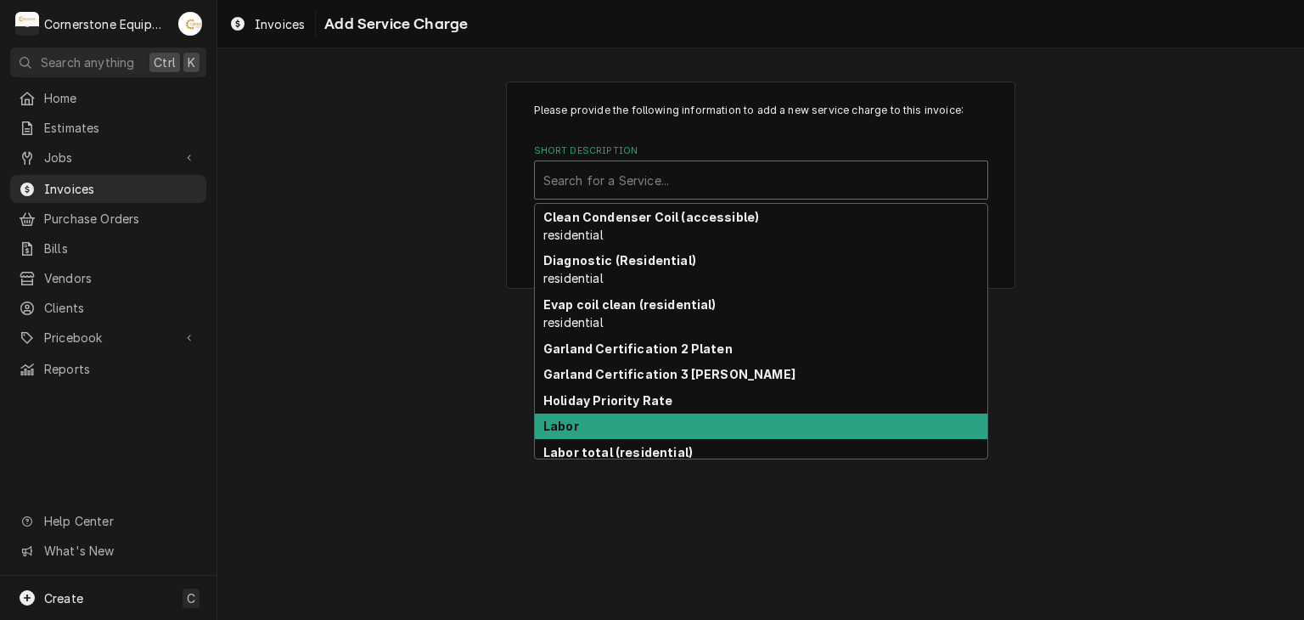
click at [612, 426] on div "Labor" at bounding box center [761, 426] width 452 height 26
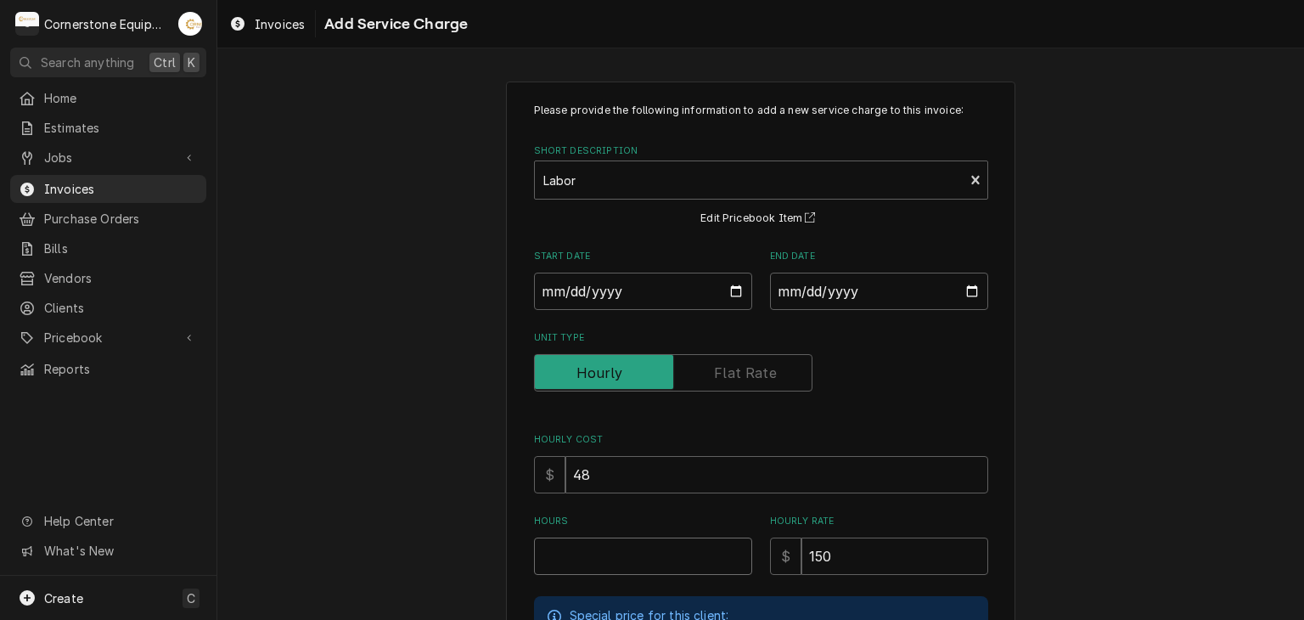
click at [607, 558] on input "Hours" at bounding box center [643, 555] width 218 height 37
type textarea "x"
type input "3"
click at [412, 449] on div "Please provide the following information to add a new service charge to this in…" at bounding box center [760, 507] width 1086 height 882
click at [732, 284] on input "Start Date" at bounding box center [643, 290] width 218 height 37
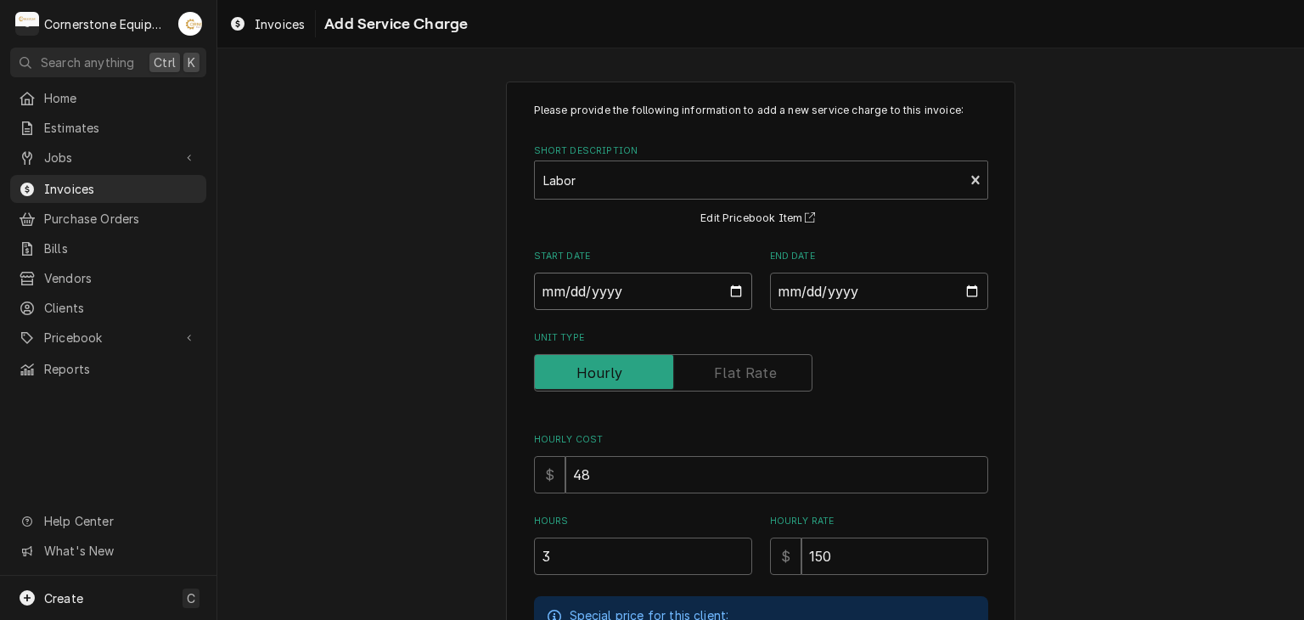
type textarea "x"
type input "2025-09-05"
drag, startPoint x: 822, startPoint y: 310, endPoint x: 831, endPoint y: 296, distance: 16.0
click at [827, 303] on div "Please provide the following information to add a new service charge to this in…" at bounding box center [761, 474] width 454 height 742
click at [832, 296] on input "End Date" at bounding box center [879, 290] width 218 height 37
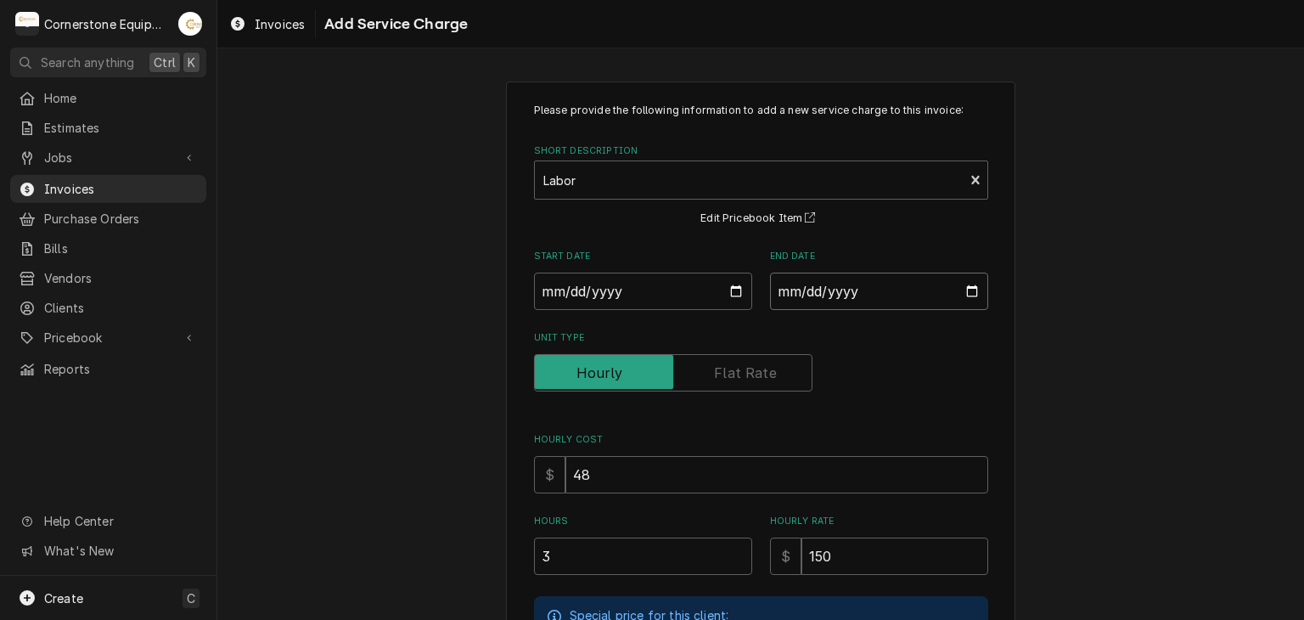
click at [965, 293] on input "End Date" at bounding box center [879, 290] width 218 height 37
type textarea "x"
type input "2025-09-05"
click at [992, 384] on div "Please provide the following information to add a new service charge to this in…" at bounding box center [760, 507] width 509 height 852
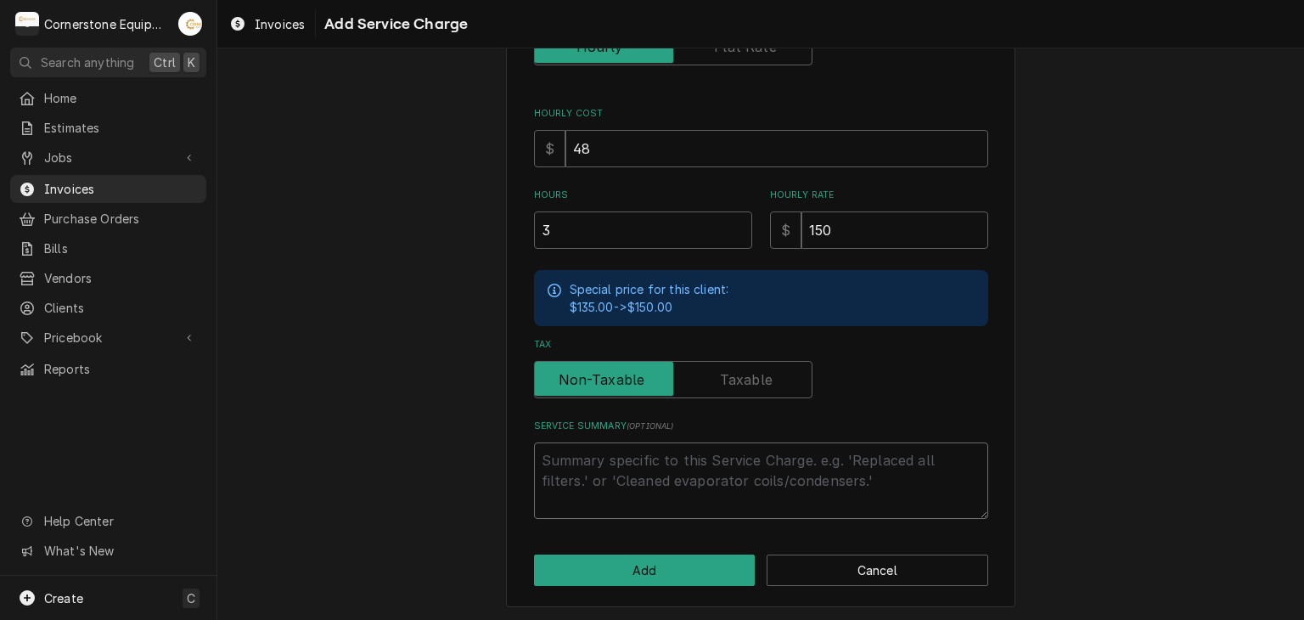
click at [740, 476] on textarea "Service Summary ( optional )" at bounding box center [761, 480] width 454 height 76
type textarea "x"
type textarea "9"
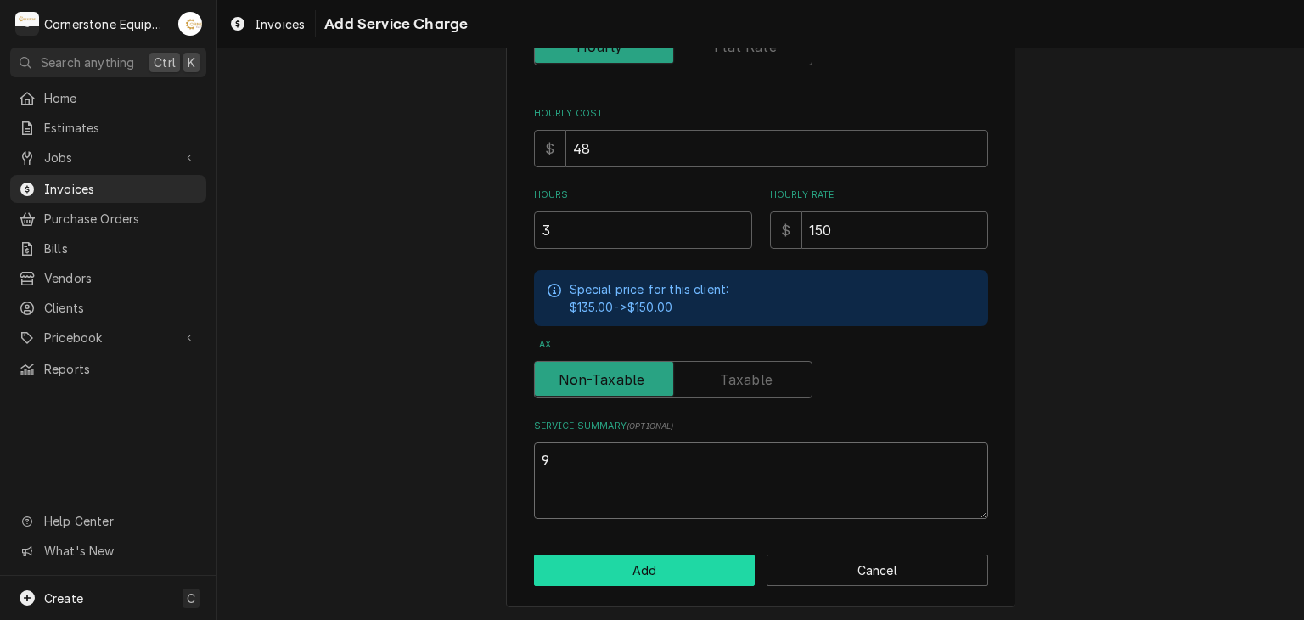
type textarea "x"
type textarea "9/"
type textarea "x"
type textarea "9/5"
type textarea "x"
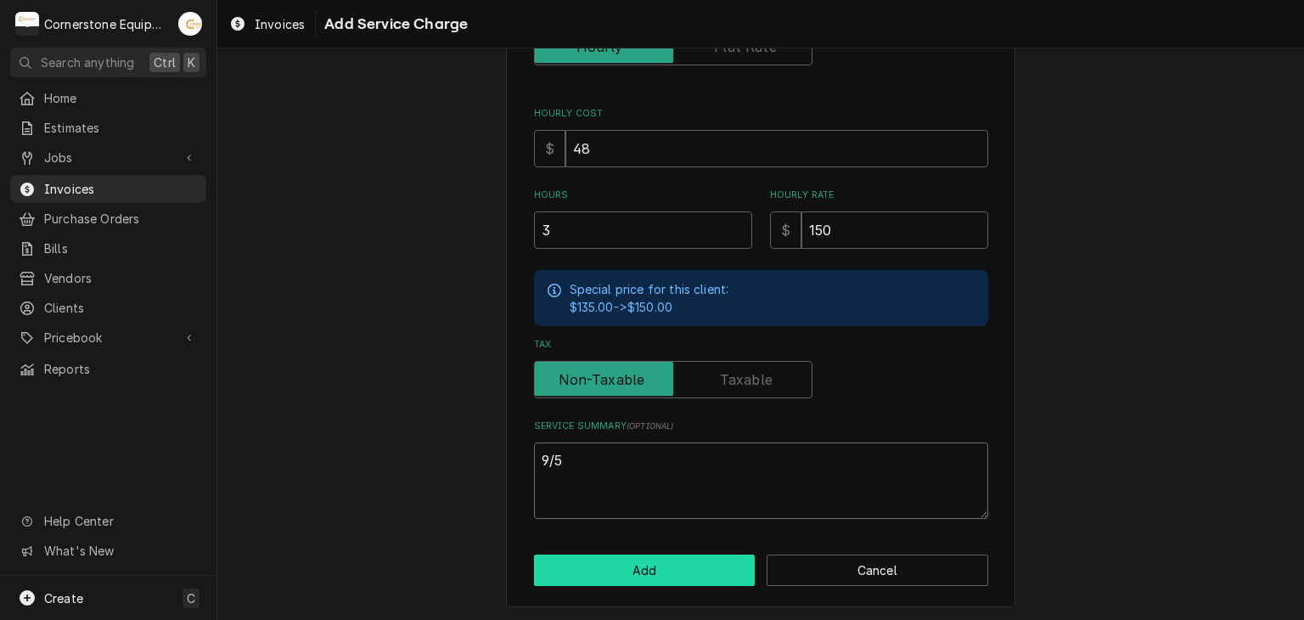
type textarea "9/5/"
type textarea "x"
type textarea "9/5/1"
type textarea "x"
type textarea "9/5/"
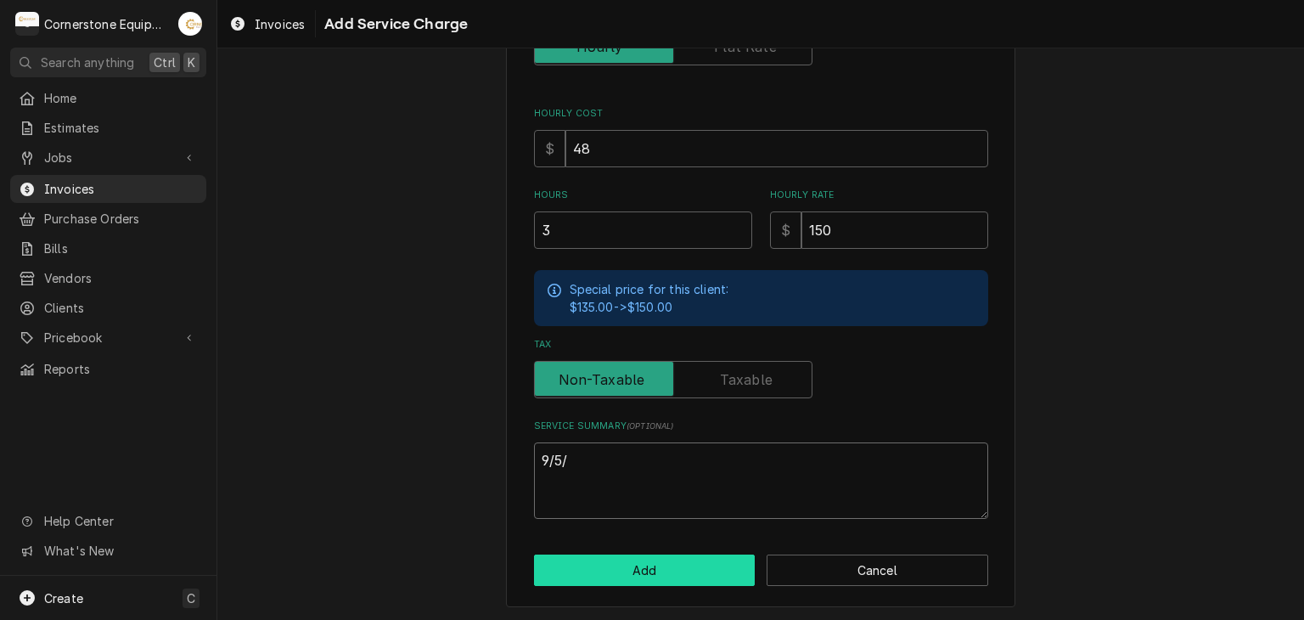
type textarea "x"
type textarea "9/5/2"
type textarea "x"
type textarea "9/5/25"
drag, startPoint x: 721, startPoint y: 556, endPoint x: 643, endPoint y: 457, distance: 125.1
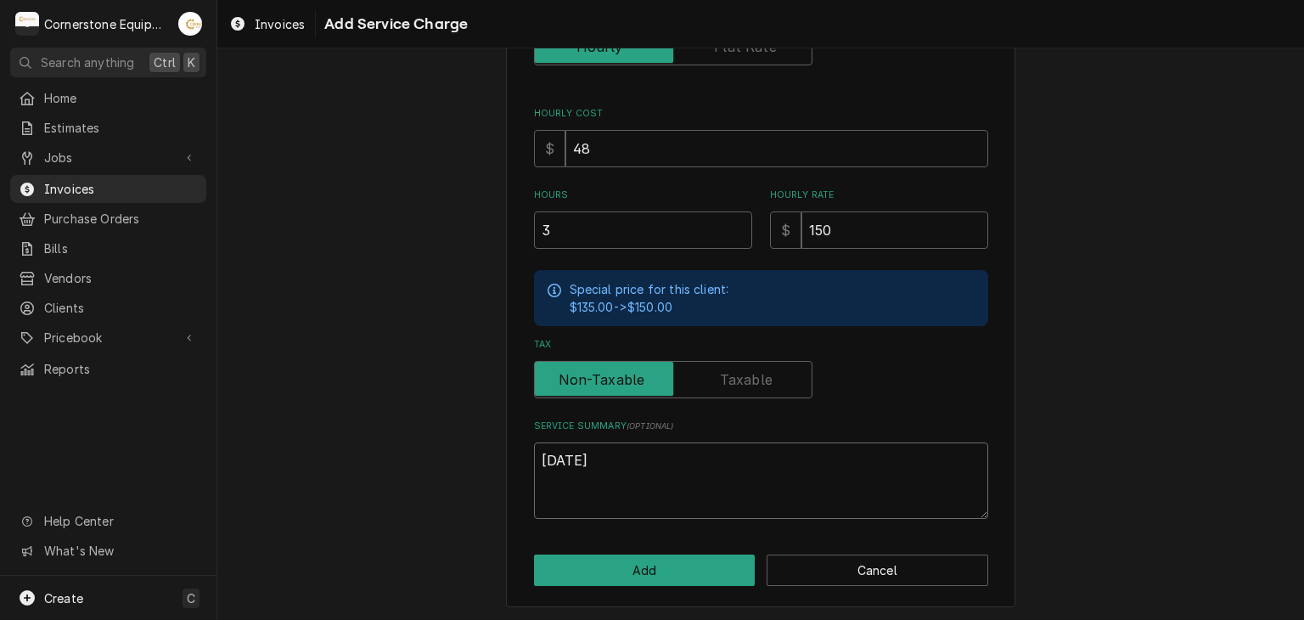
click at [645, 457] on textarea "9/5/25" at bounding box center [761, 480] width 454 height 76
type textarea "x"
type textarea "9/5/25"
type textarea "x"
type textarea "9/5/25 A"
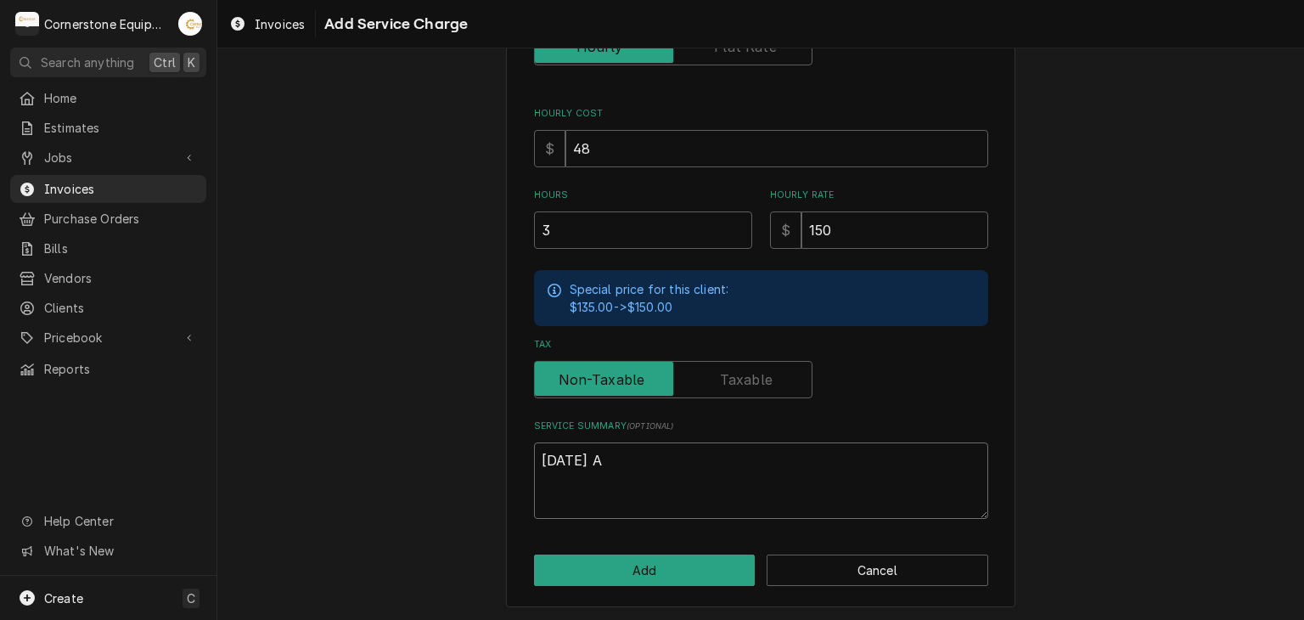
type textarea "x"
type textarea "9/5/25 AA"
type textarea "x"
type textarea "9/5/25 AAB"
type textarea "x"
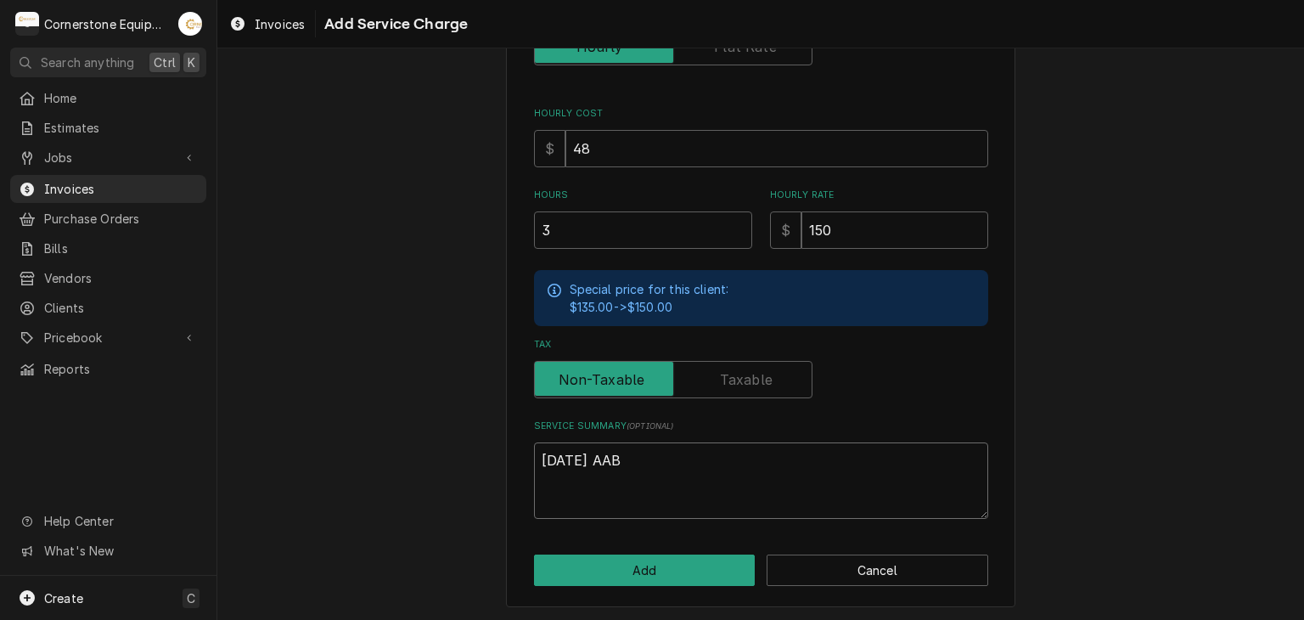
type textarea "9/5/25 AA"
type textarea "x"
type textarea "9/5/25 A"
type textarea "x"
type textarea "9/5/25 AS"
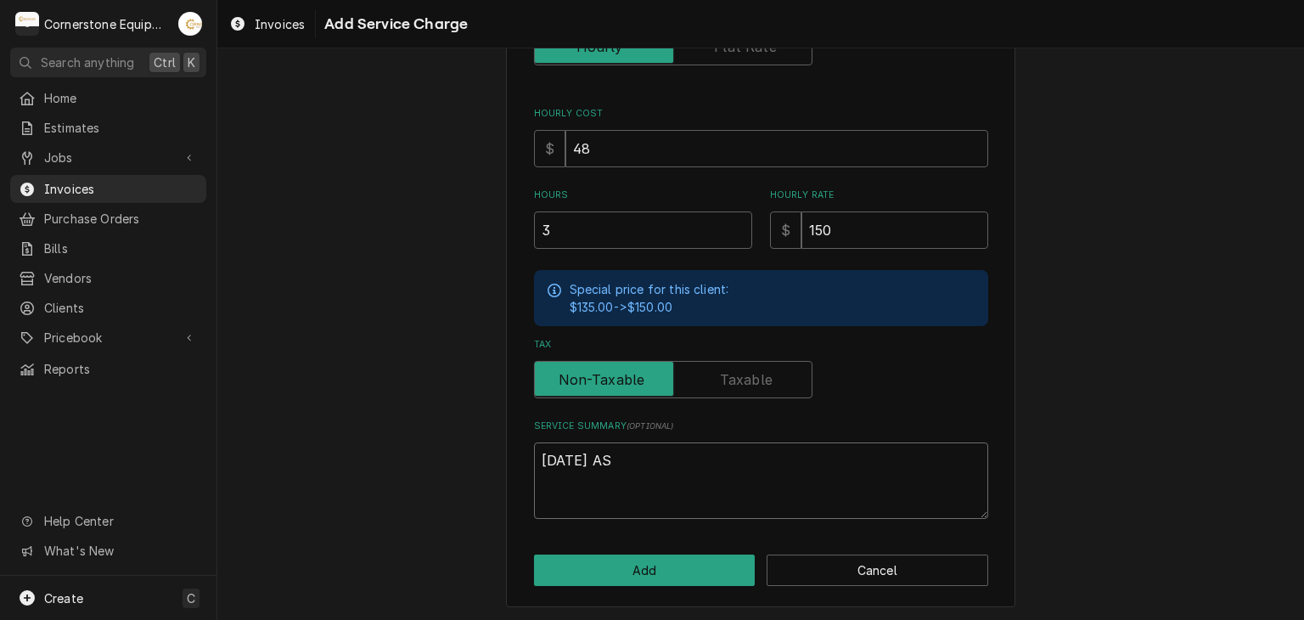
type textarea "x"
type textarea "9/5/25 ASB"
type textarea "x"
type textarea "9/5/25 ASB"
type textarea "x"
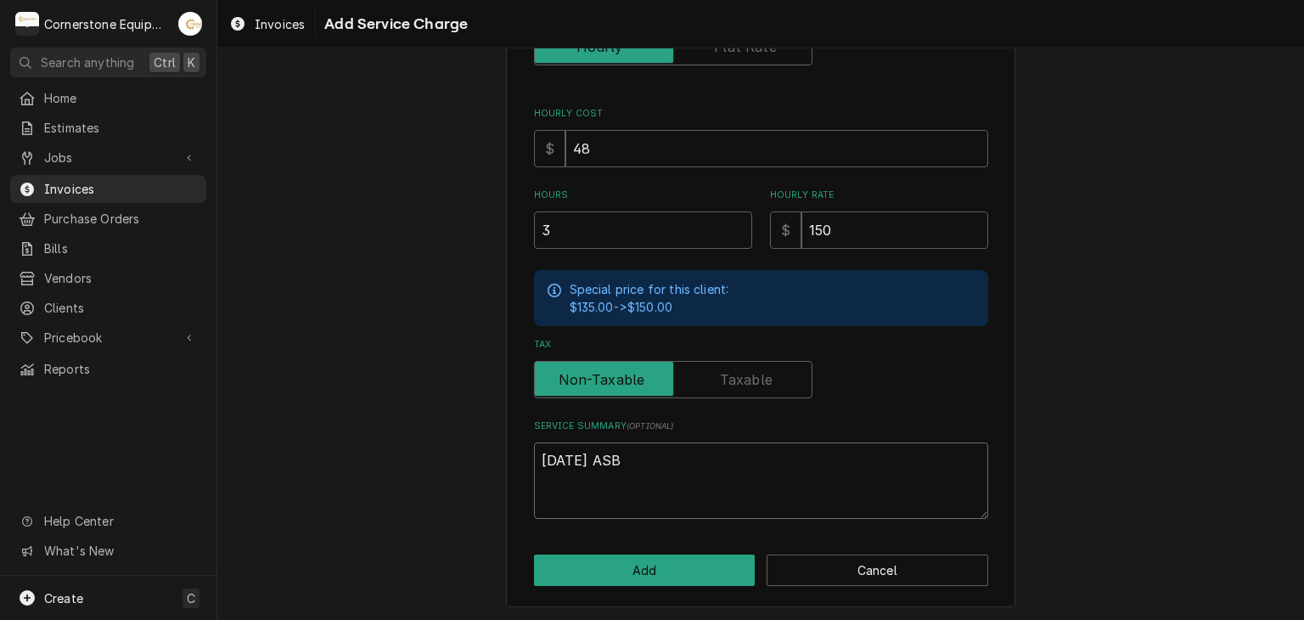
type textarea "9/5/25 ASB -"
type textarea "x"
type textarea "9/5/25 ASB -"
type textarea "x"
type textarea "9/5/25 ASB - q"
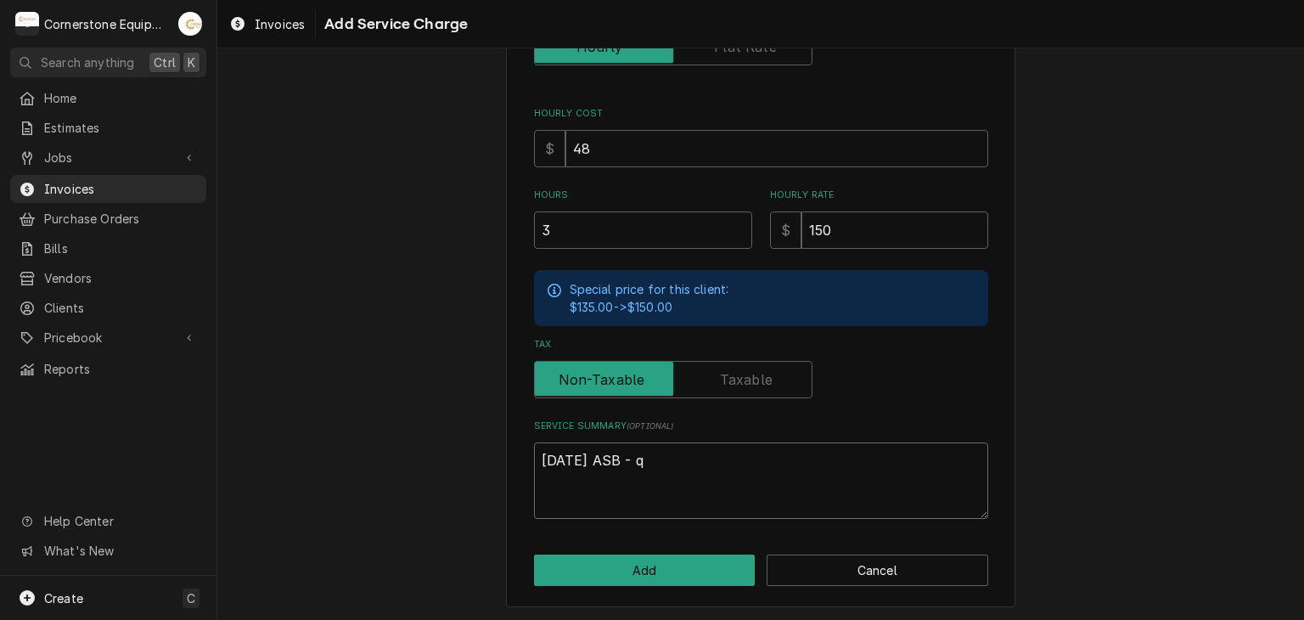
type textarea "x"
type textarea "9/5/25 ASB -"
type textarea "x"
type textarea "9/5/25 ASB - W"
type textarea "x"
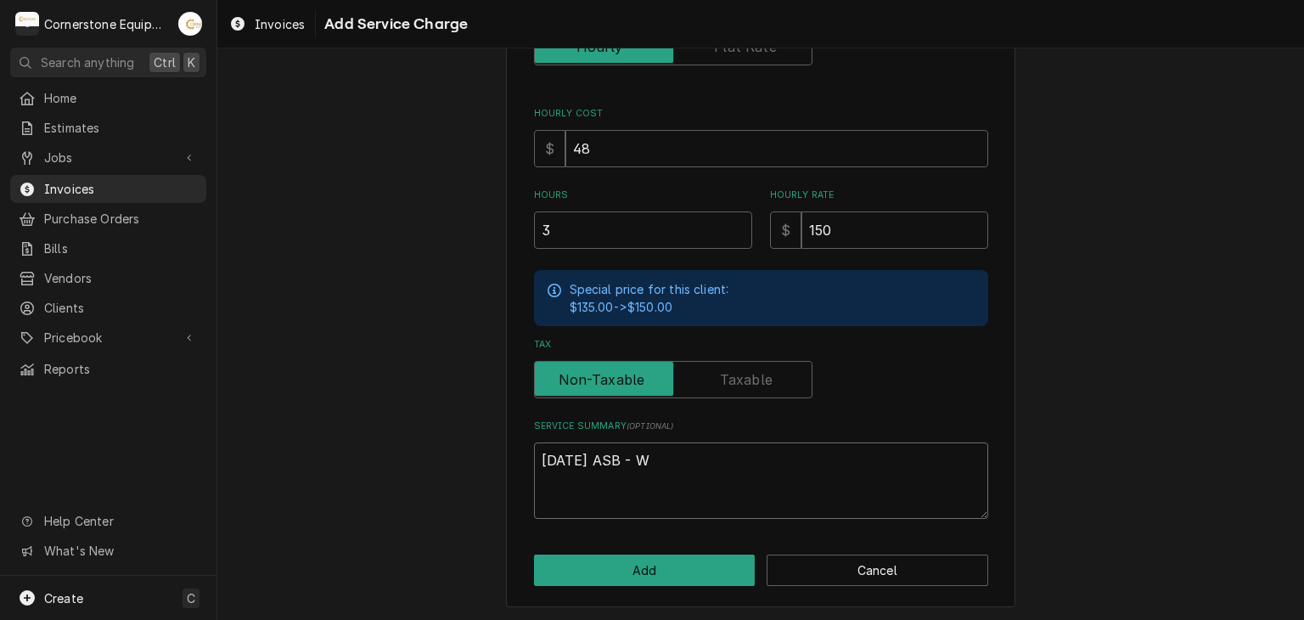
type textarea "9/5/25 ASB - Wh"
type textarea "x"
type textarea "9/5/25 ASB - Whi"
type textarea "x"
type textarea "9/5/25 ASB - Whil"
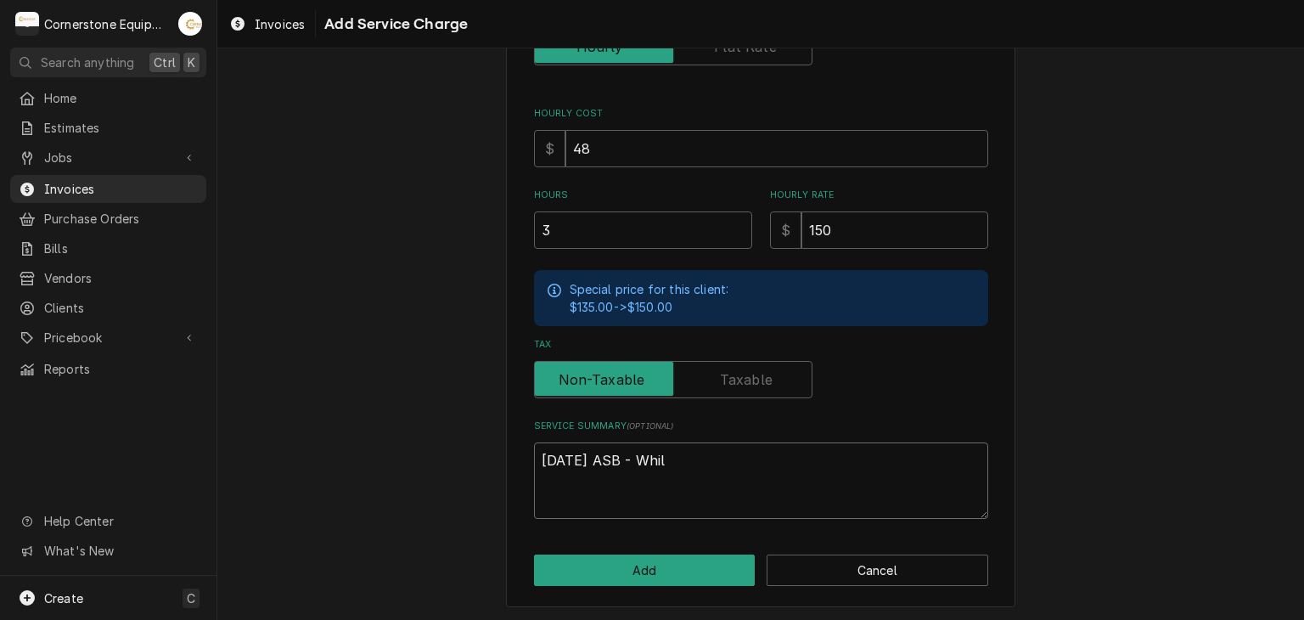
type textarea "x"
type textarea "9/5/25 ASB - While"
type textarea "x"
type textarea "9/5/25 ASB - While"
type textarea "x"
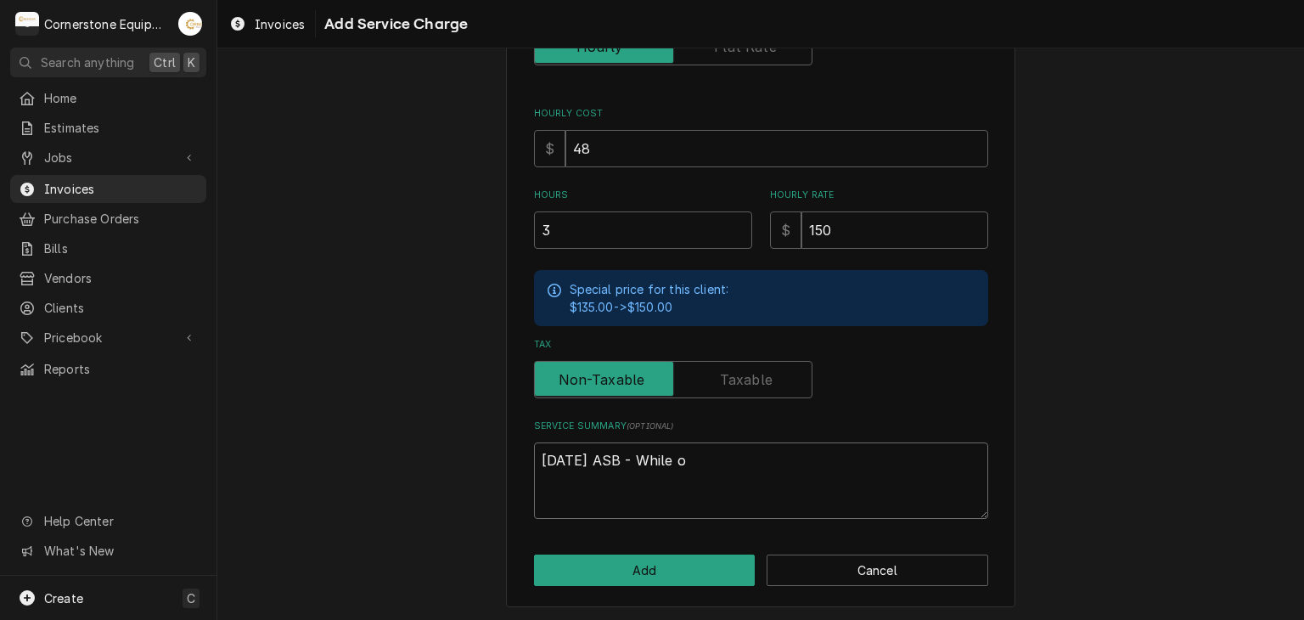
type textarea "9/5/25 ASB - While on"
type textarea "x"
type textarea "9/5/25 ASB - While on"
type textarea "x"
type textarea "9/5/25 ASB - While on s"
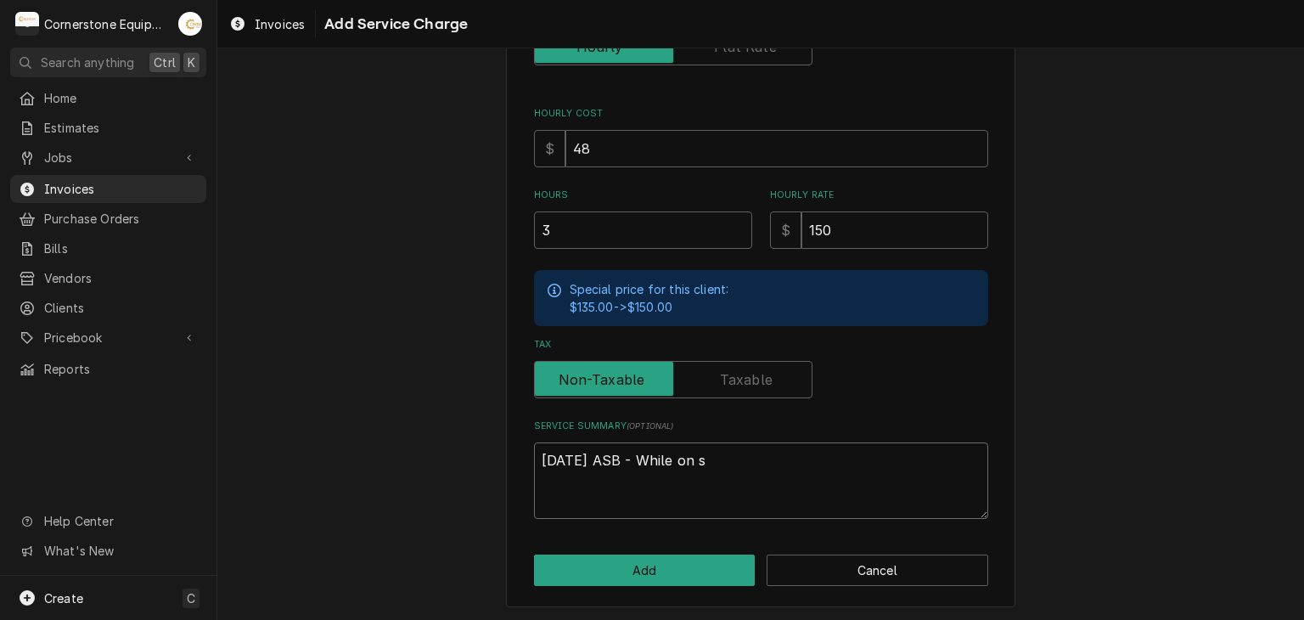
type textarea "x"
type textarea "9/5/25 ASB - While on si"
type textarea "x"
type textarea "9/5/25 ASB - While on sit"
type textarea "x"
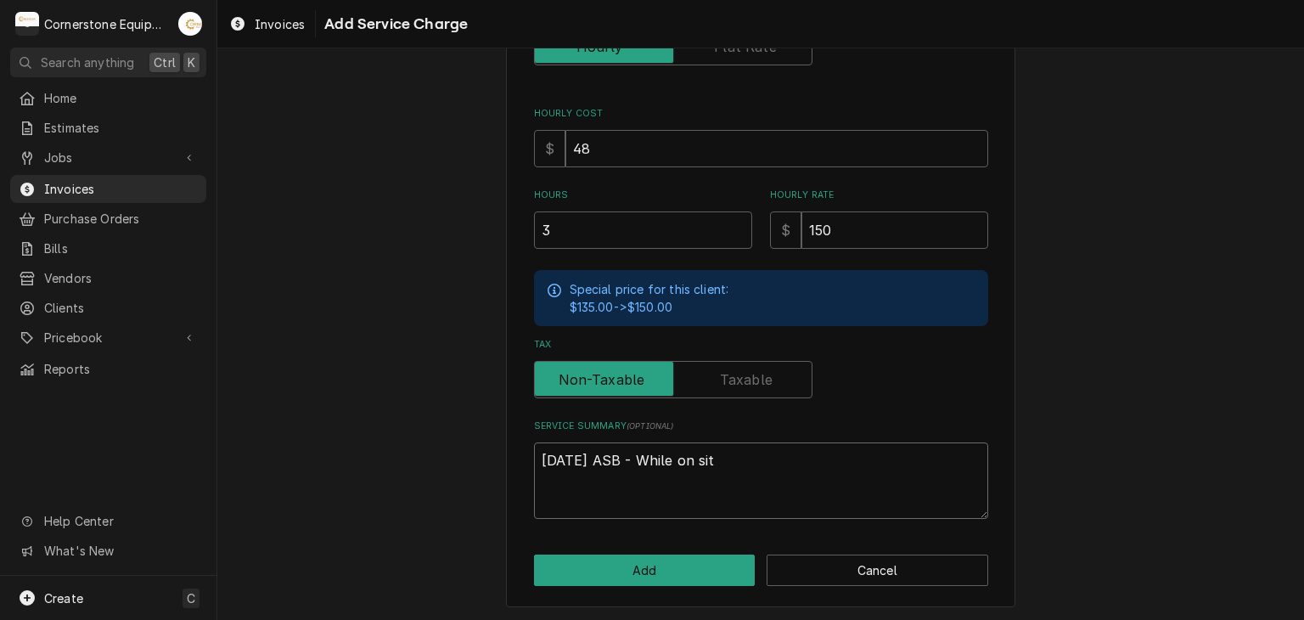
type textarea "9/5/25 ASB - While on site"
type textarea "x"
type textarea "9/5/25 ASB - While on site"
type textarea "x"
type textarea "9/5/25 ASB - While on site"
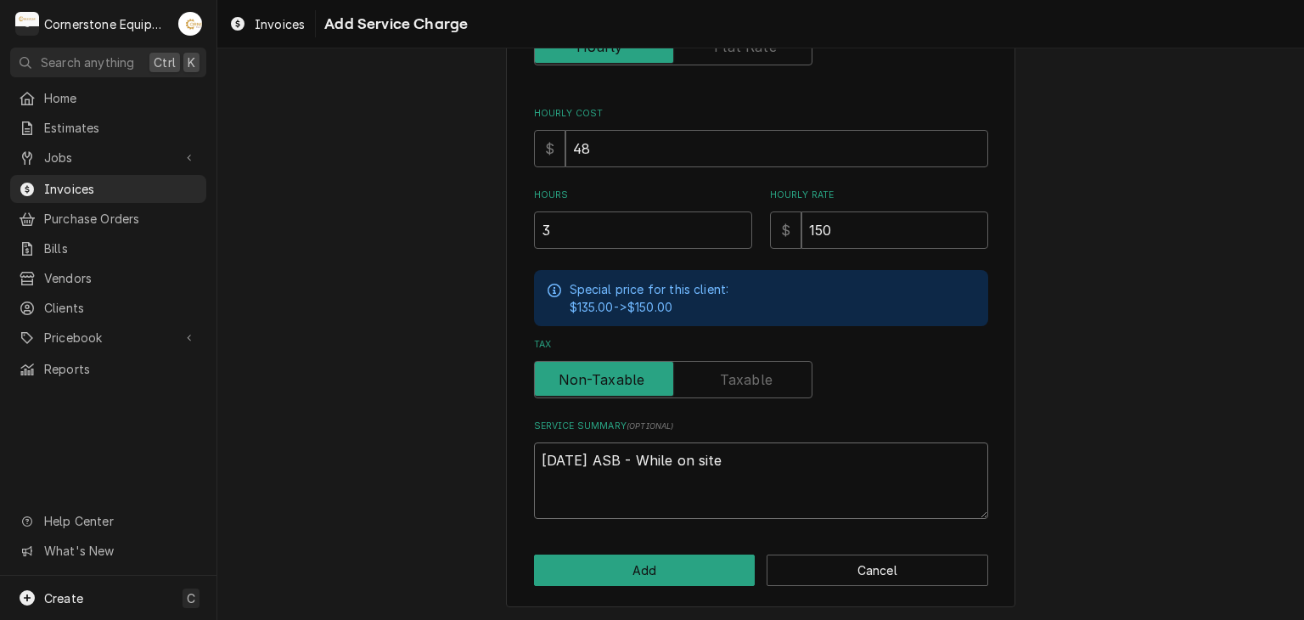
type textarea "x"
type textarea "9/5/25 ASB - While on site,"
type textarea "x"
type textarea "9/5/25 ASB - While on site,"
type textarea "x"
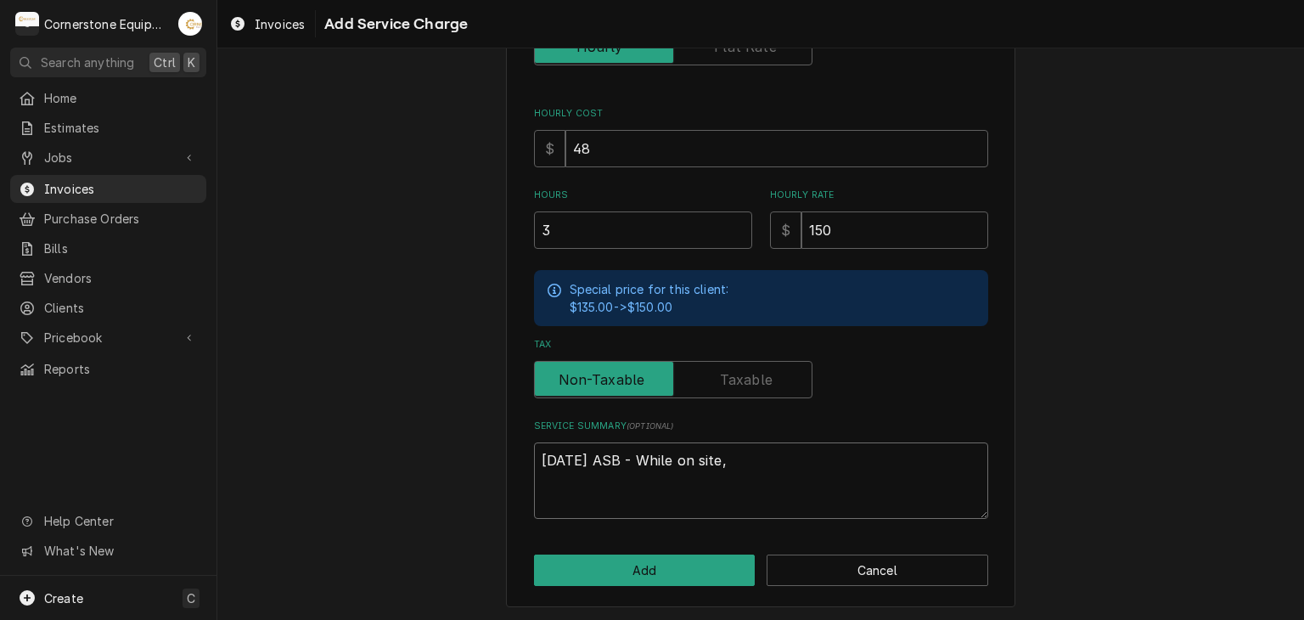
type textarea "9/5/25 ASB - While on site, d"
type textarea "x"
type textarea "9/5/25 ASB - While on site, de"
type textarea "x"
type textarea "9/5/25 ASB - While on site, de"
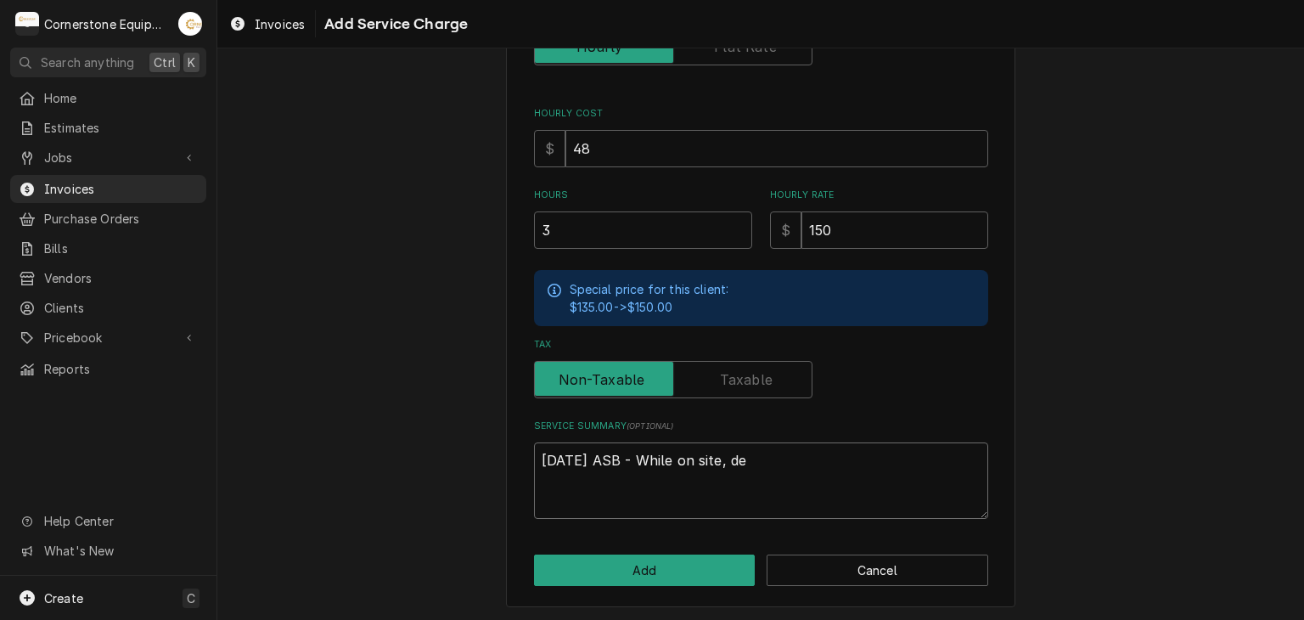
type textarea "x"
type textarea "9/5/25 ASB - While on site, de i"
type textarea "x"
type textarea "9/5/25 ASB - While on site, de ic"
type textarea "x"
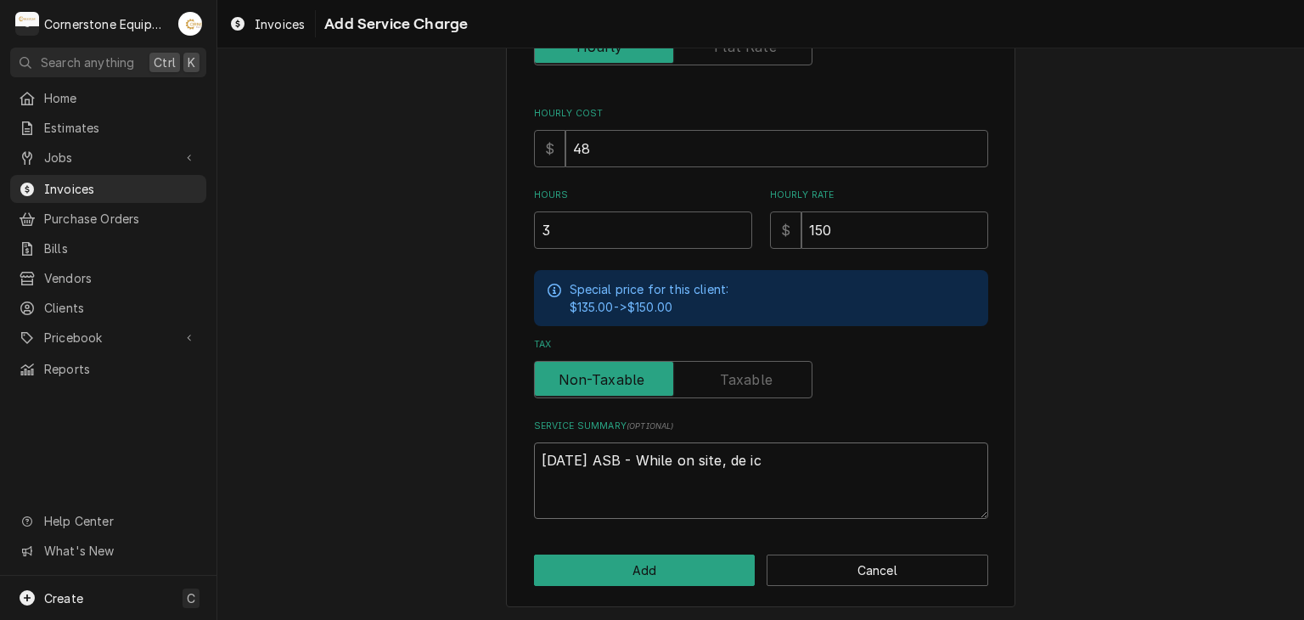
type textarea "9/5/25 ASB - While on site, de ice"
type textarea "x"
type textarea "9/5/25 ASB - While on site, de iced"
type textarea "x"
type textarea "9/5/25 ASB - While on site, de iced"
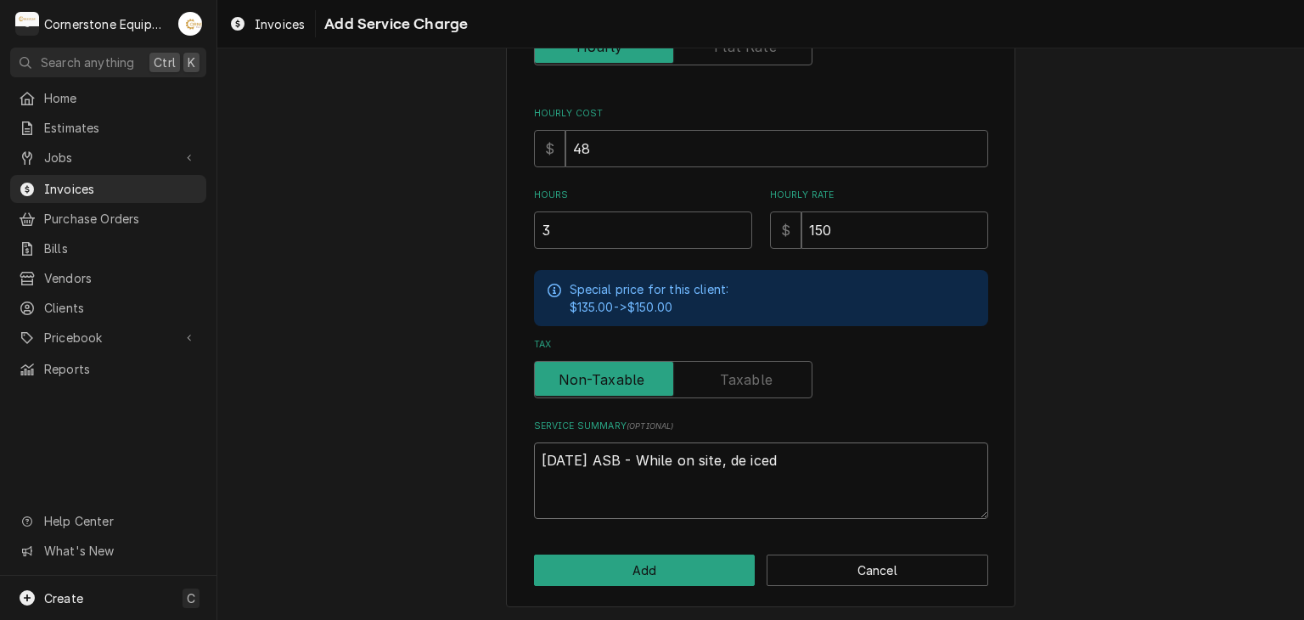
type textarea "x"
type textarea "9/5/25 ASB - While on site, de iced f"
type textarea "x"
type textarea "9/5/25 ASB - While on site, de iced fa"
type textarea "x"
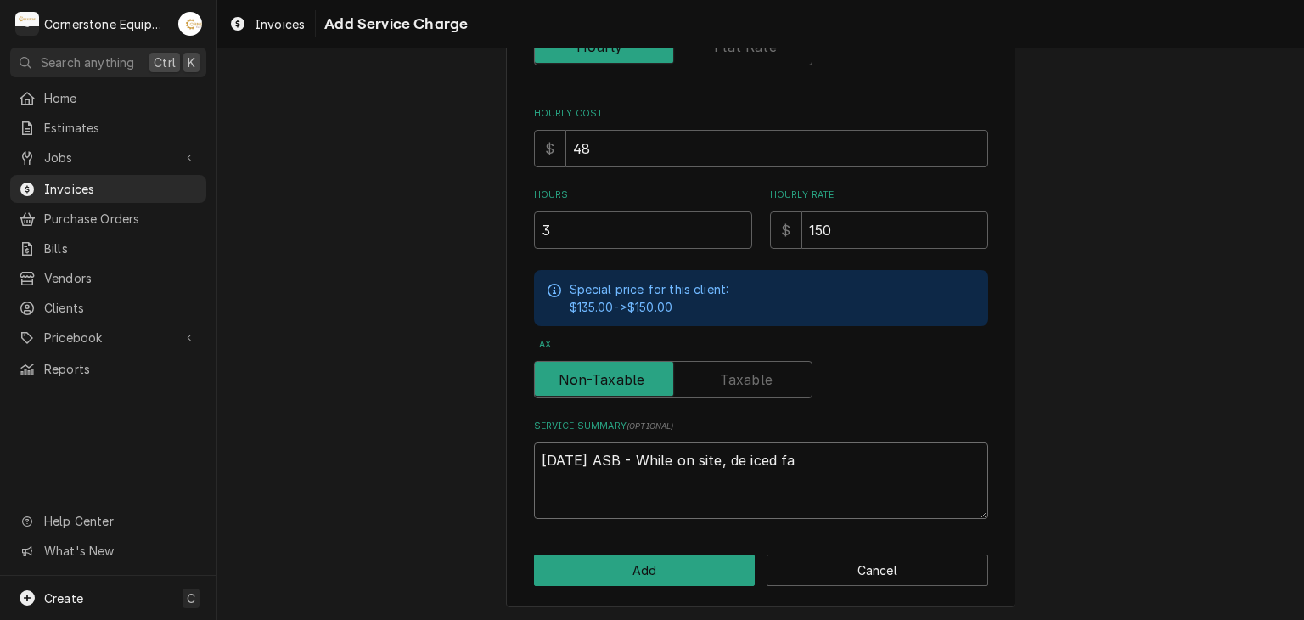
type textarea "9/5/25 ASB - While on site, de iced fan"
type textarea "x"
type textarea "9/5/25 ASB - While on site, de iced fan"
type textarea "x"
type textarea "9/5/25 ASB - While on site, de iced fan g"
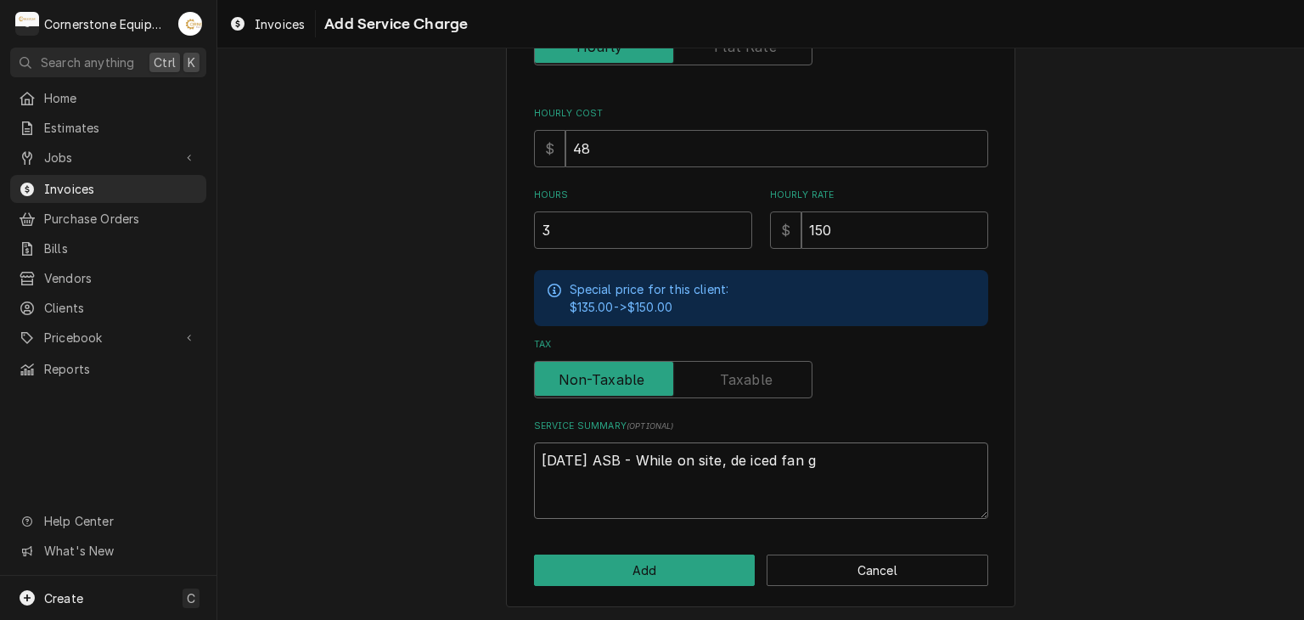
type textarea "x"
type textarea "9/5/25 ASB - While on site, de iced fan gu"
type textarea "x"
type textarea "9/5/25 ASB - While on site, de iced fan gua"
type textarea "x"
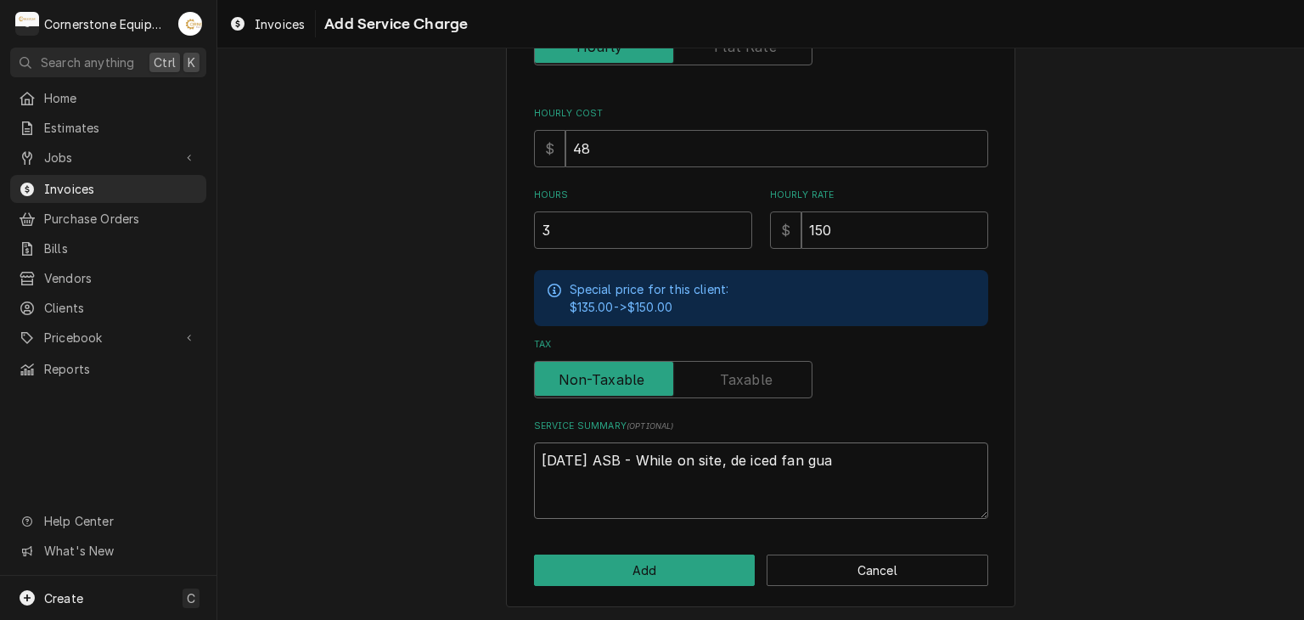
type textarea "9/5/25 ASB - While on site, de iced fan guar"
type textarea "x"
type textarea "9/5/25 ASB - While on site, de iced fan guard"
type textarea "x"
type textarea "9/5/25 ASB - While on site, de iced fan guards"
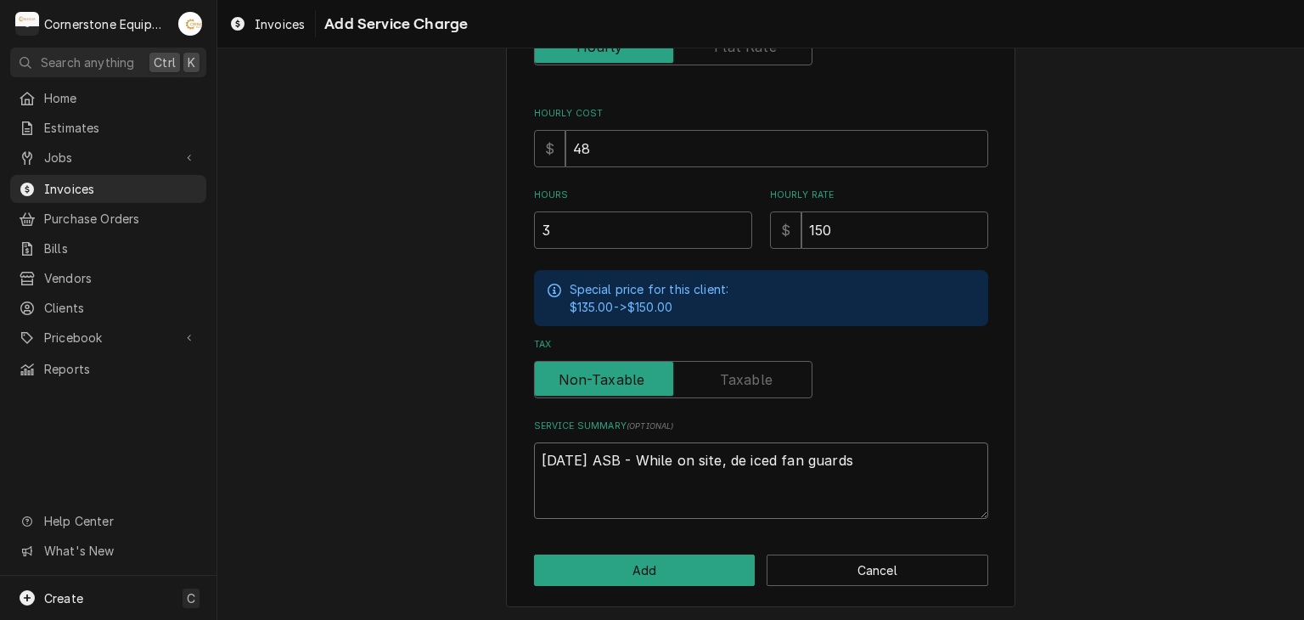
type textarea "x"
type textarea "9/5/25 ASB - While on site, de iced fan guards"
type textarea "x"
type textarea "9/5/25 ASB - While on site, de iced fan guards a"
type textarea "x"
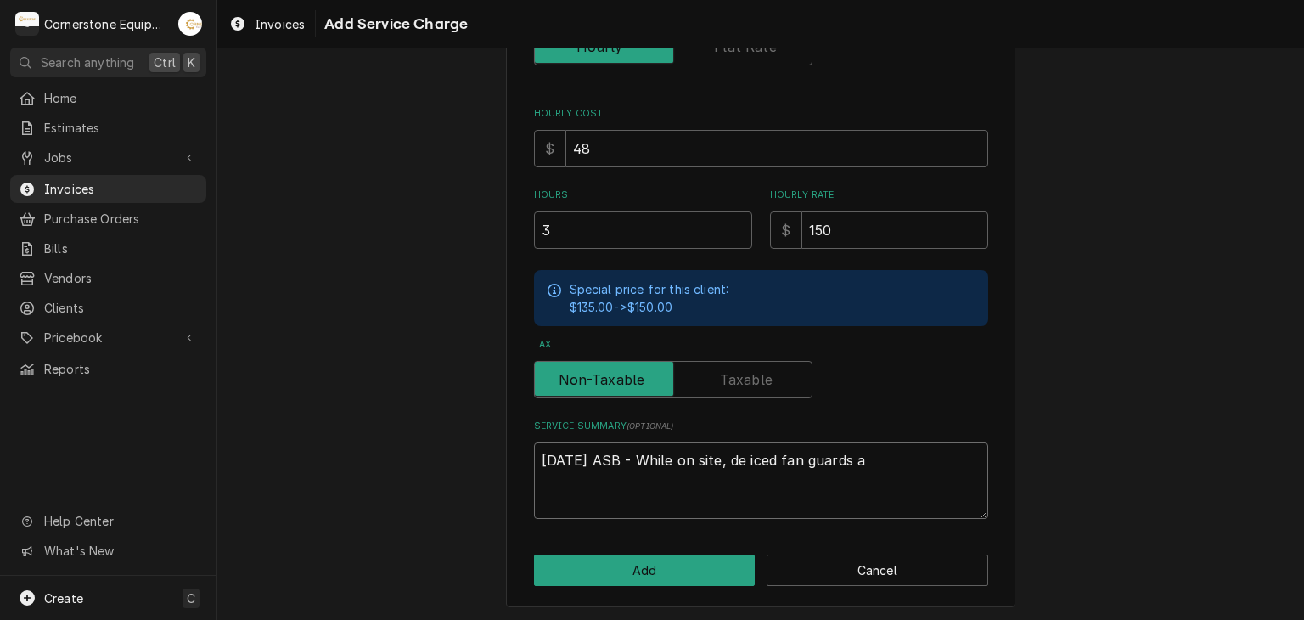
type textarea "9/5/25 ASB - While on site, de iced fan guards an"
type textarea "x"
type textarea "9/5/25 ASB - While on site, de iced fan guards and"
type textarea "x"
type textarea "9/5/25 ASB - While on site, de iced fan guards and"
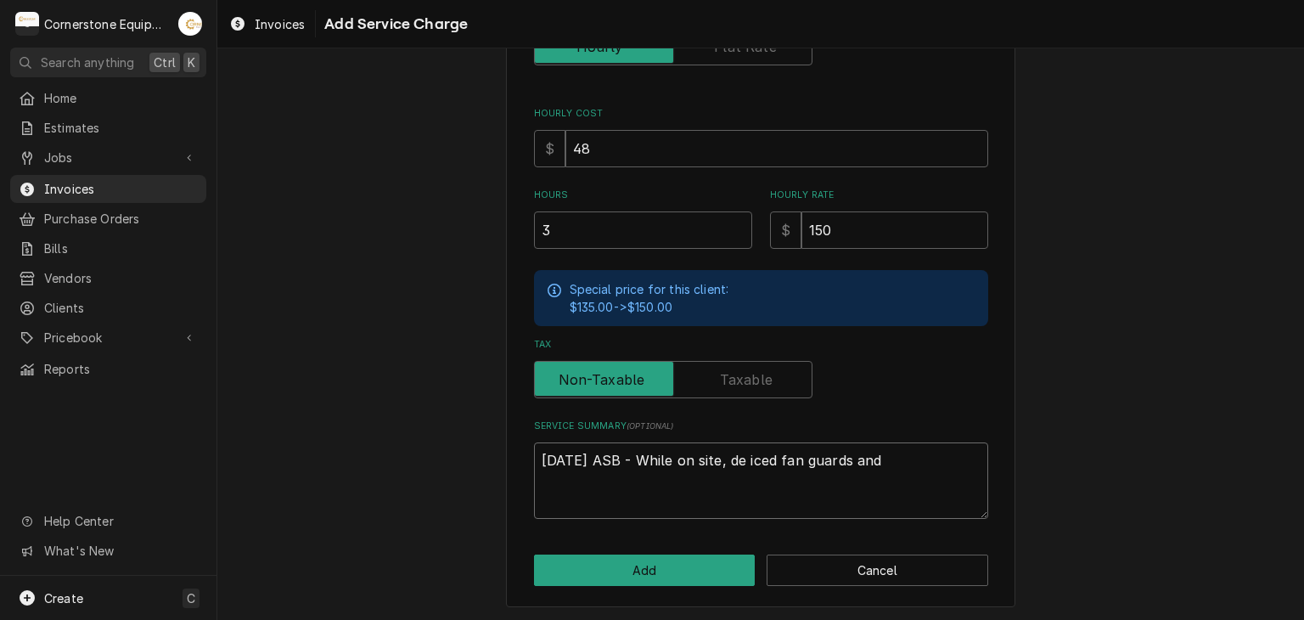
type textarea "x"
type textarea "9/5/25 ASB - While on site, de iced fan guards and b"
type textarea "x"
type textarea "9/5/25 ASB - While on site, de iced fan guards and bl"
type textarea "x"
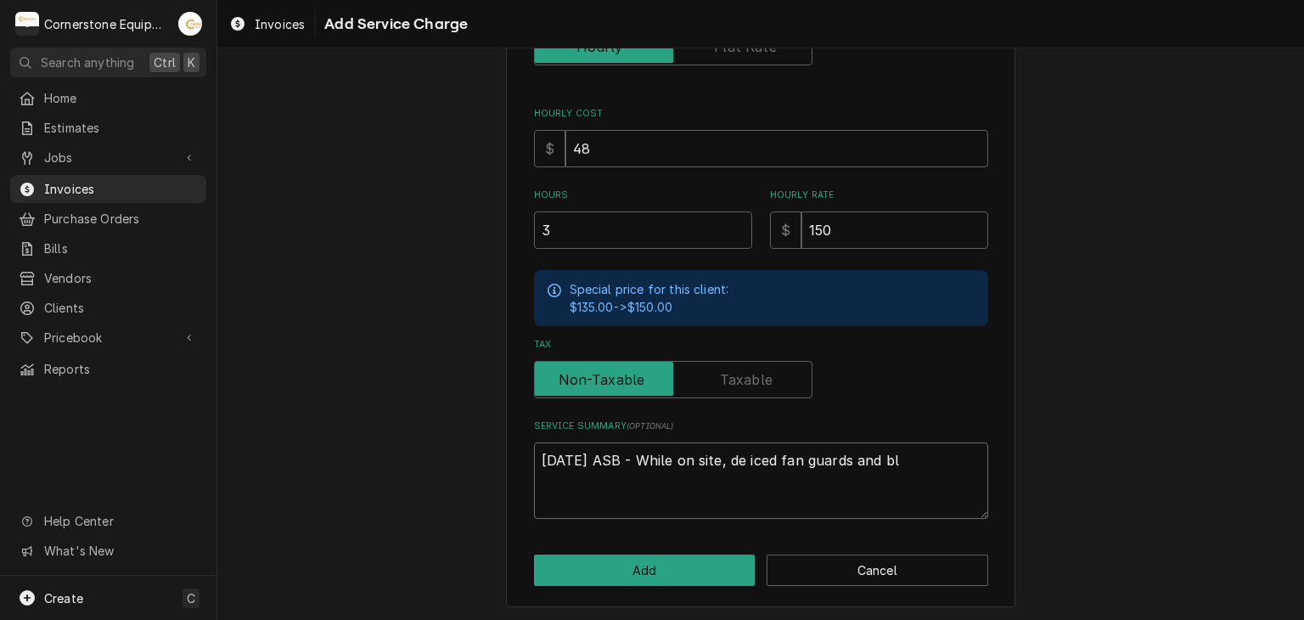
type textarea "9/5/25 ASB - While on site, de iced fan guards and bla"
type textarea "x"
type textarea "9/5/25 ASB - While on site, de iced fan guards and blae"
type textarea "x"
type textarea "9/5/25 ASB - While on site, de iced fan guards and blaed"
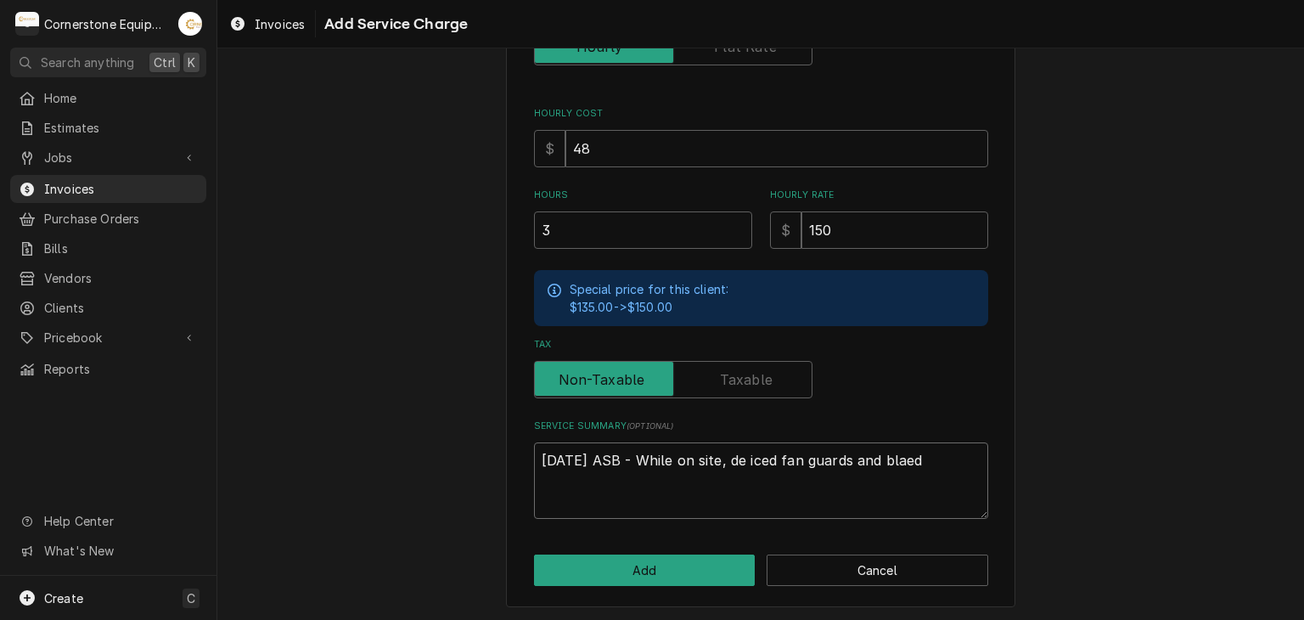
type textarea "x"
type textarea "9/5/25 ASB - While on site, de iced fan guards and blae"
type textarea "x"
type textarea "9/5/25 ASB - While on site, de iced fan guards and bla"
type textarea "x"
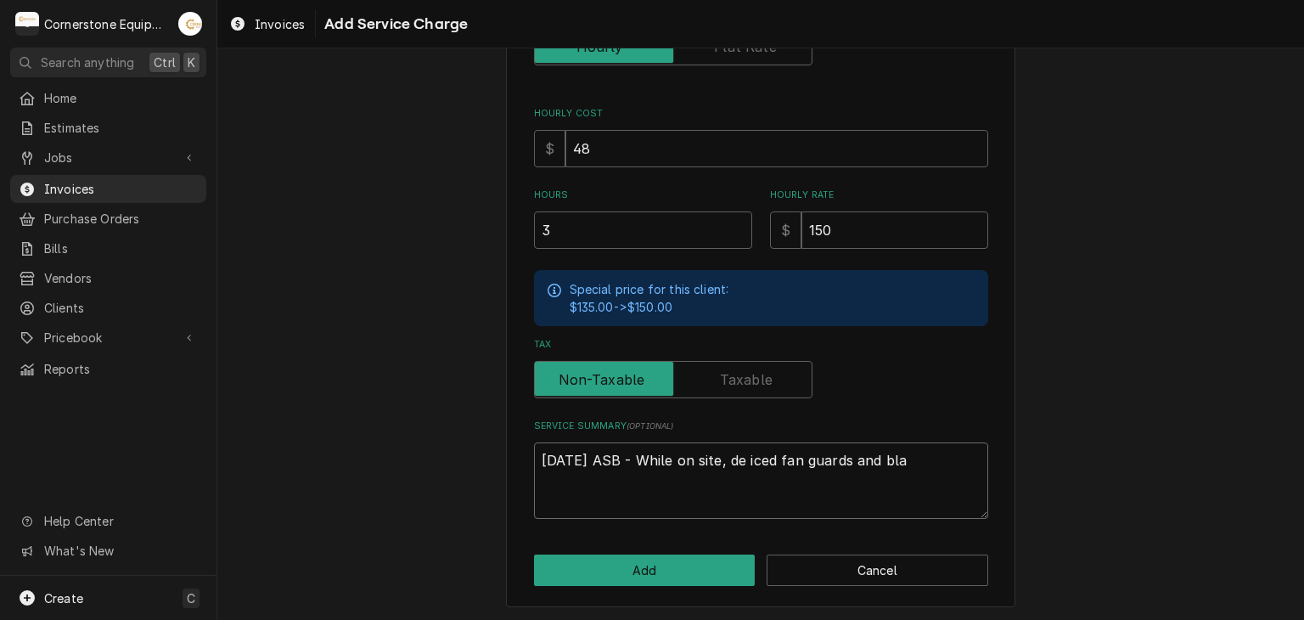
type textarea "9/5/25 ASB - While on site, de iced fan guards and blad"
type textarea "x"
type textarea "9/5/25 ASB - While on site, de iced fan guards and blade"
type textarea "x"
type textarea "9/5/25 ASB - While on site, de iced fan guards and blades"
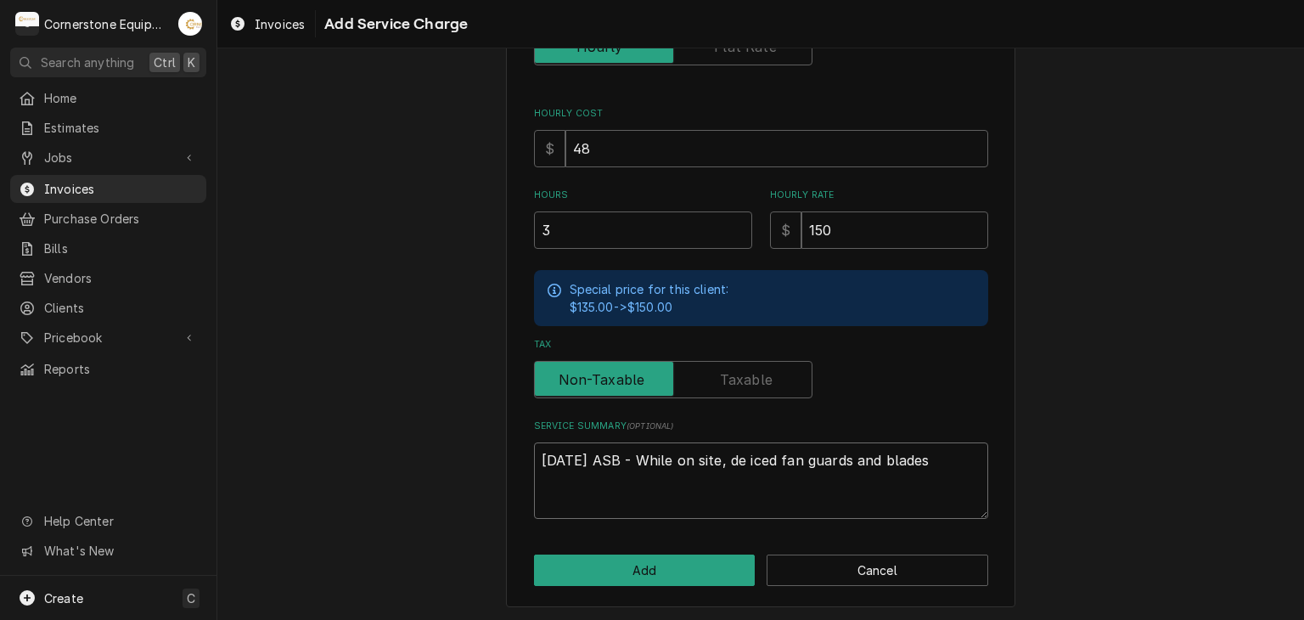
type textarea "x"
type textarea "9/5/25 ASB - While on site, de iced fan guards and blades."
type textarea "x"
type textarea "9/5/25 ASB - While on site, de iced fan guards and blades."
type textarea "x"
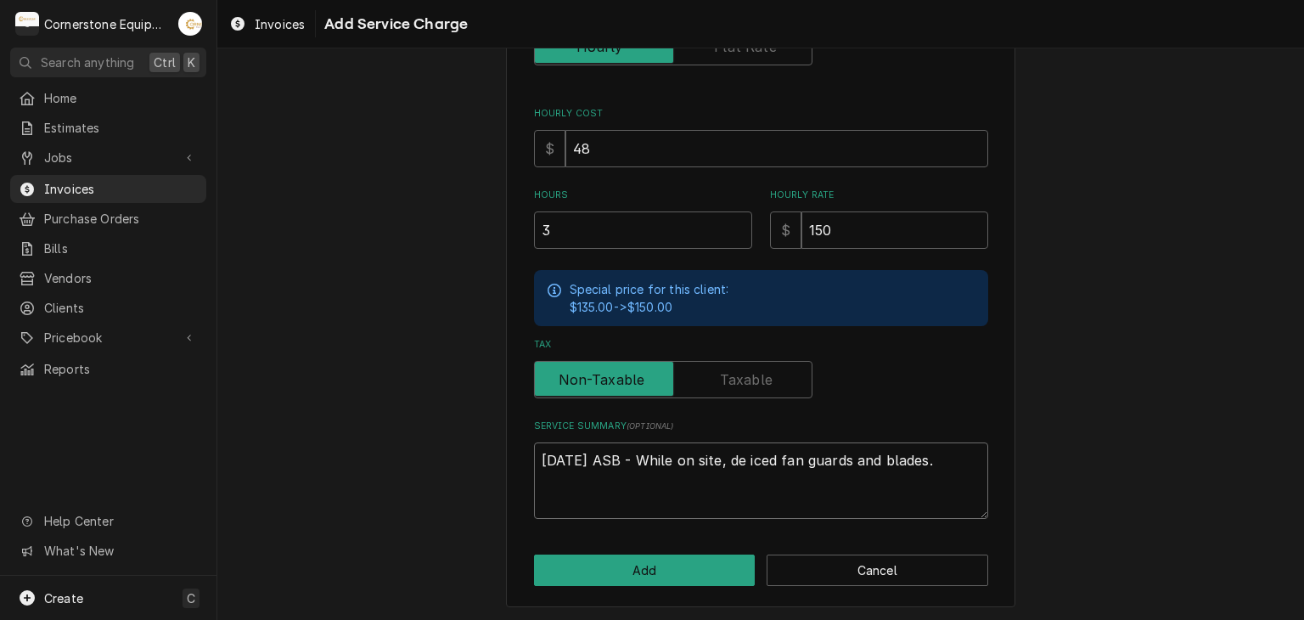
type textarea "9/5/25 ASB - While on site, de iced fan guards and blades. s"
type textarea "x"
type textarea "9/5/25 ASB - While on site, de iced fan guards and blades. se"
type textarea "x"
type textarea "9/5/25 ASB - While on site, de iced fan guards and blades. sea"
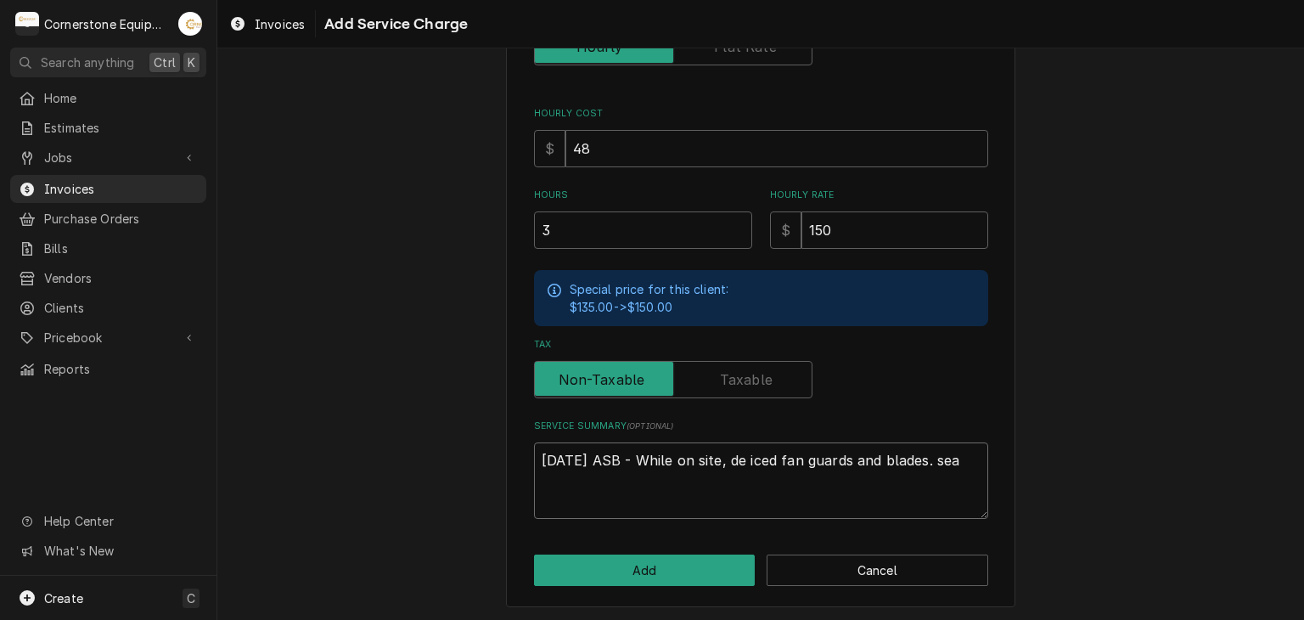
type textarea "x"
type textarea "9/5/25 ASB - While on site, de iced fan guards and blades. seal"
type textarea "x"
type textarea "9/5/25 ASB - While on site, de iced fan guards and blades. seale"
type textarea "x"
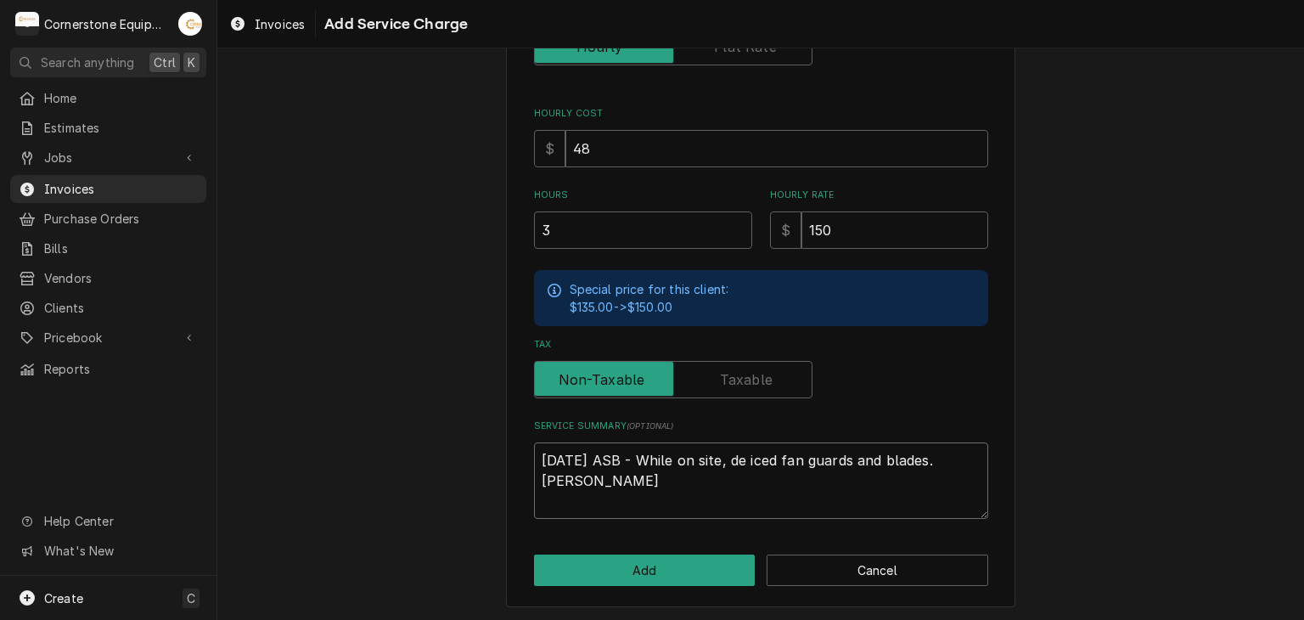
type textarea "9/5/25 ASB - While on site, de iced fan guards and blades. sealed"
type textarea "x"
type textarea "9/5/25 ASB - While on site, de iced fan guards and blades. sealed"
type textarea "x"
type textarea "9/5/25 ASB - While on site, de iced fan guards and blades. sealed d"
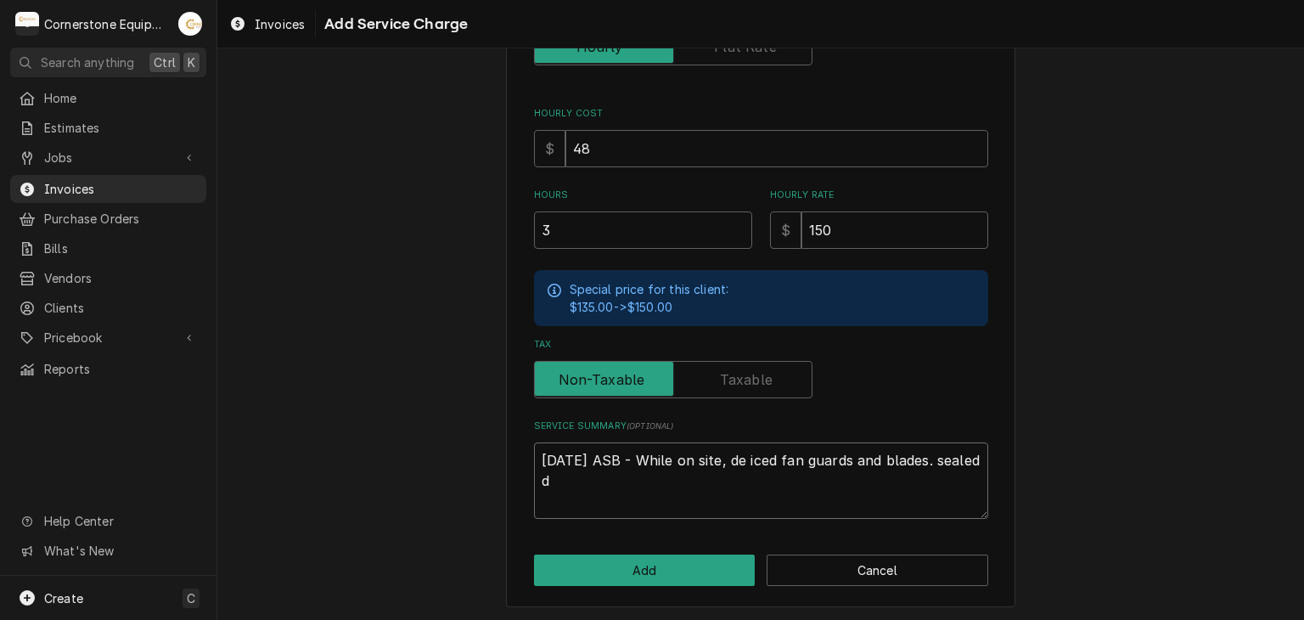
type textarea "x"
type textarea "9/5/25 ASB - While on site, de iced fan guards and blades. sealed do"
type textarea "x"
type textarea "9/5/25 ASB - While on site, de iced fan guards and blades. sealed dor"
type textarea "x"
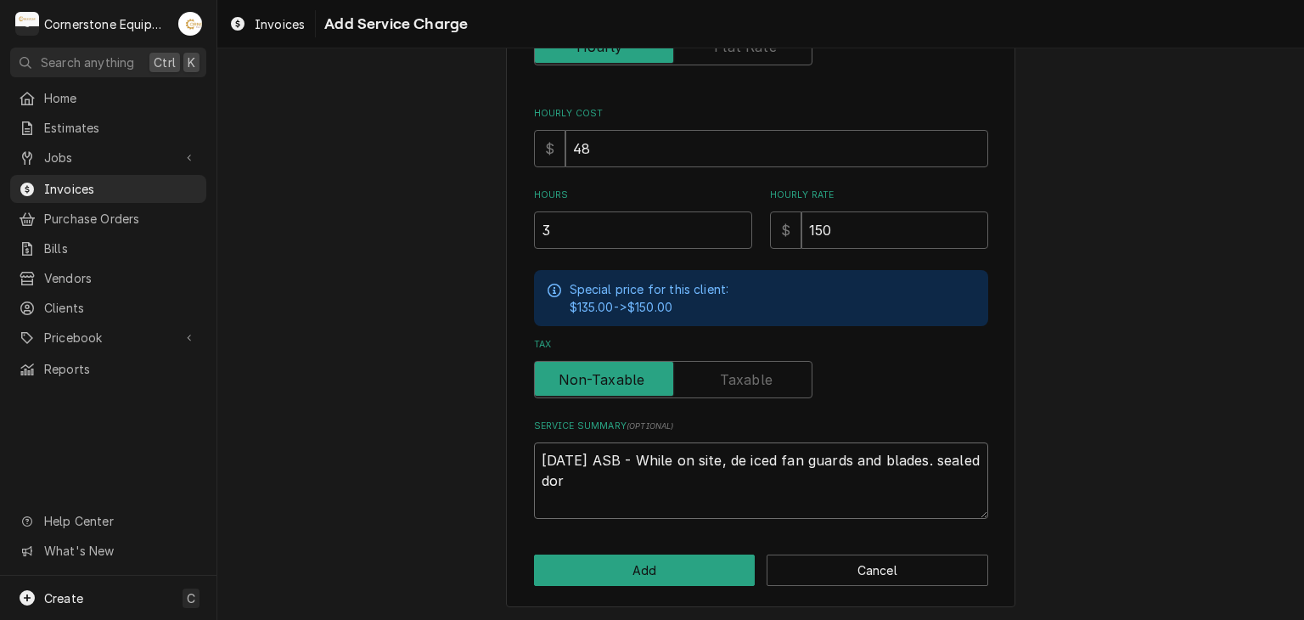
type textarea "9/5/25 ASB - While on site, de iced fan guards and blades. sealed do"
type textarea "x"
type textarea "9/5/25 ASB - While on site, de iced fan guards and blades. sealed d"
type textarea "x"
type textarea "9/5/25 ASB - While on site, de iced fan guards and blades. sealed do"
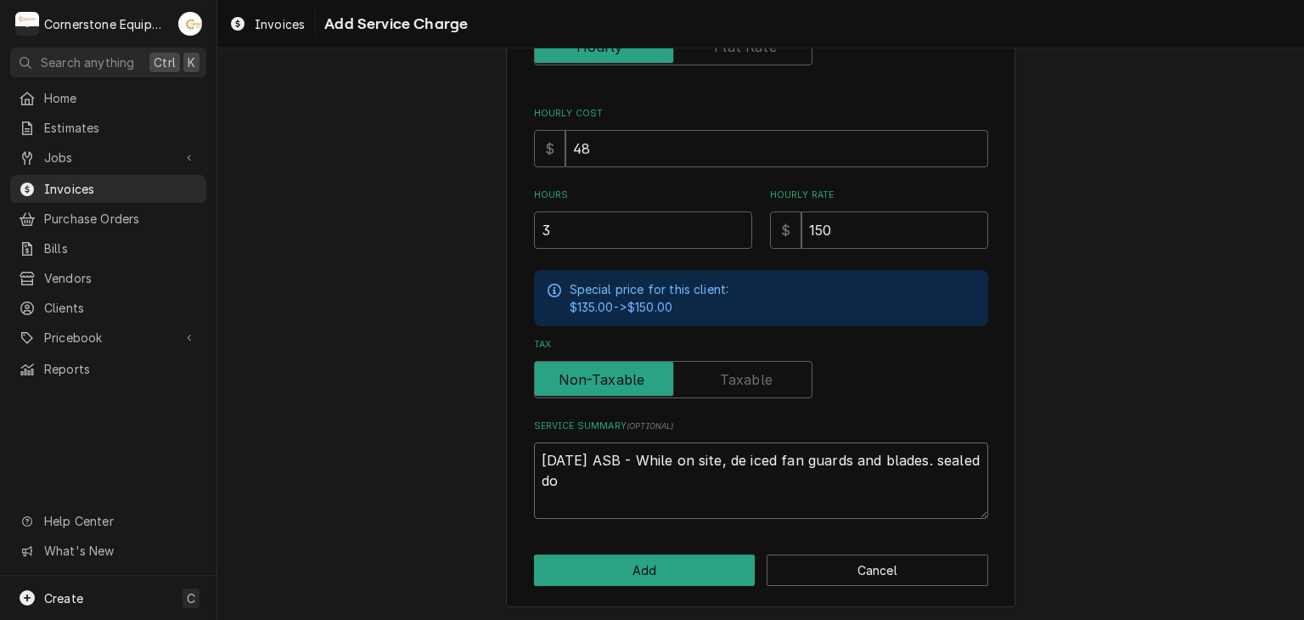
type textarea "x"
type textarea "9/5/25 ASB - While on site, de iced fan guards and blades. sealed dor"
type textarea "x"
type textarea "9/5/25 ASB - While on site, de iced fan guards and blades. sealed doro"
type textarea "x"
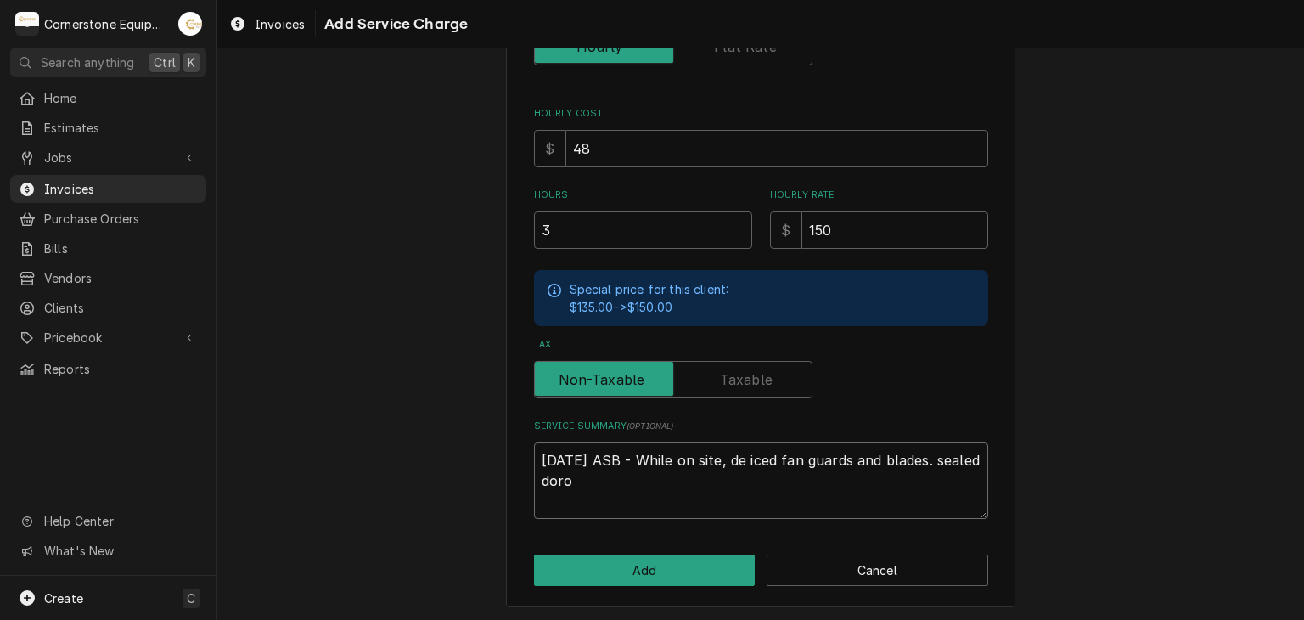
type textarea "9/5/25 ASB - While on site, de iced fan guards and blades. sealed dor"
type textarea "x"
type textarea "9/5/25 ASB - While on site, de iced fan guards and blades. sealed do"
type textarea "x"
type textarea "9/5/25 ASB - While on site, de iced fan guards and blades. sealed doo"
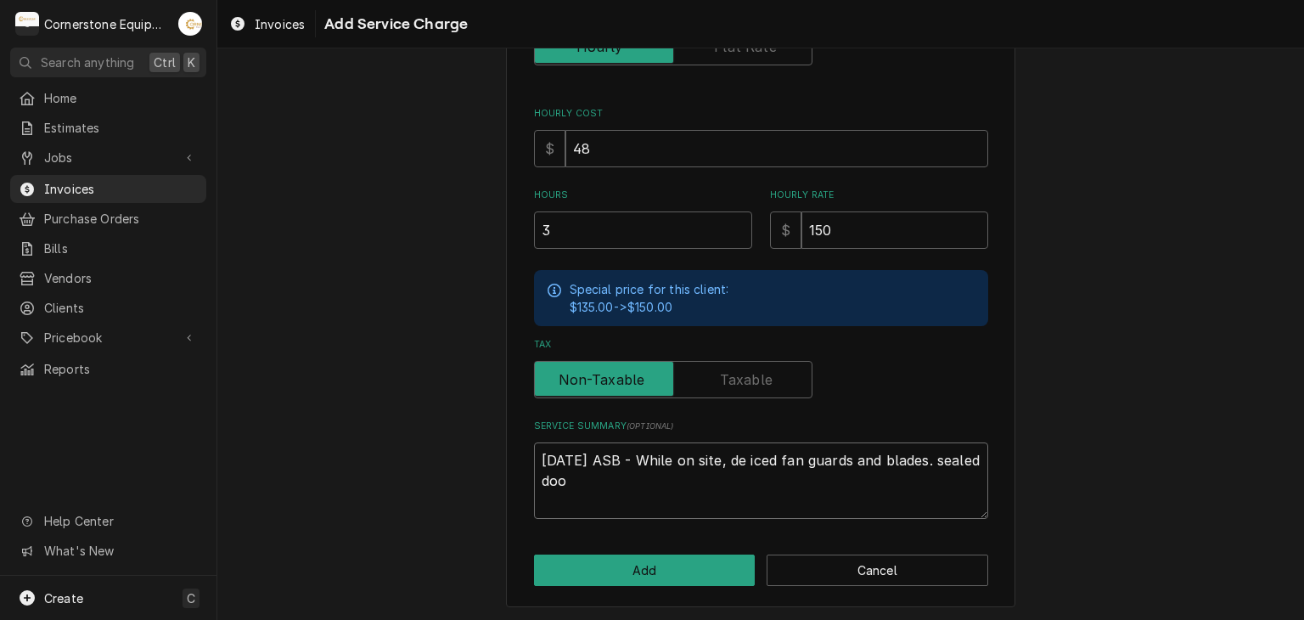
type textarea "x"
type textarea "9/5/25 ASB - While on site, de iced fan guards and blades. sealed door"
type textarea "x"
type textarea "9/5/25 ASB - While on site, de iced fan guards and blades. sealed door"
type textarea "x"
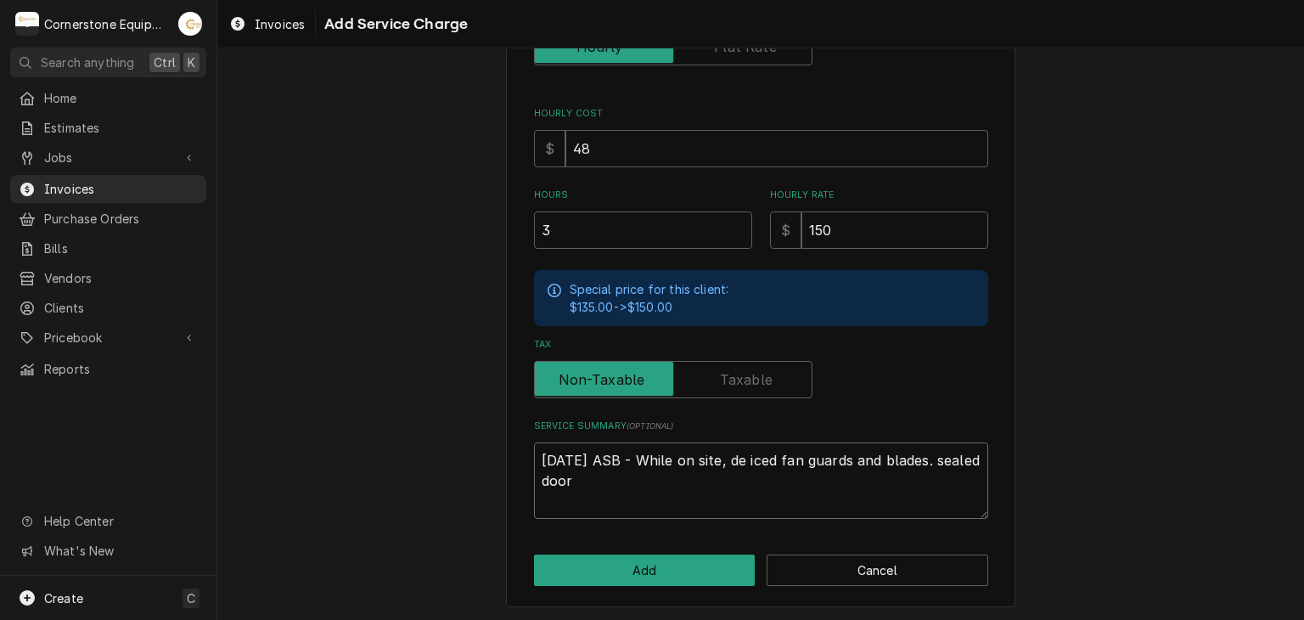
type textarea "9/5/25 ASB - While on site, de iced fan guards and blades. sealed door s"
type textarea "x"
type textarea "9/5/25 ASB - While on site, de iced fan guards and blades. sealed door sh"
type textarea "x"
type textarea "9/5/25 ASB - While on site, de iced fan guards and blades. sealed door shu"
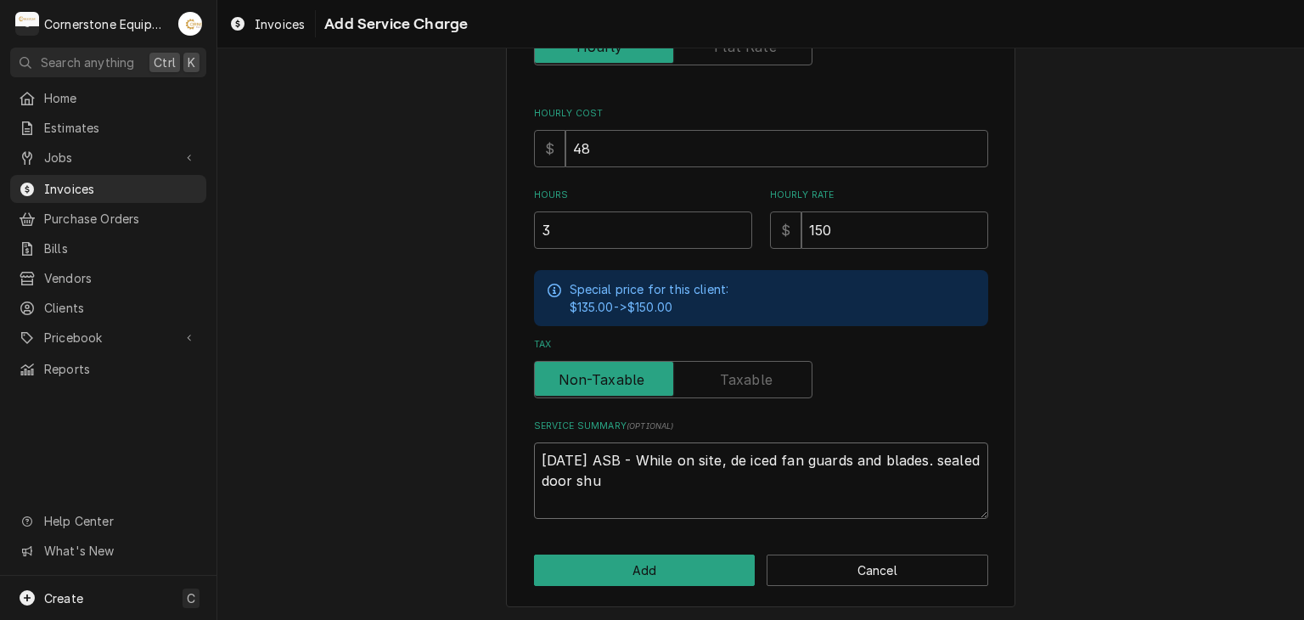
type textarea "x"
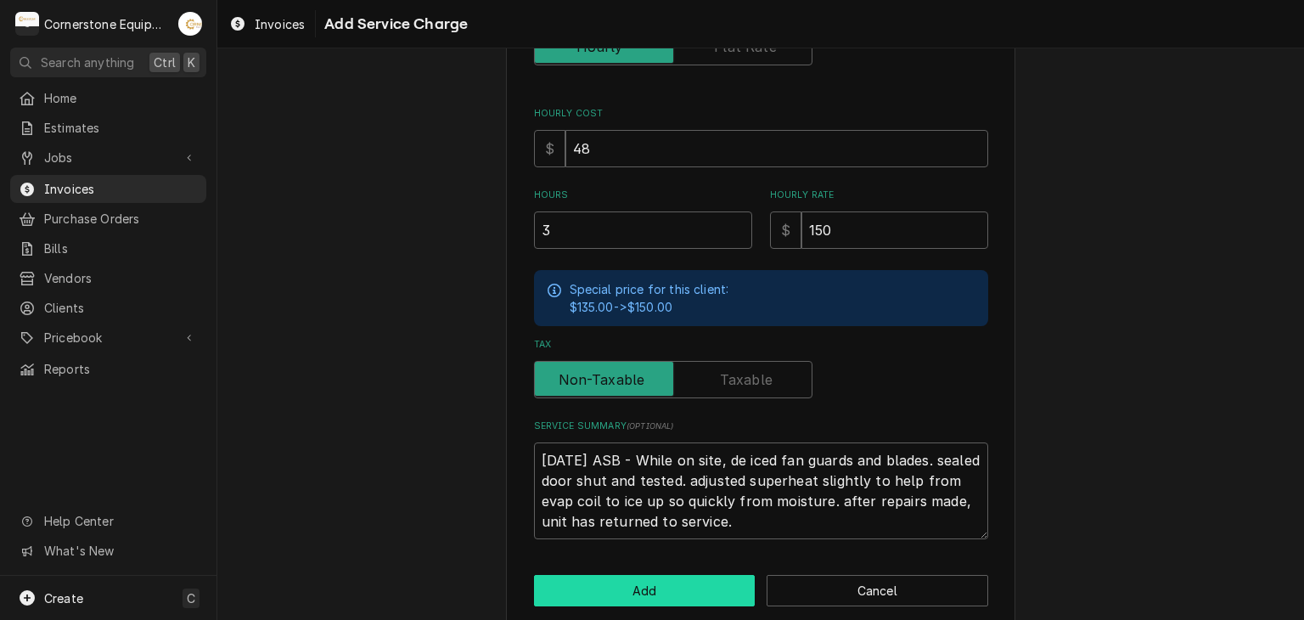
click at [673, 598] on button "Add" at bounding box center [645, 590] width 222 height 31
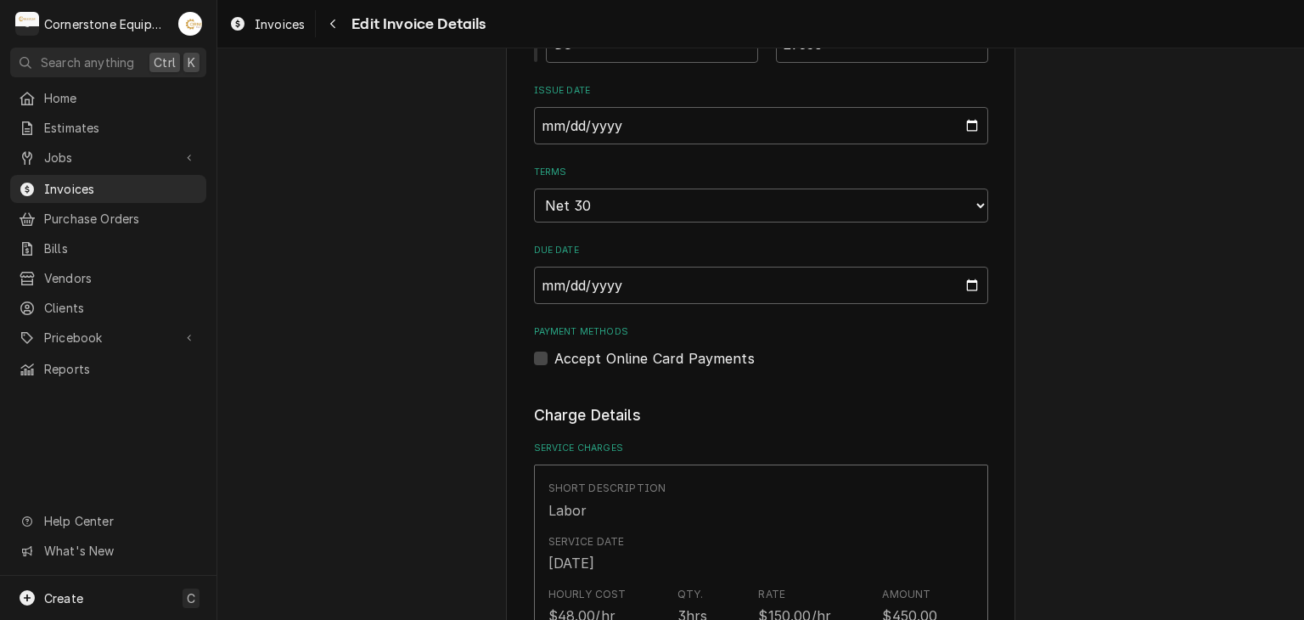
scroll to position [1337, 0]
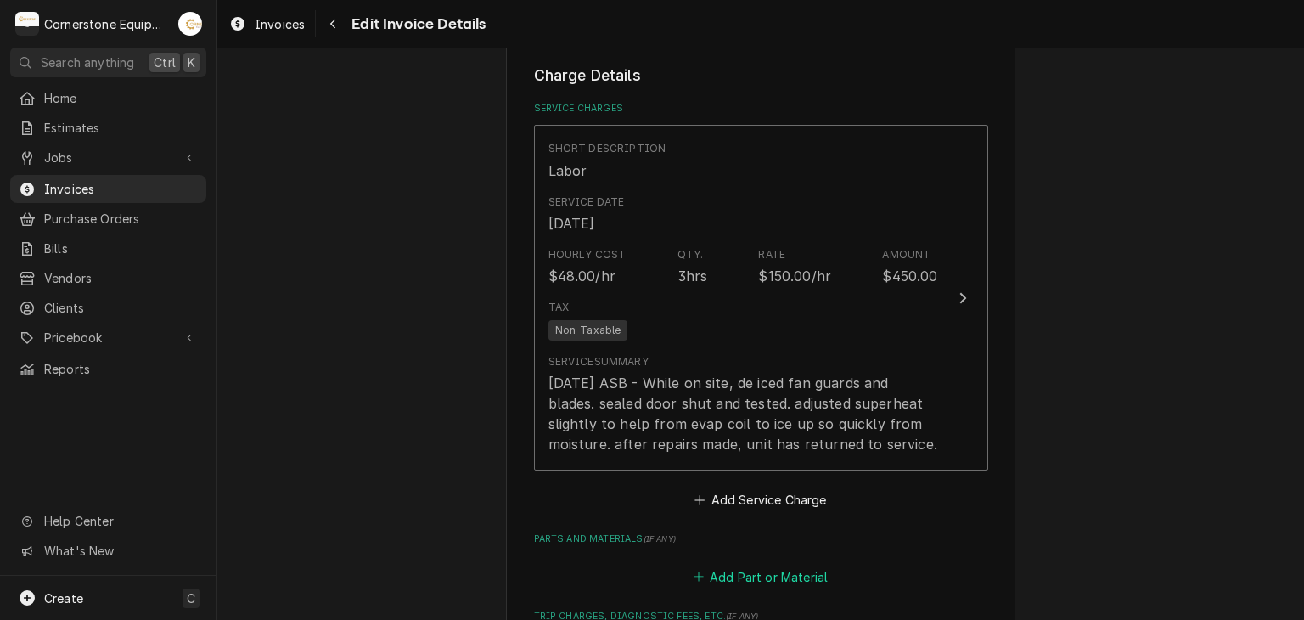
click at [718, 565] on button "Add Part or Material" at bounding box center [760, 576] width 140 height 24
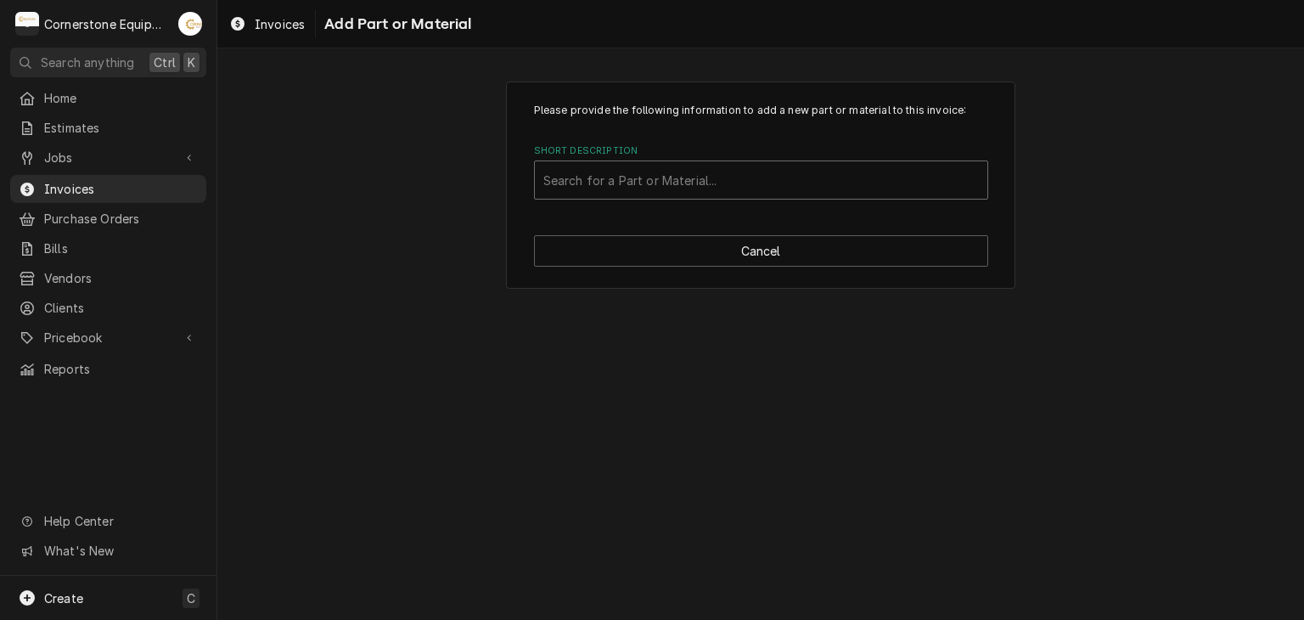
click at [652, 178] on div "Short Description" at bounding box center [760, 180] width 435 height 31
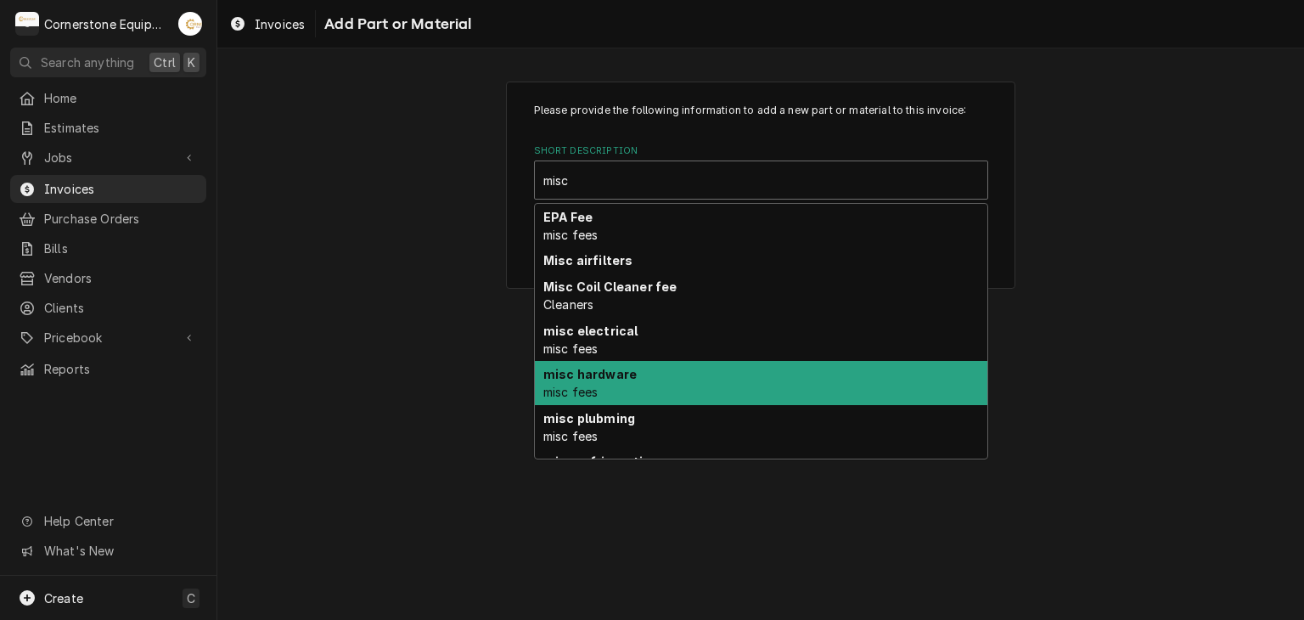
click at [609, 381] on div "misc hardware misc fees" at bounding box center [761, 383] width 452 height 44
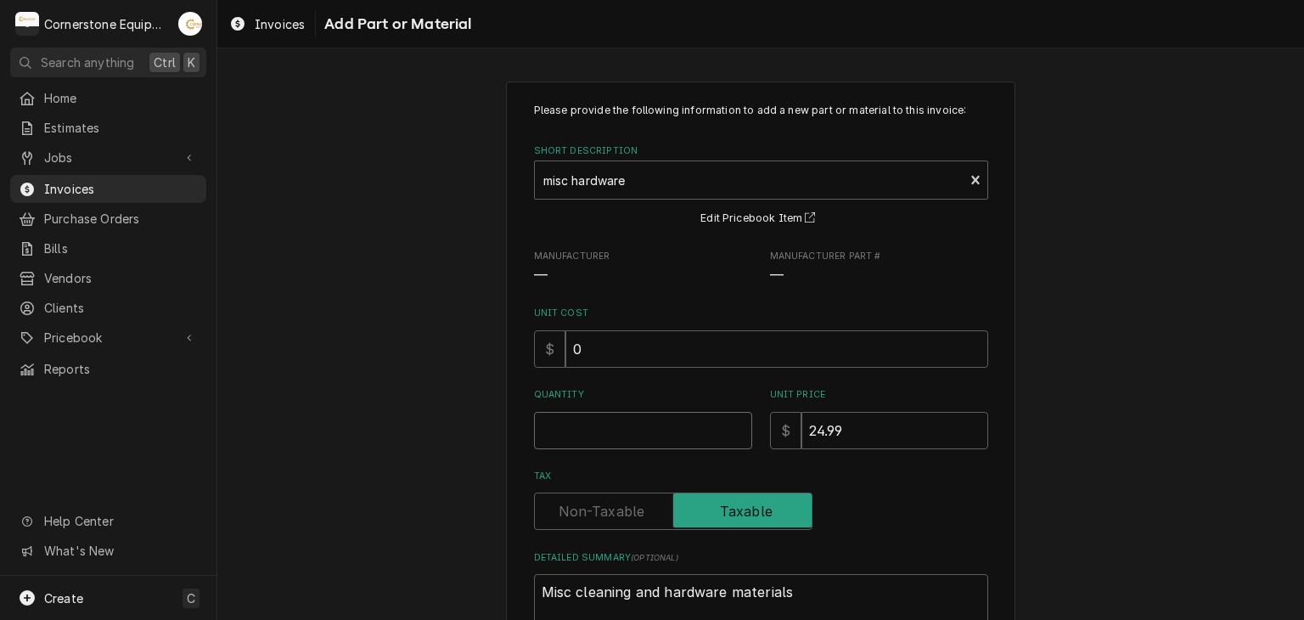
click at [614, 435] on input "Quantity" at bounding box center [643, 430] width 218 height 37
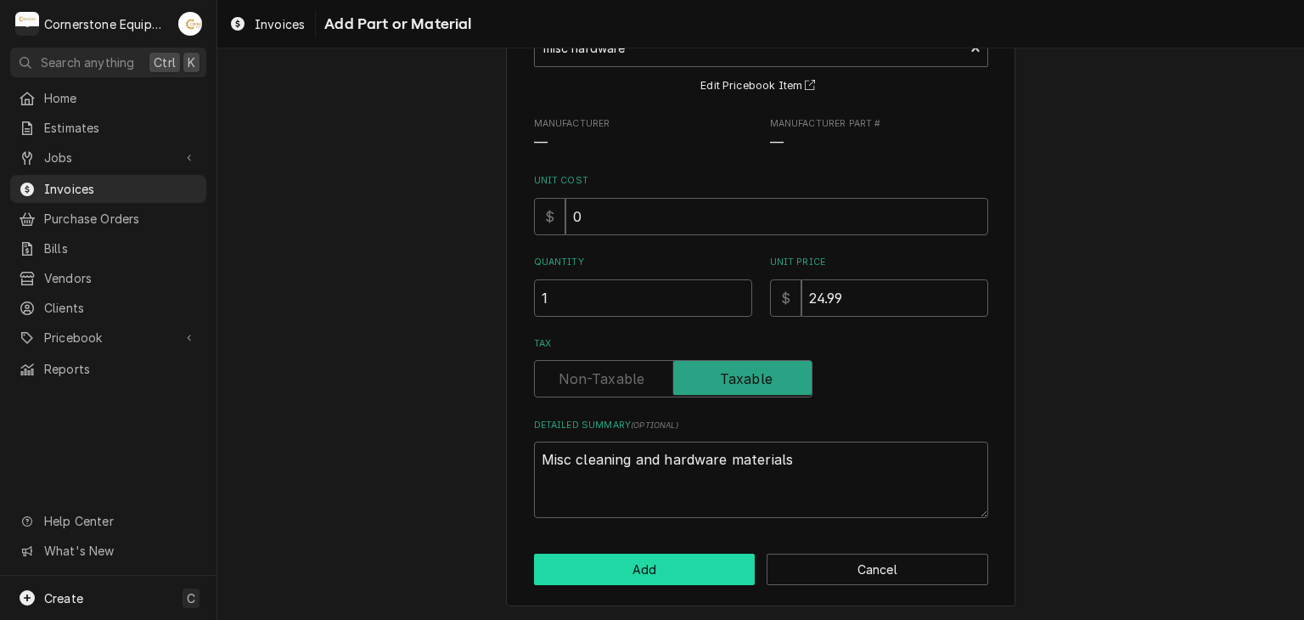
click at [614, 561] on button "Add" at bounding box center [645, 568] width 222 height 31
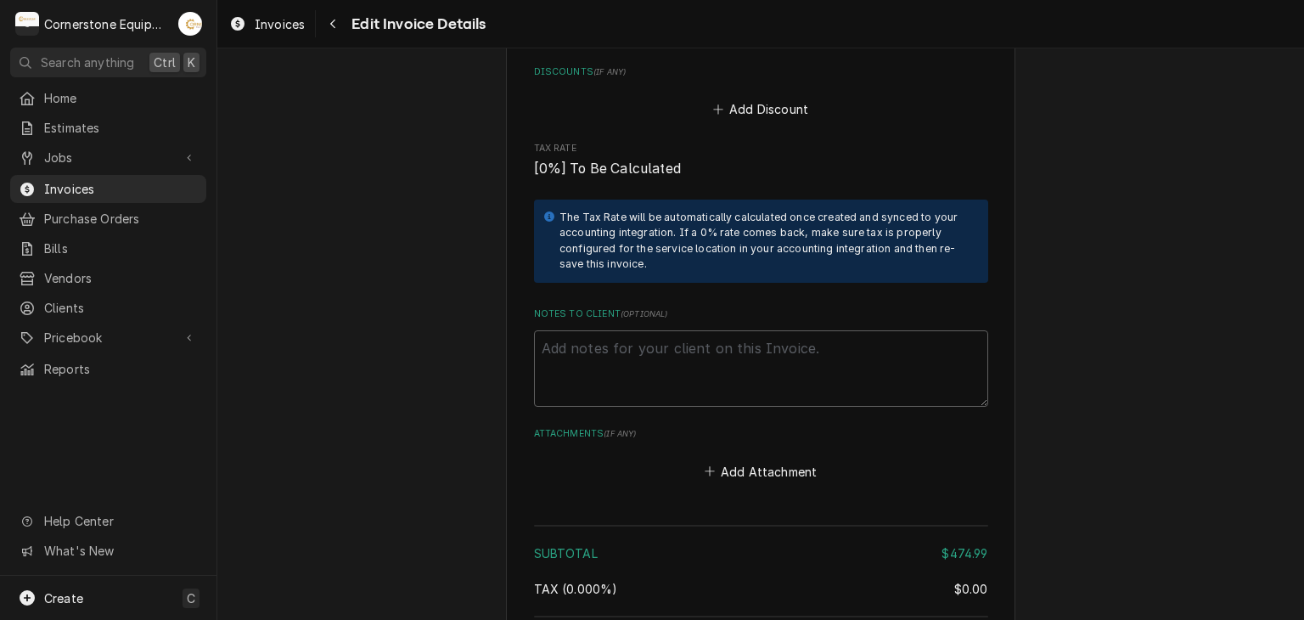
scroll to position [2589, 0]
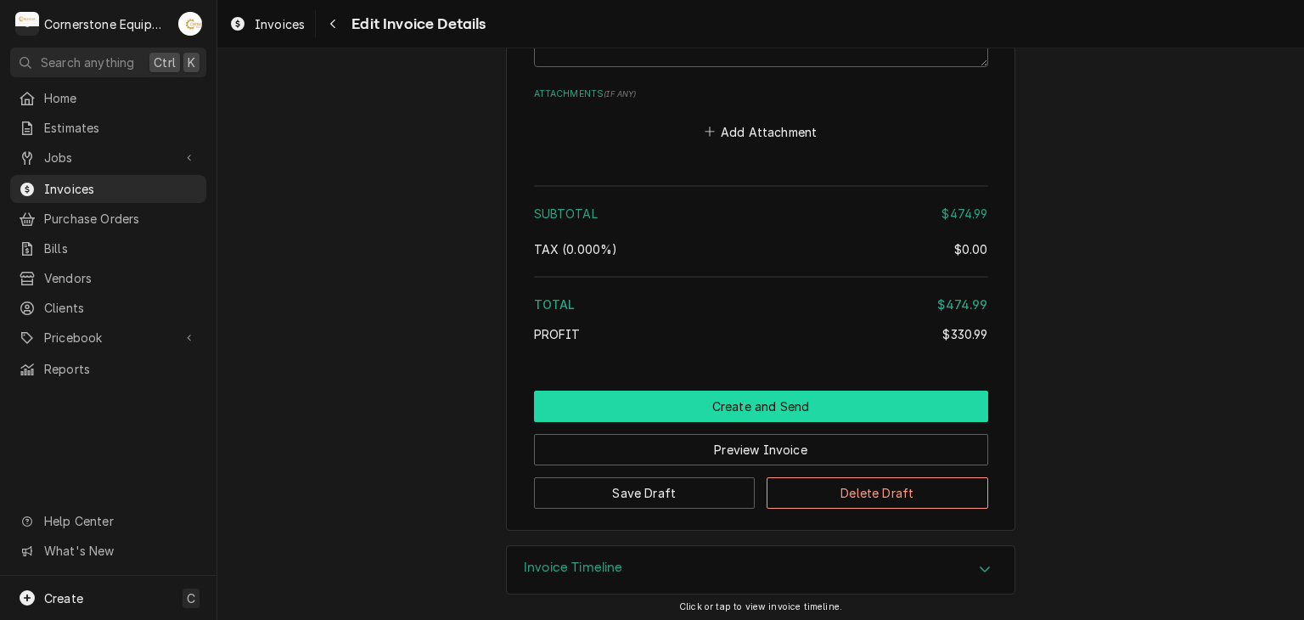
click at [698, 412] on button "Create and Send" at bounding box center [761, 405] width 454 height 31
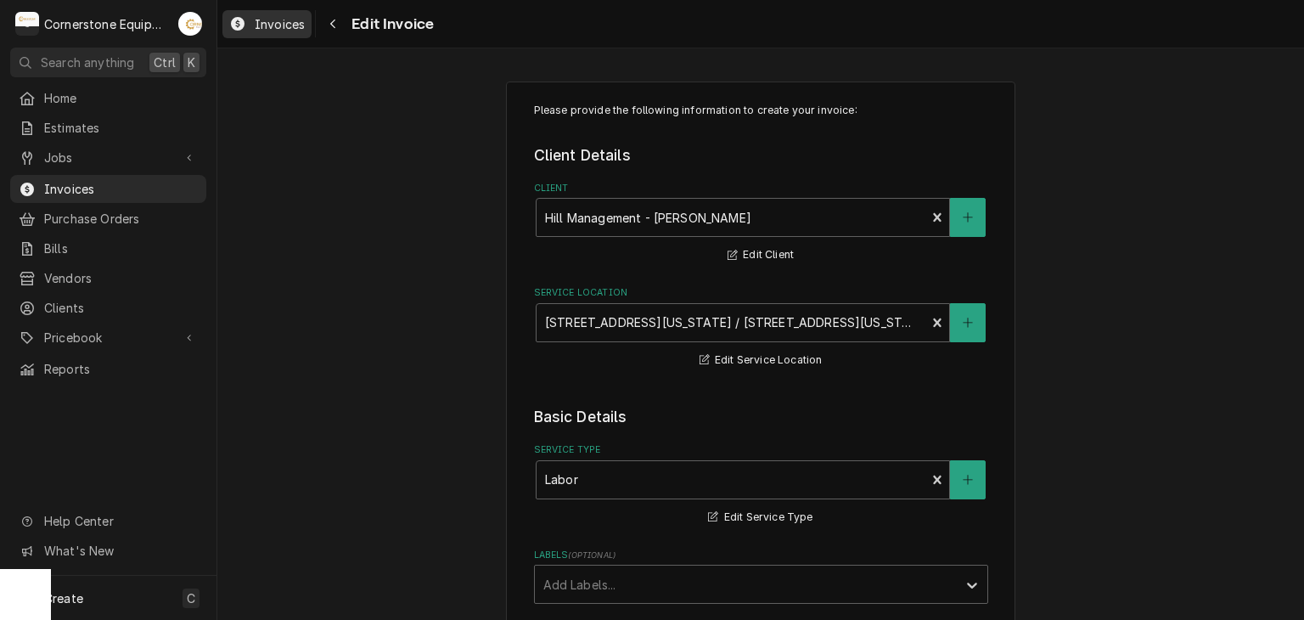
click at [309, 21] on link "Invoices" at bounding box center [266, 24] width 89 height 28
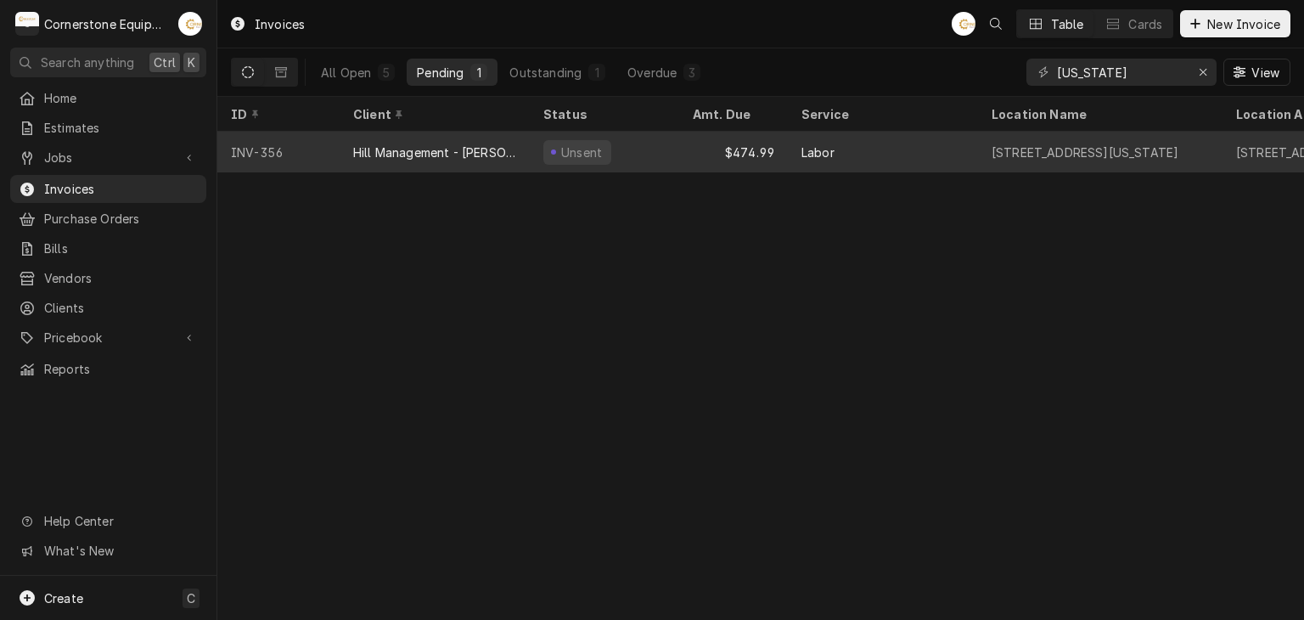
click at [479, 155] on div "Hill Management - [PERSON_NAME]" at bounding box center [434, 152] width 163 height 18
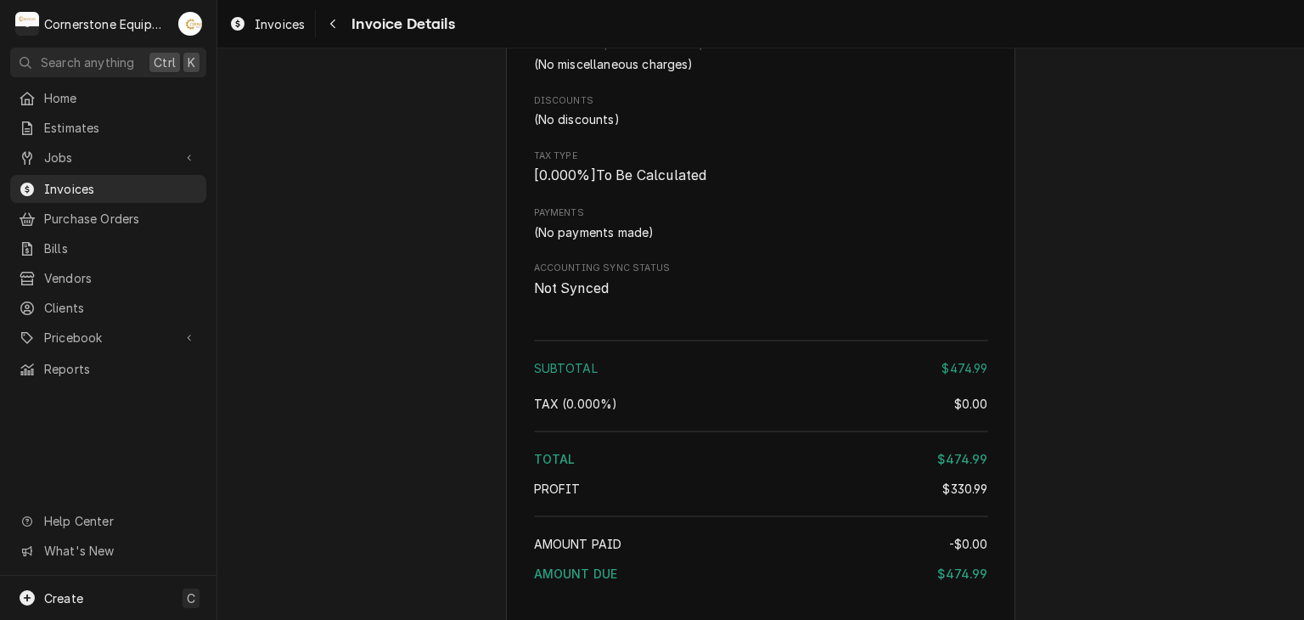
scroll to position [1796, 0]
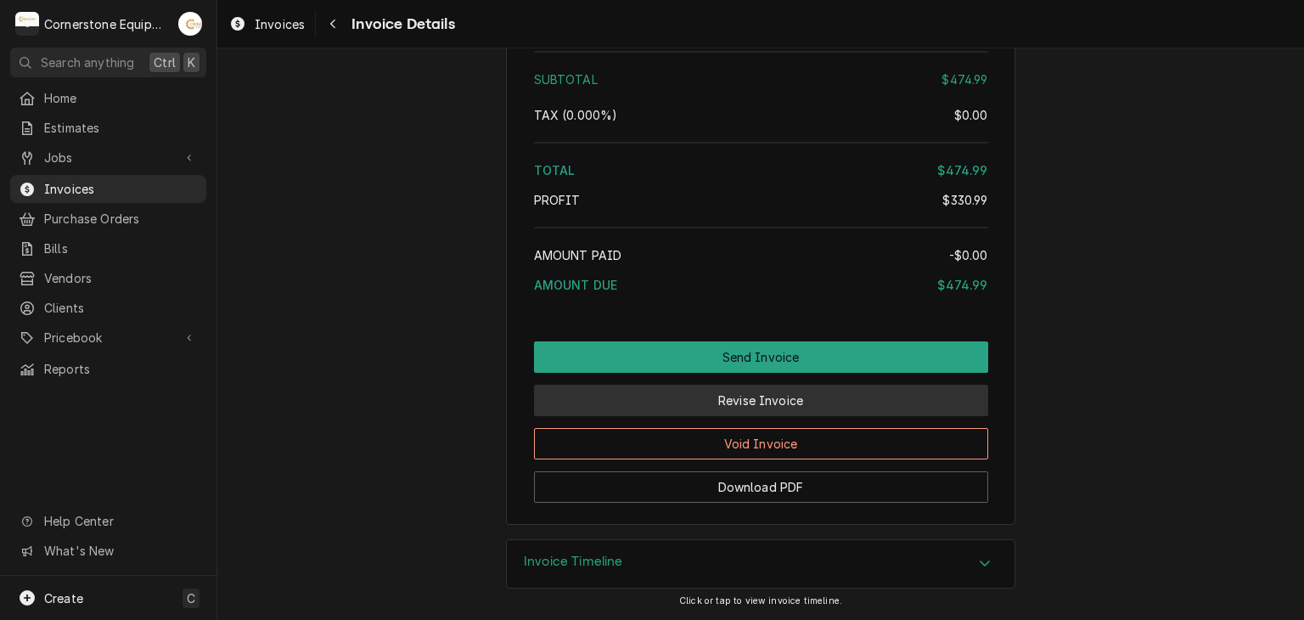
click at [751, 407] on button "Revise Invoice" at bounding box center [761, 399] width 454 height 31
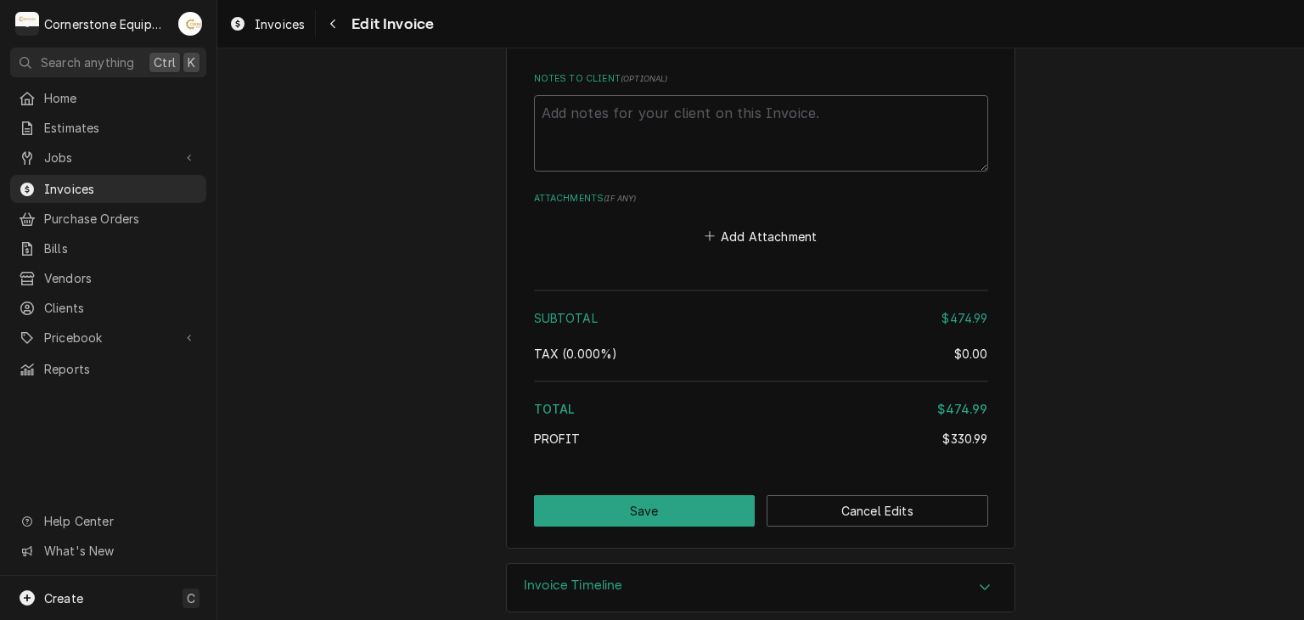
scroll to position [2504, 0]
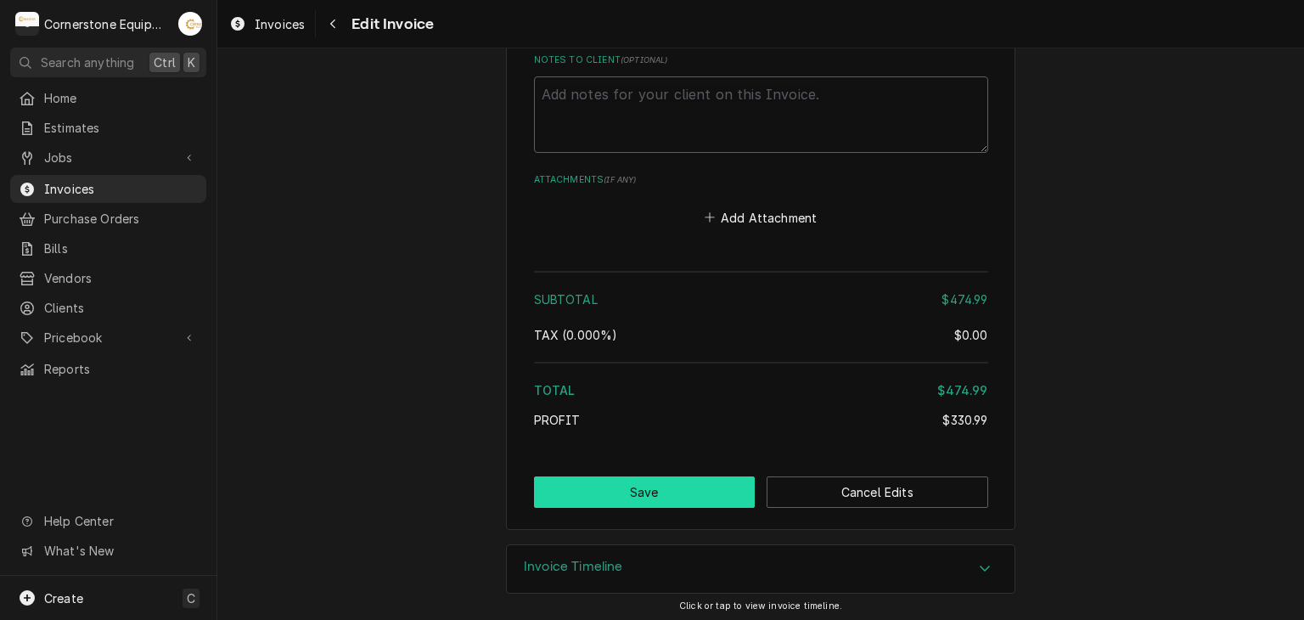
click at [721, 501] on button "Save" at bounding box center [645, 491] width 222 height 31
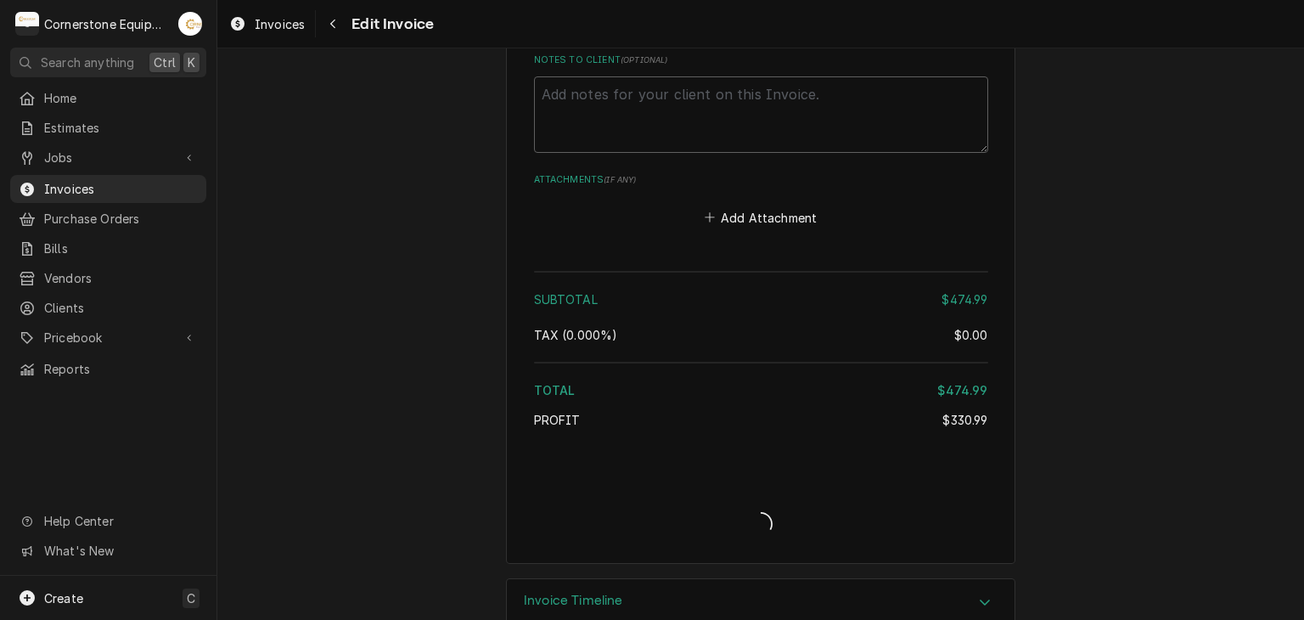
type textarea "x"
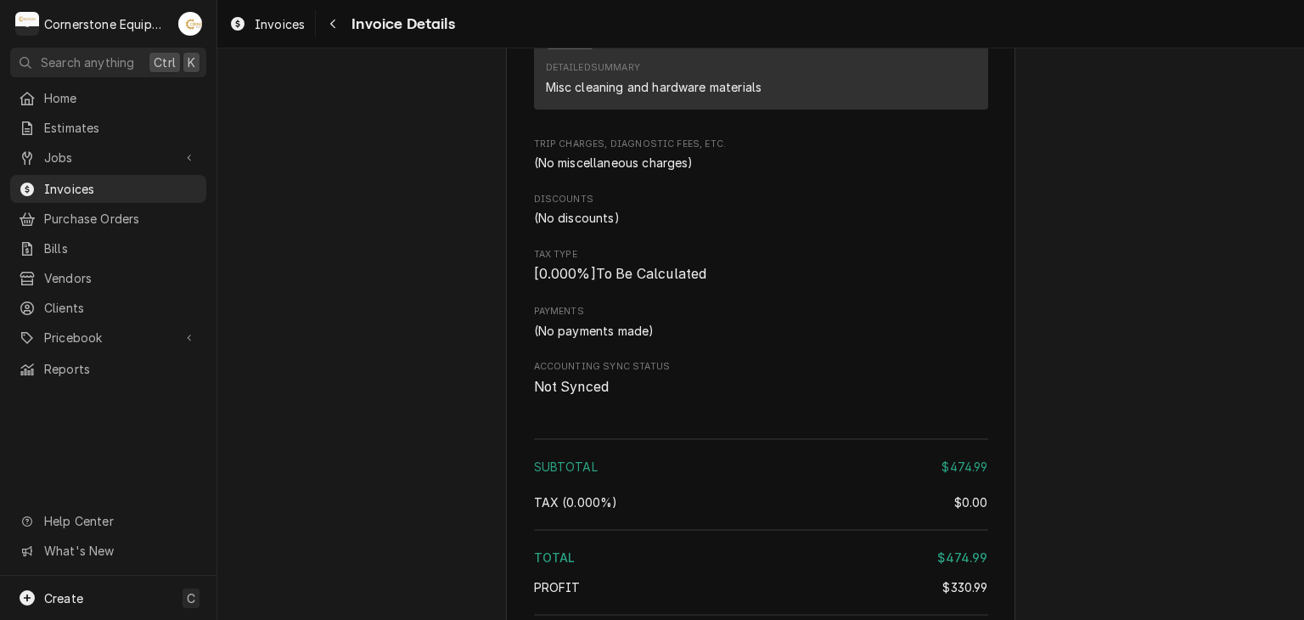
scroll to position [1697, 0]
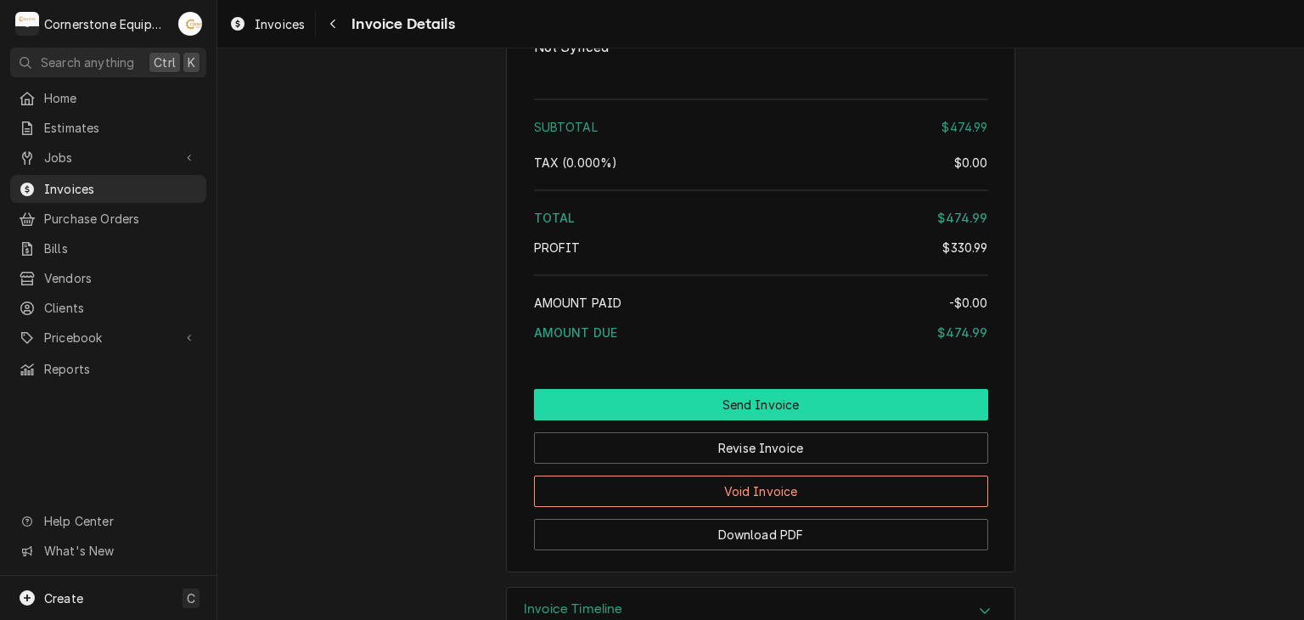
click at [706, 420] on button "Send Invoice" at bounding box center [761, 404] width 454 height 31
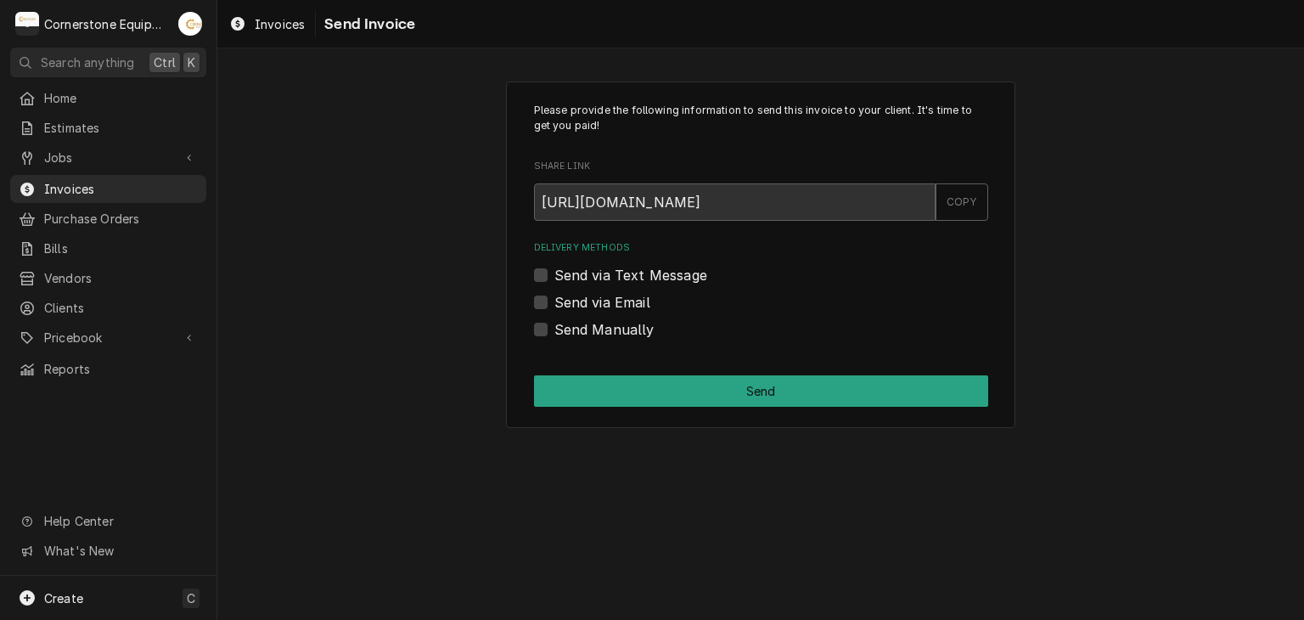
click at [617, 327] on label "Send Manually" at bounding box center [604, 329] width 100 height 20
click at [617, 327] on input "Send Manually" at bounding box center [781, 337] width 454 height 37
checkbox input "true"
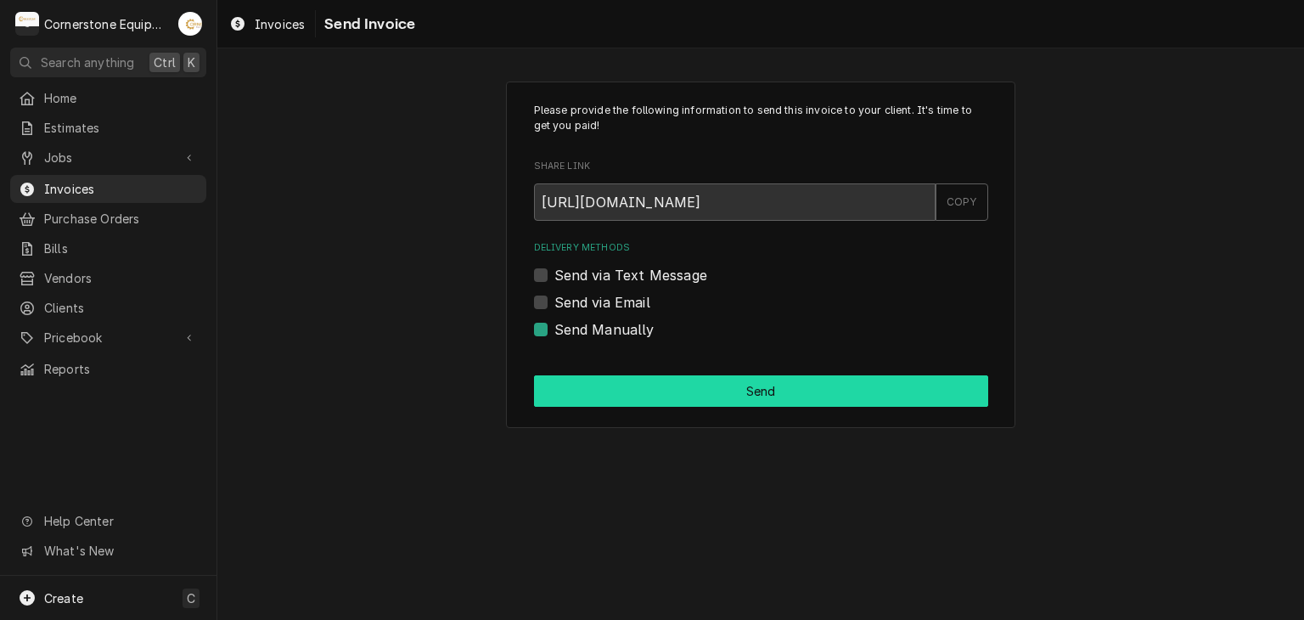
click at [668, 406] on div "Please provide the following information to send this invoice to your client. I…" at bounding box center [760, 254] width 509 height 347
click at [665, 401] on button "Send" at bounding box center [761, 390] width 454 height 31
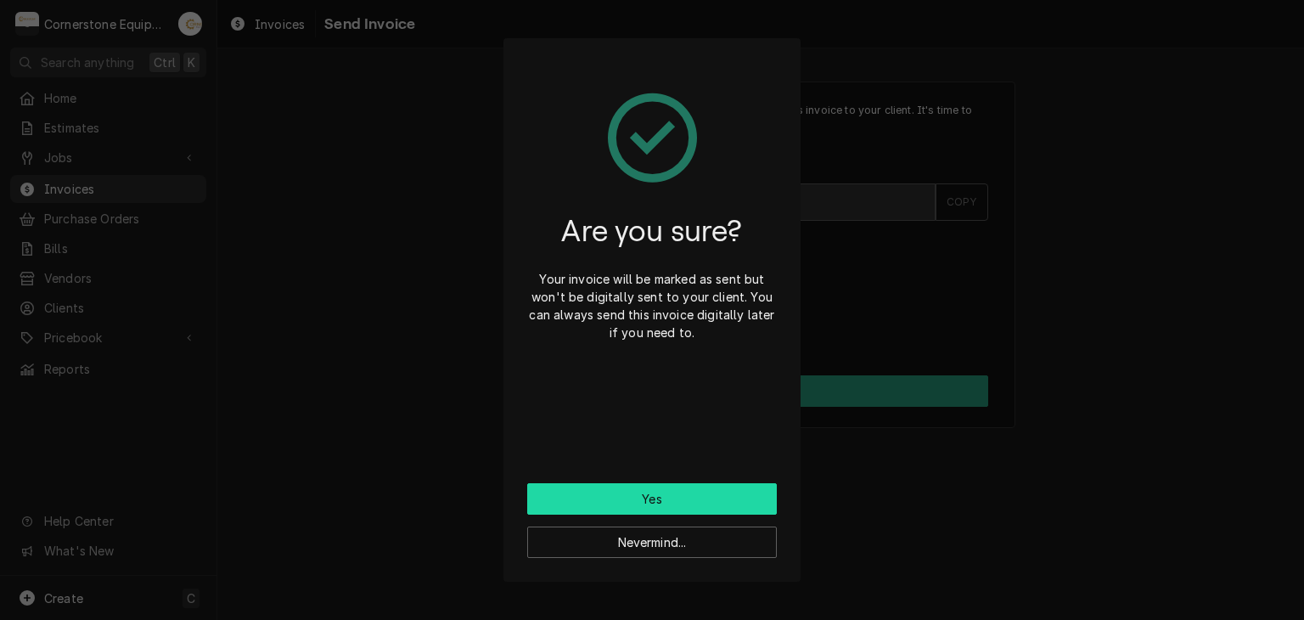
click at [650, 491] on button "Yes" at bounding box center [652, 498] width 250 height 31
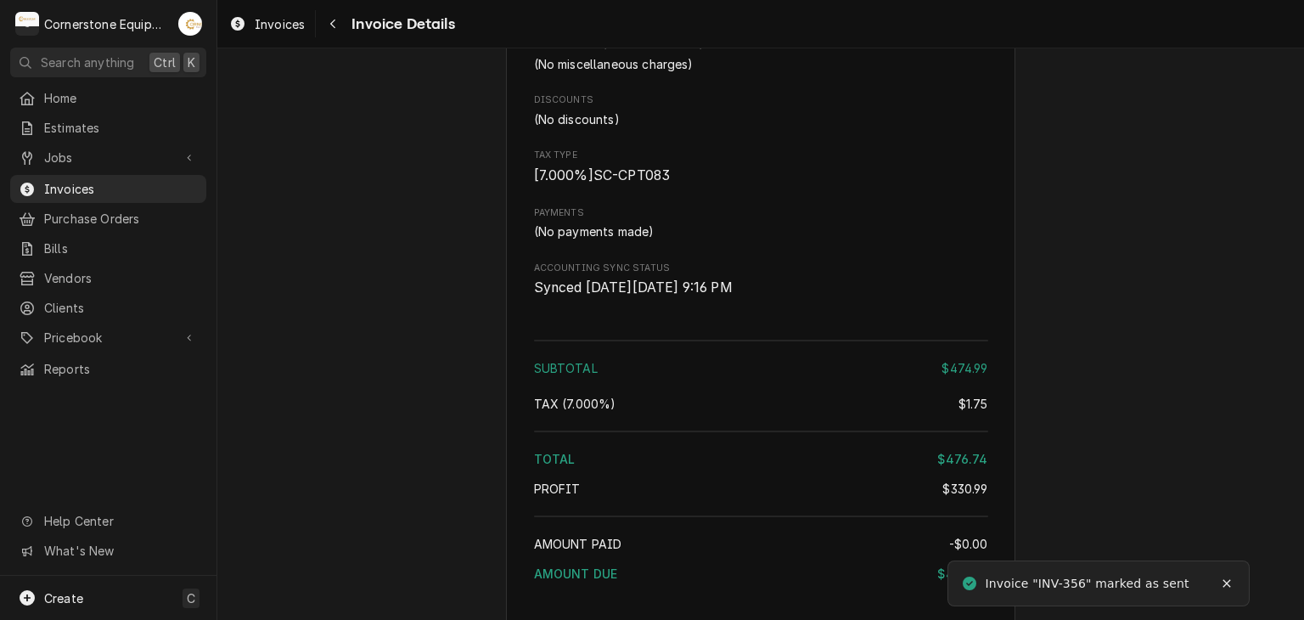
scroll to position [1854, 0]
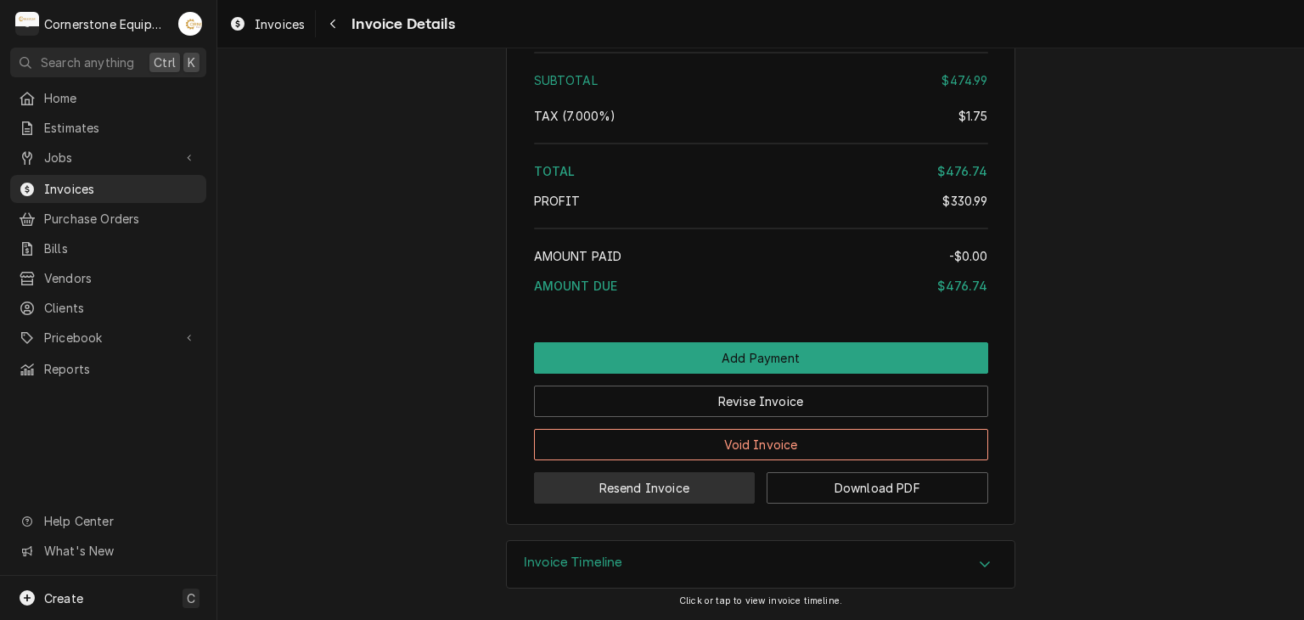
click at [645, 483] on button "Resend Invoice" at bounding box center [645, 487] width 222 height 31
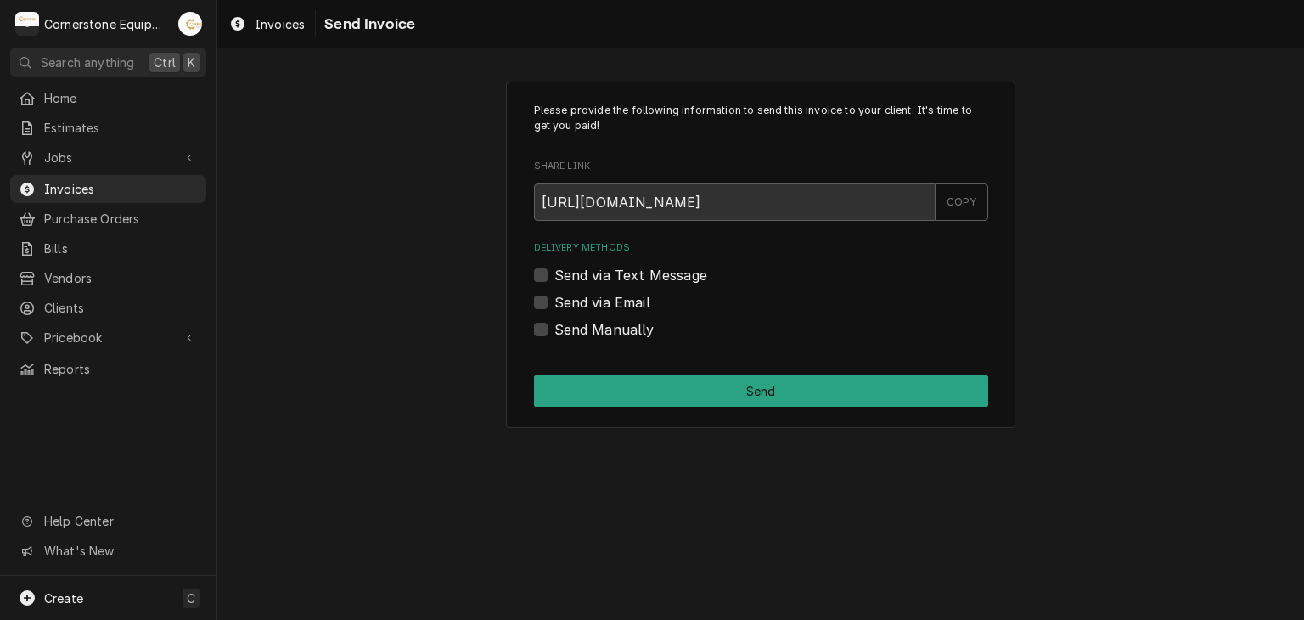
click at [603, 283] on label "Send via Text Message" at bounding box center [630, 275] width 153 height 20
click at [603, 283] on input "Send via Text Message" at bounding box center [781, 283] width 454 height 37
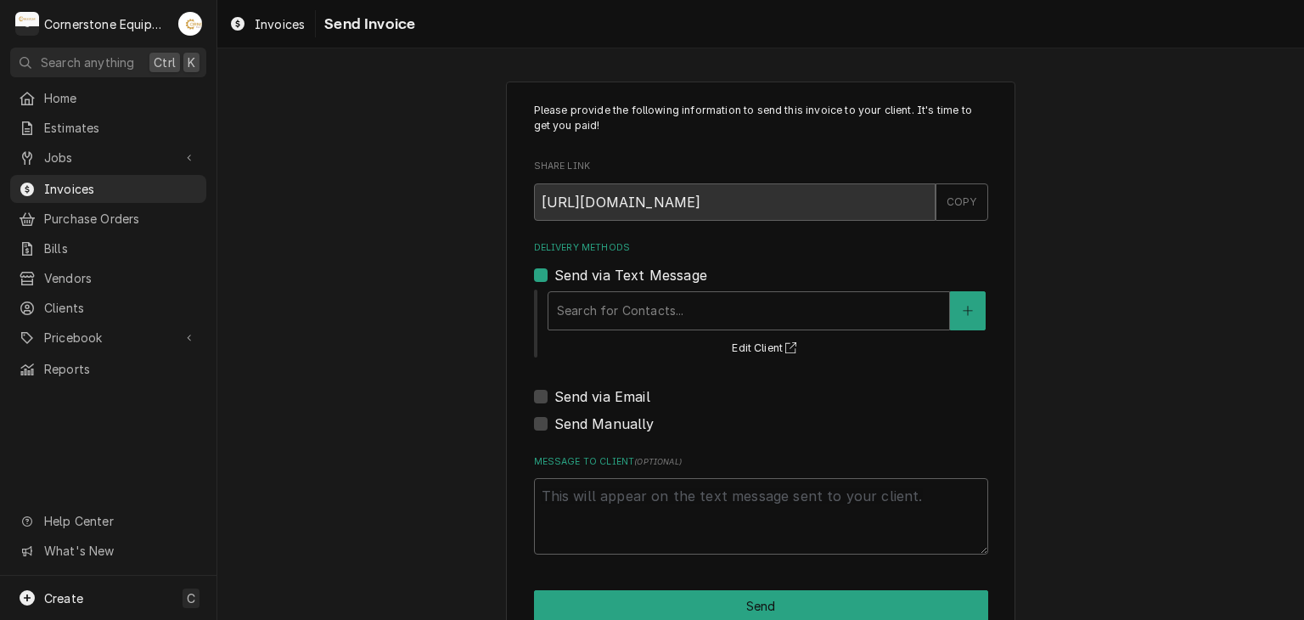
click at [534, 256] on div "Delivery Methods Send via Text Message Search for Contacts... Edit Client Send …" at bounding box center [761, 337] width 454 height 193
click at [554, 274] on label "Send via Text Message" at bounding box center [630, 275] width 153 height 20
click at [554, 274] on input "Send via Text Message" at bounding box center [781, 283] width 454 height 37
checkbox input "false"
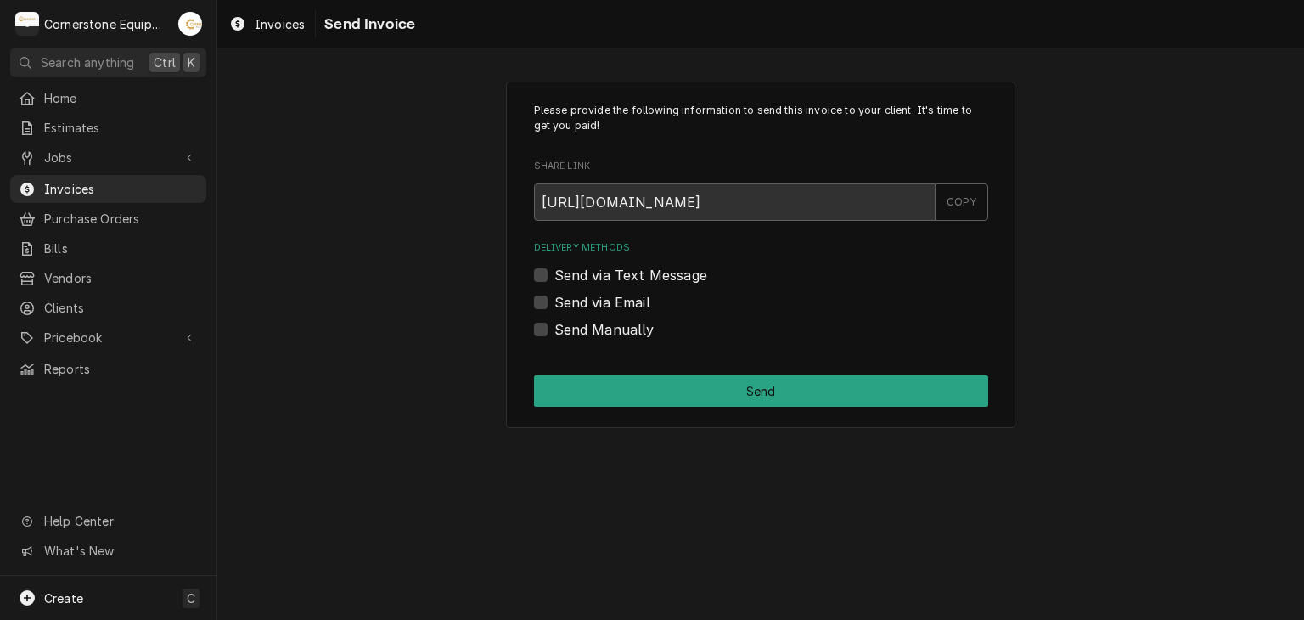
click at [554, 302] on label "Send via Email" at bounding box center [602, 302] width 96 height 20
click at [554, 302] on input "Send via Email" at bounding box center [781, 310] width 454 height 37
checkbox input "true"
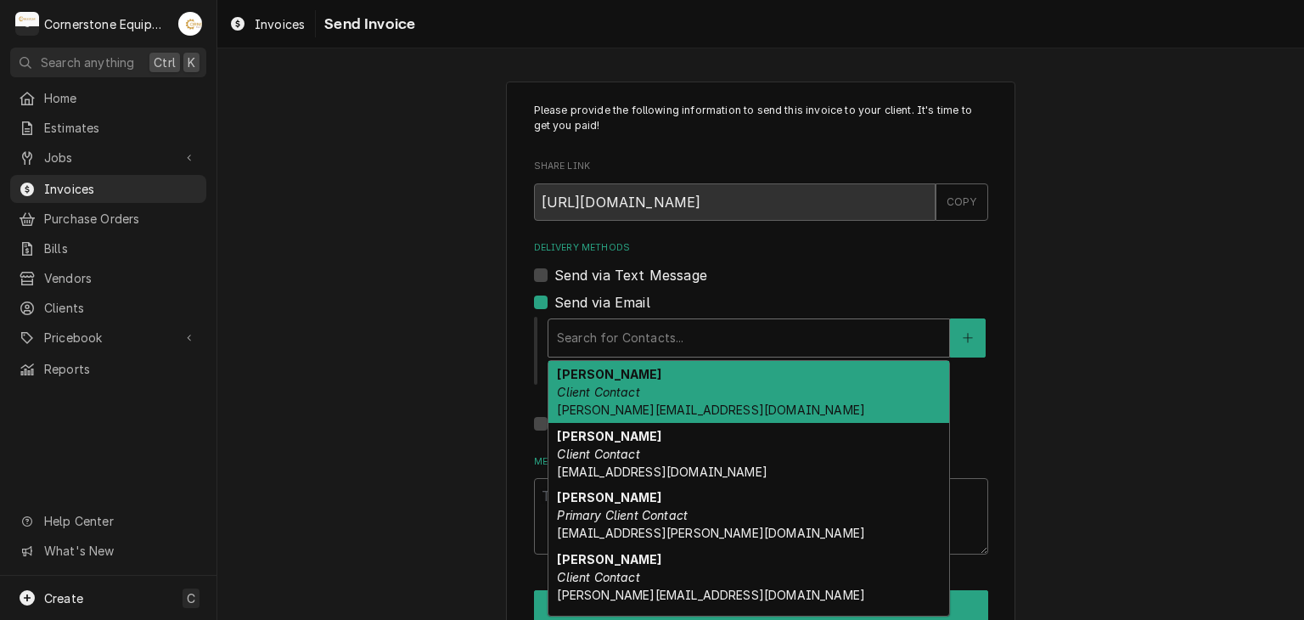
click at [579, 345] on div "Delivery Methods" at bounding box center [749, 338] width 384 height 31
click at [593, 398] on div "Amy Moore Client Contact amy@masonmcdonalds.com" at bounding box center [748, 392] width 401 height 62
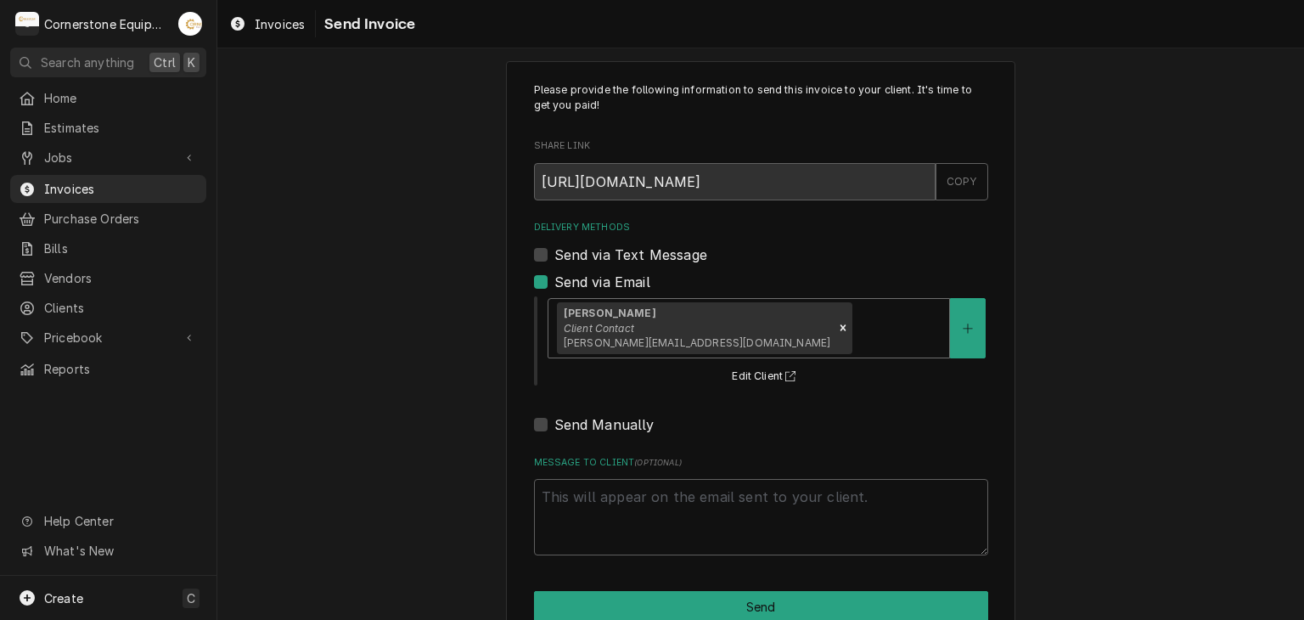
scroll to position [58, 0]
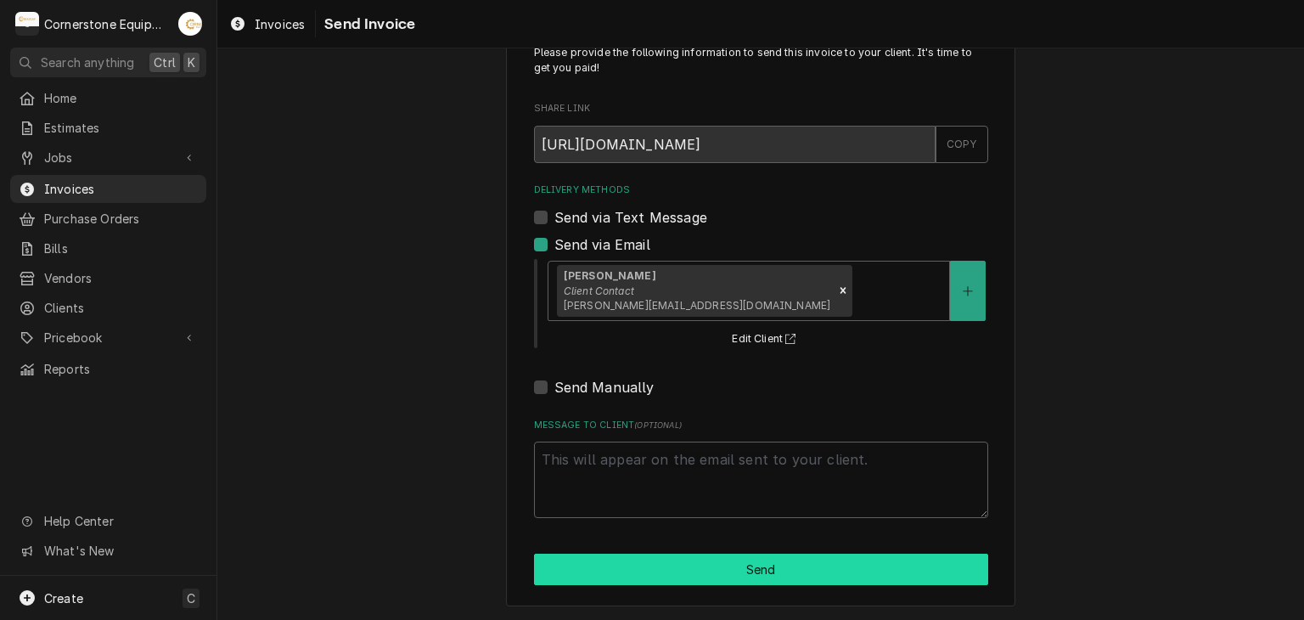
click at [688, 568] on button "Send" at bounding box center [761, 568] width 454 height 31
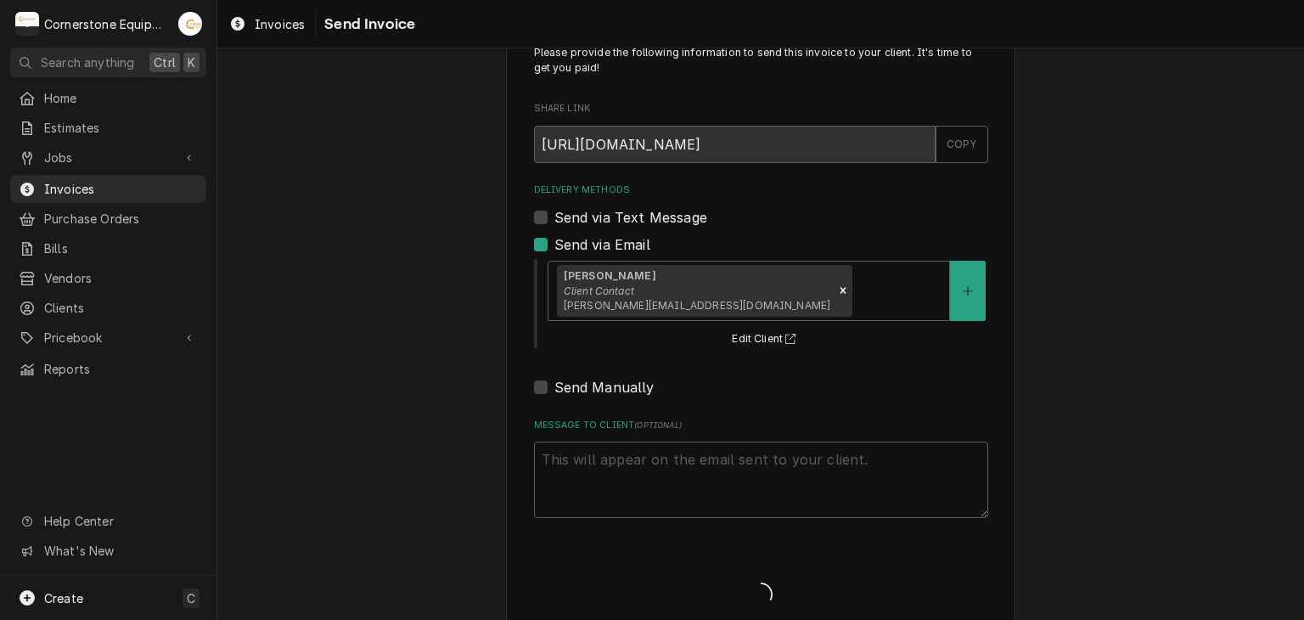
type textarea "x"
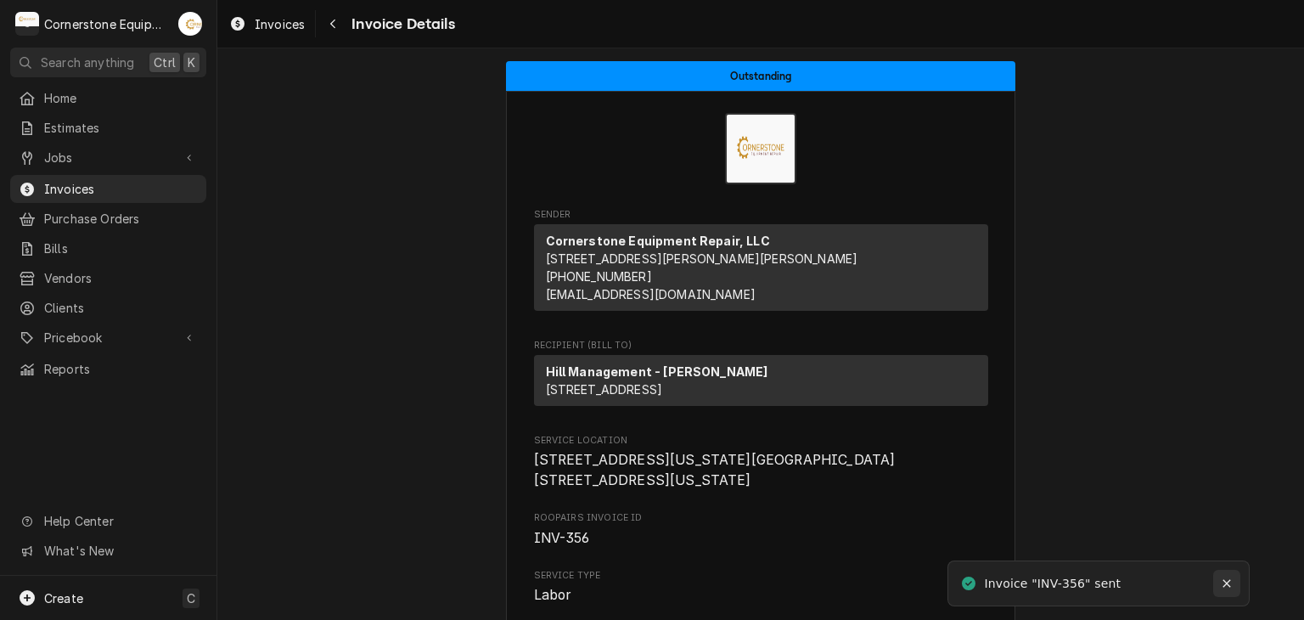
click at [1234, 576] on div "Notifications alt+T" at bounding box center [1226, 583] width 17 height 17
click at [159, 167] on div "Jobs Jobs Job Series" at bounding box center [108, 158] width 196 height 30
click at [158, 181] on span "Invoices" at bounding box center [121, 189] width 154 height 18
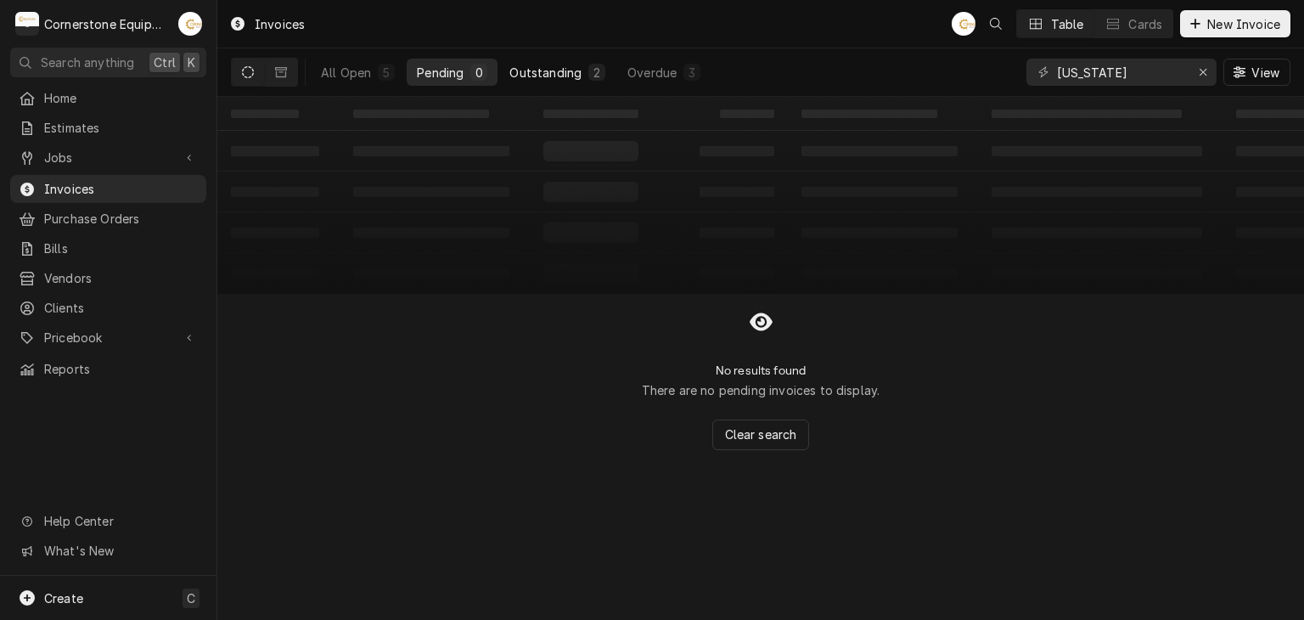
click at [525, 66] on div "Outstanding" at bounding box center [545, 73] width 72 height 18
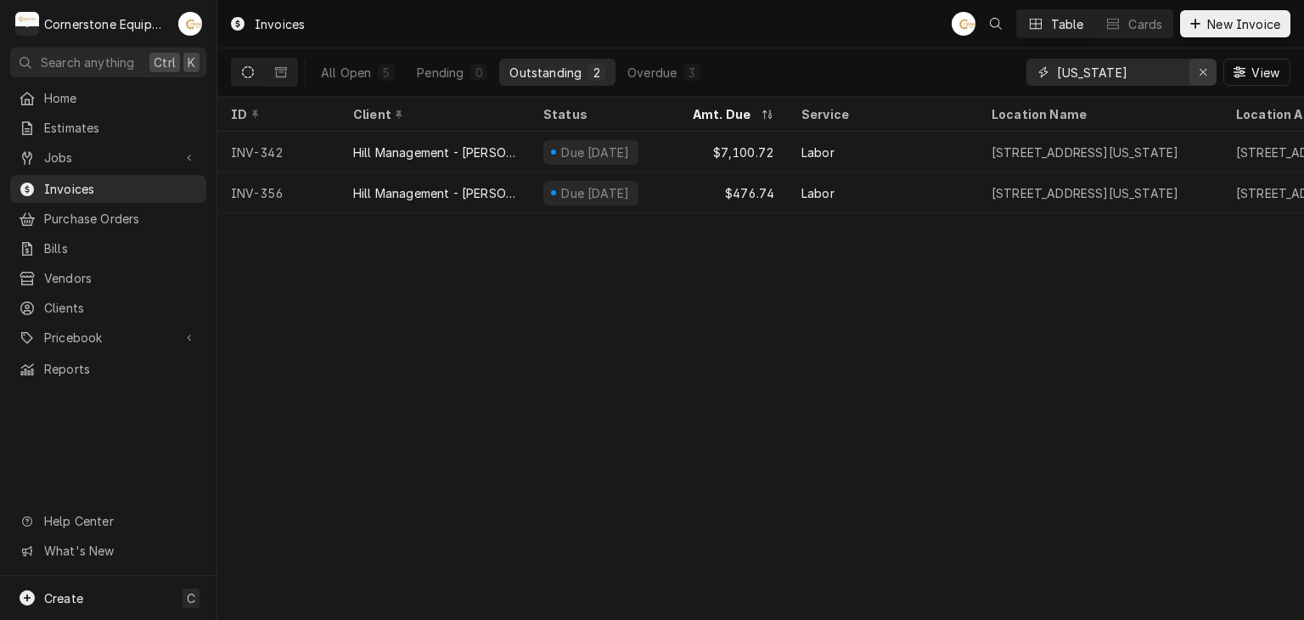
click at [1209, 74] on div "Erase input" at bounding box center [1202, 72] width 17 height 17
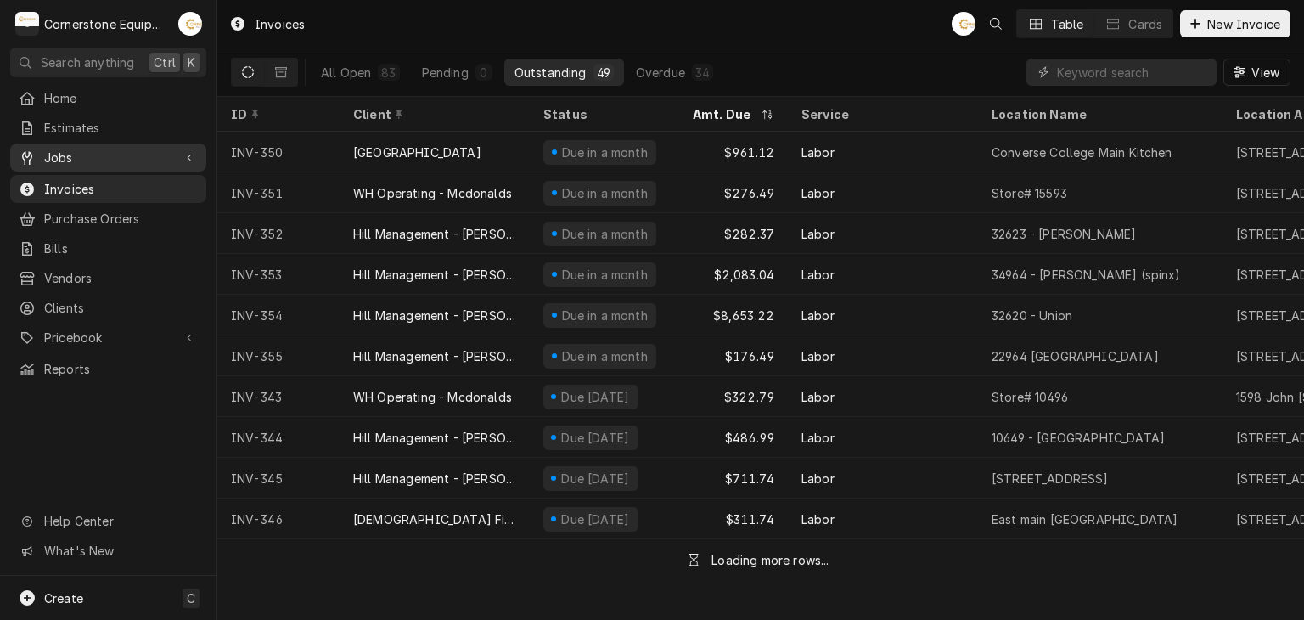
click at [159, 156] on span "Jobs" at bounding box center [108, 158] width 128 height 18
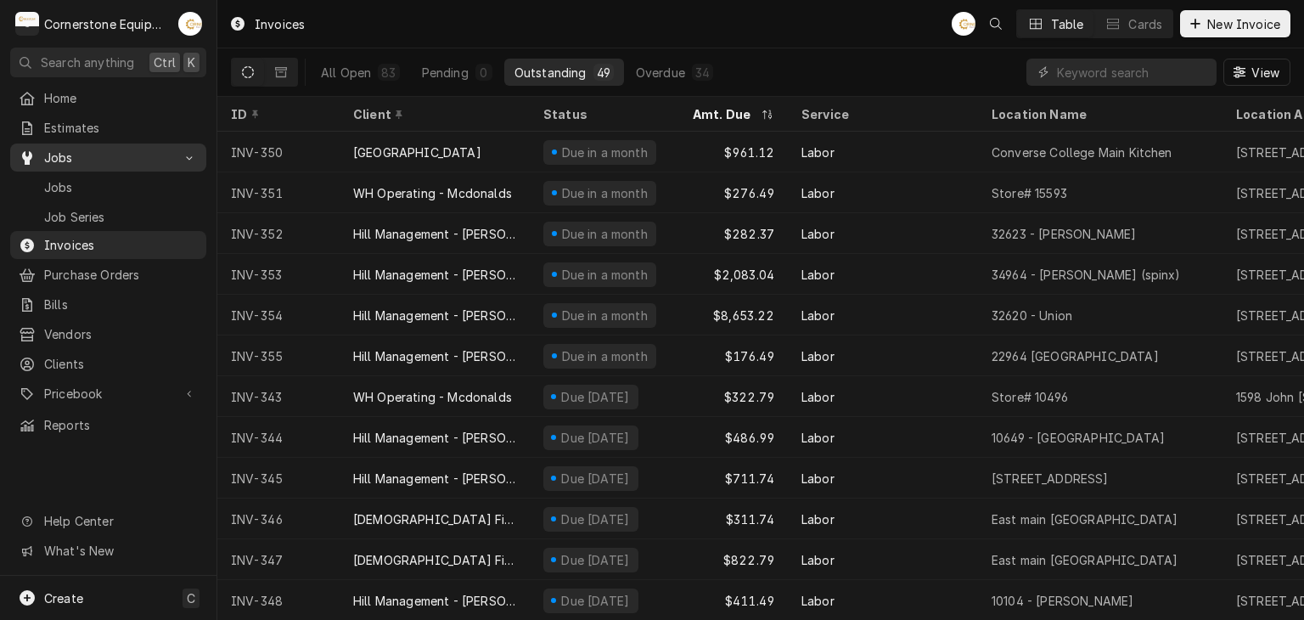
click at [134, 150] on span "Jobs" at bounding box center [108, 158] width 128 height 18
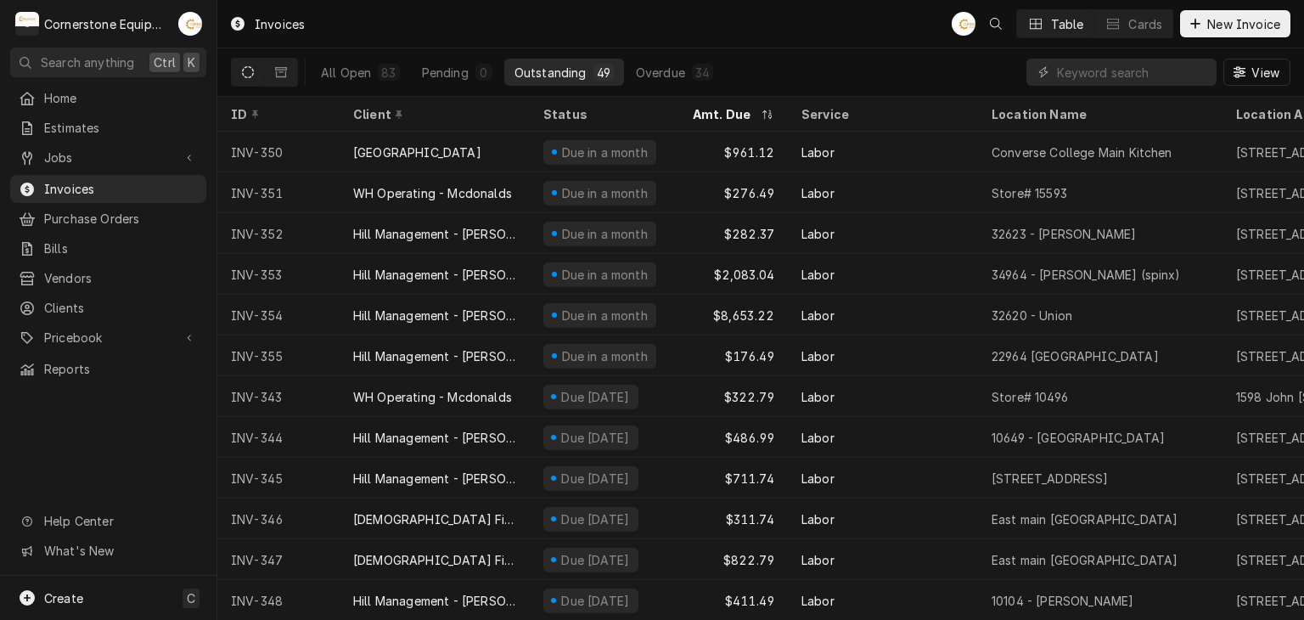
click at [114, 175] on link "Invoices" at bounding box center [108, 189] width 196 height 28
click at [75, 159] on span "Jobs" at bounding box center [108, 158] width 128 height 18
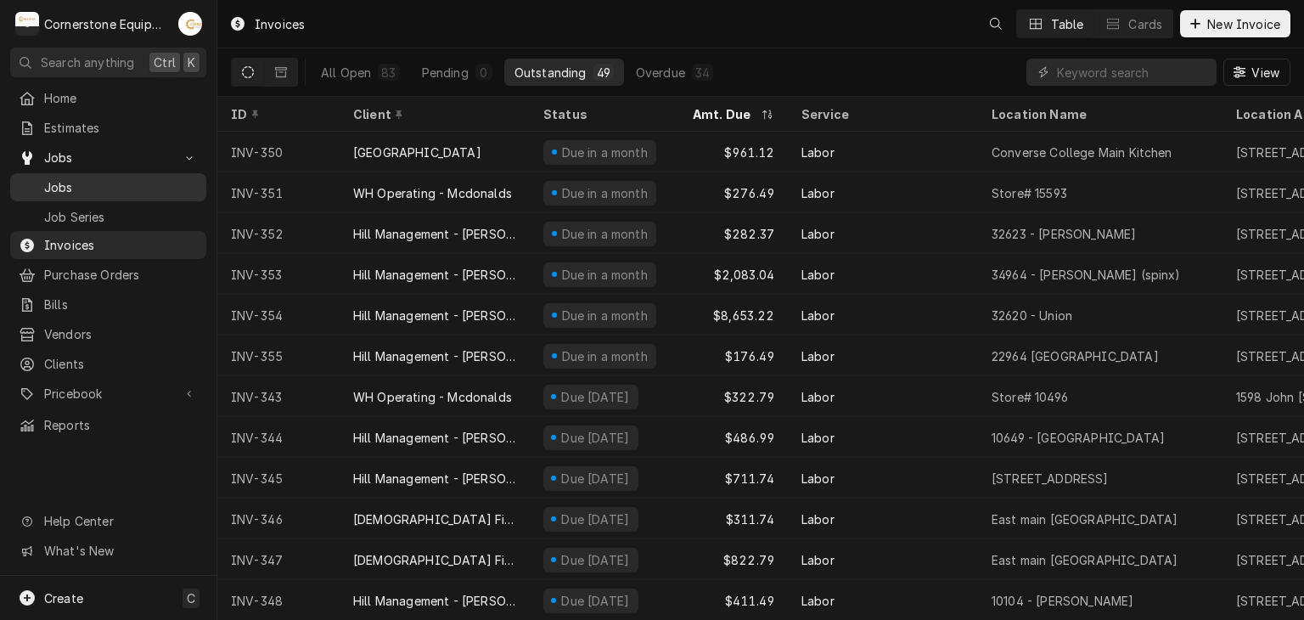
click at [78, 178] on span "Jobs" at bounding box center [121, 187] width 154 height 18
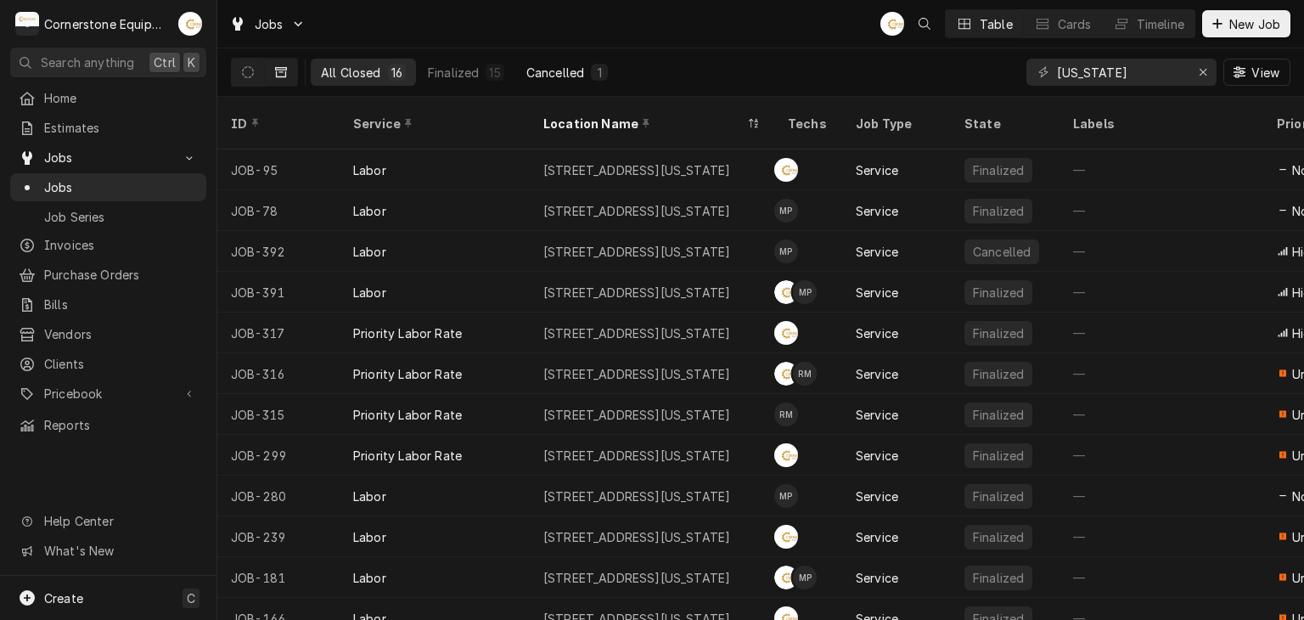
click at [539, 75] on div "Cancelled" at bounding box center [555, 73] width 58 height 18
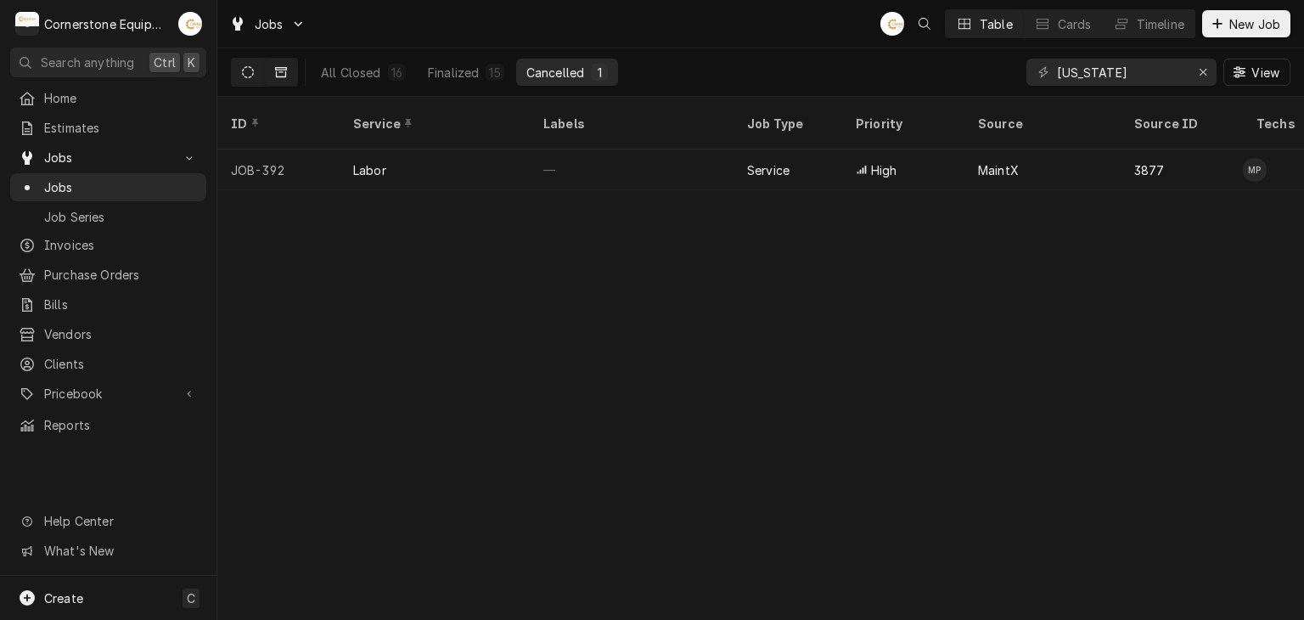
click at [250, 63] on button "Dynamic Content Wrapper" at bounding box center [248, 72] width 32 height 27
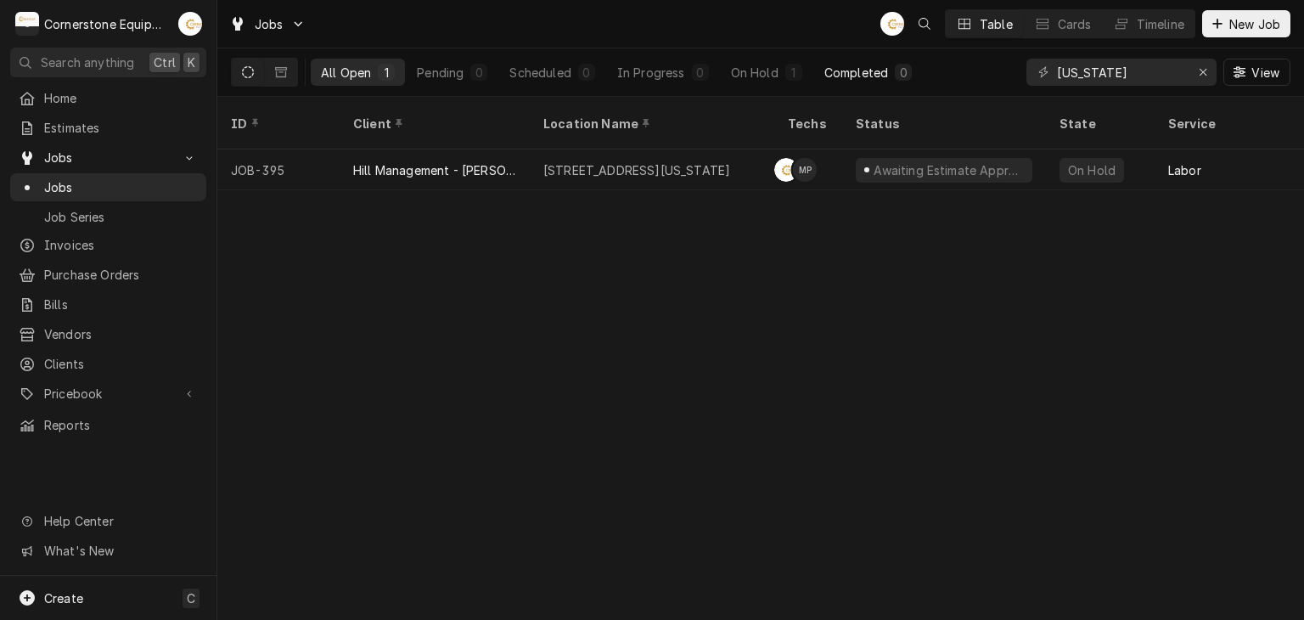
click at [829, 70] on div "Completed" at bounding box center [856, 73] width 64 height 18
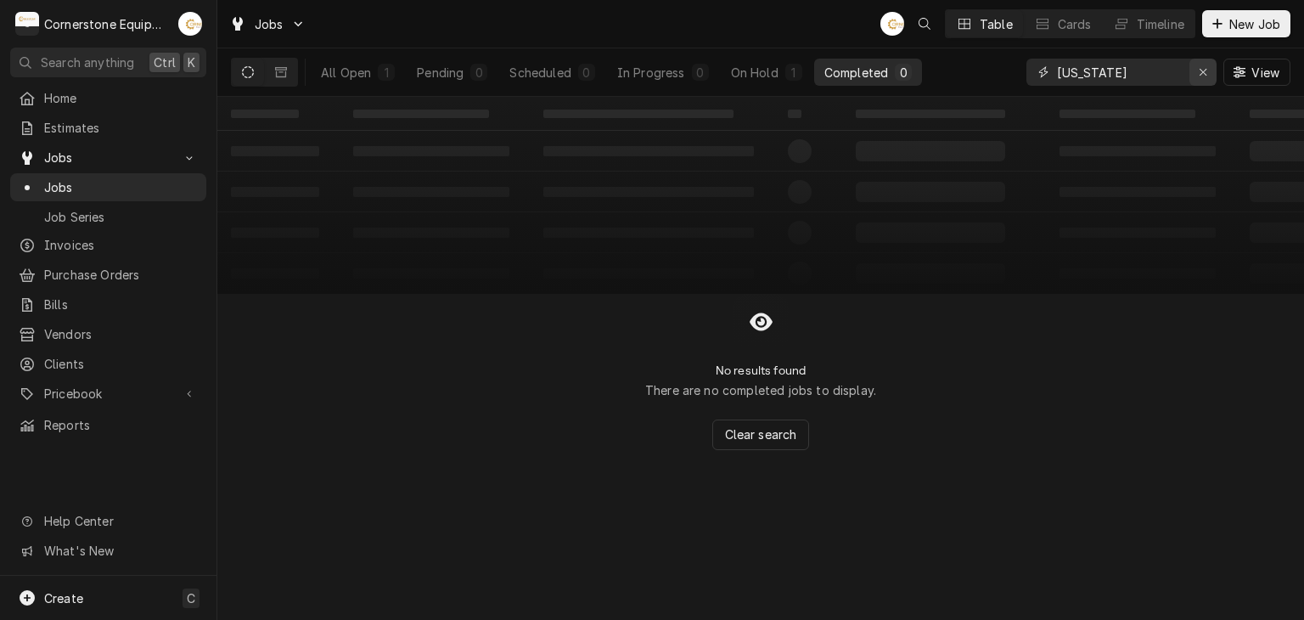
click at [1209, 72] on div "Erase input" at bounding box center [1202, 72] width 17 height 17
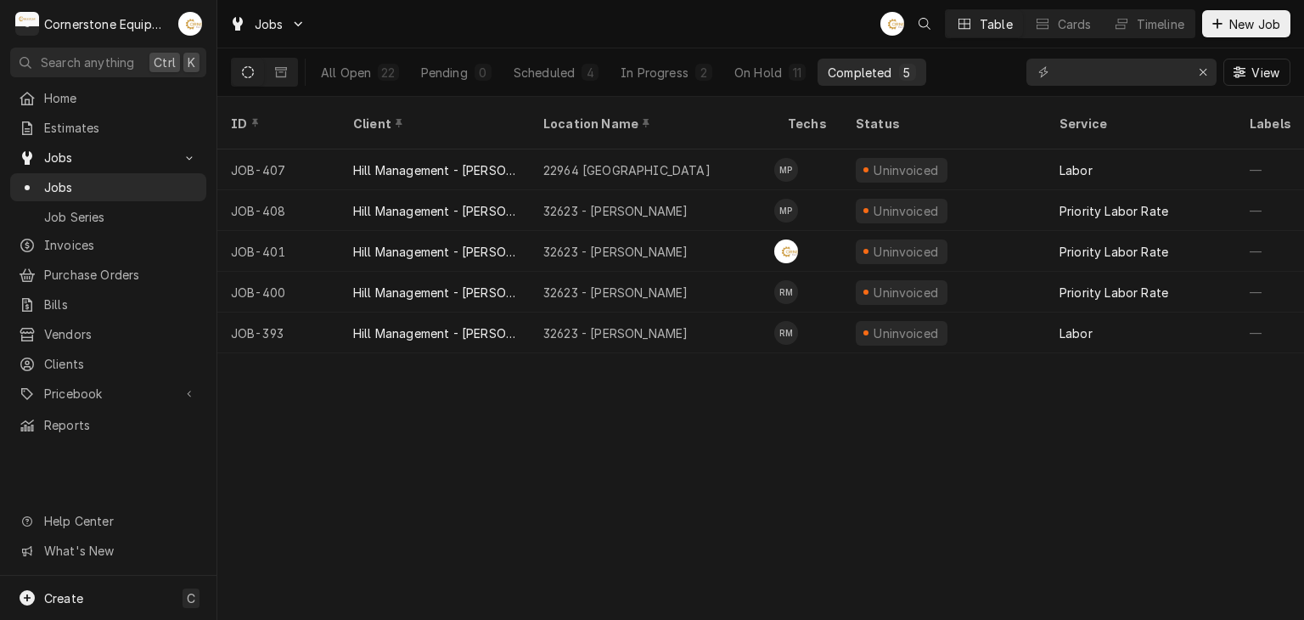
drag, startPoint x: 784, startPoint y: 15, endPoint x: 760, endPoint y: 52, distance: 43.5
click at [784, 14] on div "Jobs AB Table Cards Timeline New Job" at bounding box center [760, 24] width 1086 height 48
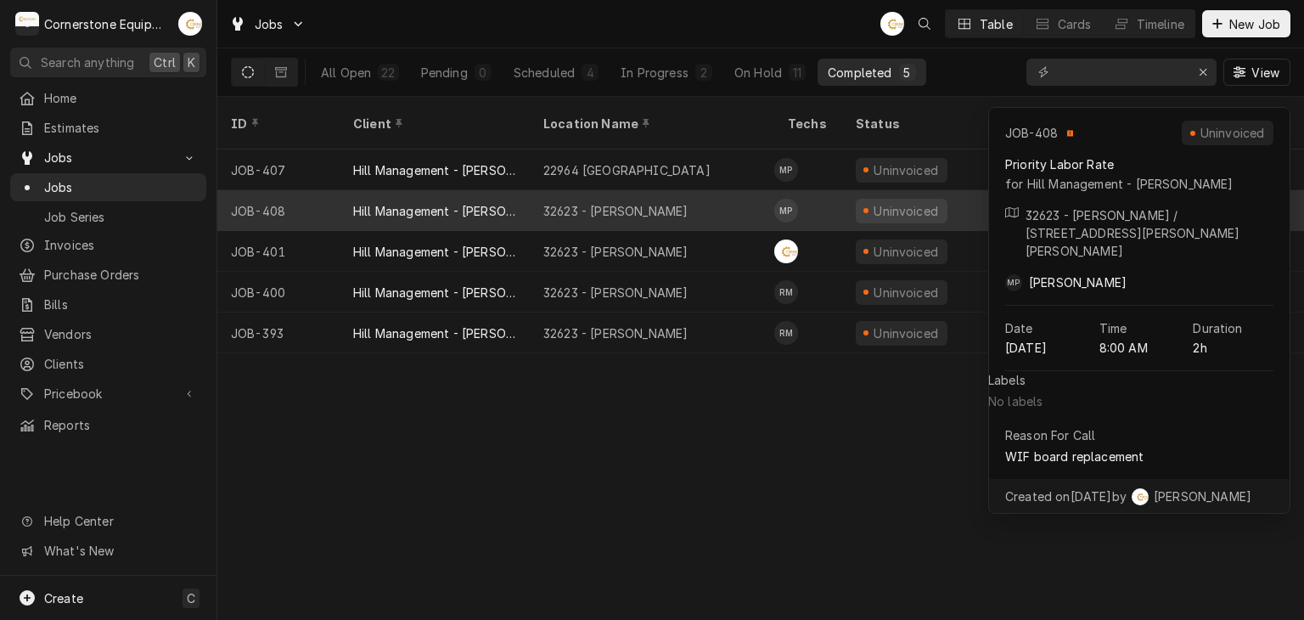
click at [645, 193] on div "32623 - Taylors" at bounding box center [652, 210] width 244 height 41
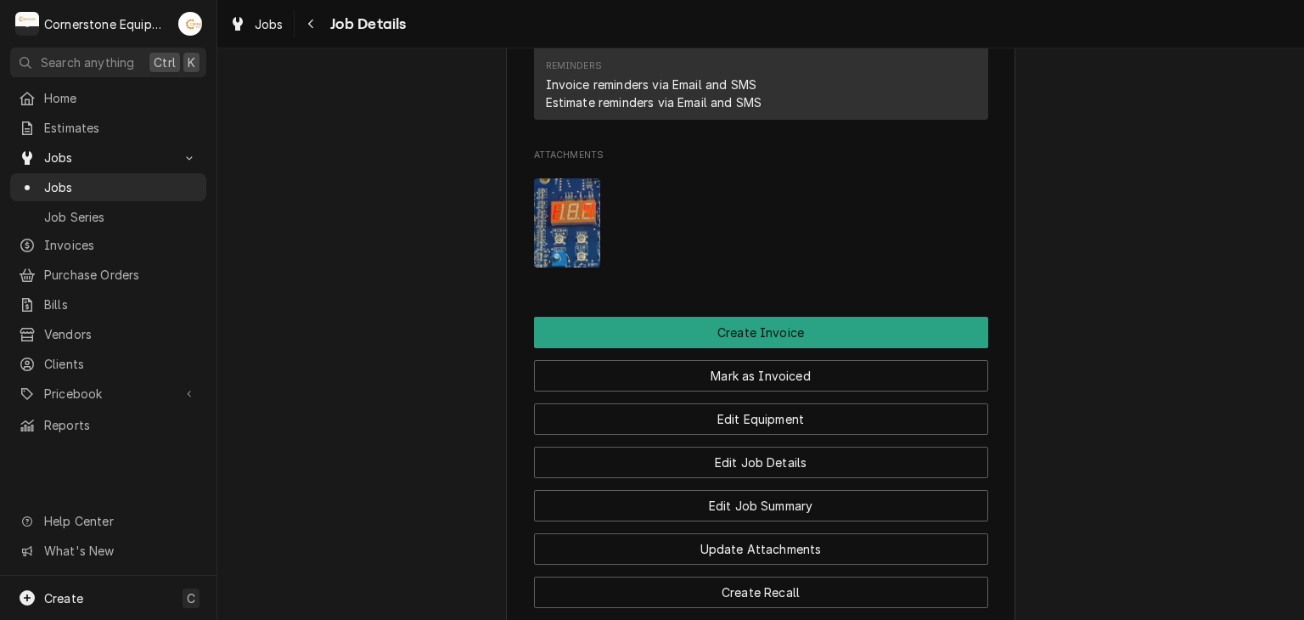
scroll to position [1814, 0]
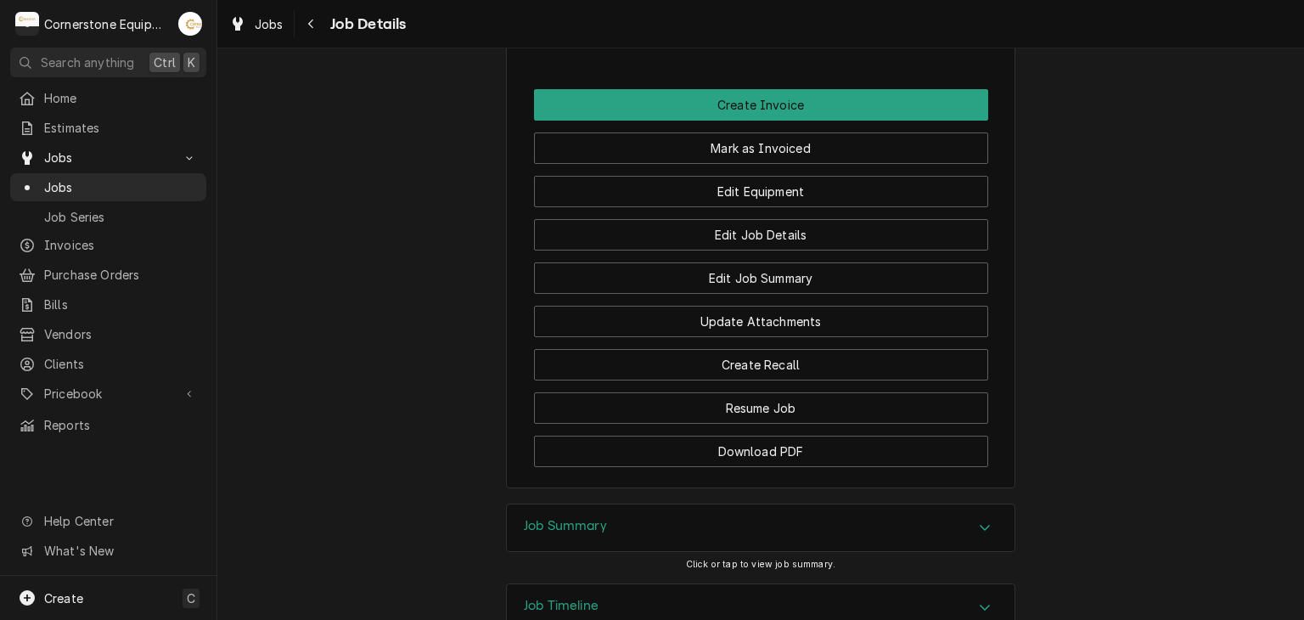
click at [622, 504] on div "Job Summary" at bounding box center [761, 528] width 508 height 48
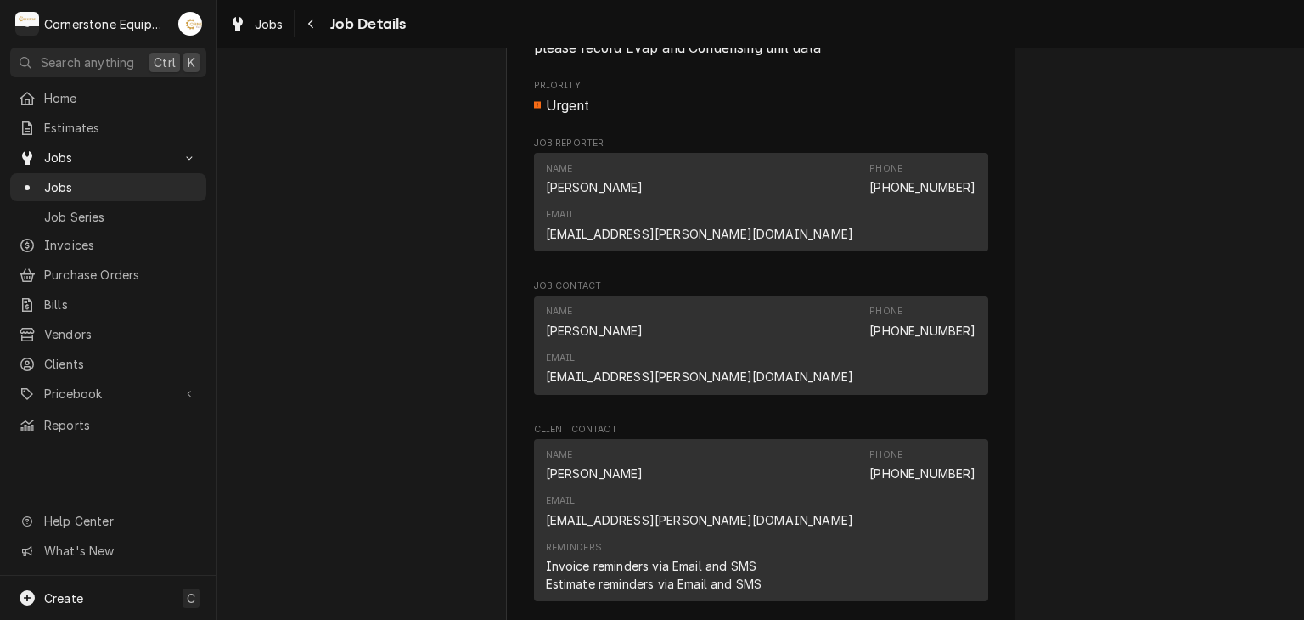
scroll to position [1445, 0]
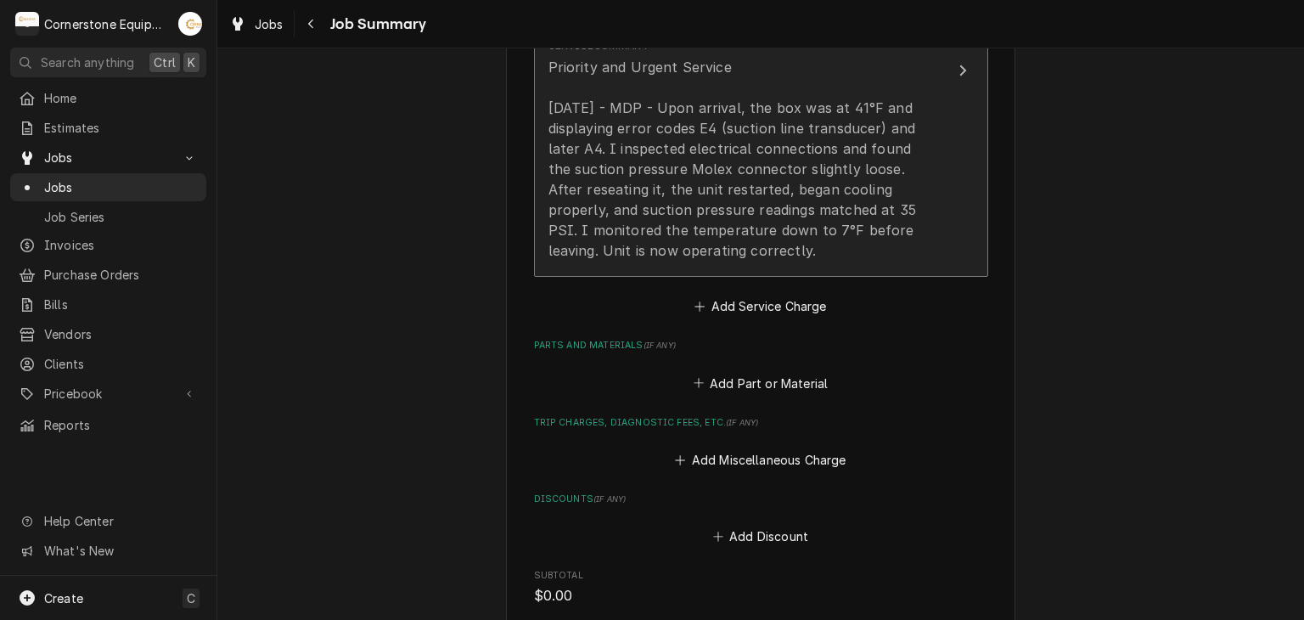
click at [704, 165] on div "Priority and Urgent Service [DATE] - MDP - Upon arrival, the box was at 41°F an…" at bounding box center [743, 159] width 390 height 204
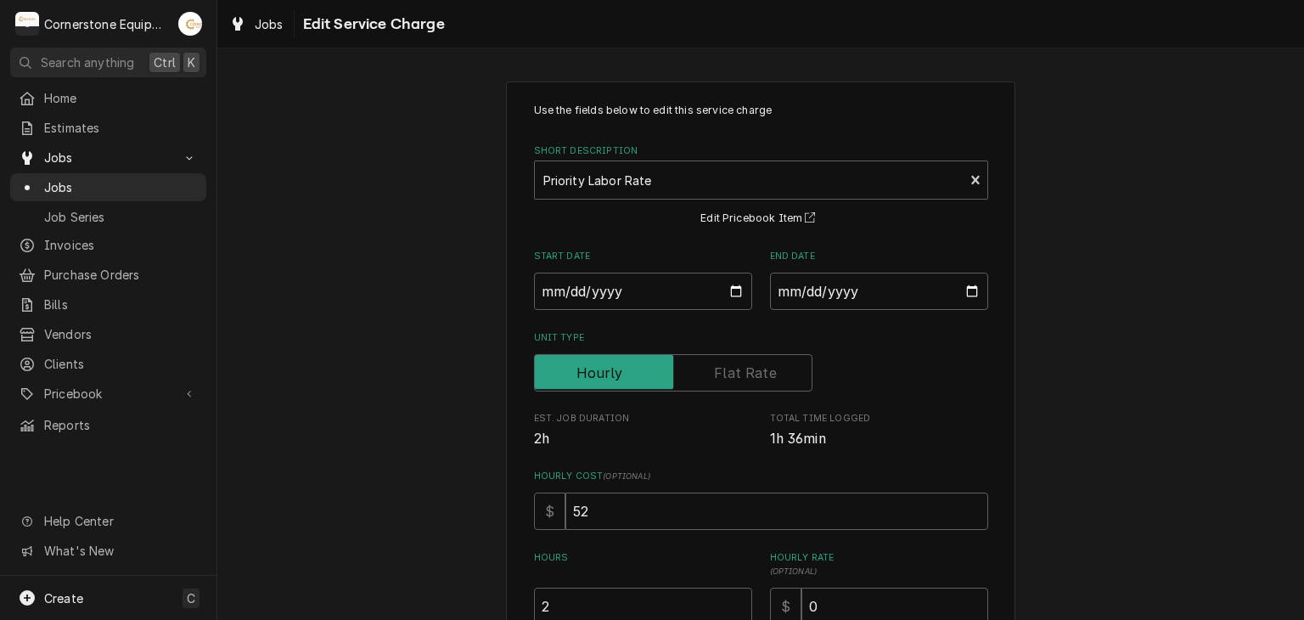
scroll to position [339, 0]
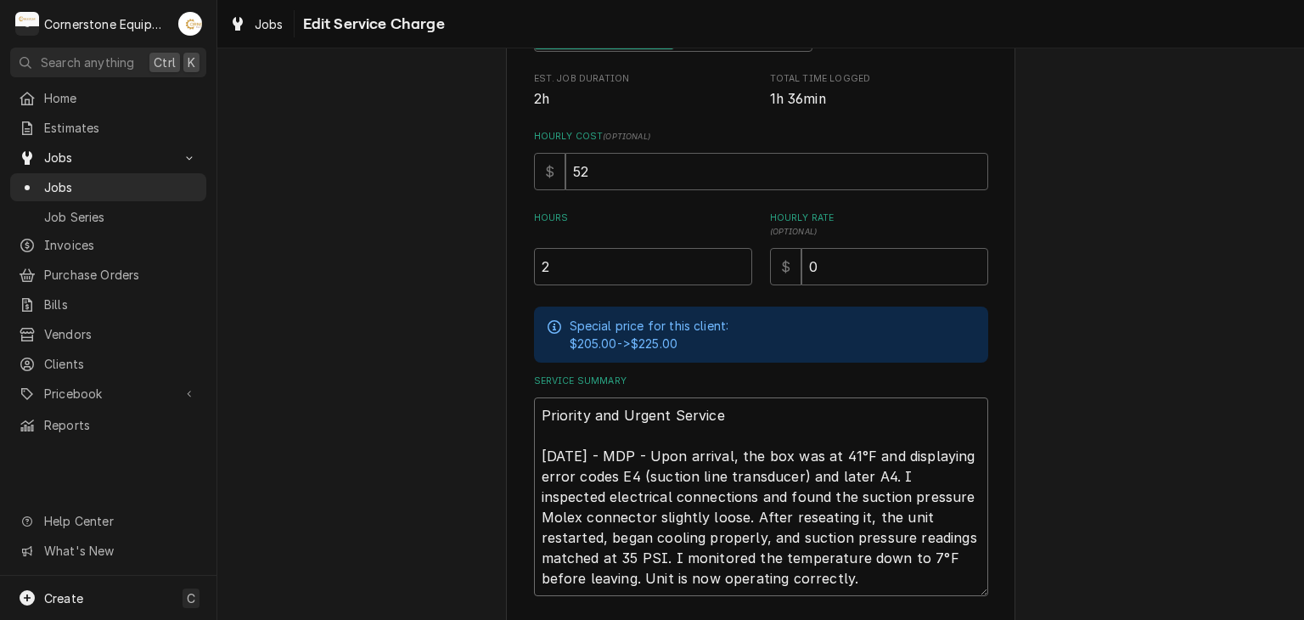
click at [710, 425] on textarea "Priority and Urgent Service 09/16/2025 - MDP - Upon arrival, the box was at 41°…" at bounding box center [761, 496] width 454 height 199
type textarea "x"
type textarea "Priority and Urgent Service ( 09/16/2025 - MDP - Upon arrival, the box was at 4…"
type textarea "x"
type textarea "Priority and Urgent Service (C 09/16/2025 - MDP - Upon arrival, the box was at …"
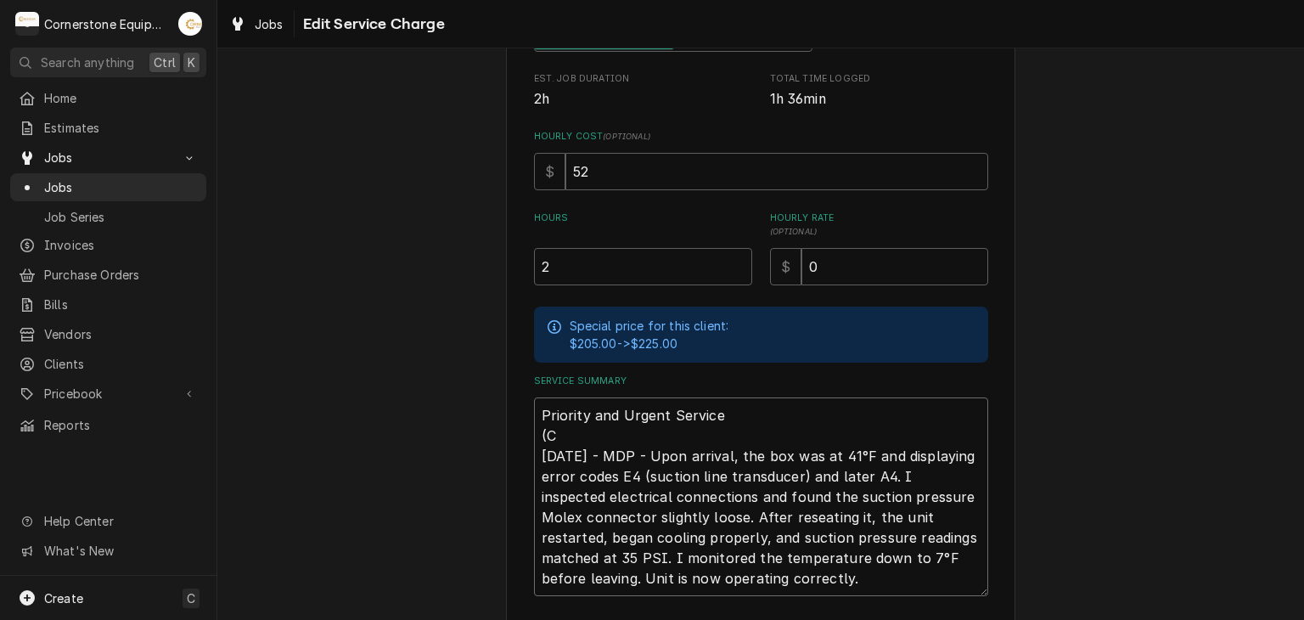
type textarea "x"
type textarea "Priority and Urgent Service (Ca 09/16/2025 - MDP - Upon arrival, the box was at…"
type textarea "x"
type textarea "Priority and Urgent Service (Cal 09/16/2025 - MDP - Upon arrival, the box was a…"
type textarea "x"
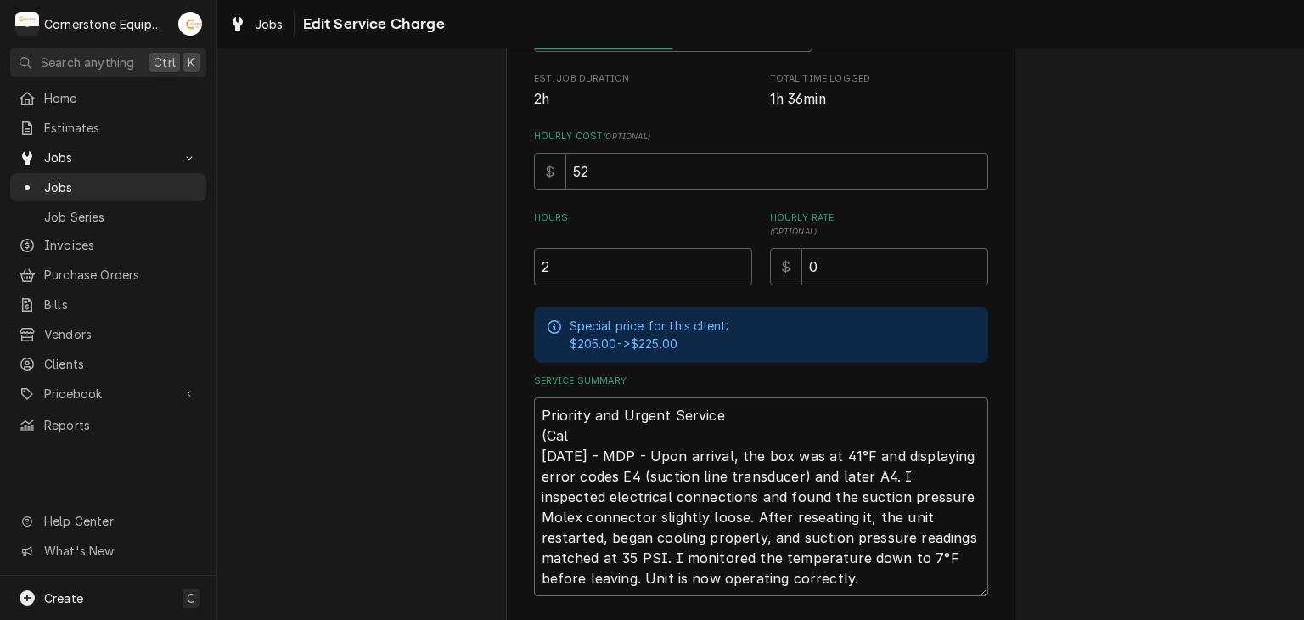
type textarea "Priority and Urgent Service (Call 09/16/2025 - MDP - Upon arrival, the box was …"
type textarea "x"
type textarea "Priority and Urgent Service (Call 09/16/2025 - MDP - Upon arrival, the box was …"
type textarea "x"
type textarea "Priority and Urgent Service (Call B 09/16/2025 - MDP - Upon arrival, the box wa…"
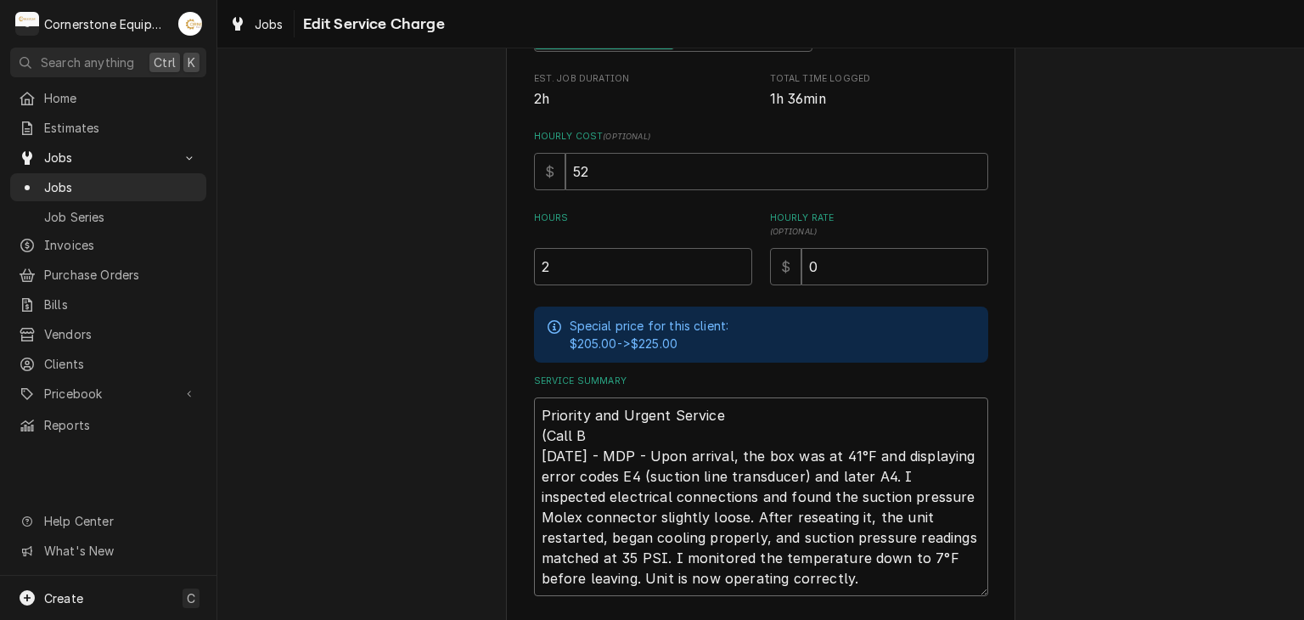
type textarea "x"
type textarea "Priority and Urgent Service (Call BA 09/16/2025 - MDP - Upon arrival, the box w…"
type textarea "x"
type textarea "Priority and Urgent Service (Call BAc 09/16/2025 - MDP - Upon arrival, the box …"
type textarea "x"
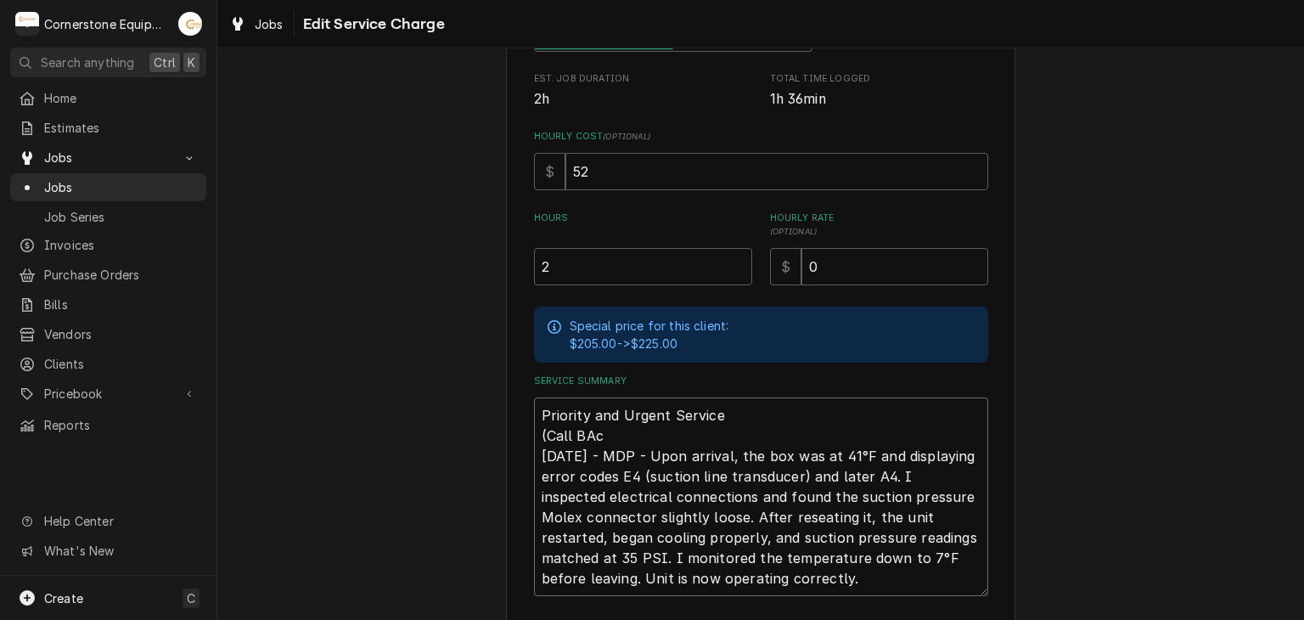
type textarea "Priority and Urgent Service (Call BAck 09/16/2025 - MDP - Upon arrival, the box…"
type textarea "x"
type textarea "Priority and Urgent Service (Call BAck) 09/16/2025 - MDP - Upon arrival, the bo…"
click at [586, 432] on textarea "Priority and Urgent Service (Call BAck) 09/16/2025 - MDP - Upon arrival, the bo…" at bounding box center [761, 496] width 454 height 199
type textarea "x"
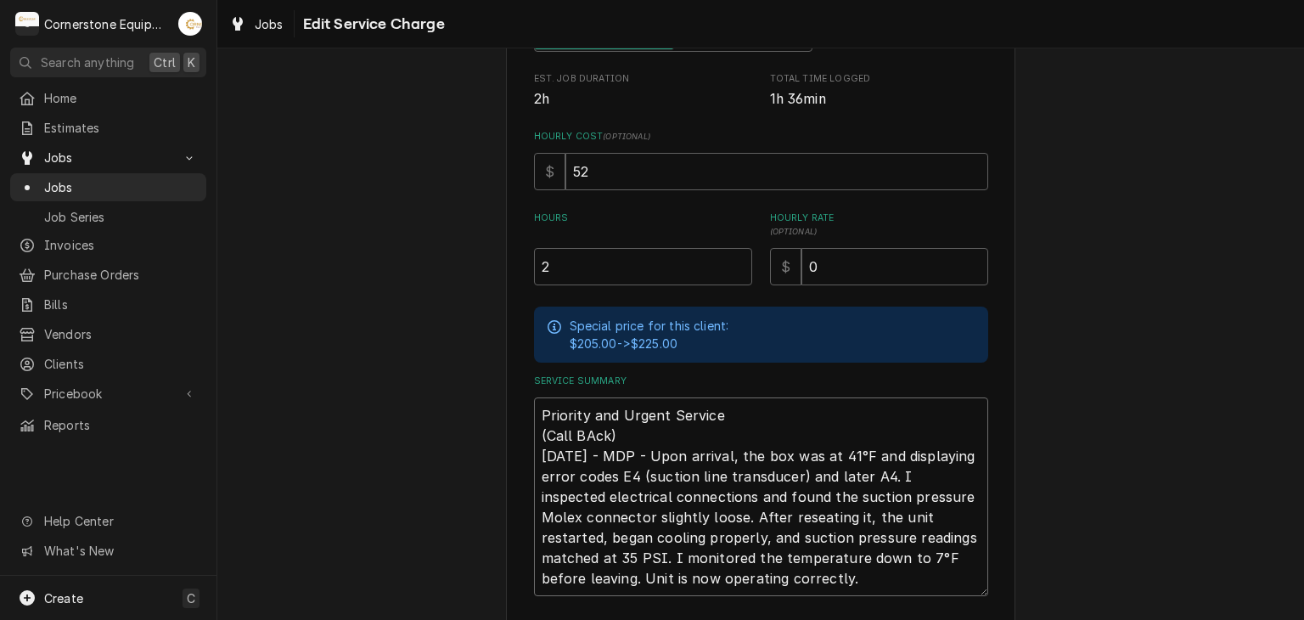
type textarea "Priority and Urgent Service (Call Bck) 09/16/2025 - MDP - Upon arrival, the box…"
type textarea "x"
type textarea "Priority and Urgent Service (Call Back) 09/16/2025 - MDP - Upon arrival, the bo…"
click at [439, 364] on div "Use the fields below to edit this service charge Short Description Priority Lab…" at bounding box center [760, 235] width 1086 height 1016
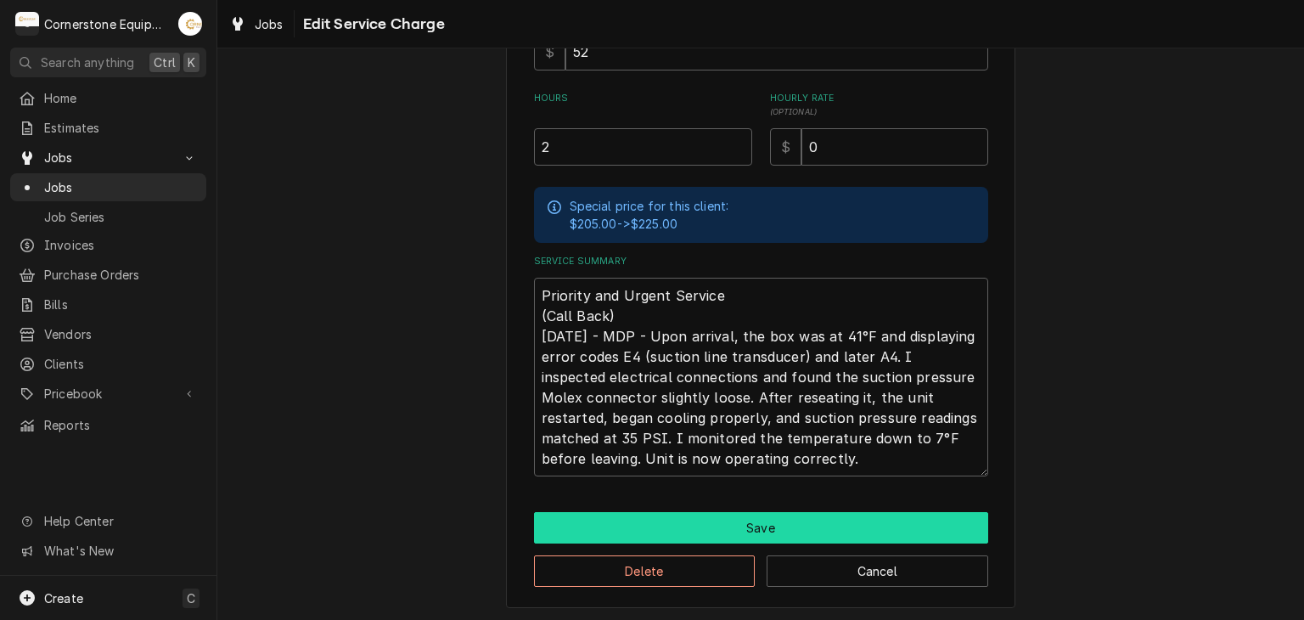
click at [626, 524] on button "Save" at bounding box center [761, 527] width 454 height 31
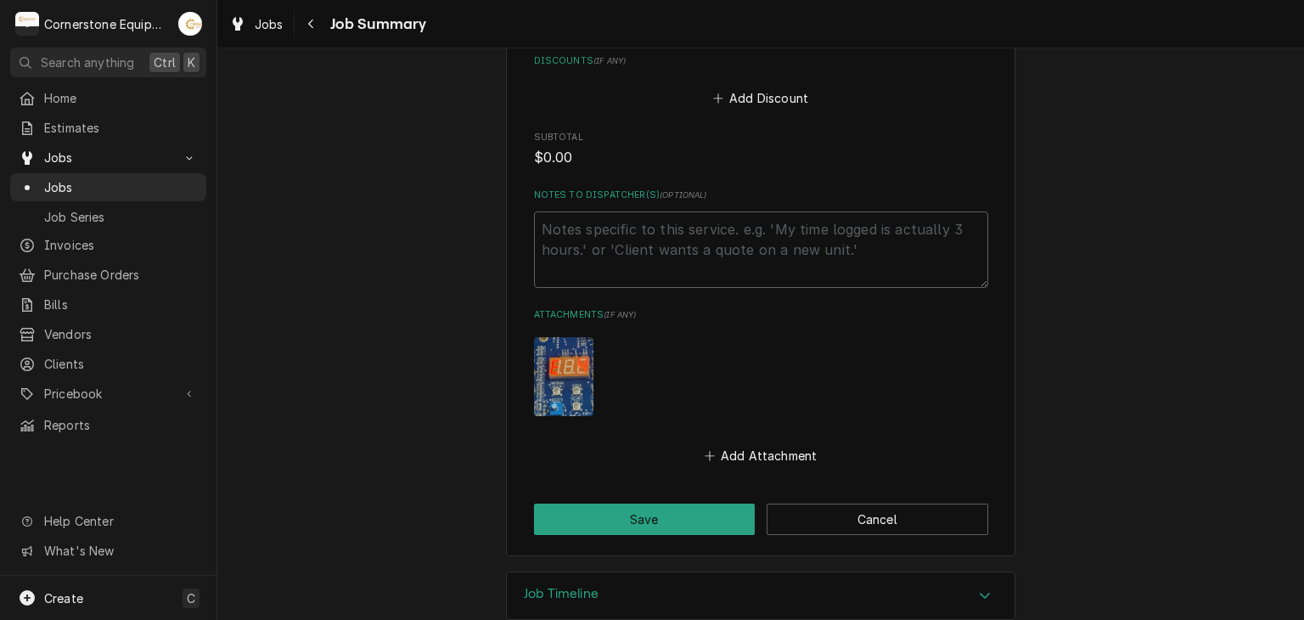
scroll to position [1147, 0]
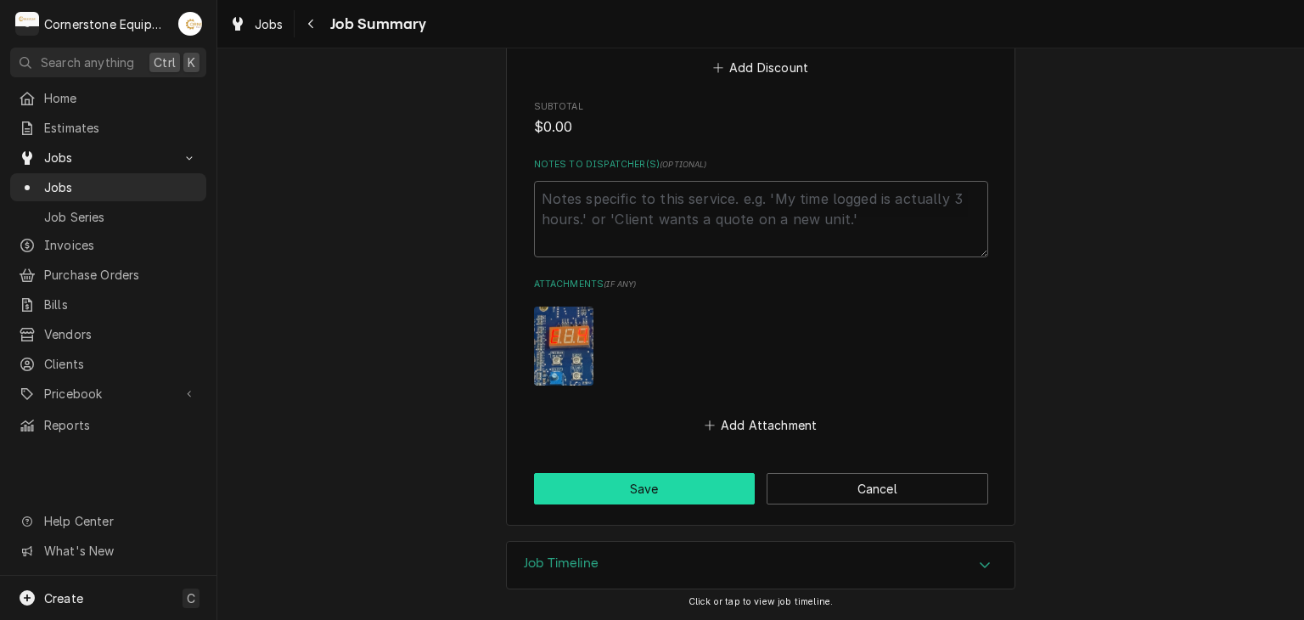
click at [617, 485] on button "Save" at bounding box center [645, 488] width 222 height 31
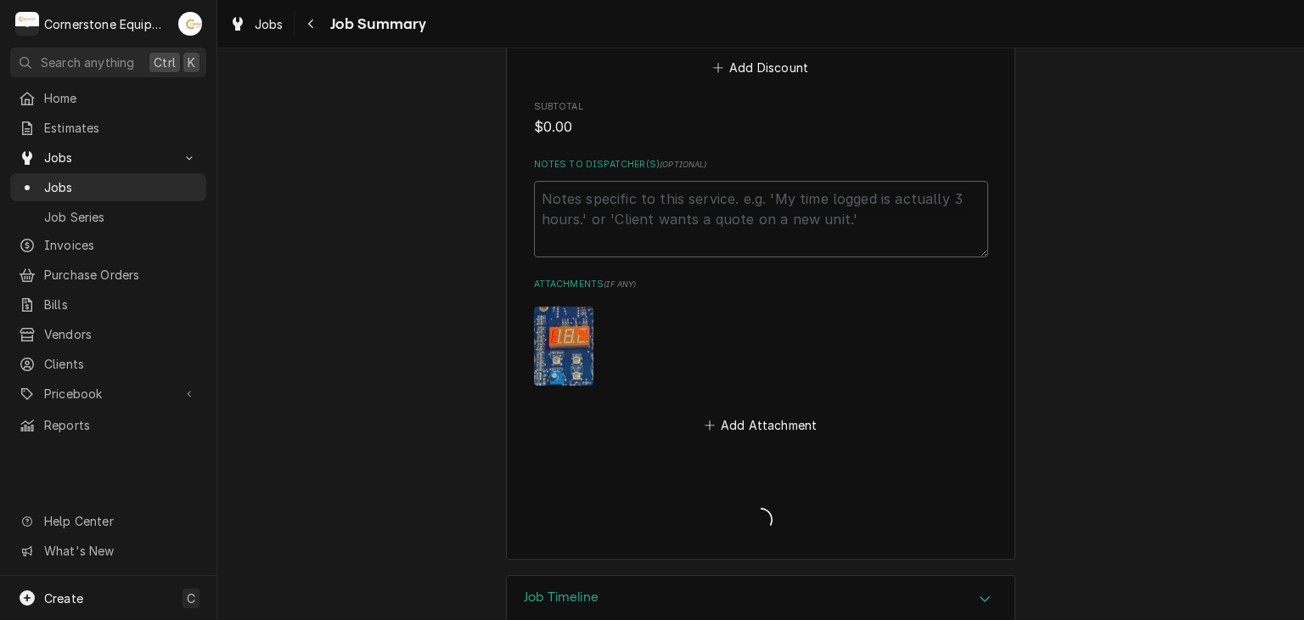
type textarea "x"
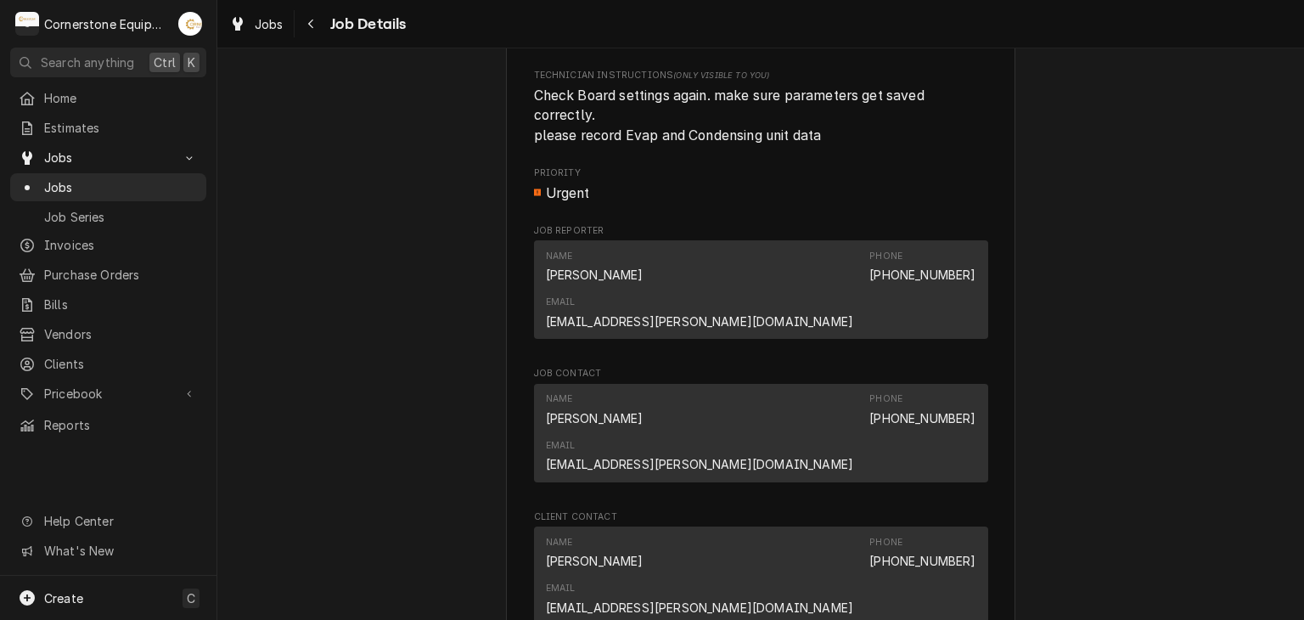
scroll to position [1358, 0]
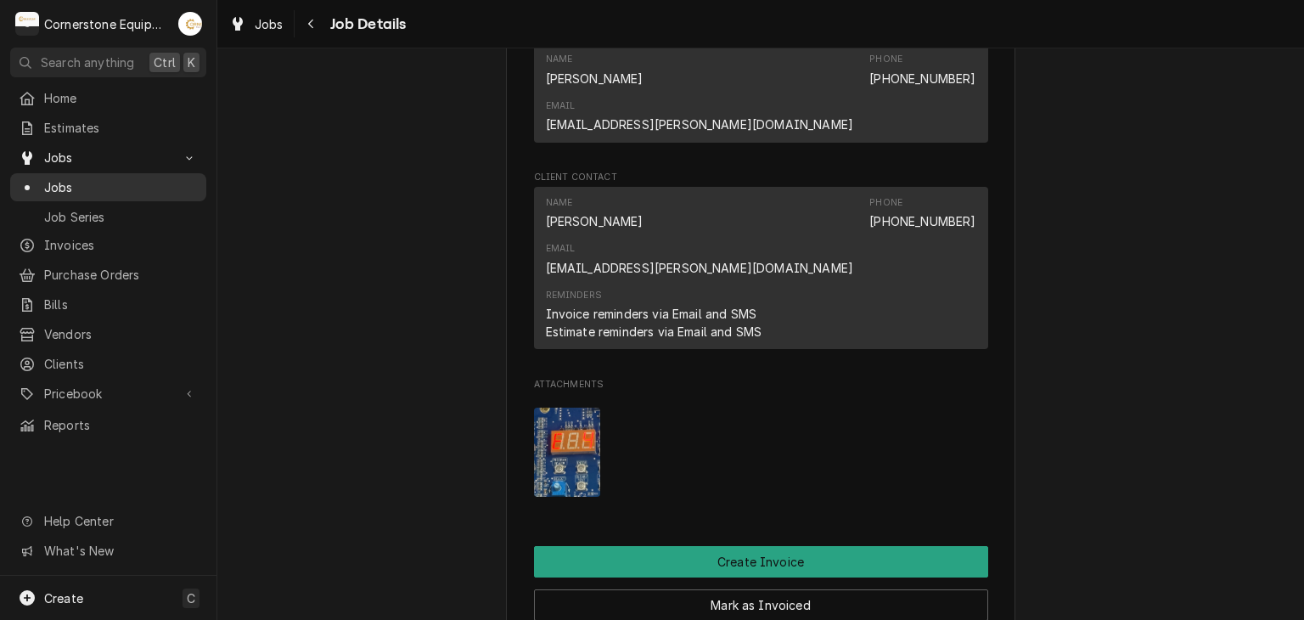
click at [60, 181] on span "Jobs" at bounding box center [121, 187] width 154 height 18
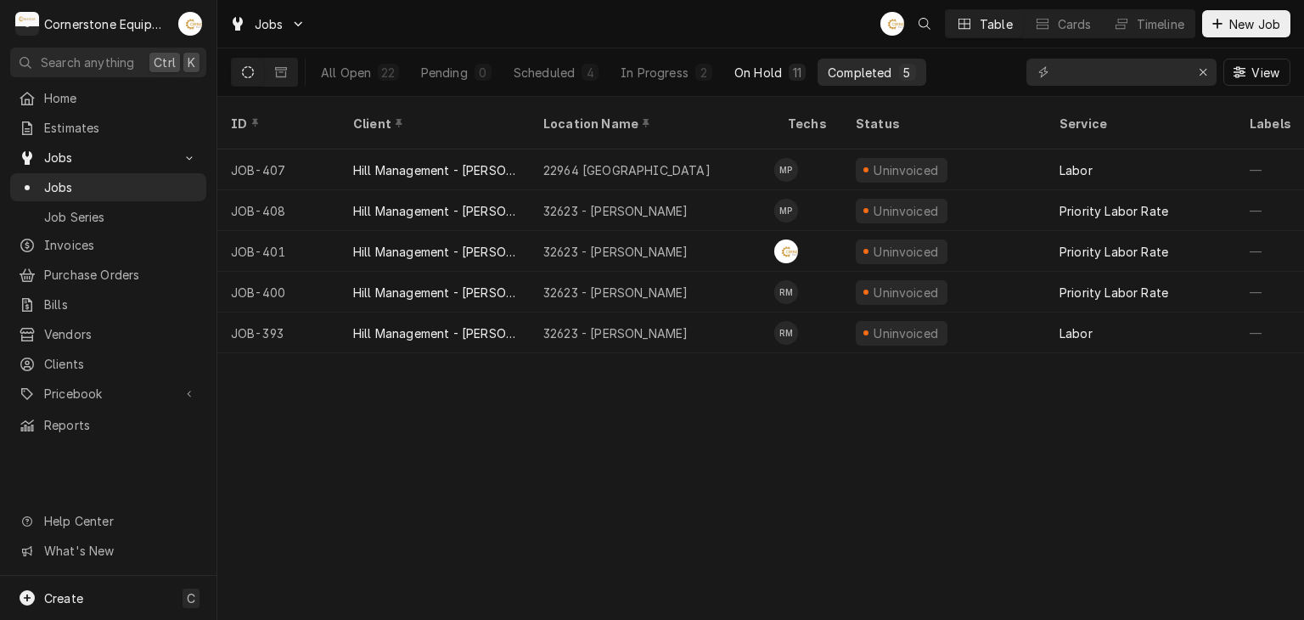
click at [748, 80] on div "On Hold" at bounding box center [758, 73] width 48 height 18
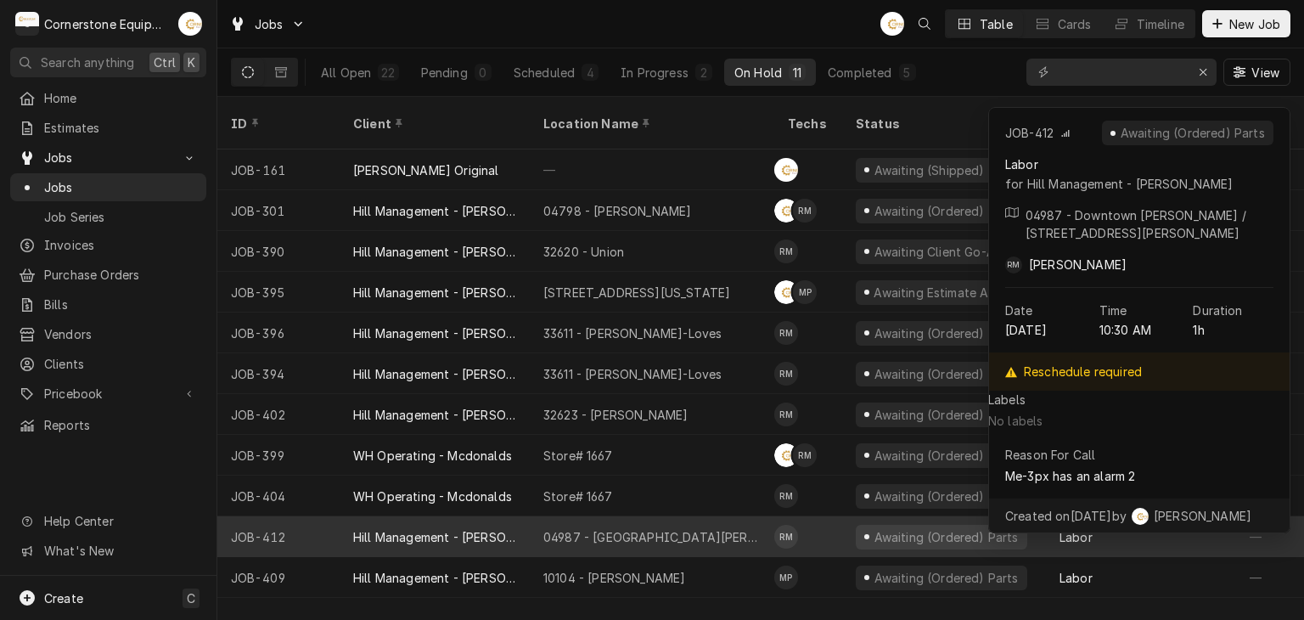
click at [577, 528] on div "04987 - [GEOGRAPHIC_DATA][PERSON_NAME]" at bounding box center [651, 537] width 217 height 18
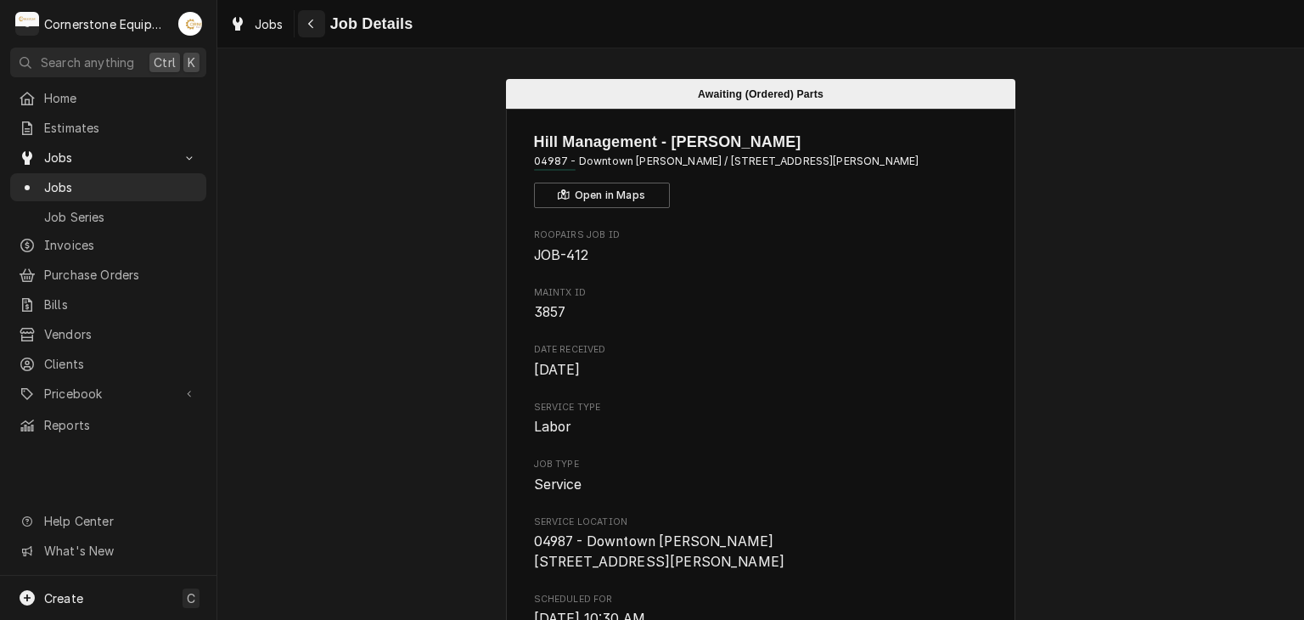
click at [312, 19] on icon "Navigate back" at bounding box center [311, 24] width 8 height 12
